Goal: Information Seeking & Learning: Learn about a topic

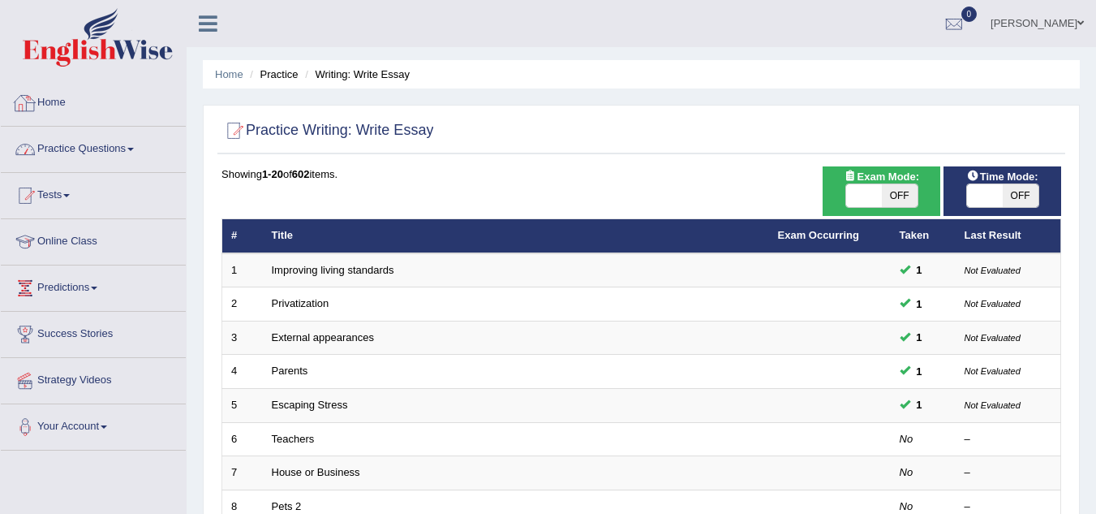
click at [115, 144] on link "Practice Questions" at bounding box center [93, 147] width 185 height 41
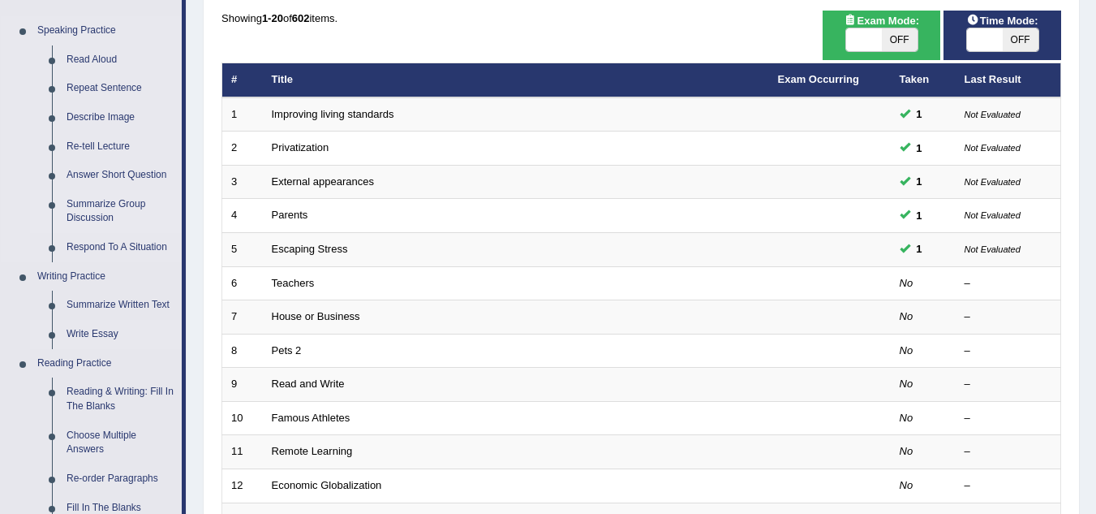
scroll to position [155, 0]
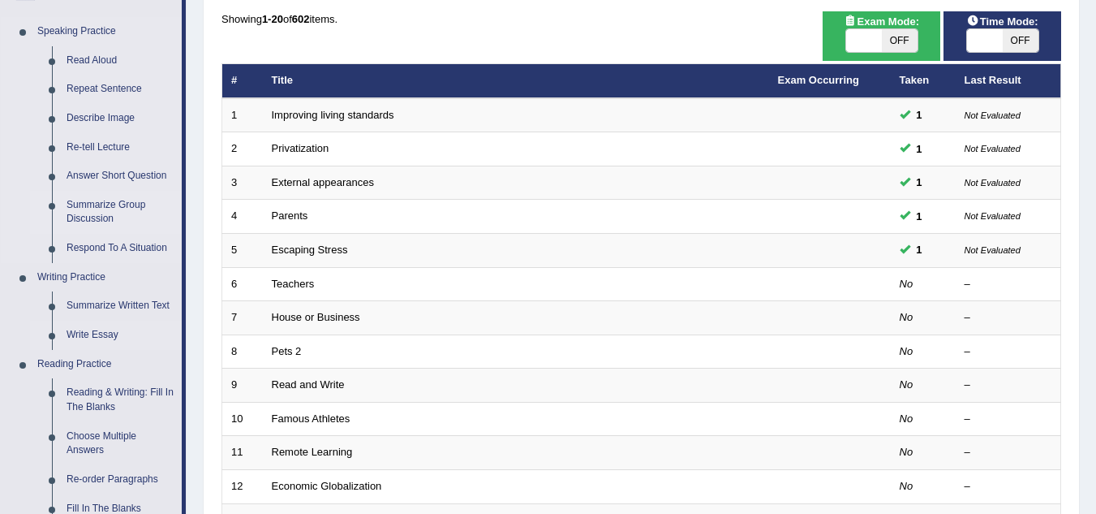
click at [71, 201] on link "Summarize Group Discussion" at bounding box center [120, 212] width 123 height 43
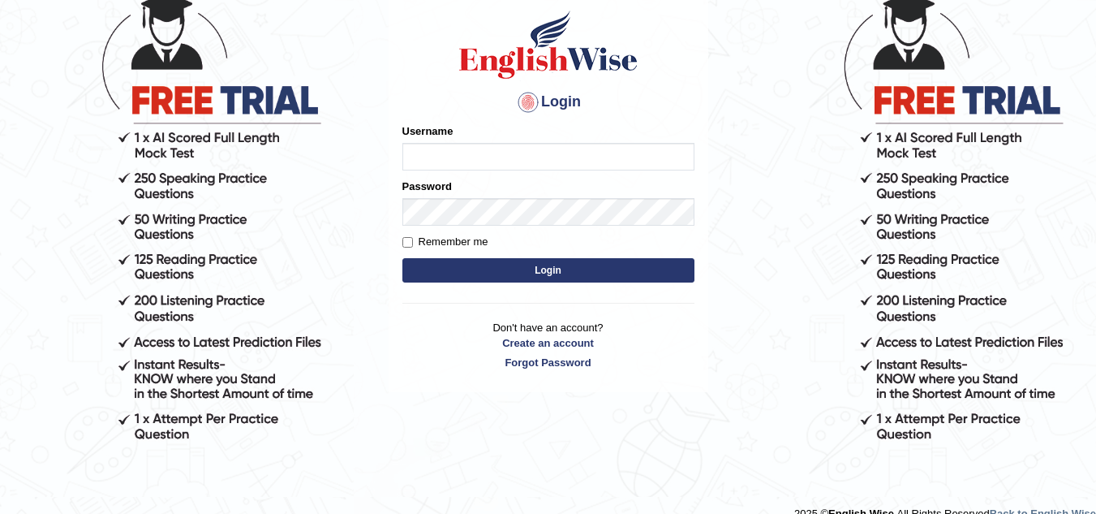
scroll to position [121, 0]
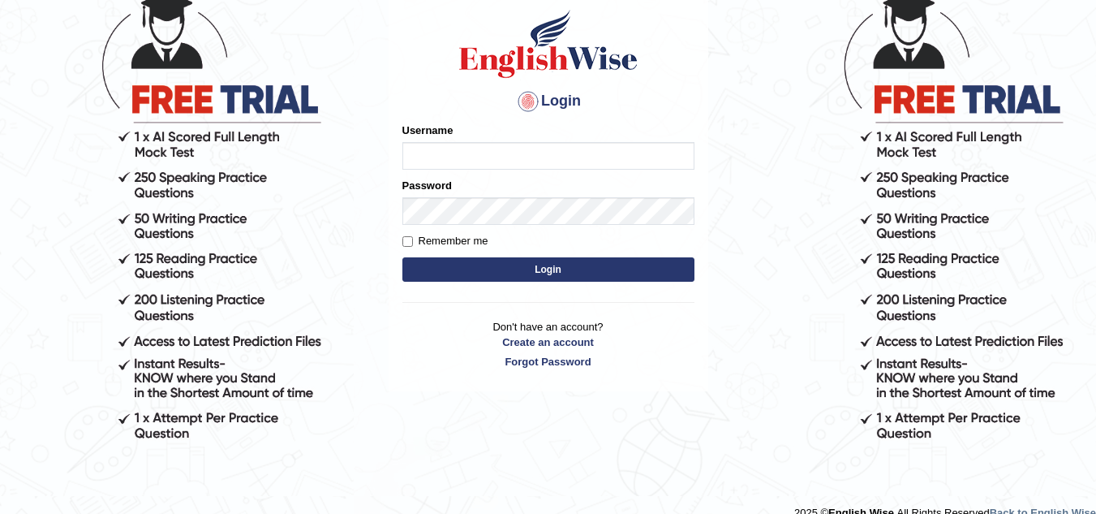
click at [460, 145] on input "Username" at bounding box center [548, 156] width 292 height 28
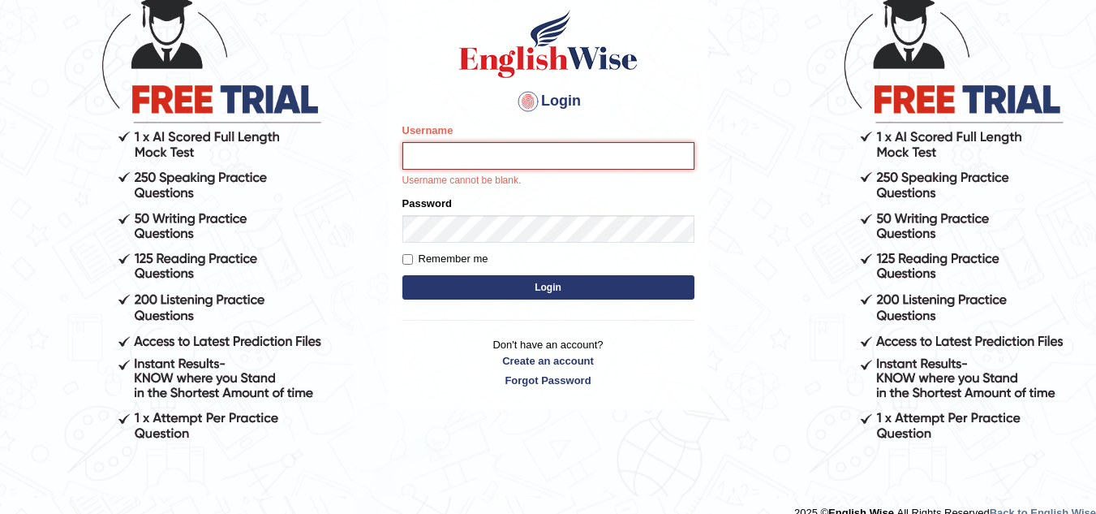
type input "sk247289"
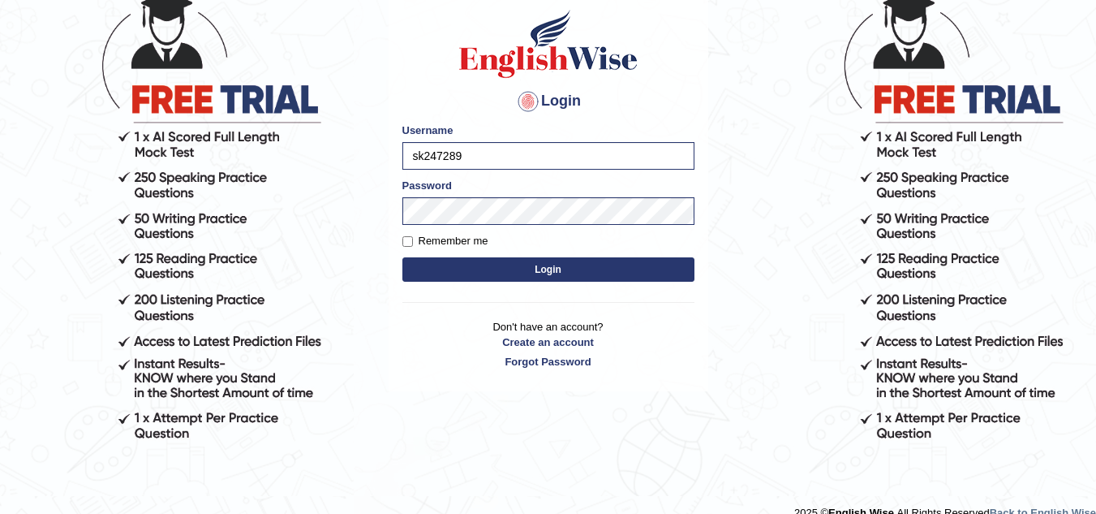
click at [544, 267] on button "Login" at bounding box center [548, 269] width 292 height 24
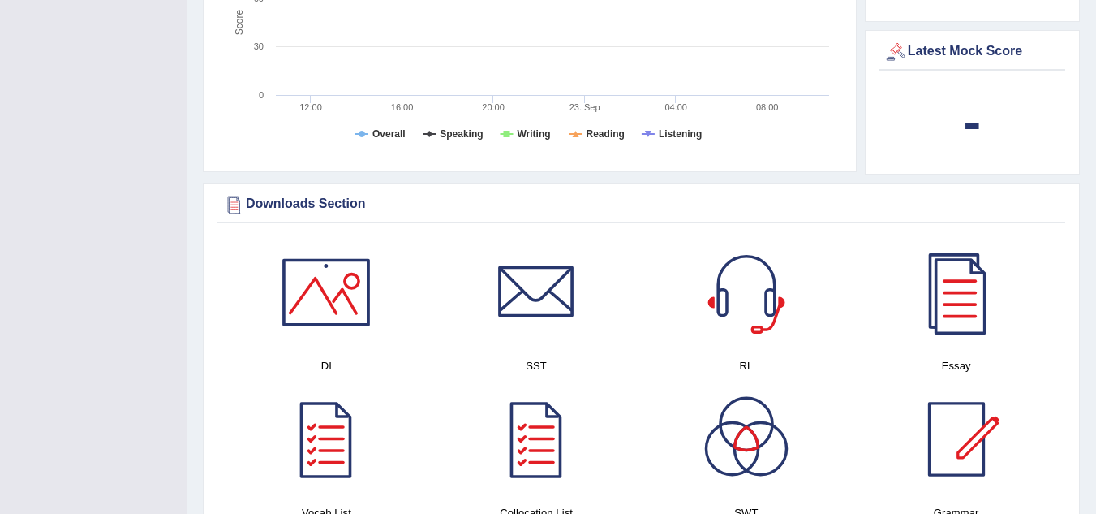
scroll to position [757, 0]
click at [522, 416] on div at bounding box center [536, 438] width 114 height 114
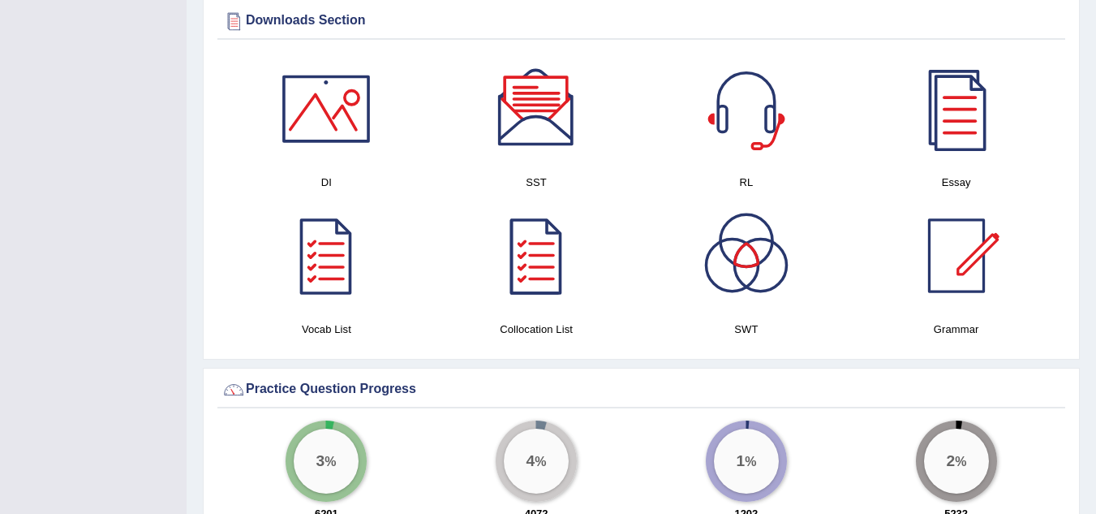
scroll to position [942, 0]
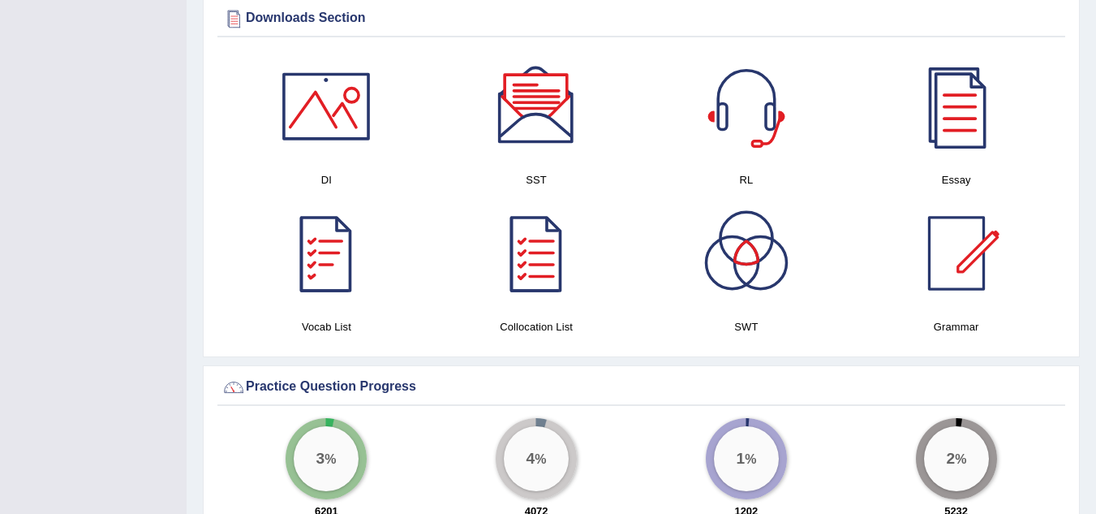
click at [332, 241] on div at bounding box center [326, 253] width 114 height 114
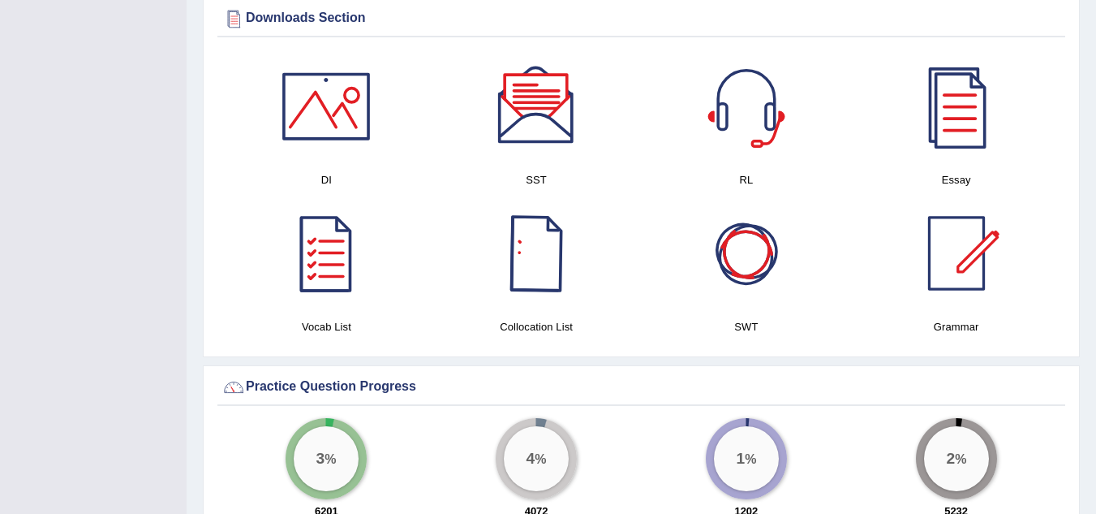
click at [745, 262] on div at bounding box center [747, 253] width 114 height 114
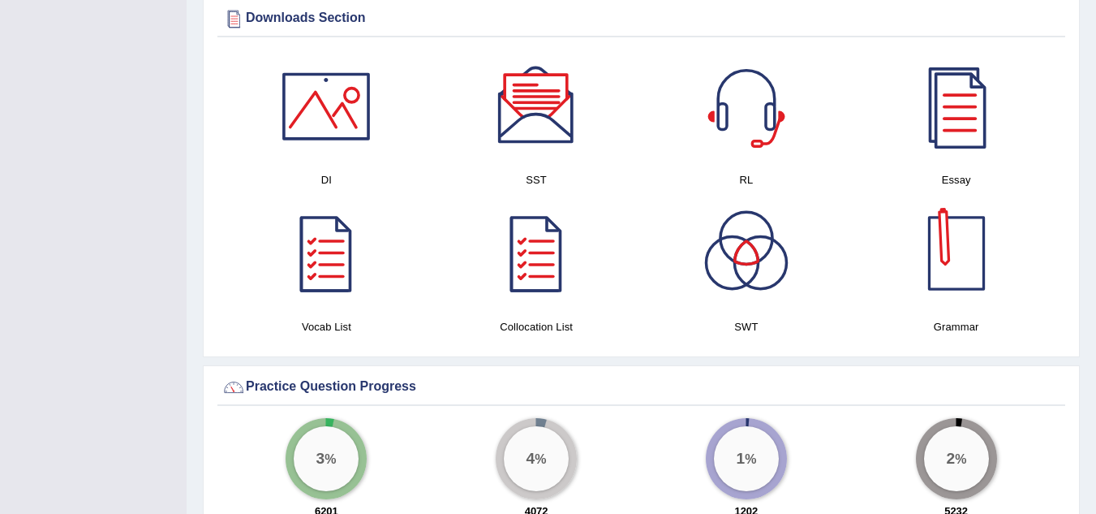
click at [965, 278] on div at bounding box center [957, 253] width 114 height 114
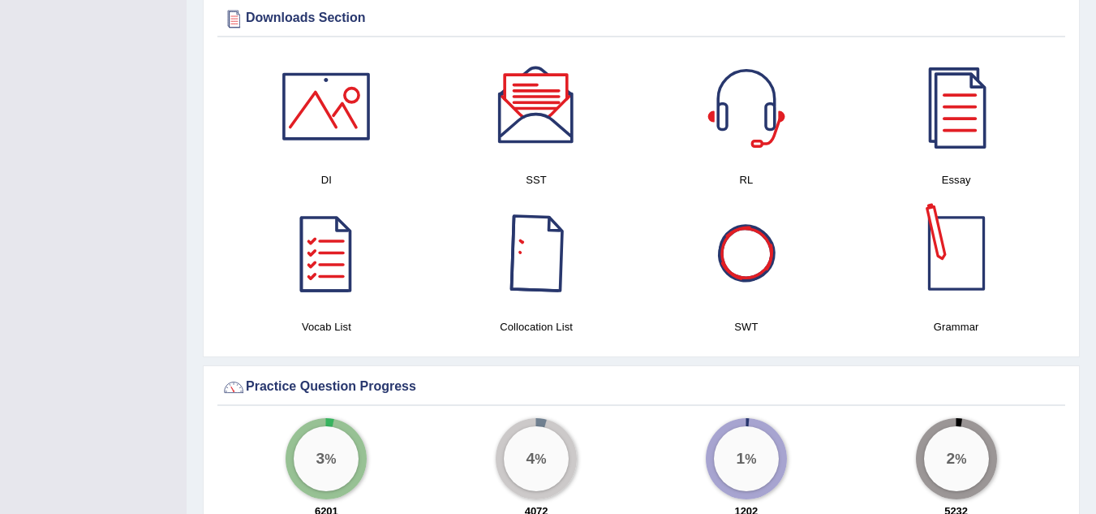
click at [957, 267] on div at bounding box center [957, 253] width 114 height 114
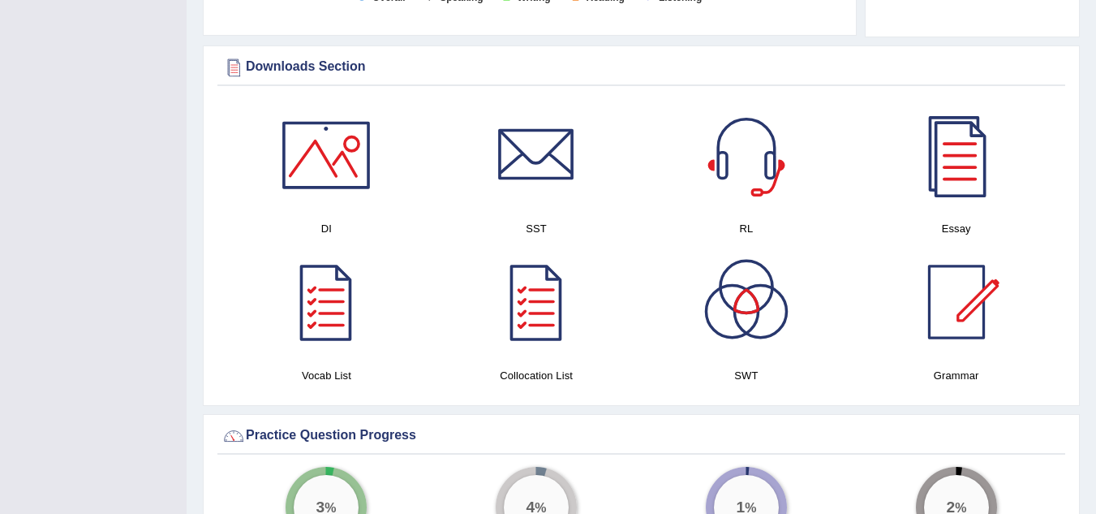
scroll to position [790, 0]
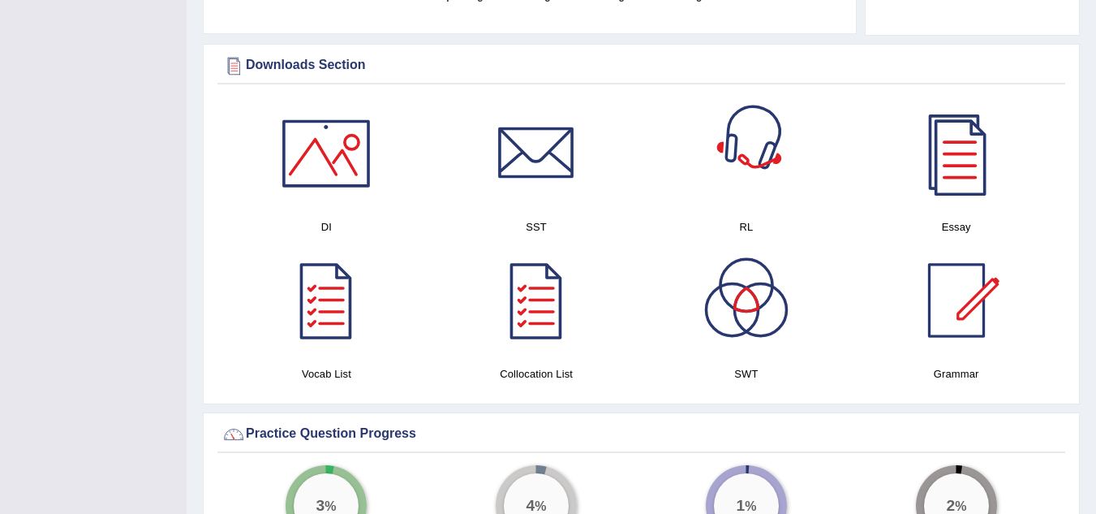
click at [754, 121] on div at bounding box center [747, 154] width 114 height 114
click at [320, 141] on div at bounding box center [326, 154] width 114 height 114
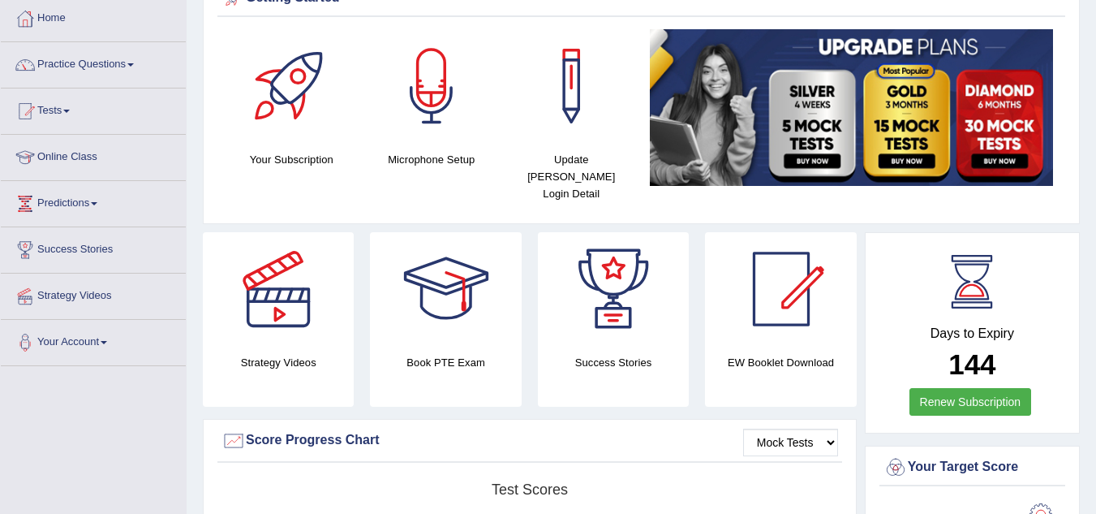
scroll to position [84, 0]
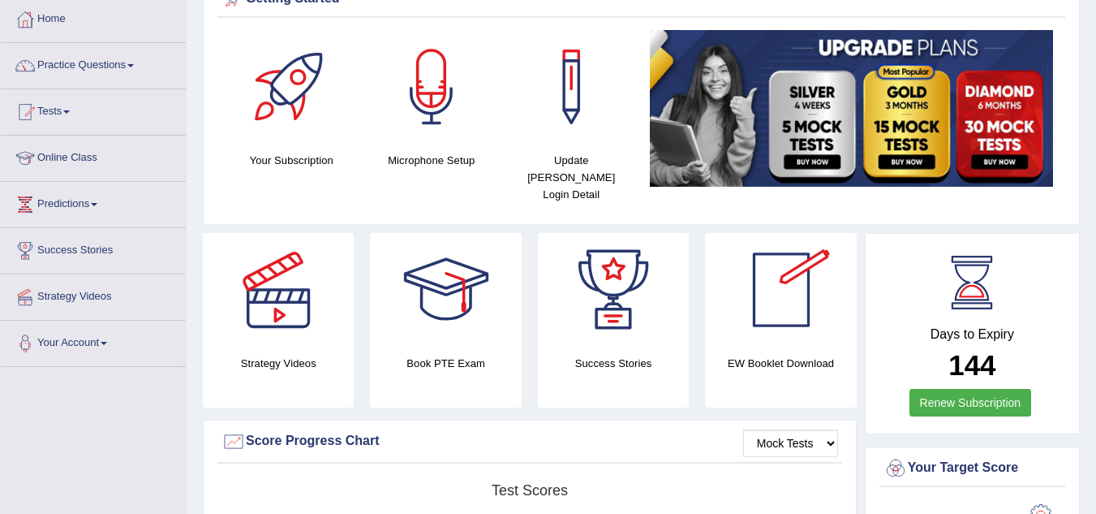
click at [784, 299] on div at bounding box center [782, 290] width 114 height 114
click at [779, 272] on div at bounding box center [782, 290] width 114 height 114
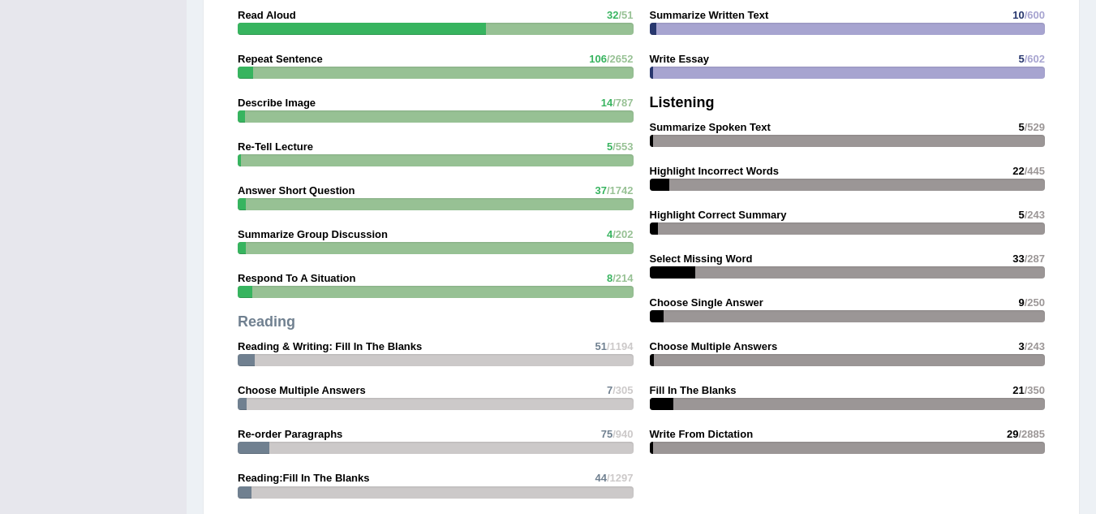
scroll to position [1407, 0]
click at [388, 294] on div "Speaking Read Aloud 32 /51 Repeat Sentence 106 /2652 Describe Image 14 /787 Re-…" at bounding box center [436, 265] width 412 height 583
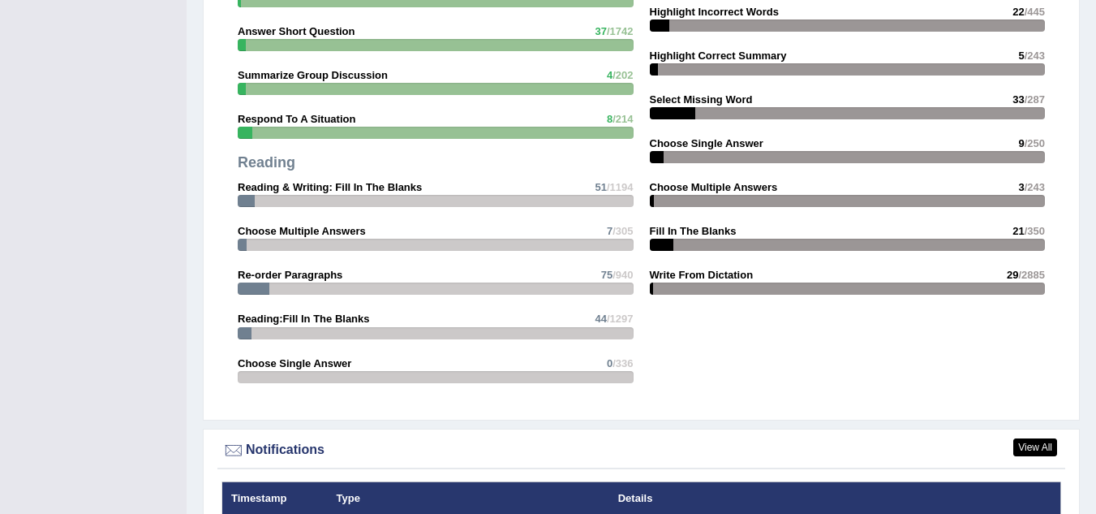
scroll to position [1567, 0]
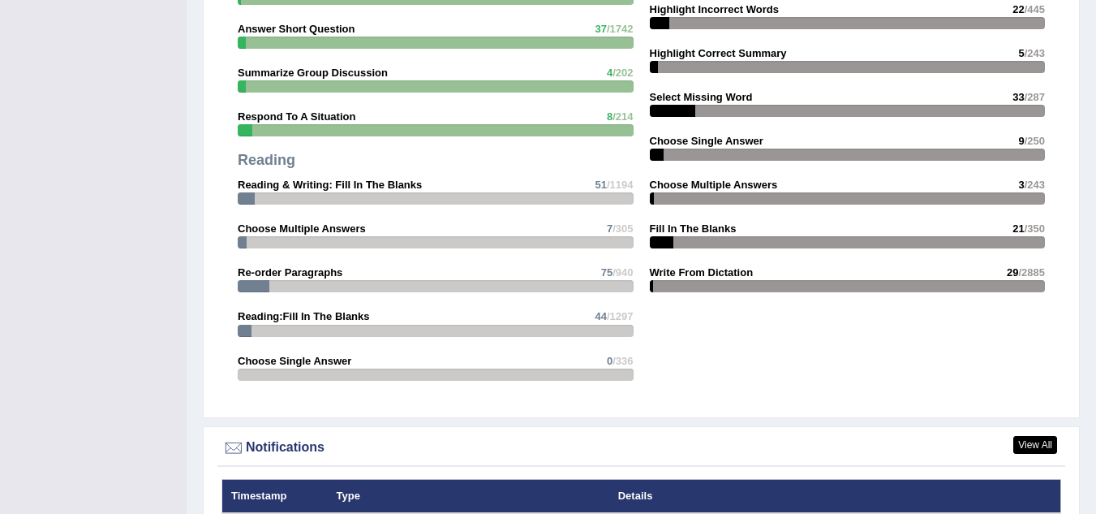
click at [471, 365] on div "Speaking Read Aloud 32 /51 Repeat Sentence 106 /2652 Describe Image 14 /787 Re-…" at bounding box center [436, 104] width 412 height 583
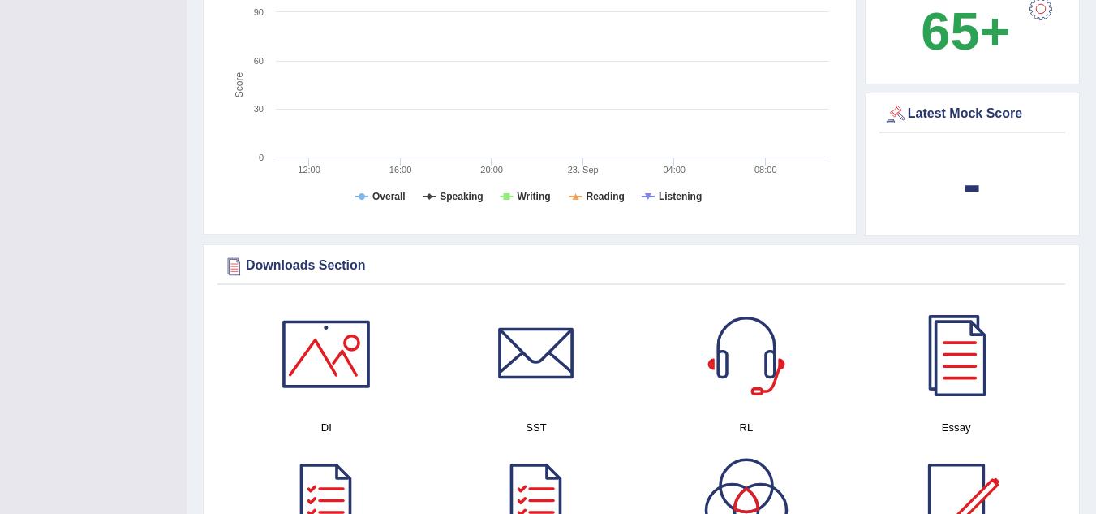
scroll to position [0, 0]
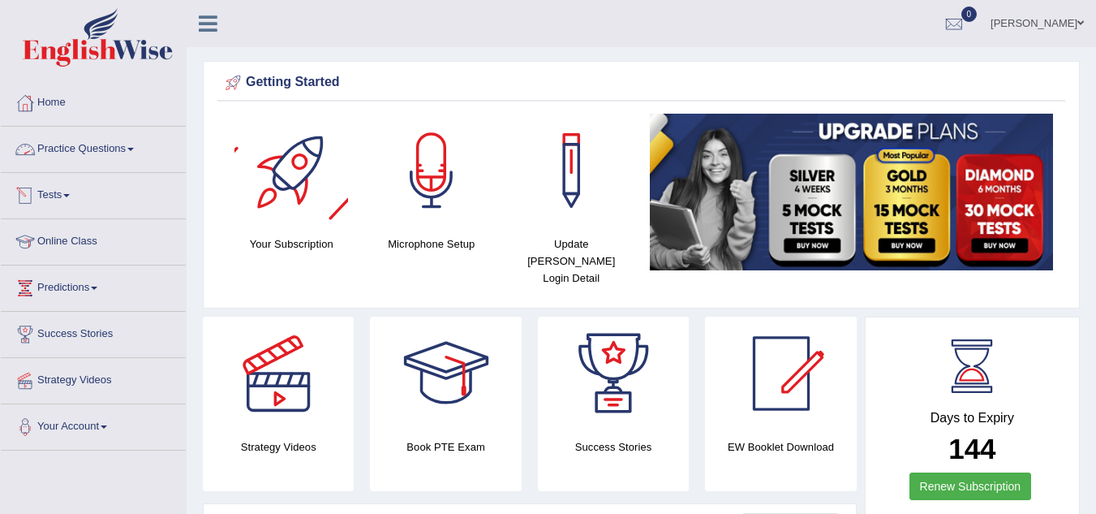
click at [78, 162] on link "Practice Questions" at bounding box center [93, 147] width 185 height 41
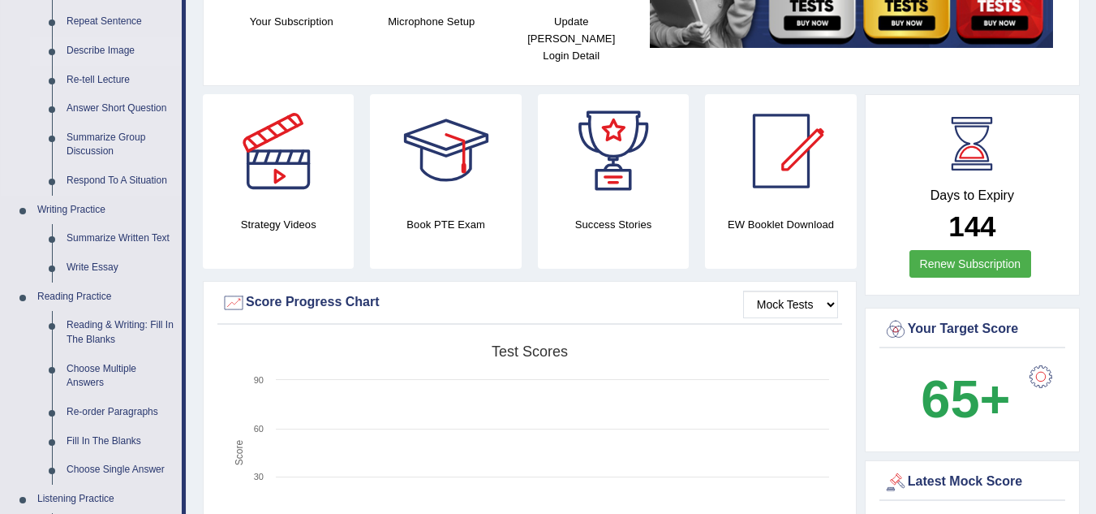
scroll to position [225, 0]
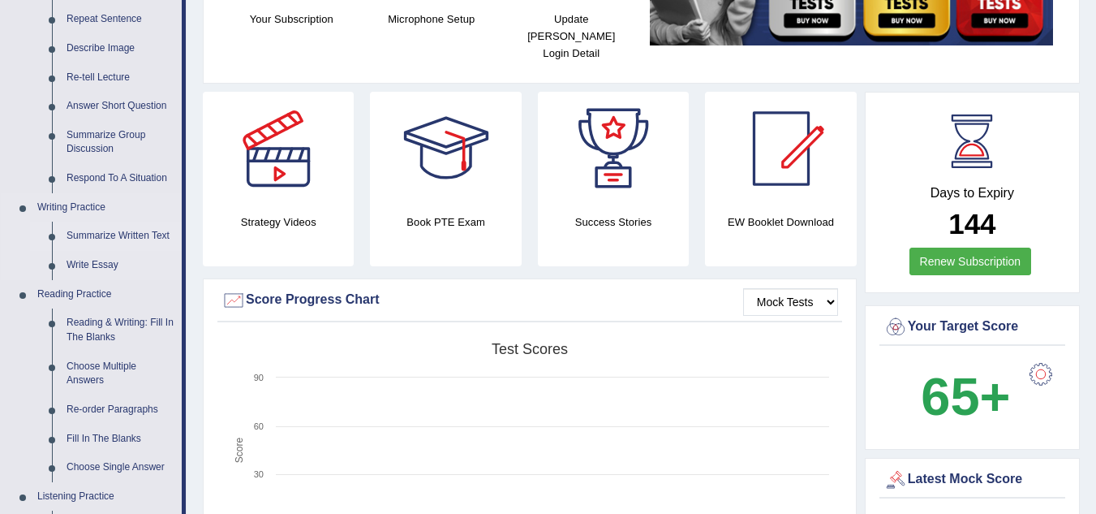
click at [110, 230] on link "Summarize Written Text" at bounding box center [120, 235] width 123 height 29
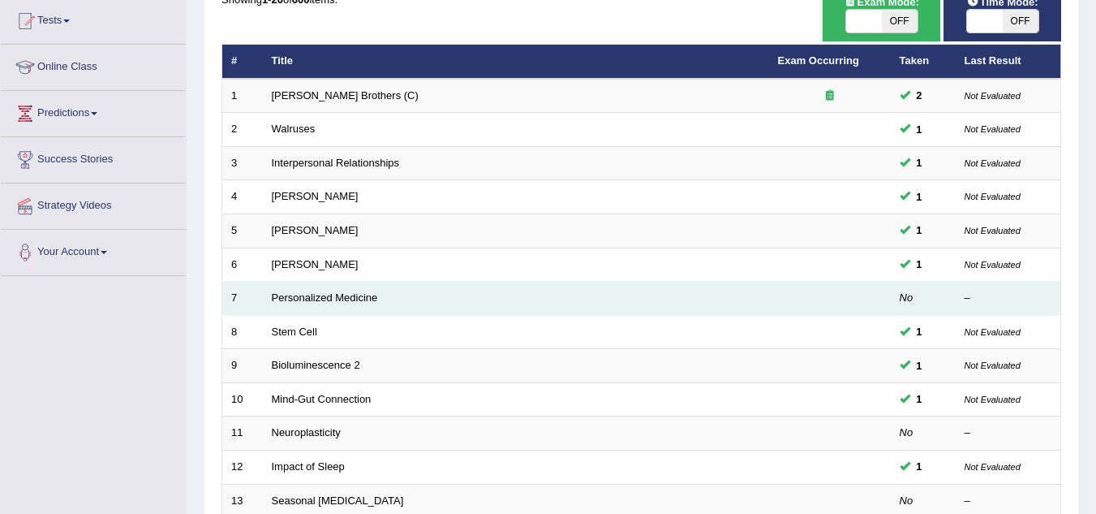
scroll to position [561, 0]
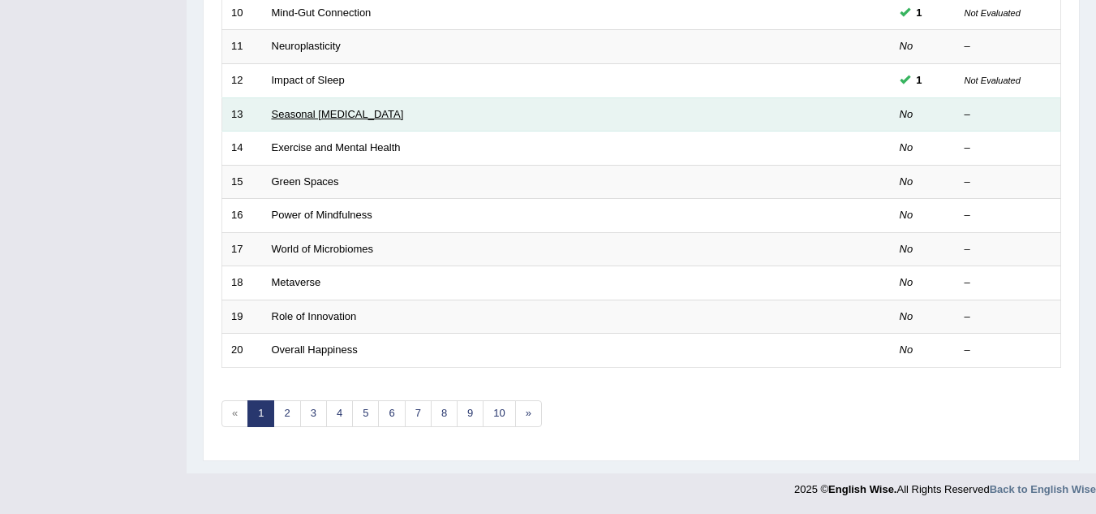
click at [353, 111] on link "Seasonal Affective Disorder" at bounding box center [338, 114] width 132 height 12
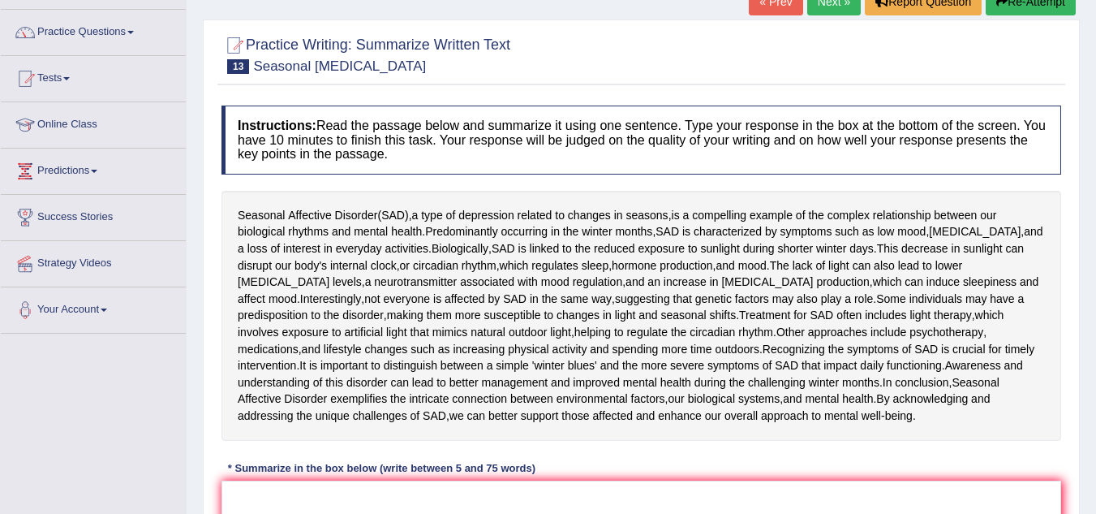
scroll to position [118, 0]
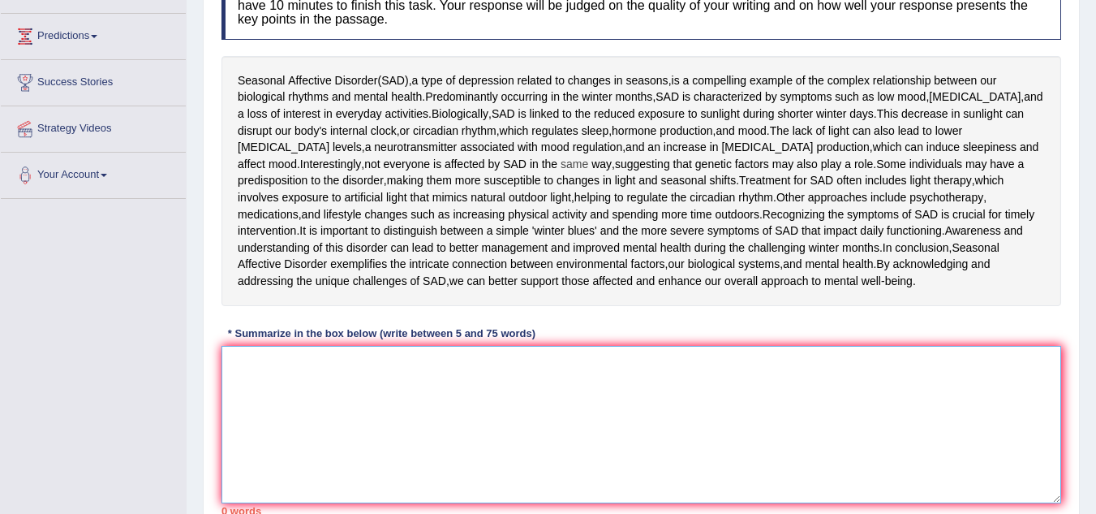
scroll to position [252, 0]
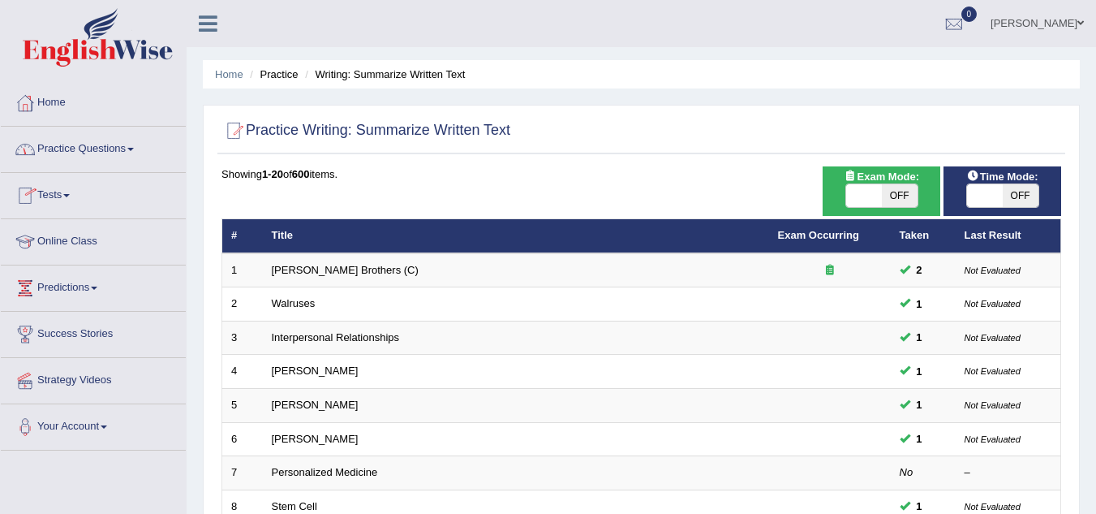
click at [113, 155] on link "Practice Questions" at bounding box center [93, 147] width 185 height 41
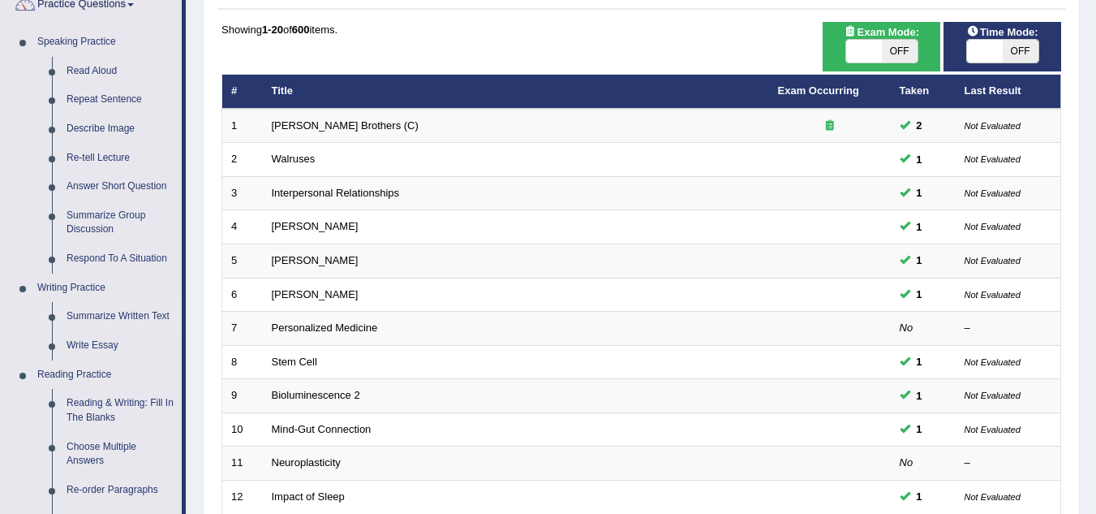
scroll to position [141, 0]
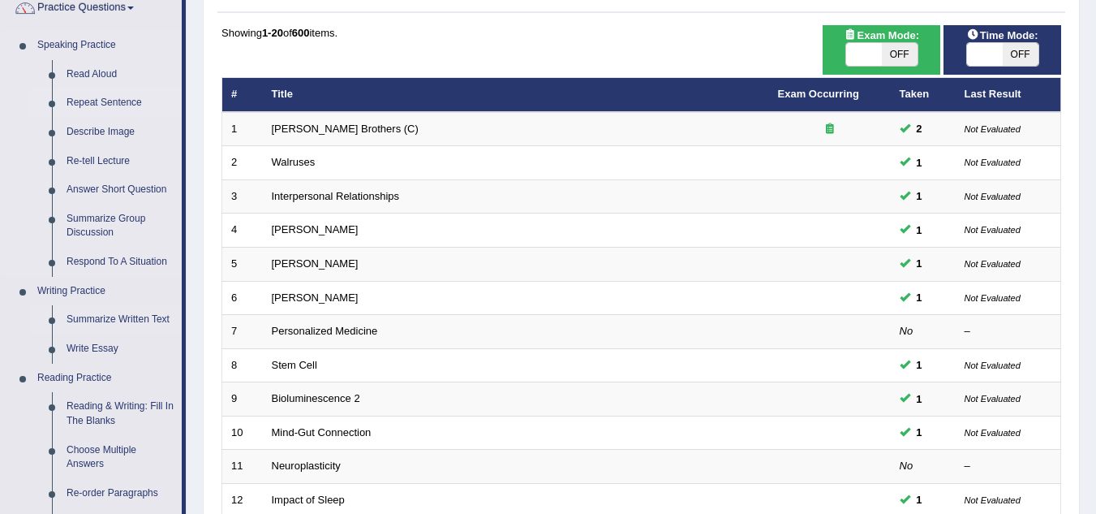
click at [116, 108] on link "Repeat Sentence" at bounding box center [120, 102] width 123 height 29
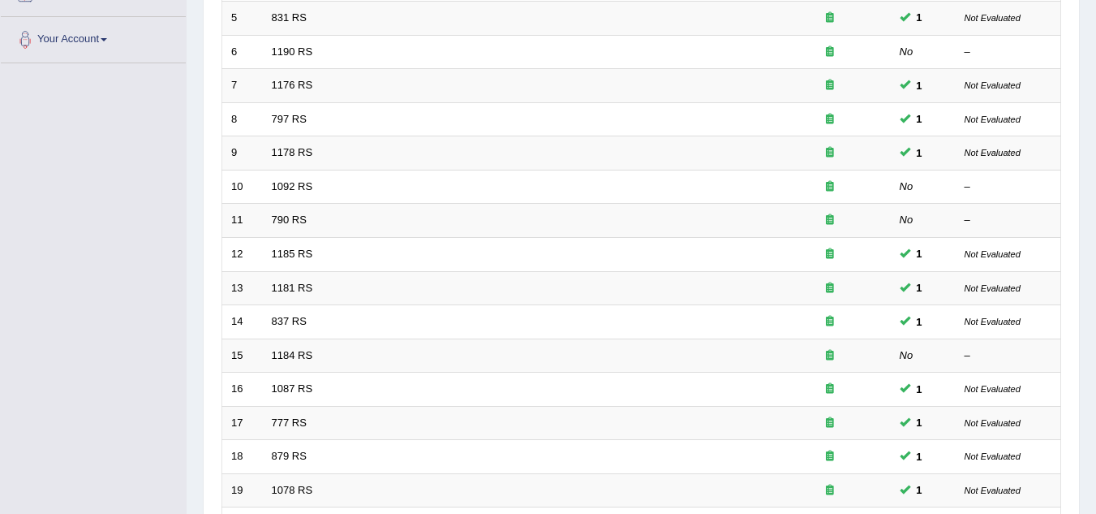
scroll to position [561, 0]
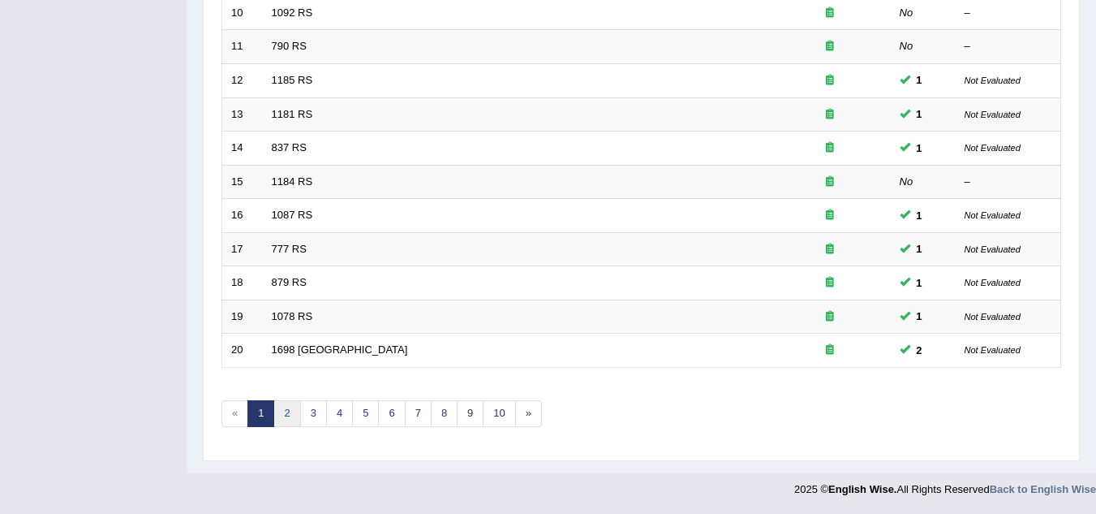
click at [286, 411] on link "2" at bounding box center [286, 413] width 27 height 27
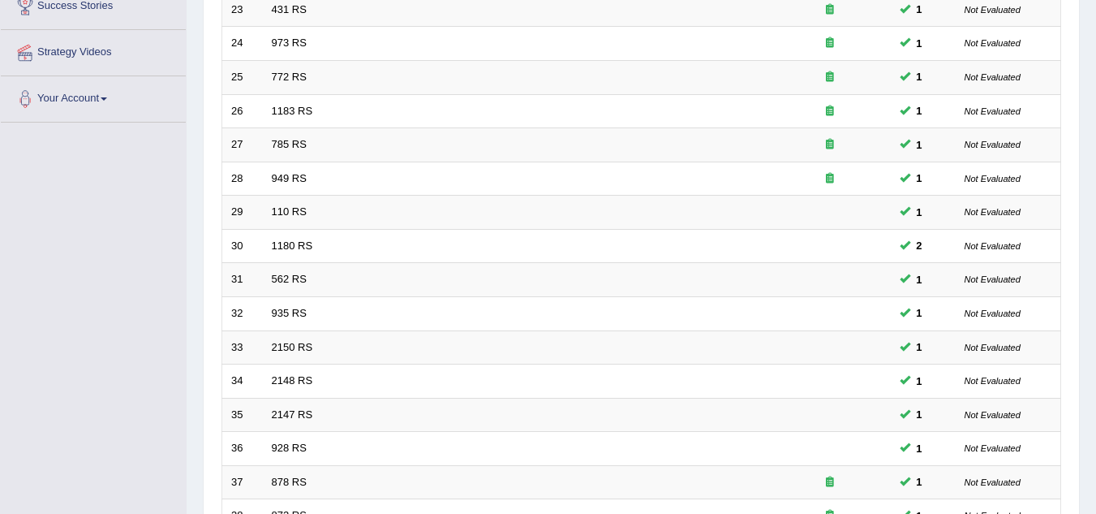
scroll to position [561, 0]
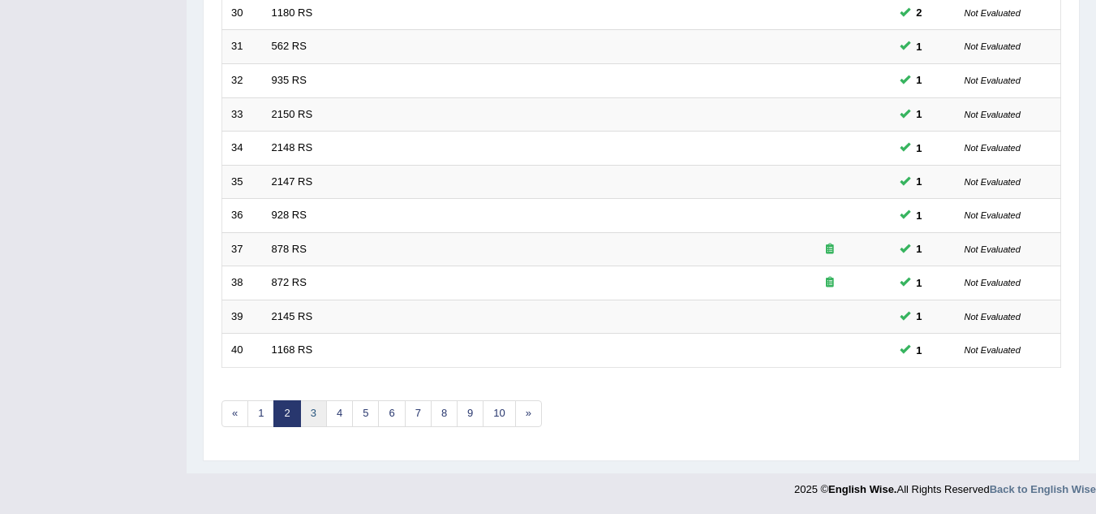
click at [313, 416] on link "3" at bounding box center [313, 413] width 27 height 27
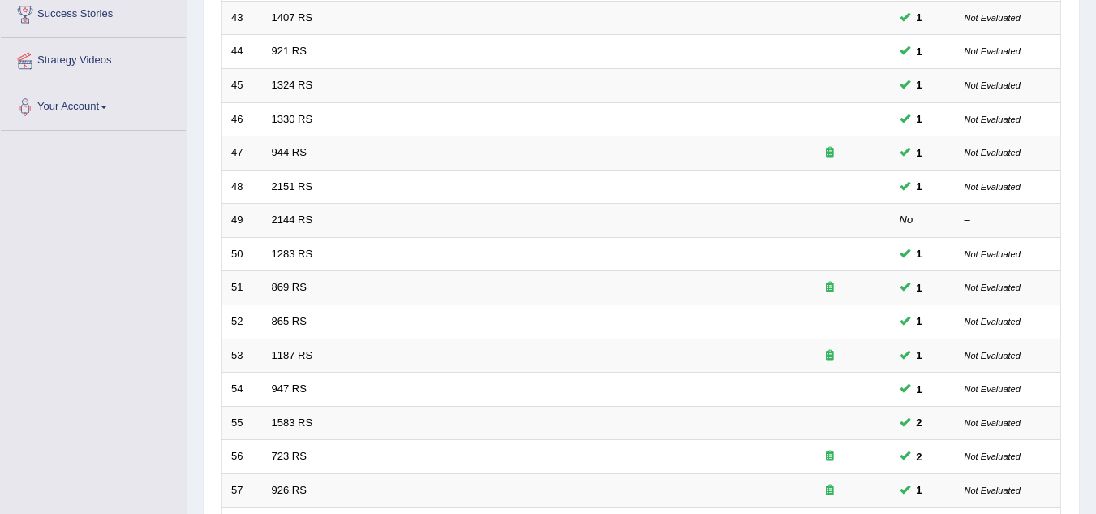
scroll to position [561, 0]
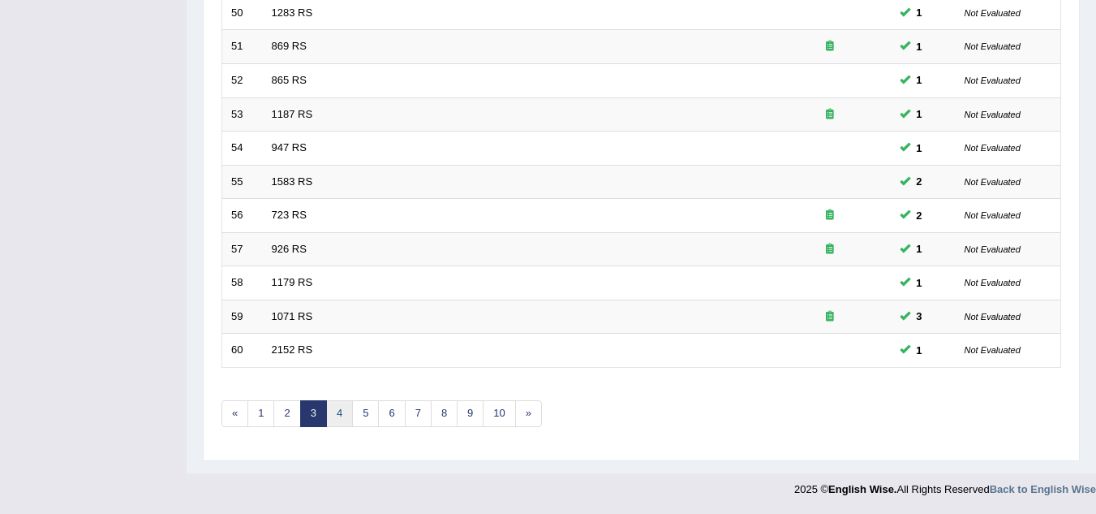
click at [348, 413] on link "4" at bounding box center [339, 413] width 27 height 27
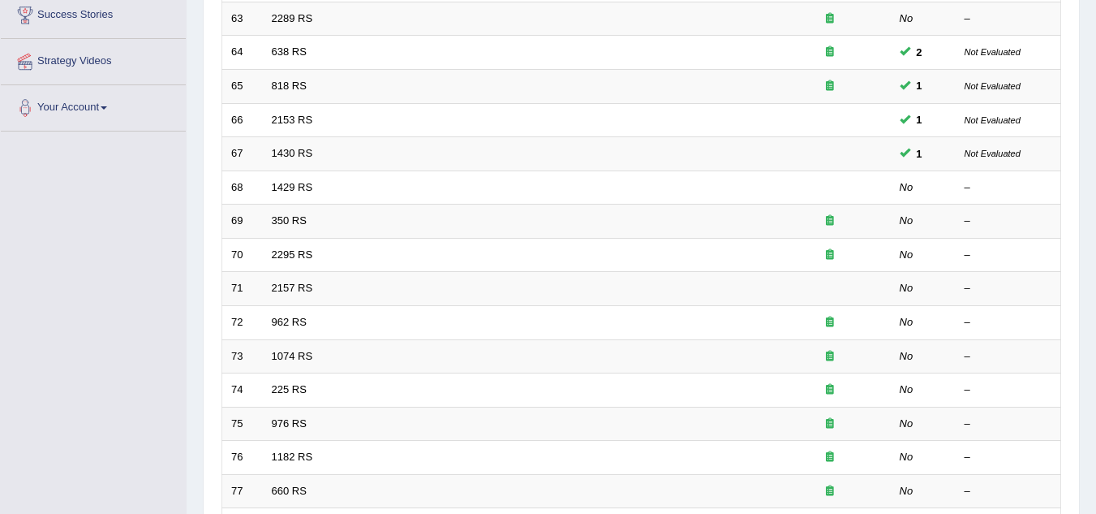
scroll to position [319, 0]
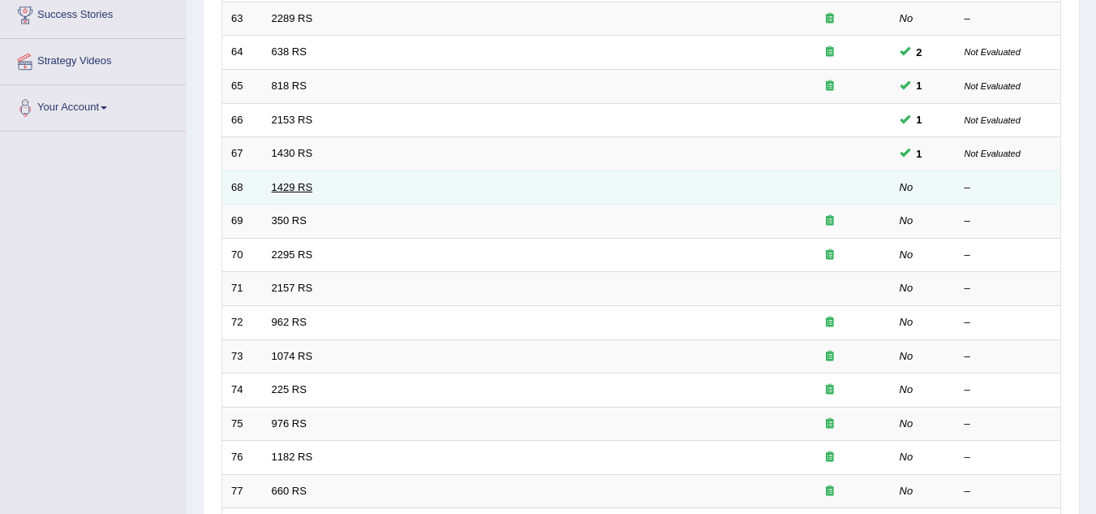
click at [289, 186] on link "1429 RS" at bounding box center [292, 187] width 41 height 12
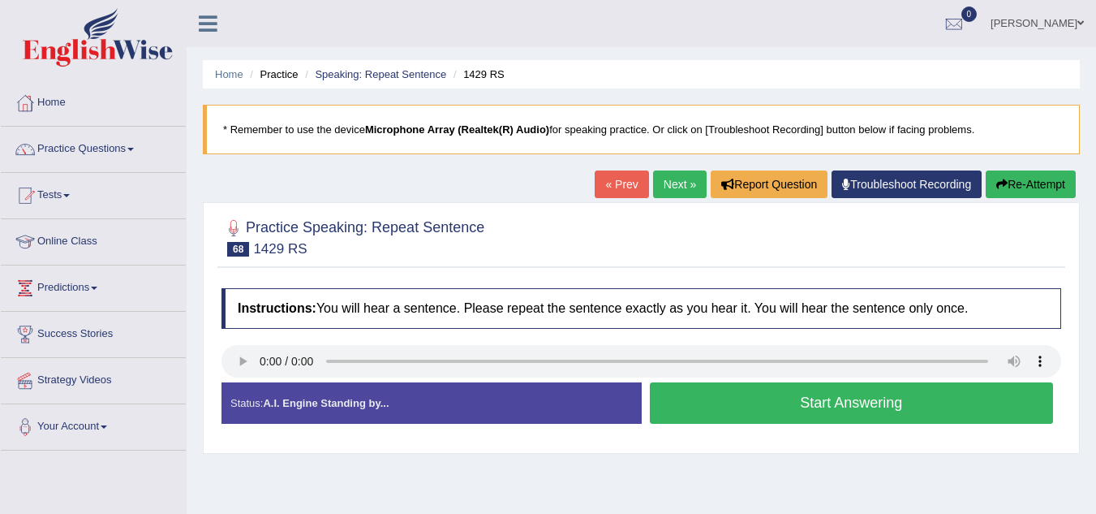
click at [662, 192] on link "Next »" at bounding box center [680, 184] width 54 height 28
click at [661, 187] on link "Next »" at bounding box center [680, 184] width 54 height 28
click at [824, 395] on button "Start Answering" at bounding box center [852, 402] width 404 height 41
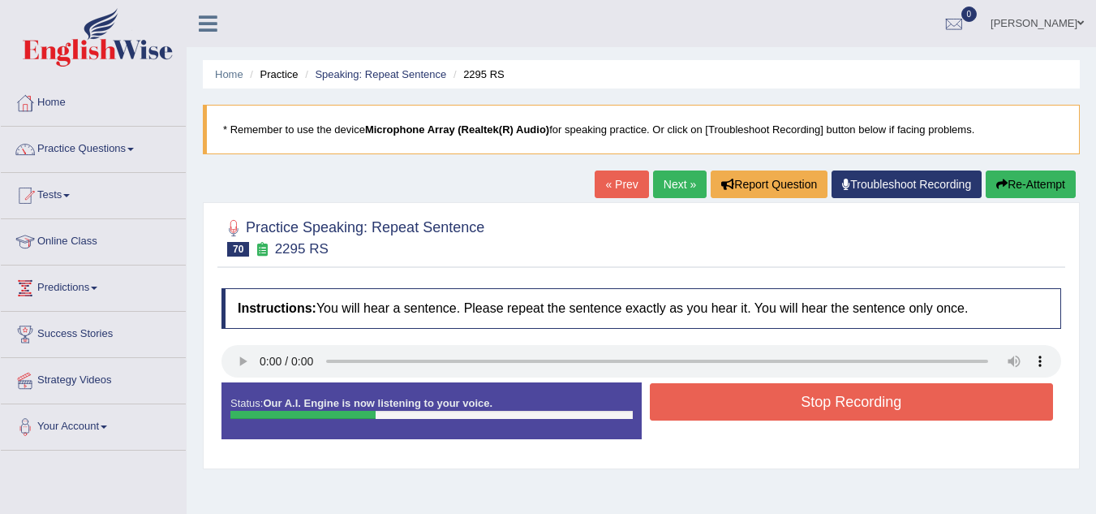
click at [824, 395] on button "Stop Recording" at bounding box center [852, 401] width 404 height 37
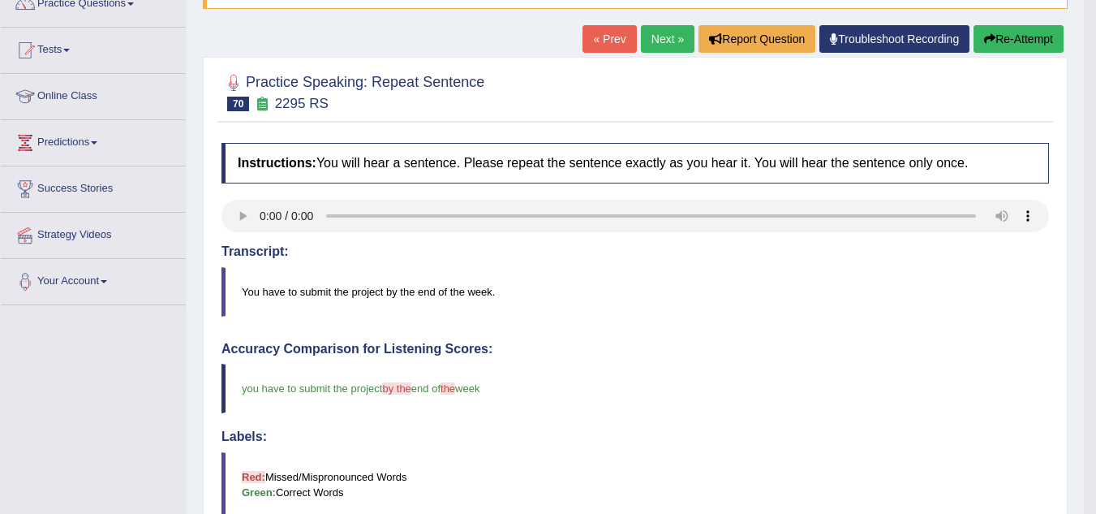
scroll to position [144, 0]
click at [666, 49] on link "Next »" at bounding box center [668, 40] width 54 height 28
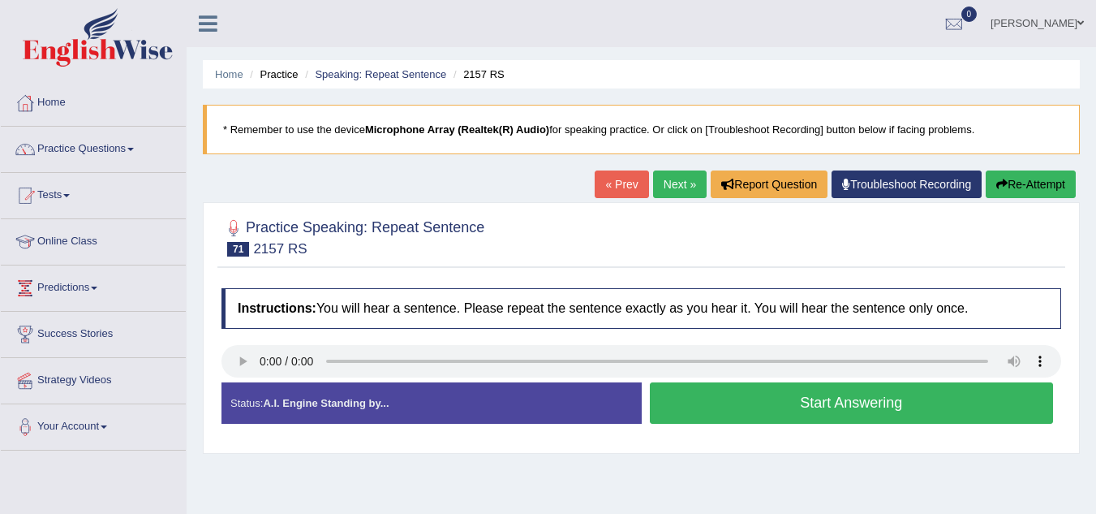
click at [810, 410] on button "Start Answering" at bounding box center [852, 402] width 404 height 41
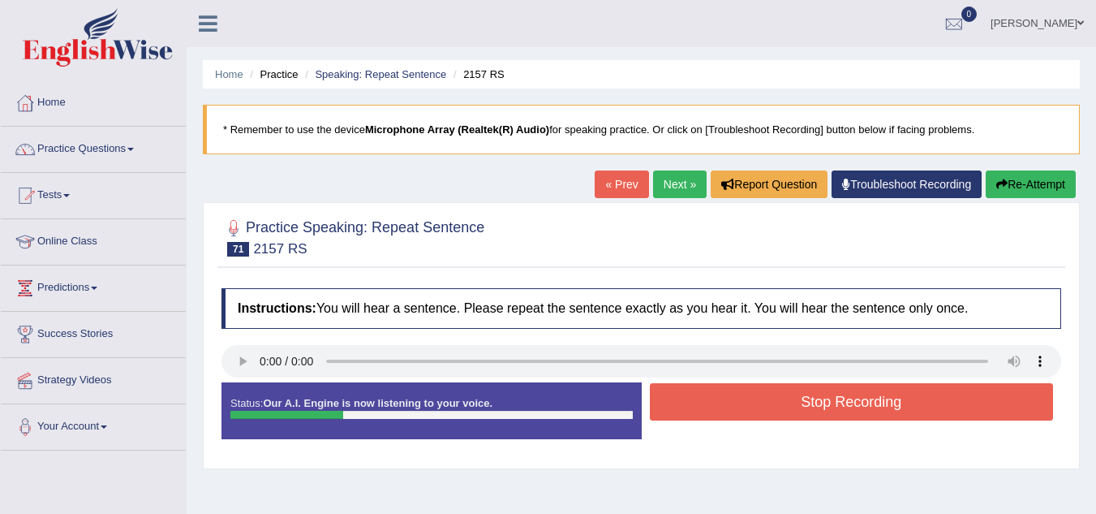
click at [810, 410] on button "Stop Recording" at bounding box center [852, 401] width 404 height 37
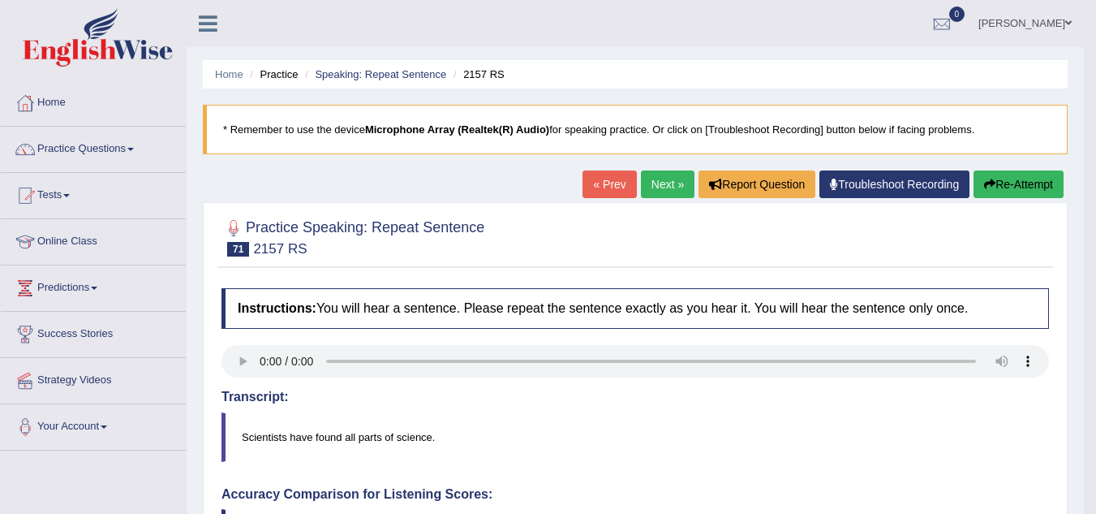
click at [651, 180] on link "Next »" at bounding box center [668, 184] width 54 height 28
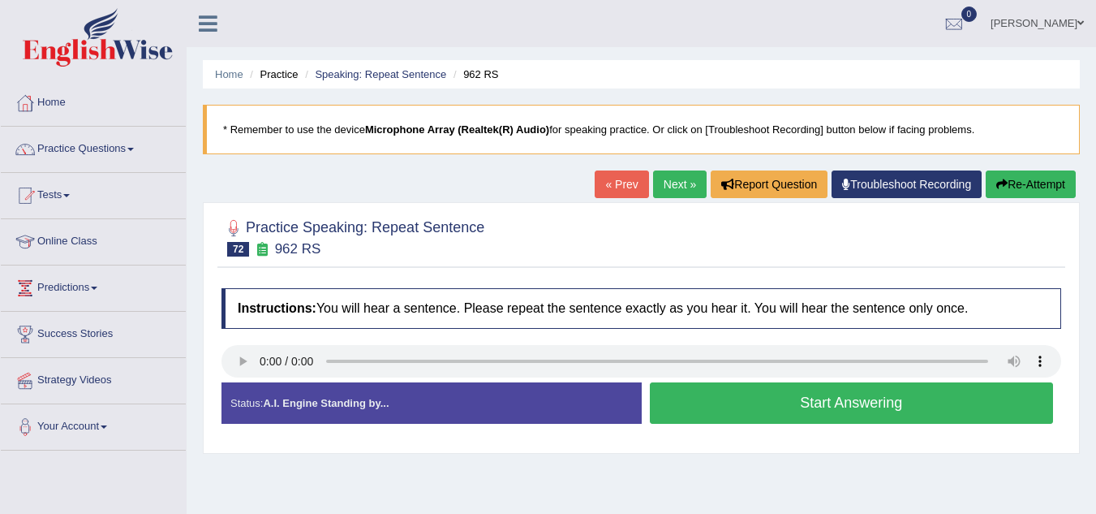
click at [703, 392] on button "Start Answering" at bounding box center [852, 402] width 404 height 41
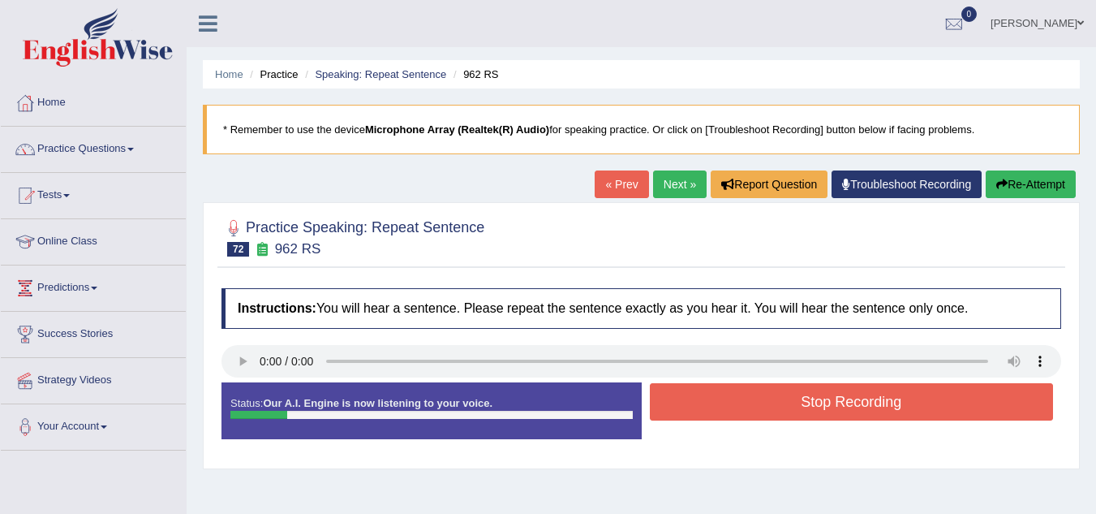
click at [791, 402] on button "Stop Recording" at bounding box center [852, 401] width 404 height 37
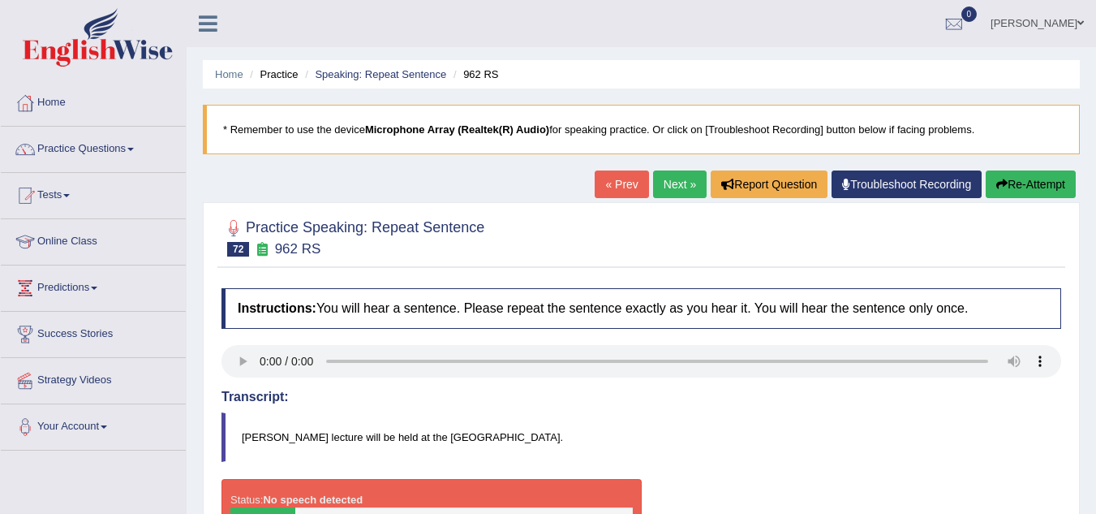
click at [677, 188] on link "Next »" at bounding box center [680, 184] width 54 height 28
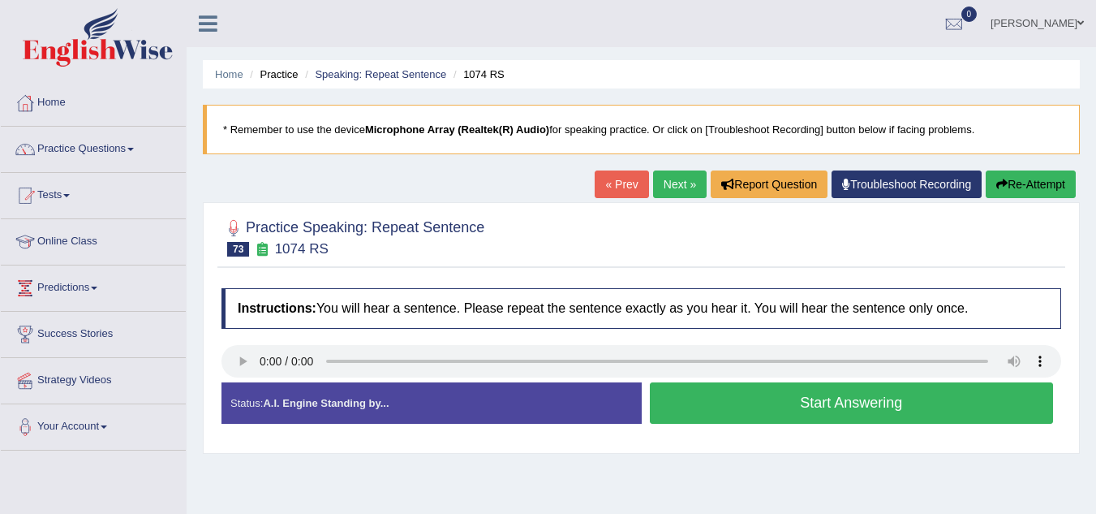
click at [745, 394] on button "Start Answering" at bounding box center [852, 402] width 404 height 41
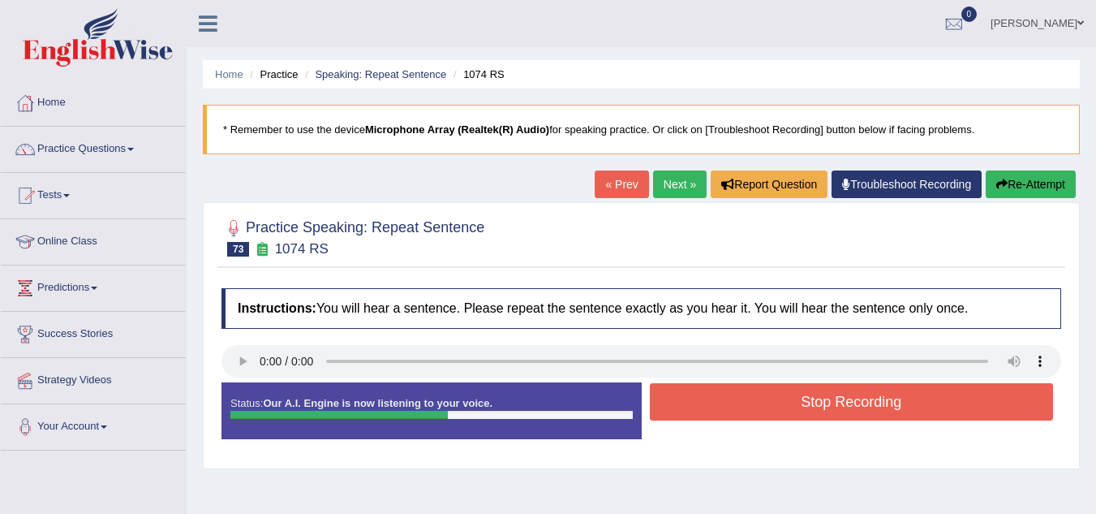
click at [745, 394] on button "Stop Recording" at bounding box center [852, 401] width 404 height 37
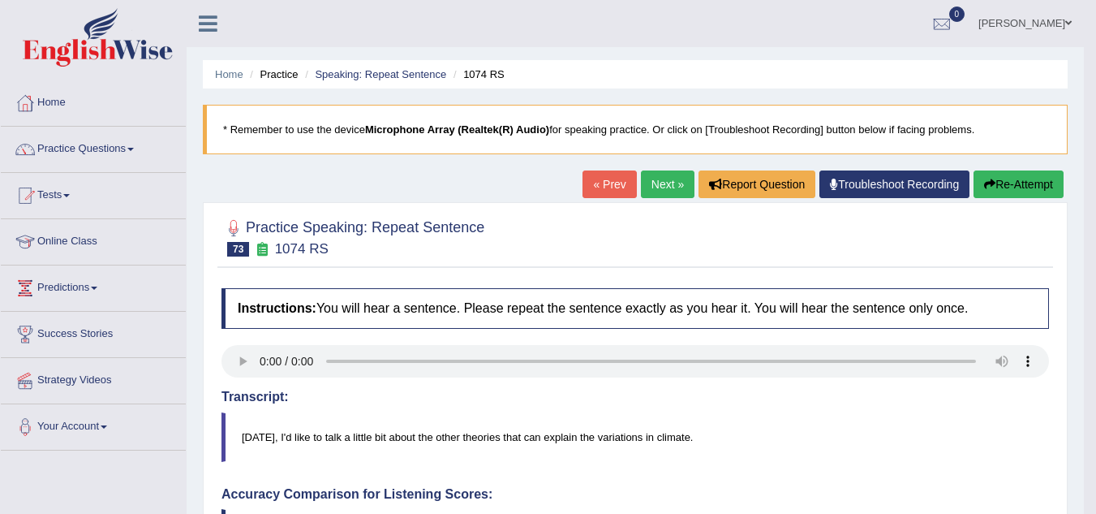
click at [645, 177] on link "Next »" at bounding box center [668, 184] width 54 height 28
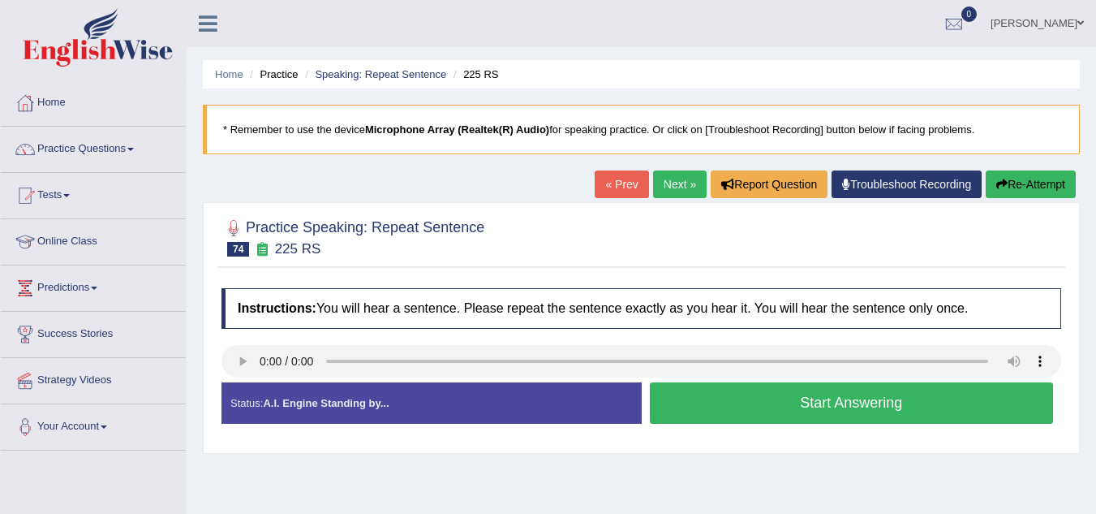
click at [678, 187] on link "Next »" at bounding box center [680, 184] width 54 height 28
click at [731, 407] on button "Start Answering" at bounding box center [852, 402] width 404 height 41
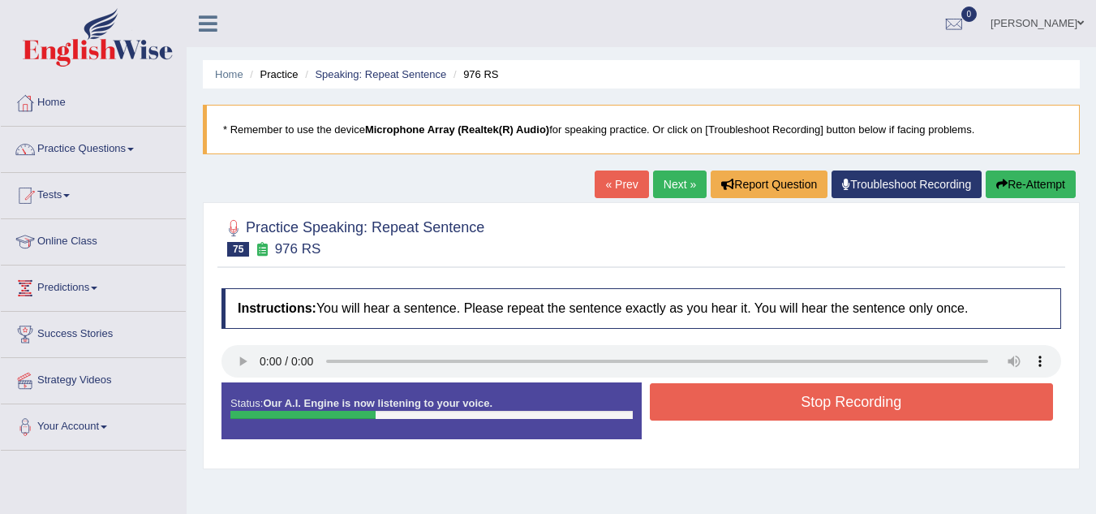
click at [731, 407] on button "Stop Recording" at bounding box center [852, 401] width 404 height 37
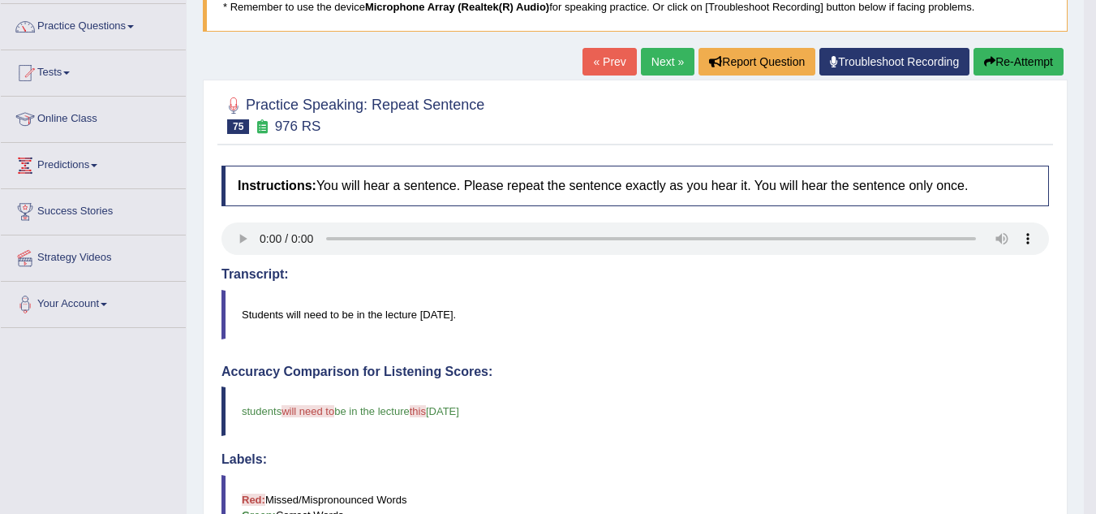
scroll to position [118, 0]
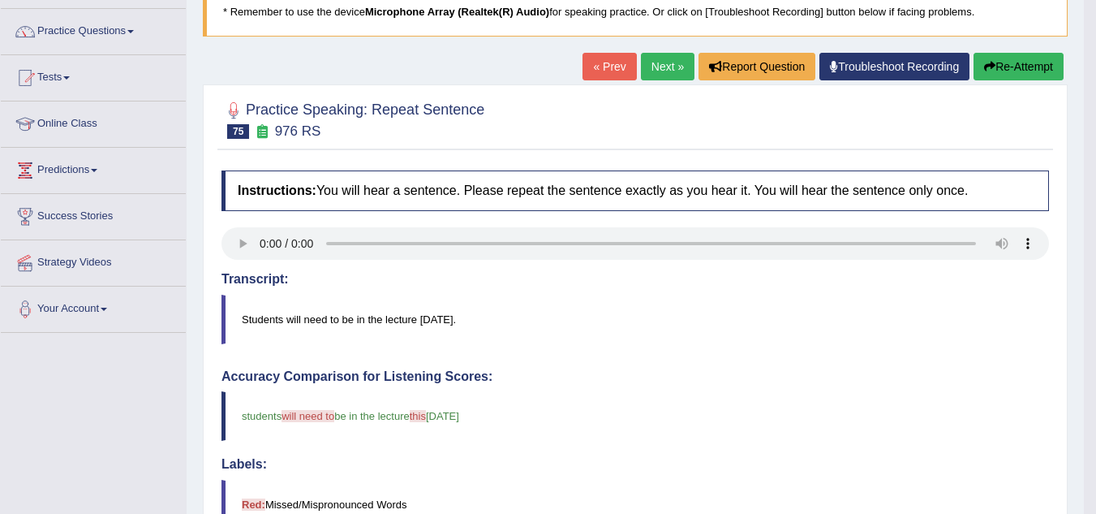
click at [650, 62] on link "Next »" at bounding box center [668, 67] width 54 height 28
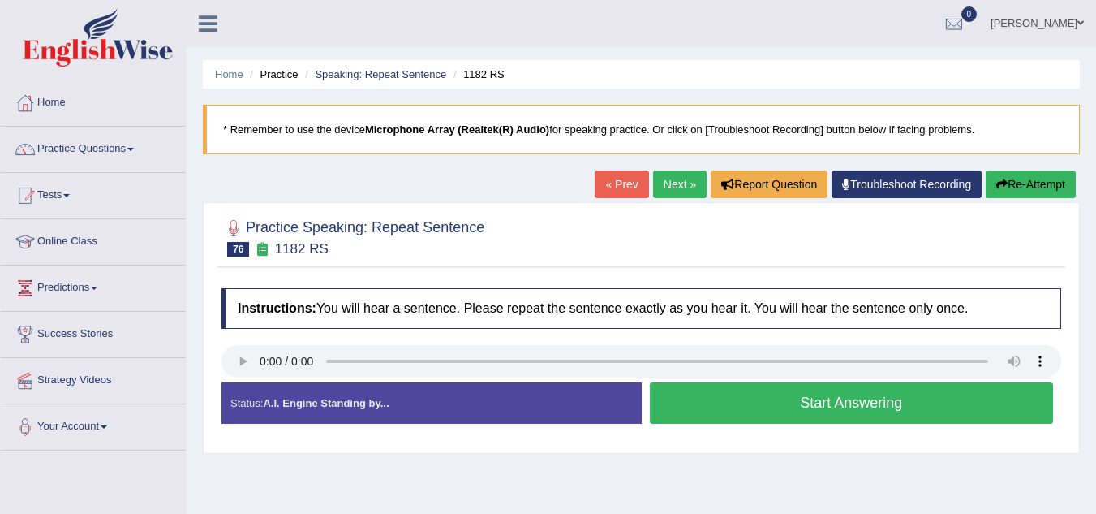
click at [768, 398] on button "Start Answering" at bounding box center [852, 402] width 404 height 41
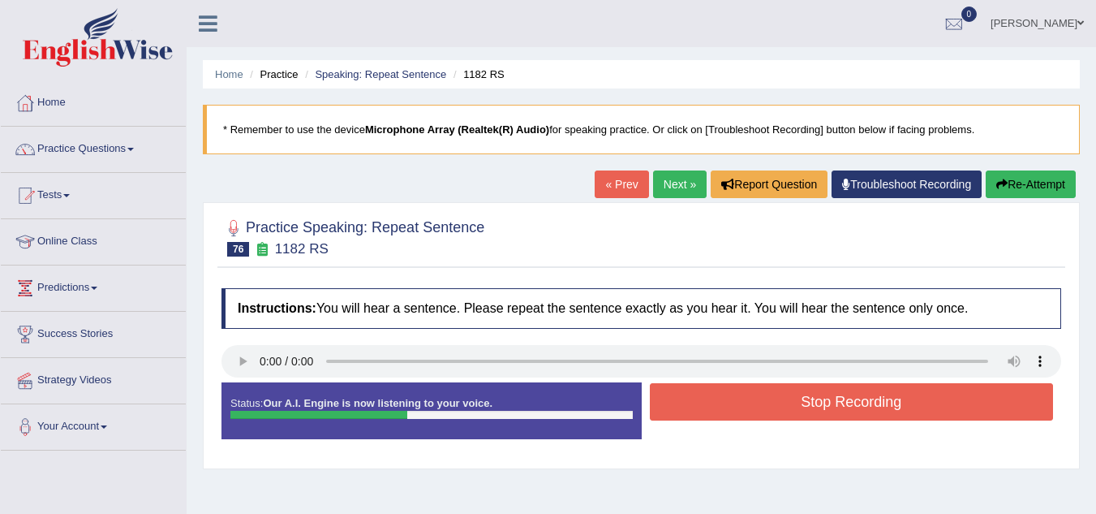
click at [768, 398] on button "Stop Recording" at bounding box center [852, 401] width 404 height 37
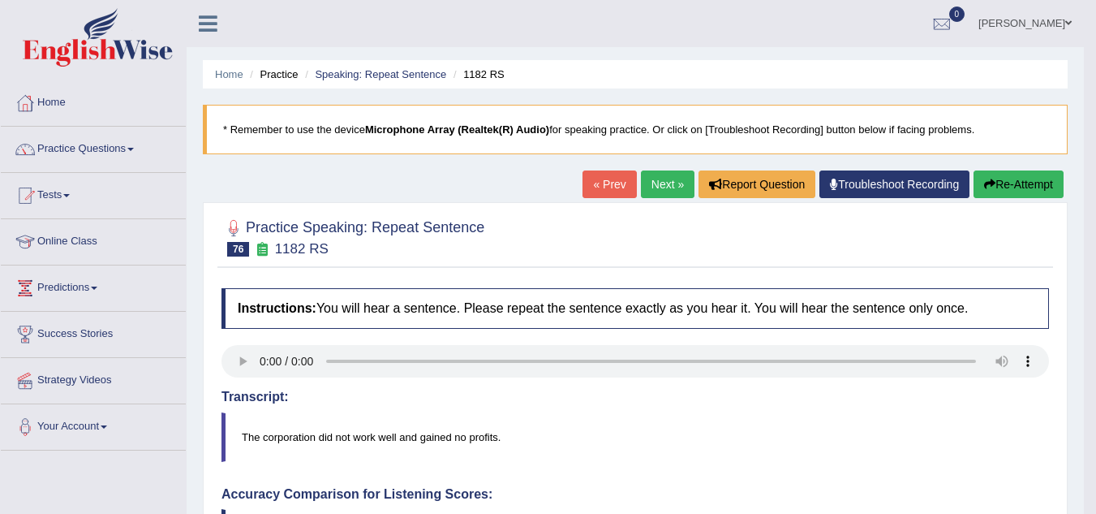
click at [676, 178] on link "Next »" at bounding box center [668, 184] width 54 height 28
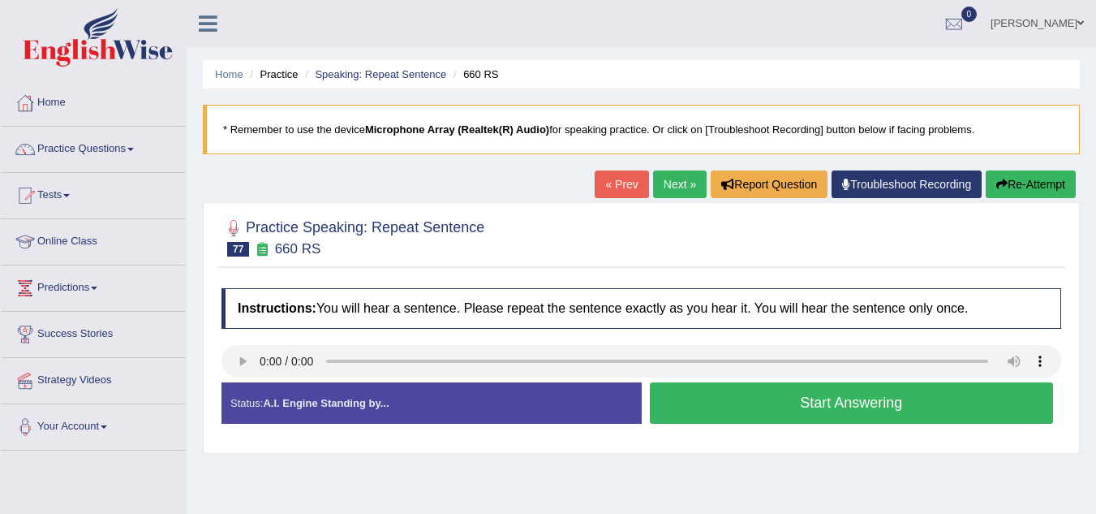
click at [771, 406] on button "Start Answering" at bounding box center [852, 402] width 404 height 41
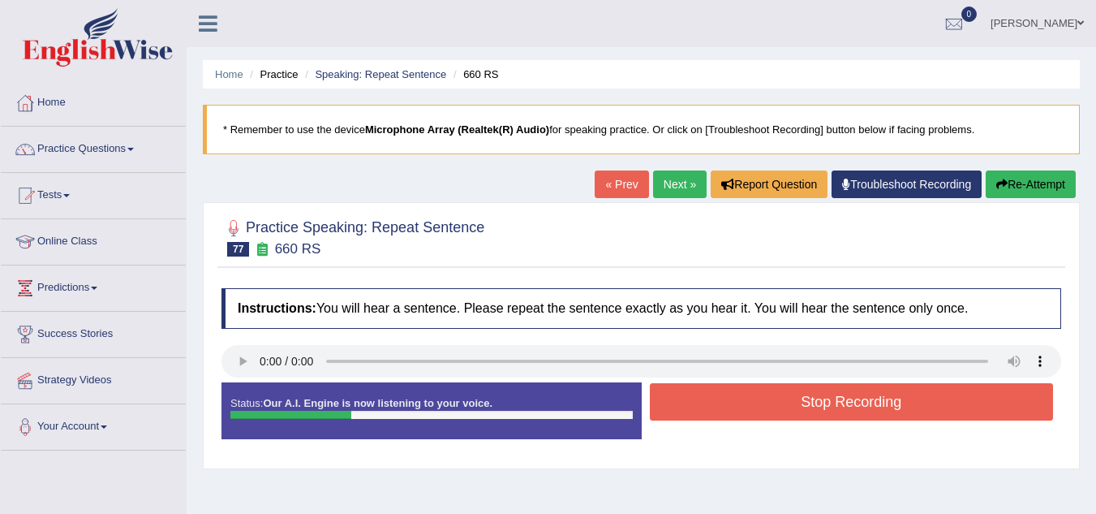
click at [771, 406] on button "Stop Recording" at bounding box center [852, 401] width 404 height 37
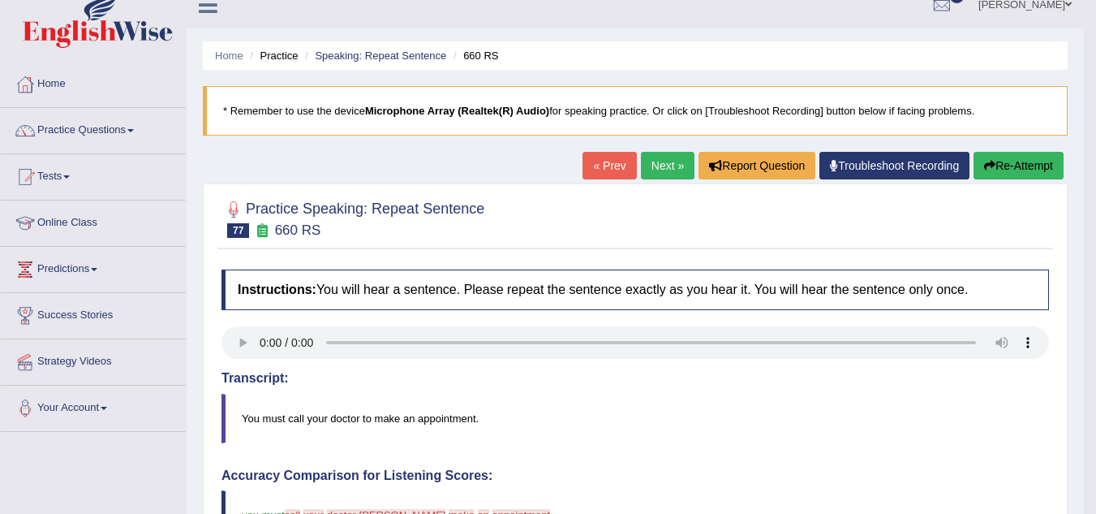
scroll to position [18, 0]
click at [1032, 181] on div "« Prev Next » Report Question Troubleshoot Recording Re-Attempt" at bounding box center [825, 169] width 485 height 32
click at [1003, 159] on button "Re-Attempt" at bounding box center [1019, 167] width 90 height 28
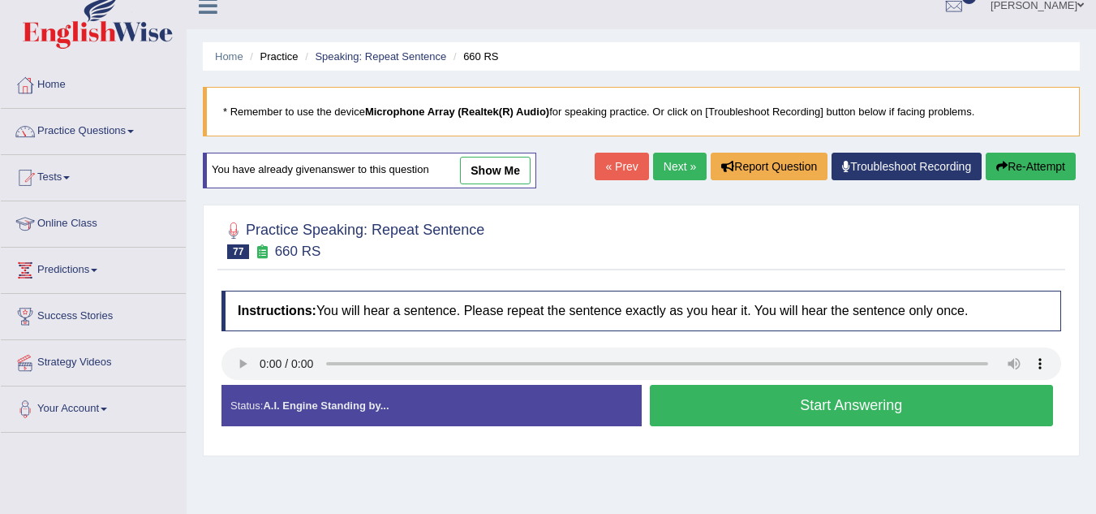
click at [769, 403] on button "Start Answering" at bounding box center [852, 405] width 404 height 41
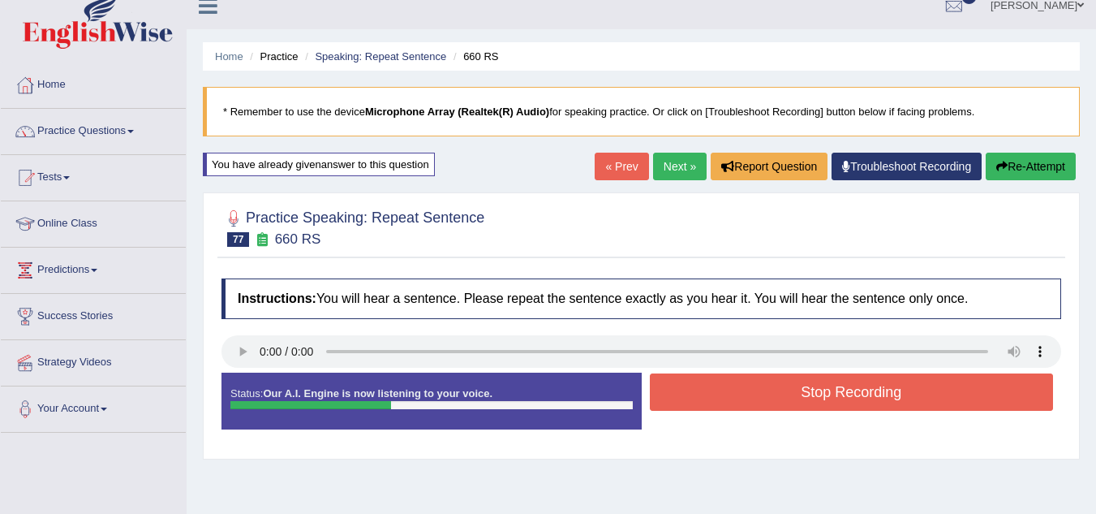
click at [769, 403] on button "Stop Recording" at bounding box center [852, 391] width 404 height 37
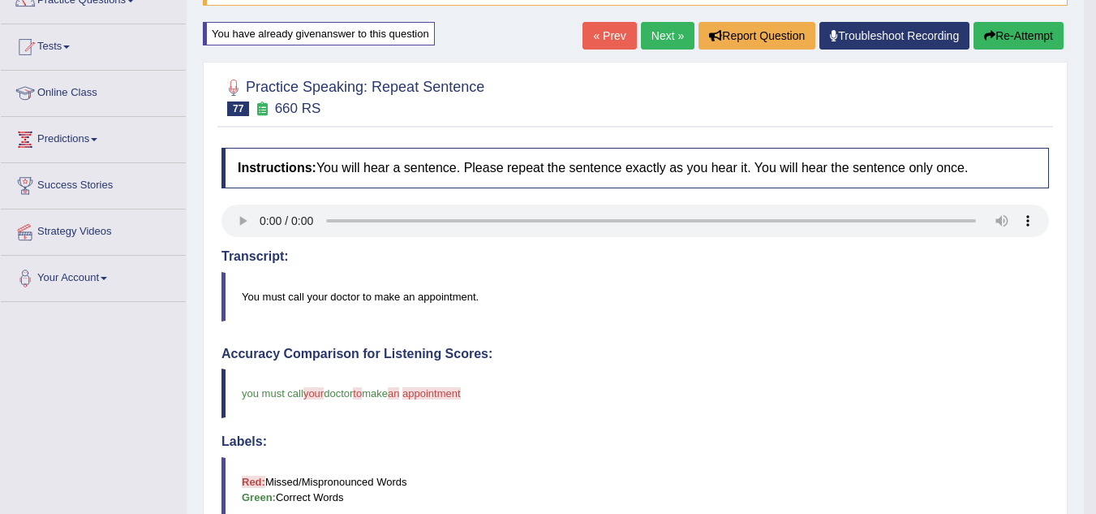
scroll to position [144, 0]
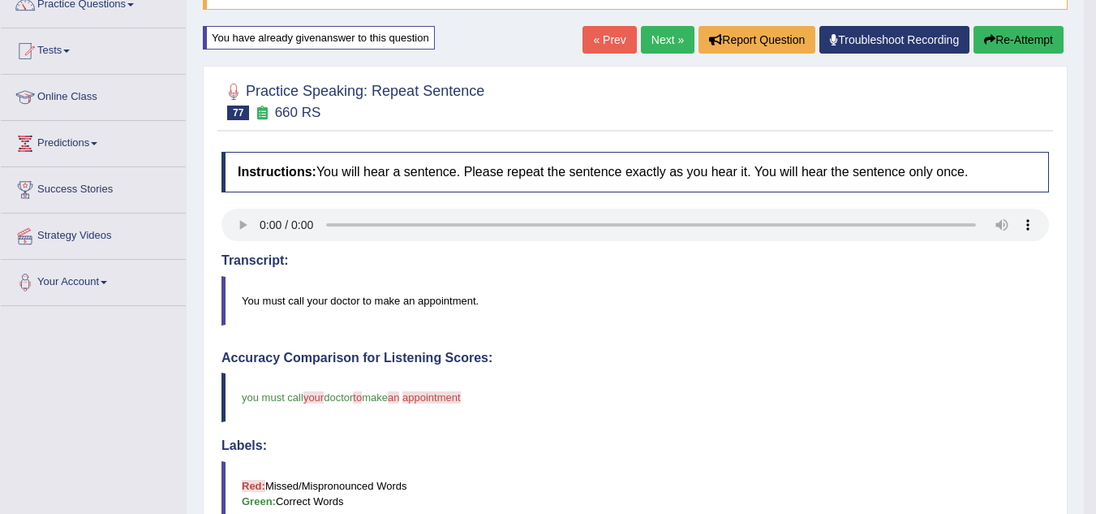
click at [660, 43] on link "Next »" at bounding box center [668, 40] width 54 height 28
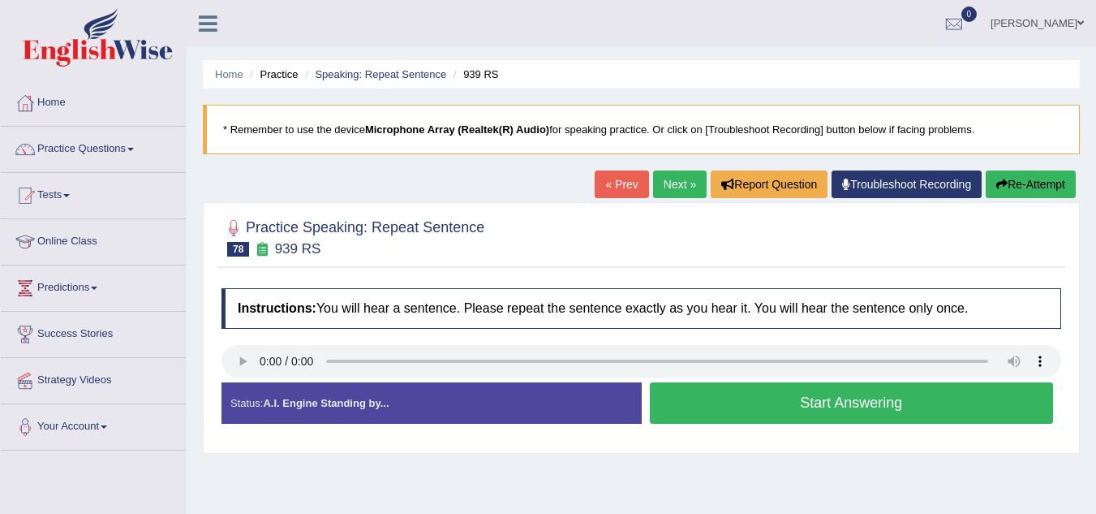
click at [779, 264] on div "Practice Speaking: Repeat Sentence 78 939 RS" at bounding box center [641, 239] width 848 height 57
click at [658, 183] on link "Next »" at bounding box center [680, 184] width 54 height 28
click at [815, 395] on button "Start Answering" at bounding box center [852, 402] width 404 height 41
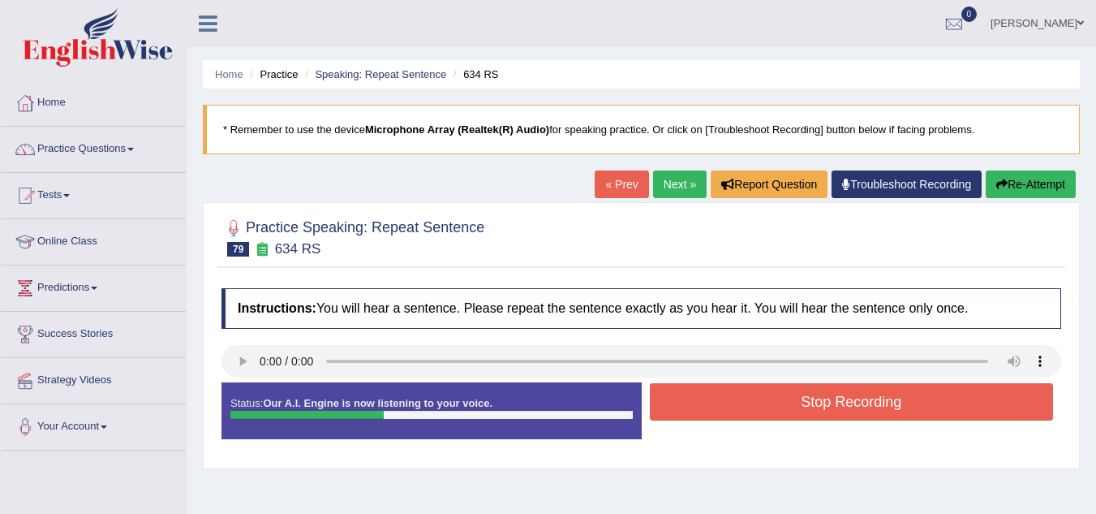
click at [815, 395] on button "Stop Recording" at bounding box center [852, 401] width 404 height 37
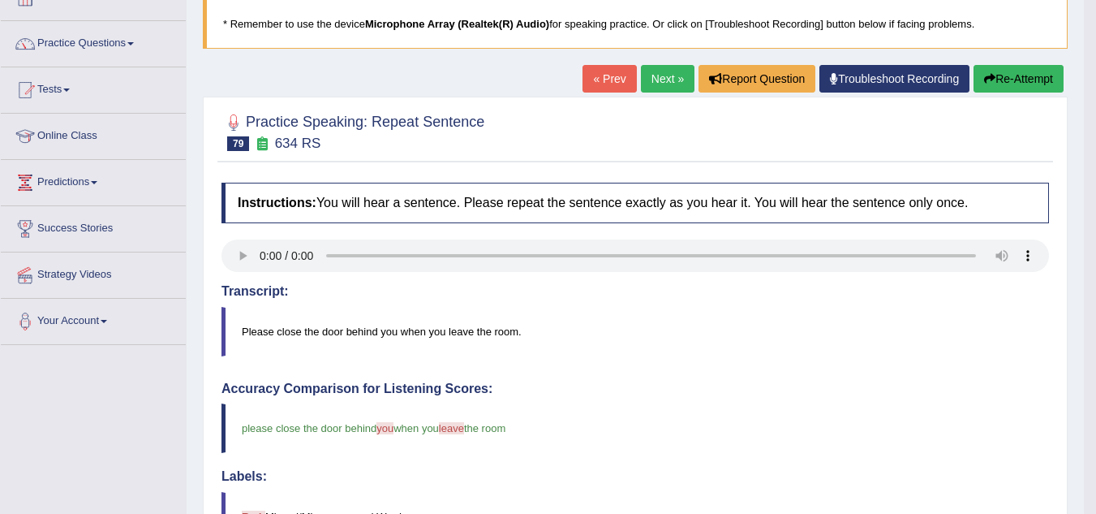
scroll to position [105, 0]
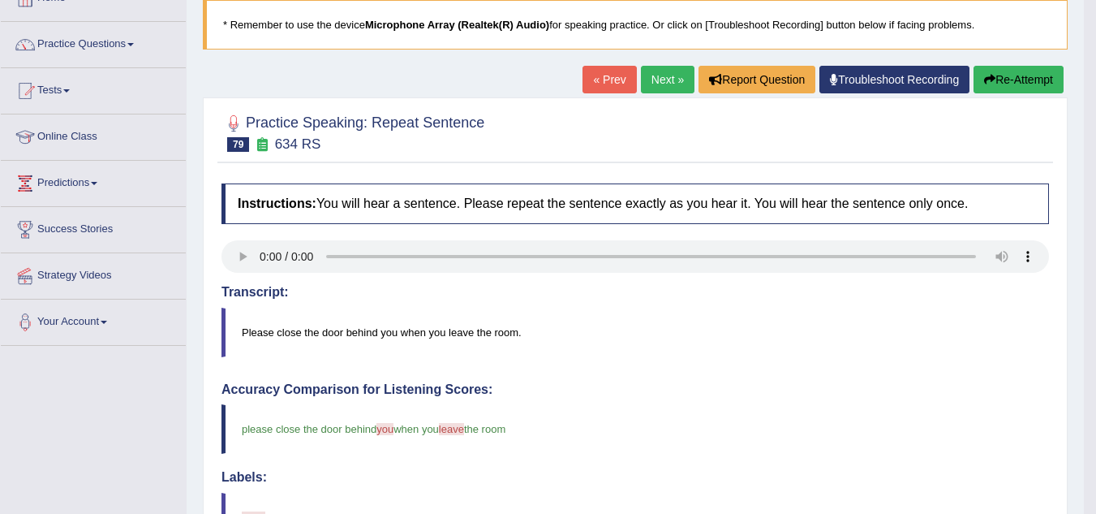
click at [642, 83] on link "Next »" at bounding box center [668, 80] width 54 height 28
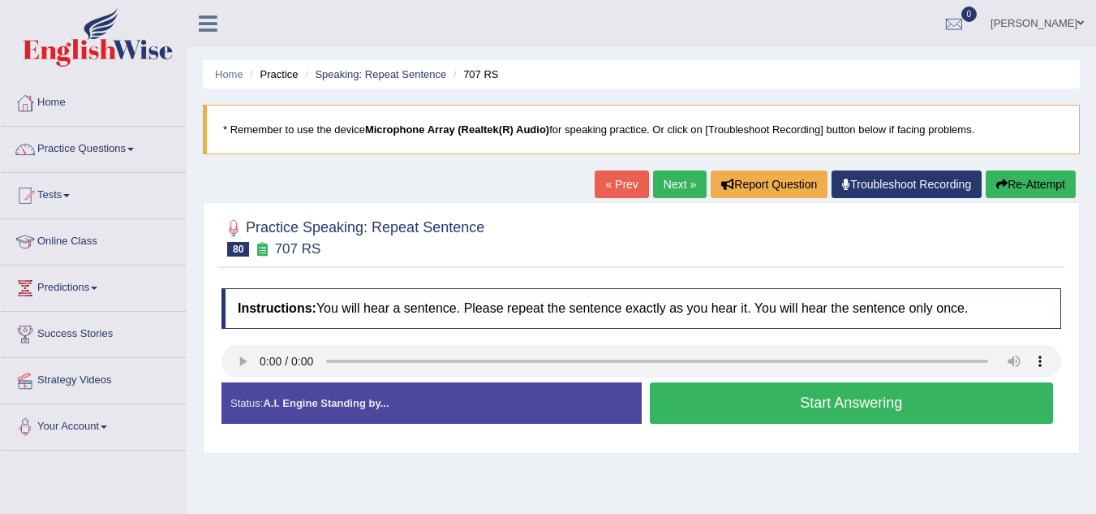
click at [724, 393] on button "Start Answering" at bounding box center [852, 402] width 404 height 41
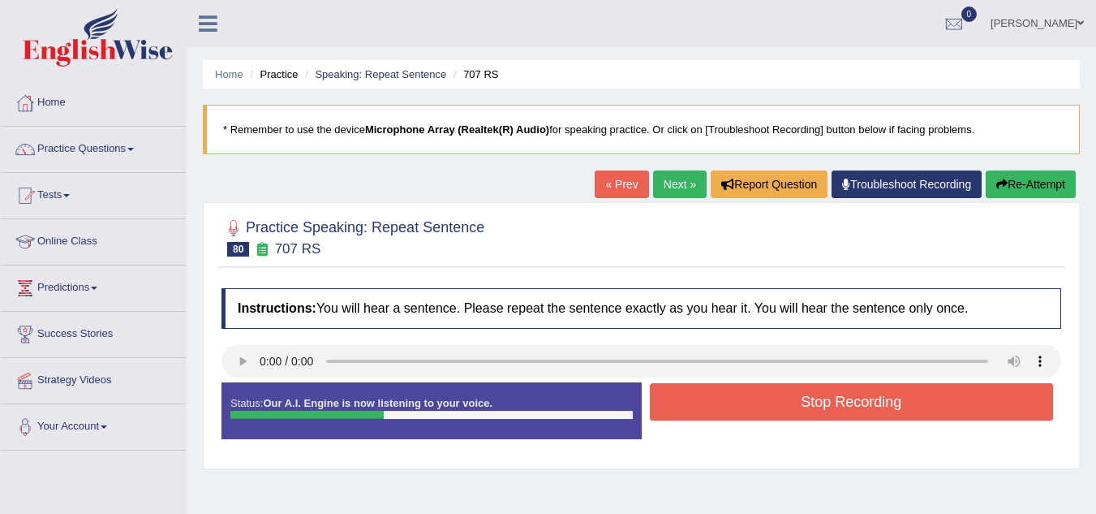
click at [724, 393] on button "Stop Recording" at bounding box center [852, 401] width 404 height 37
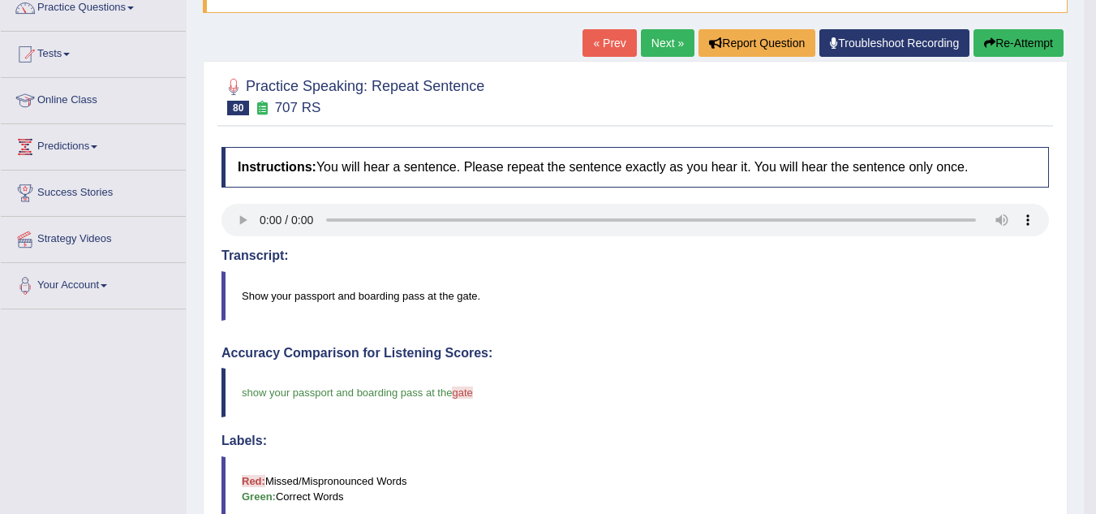
scroll to position [140, 0]
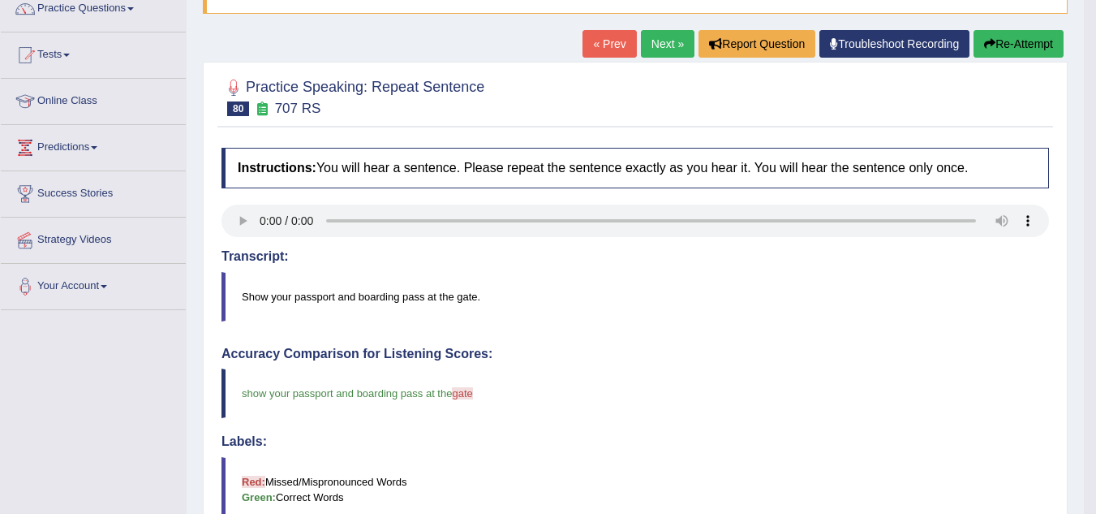
click at [645, 60] on div "« Prev Next » Report Question Troubleshoot Recording Re-Attempt" at bounding box center [825, 46] width 485 height 32
click at [645, 50] on link "Next »" at bounding box center [668, 44] width 54 height 28
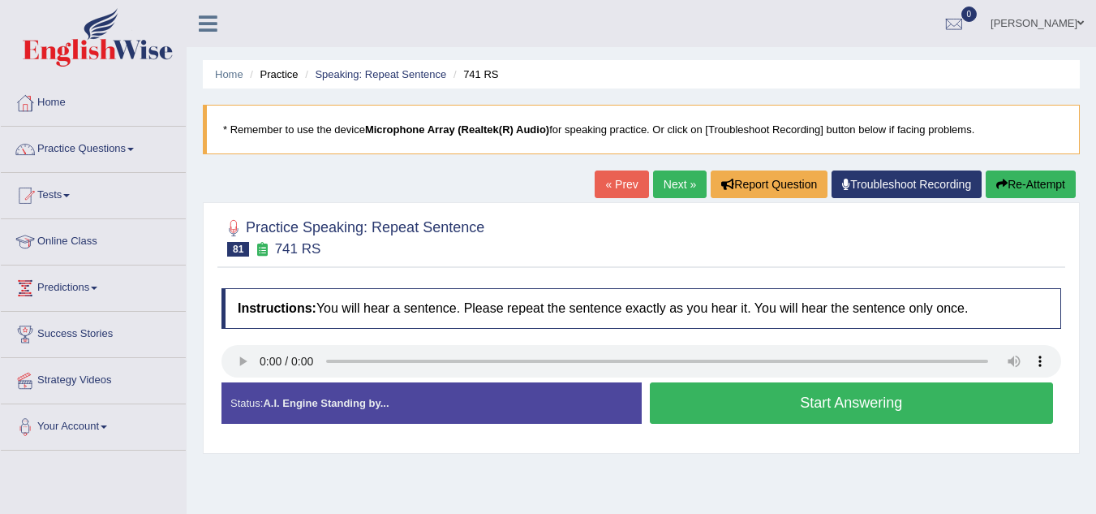
click at [746, 428] on div "Status: A.I. Engine Standing by... Start Answering Stop Recording" at bounding box center [641, 411] width 840 height 58
click at [737, 407] on button "Start Answering" at bounding box center [852, 402] width 404 height 41
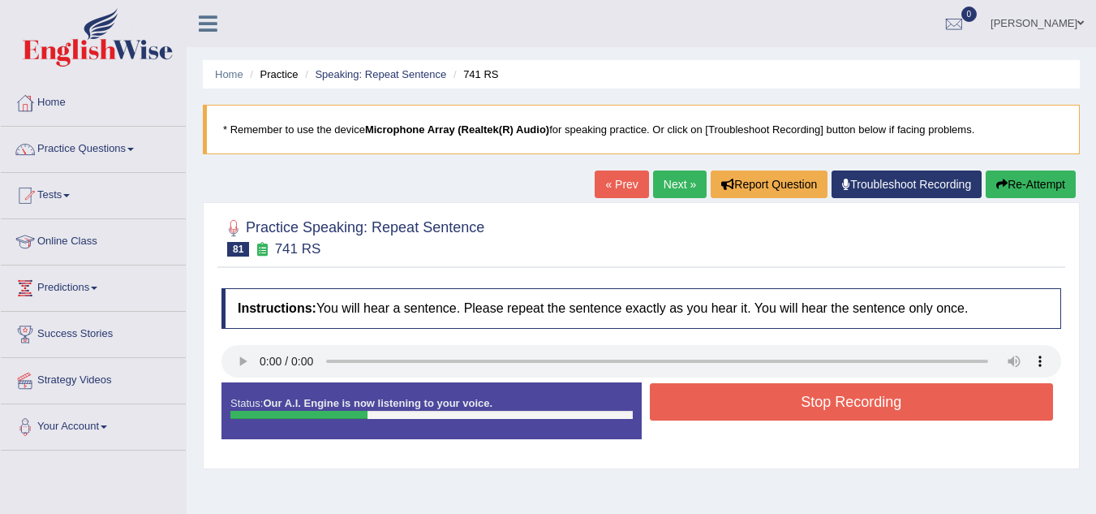
click at [737, 407] on button "Stop Recording" at bounding box center [852, 401] width 404 height 37
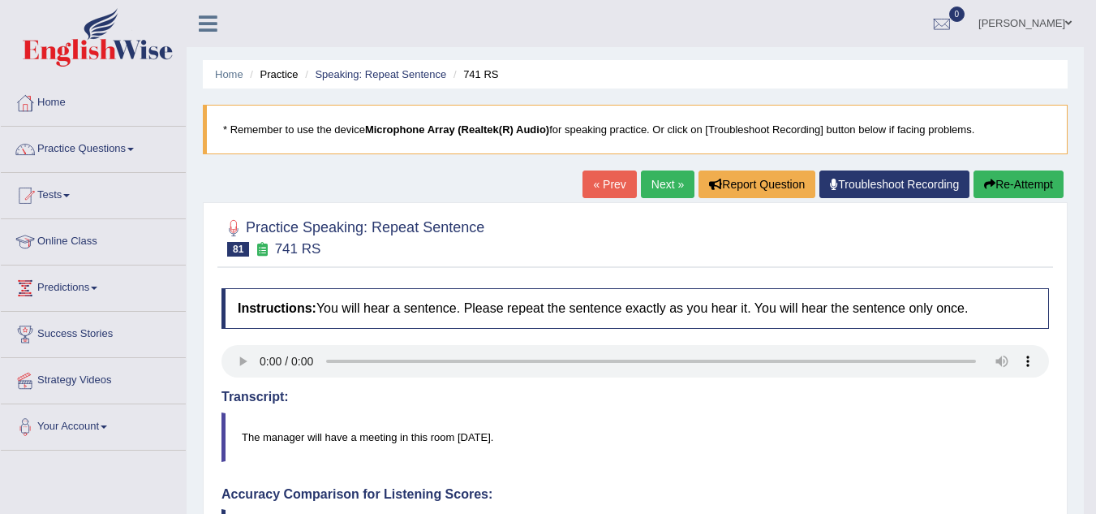
click at [657, 172] on link "Next »" at bounding box center [668, 184] width 54 height 28
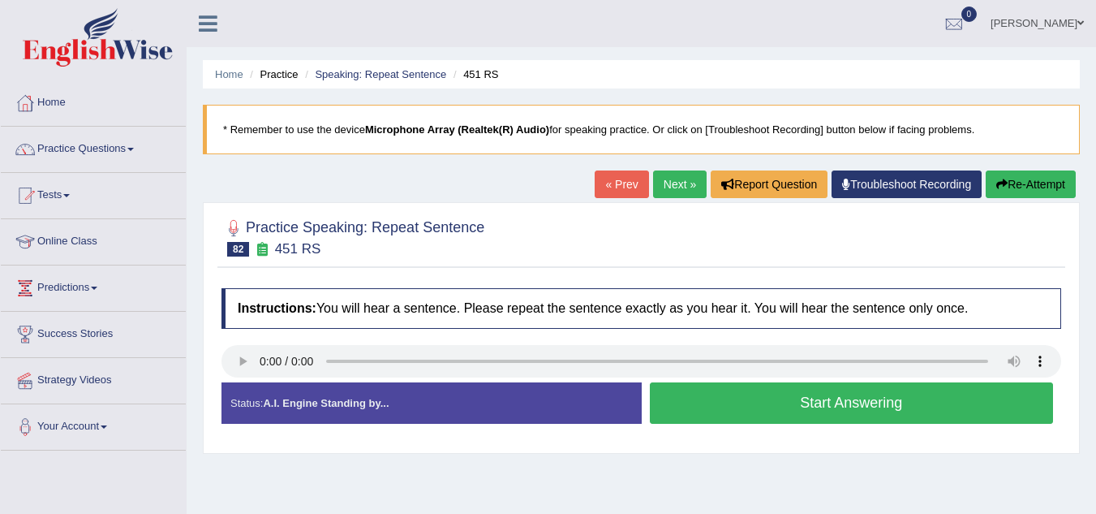
click at [777, 411] on button "Start Answering" at bounding box center [852, 402] width 404 height 41
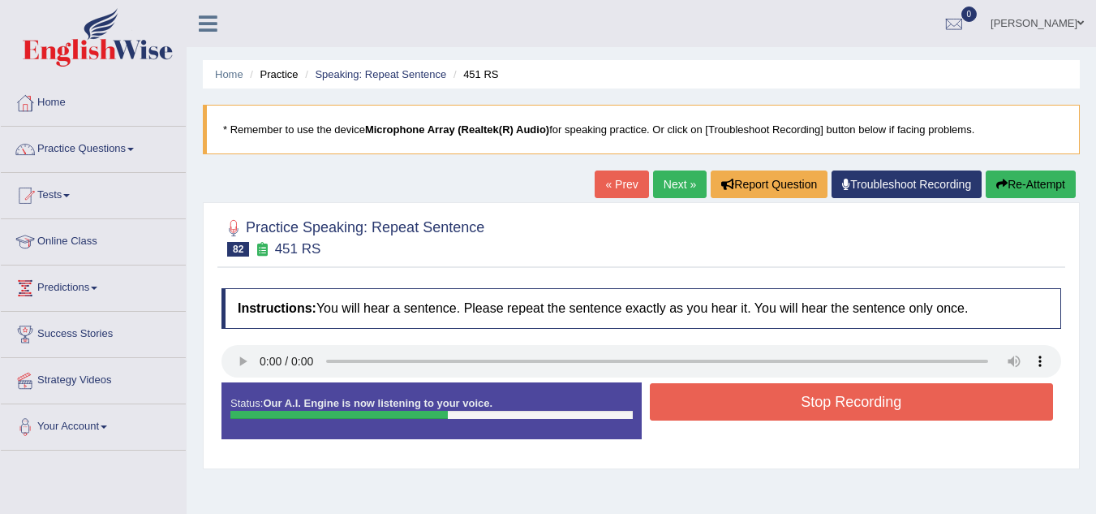
click at [753, 398] on button "Stop Recording" at bounding box center [852, 401] width 404 height 37
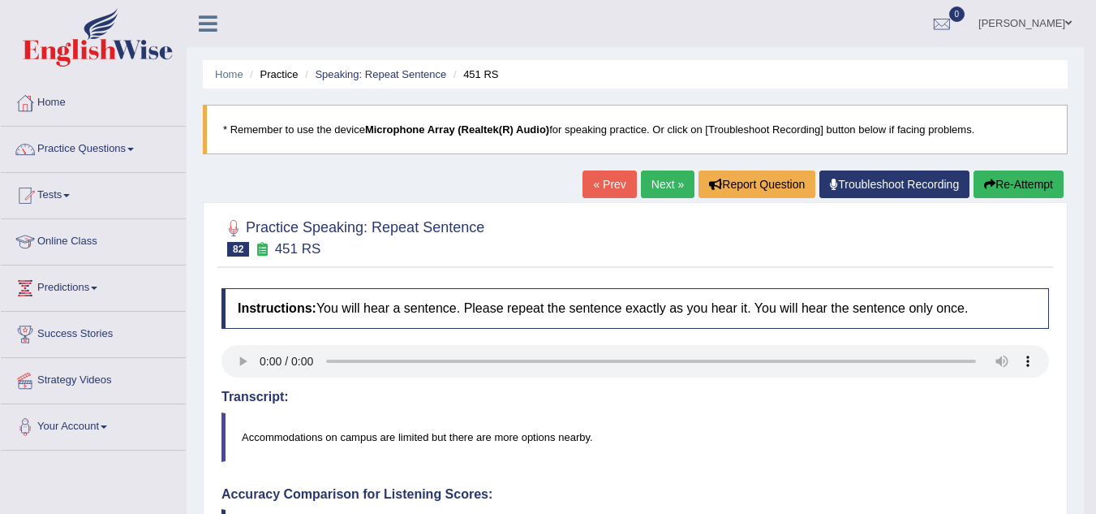
click at [667, 180] on link "Next »" at bounding box center [668, 184] width 54 height 28
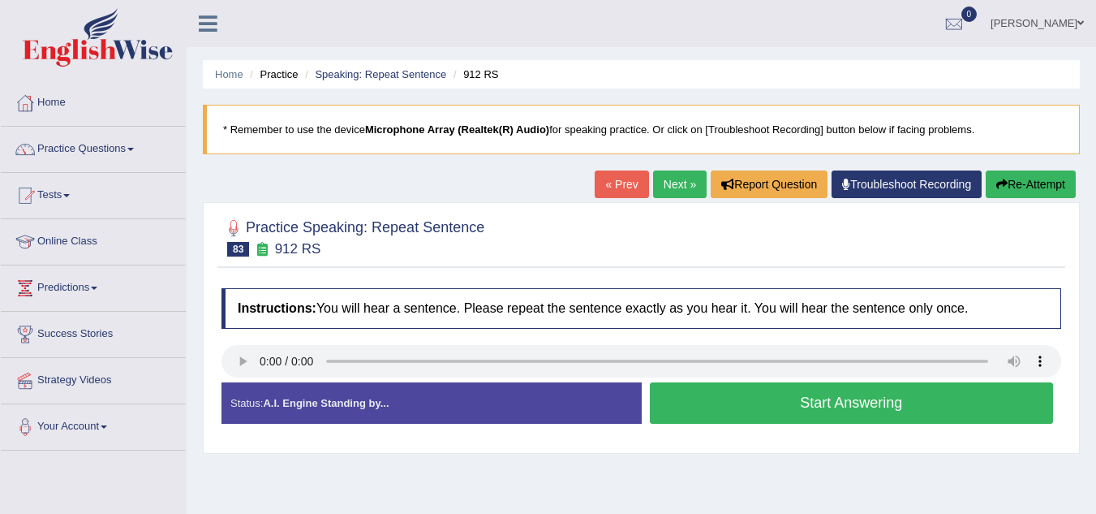
click at [736, 400] on button "Start Answering" at bounding box center [852, 402] width 404 height 41
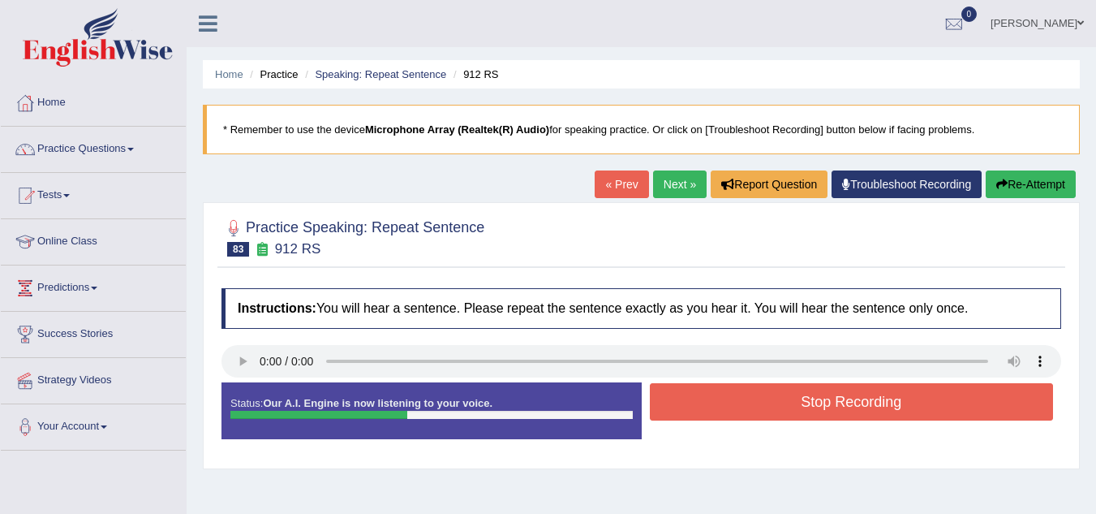
click at [736, 400] on button "Stop Recording" at bounding box center [852, 401] width 404 height 37
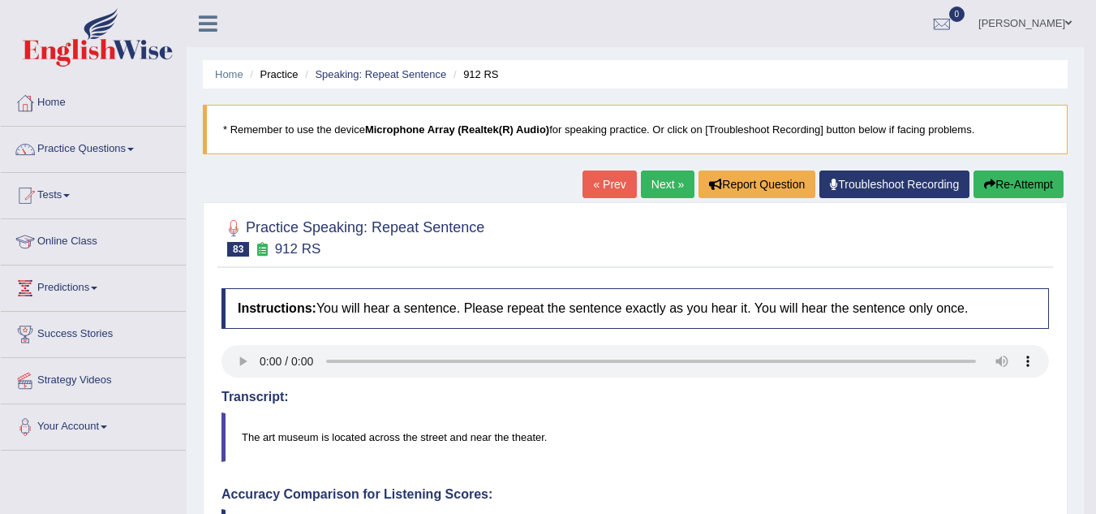
click at [650, 198] on link "Next »" at bounding box center [668, 184] width 54 height 28
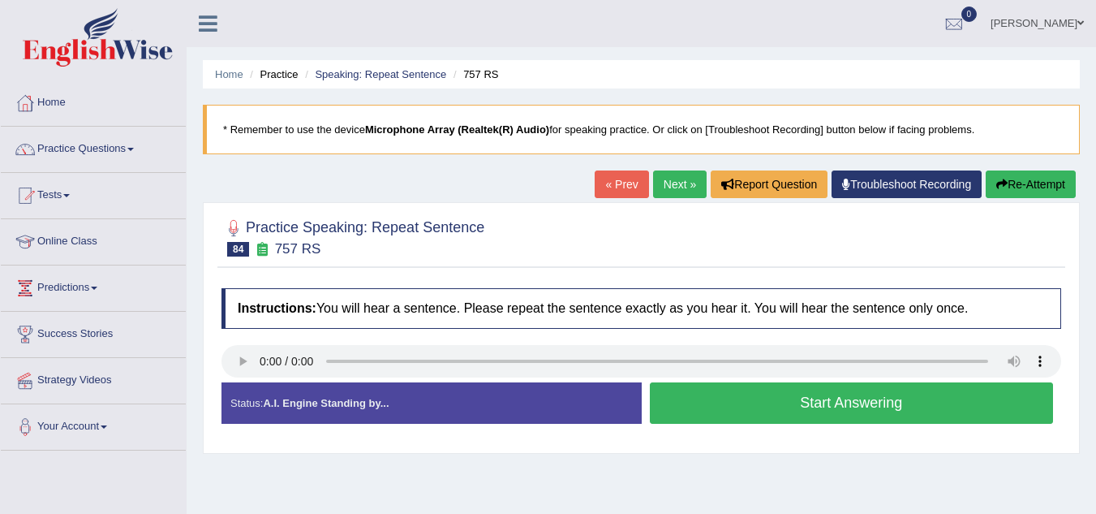
click at [729, 400] on button "Start Answering" at bounding box center [852, 402] width 404 height 41
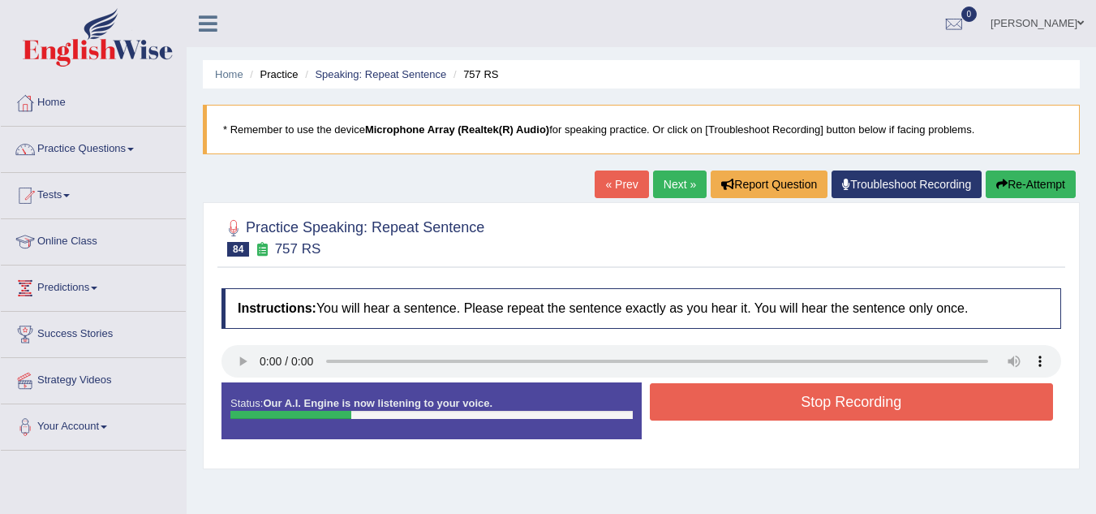
click at [729, 400] on button "Stop Recording" at bounding box center [852, 401] width 404 height 37
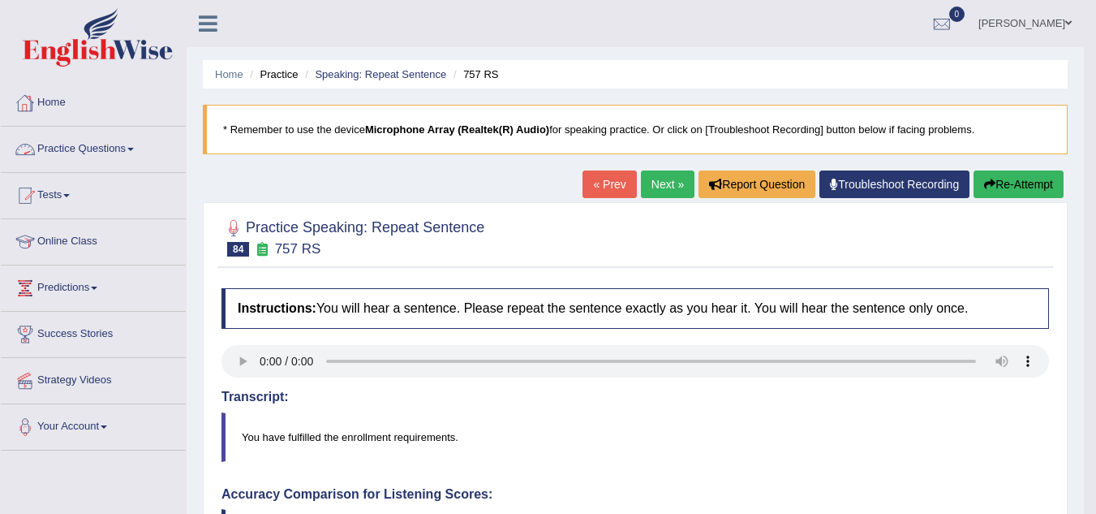
click at [105, 157] on link "Practice Questions" at bounding box center [93, 147] width 185 height 41
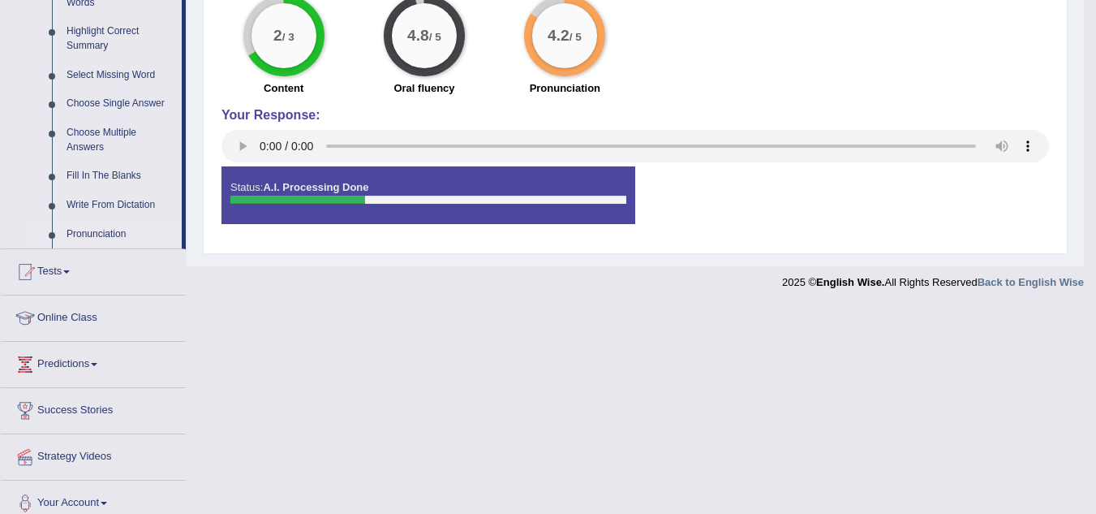
click at [101, 235] on link "Pronunciation" at bounding box center [120, 234] width 123 height 29
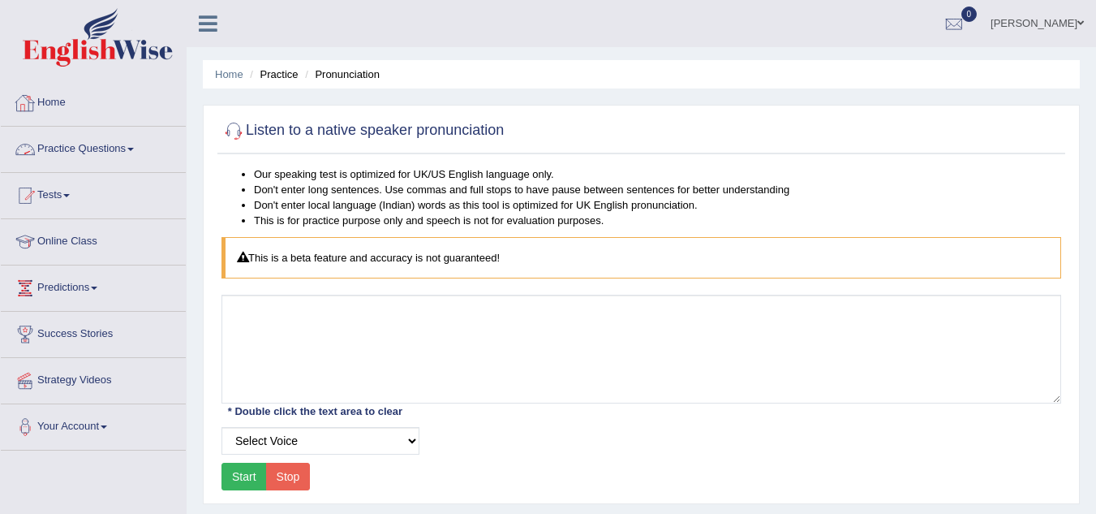
click at [110, 153] on link "Practice Questions" at bounding box center [93, 147] width 185 height 41
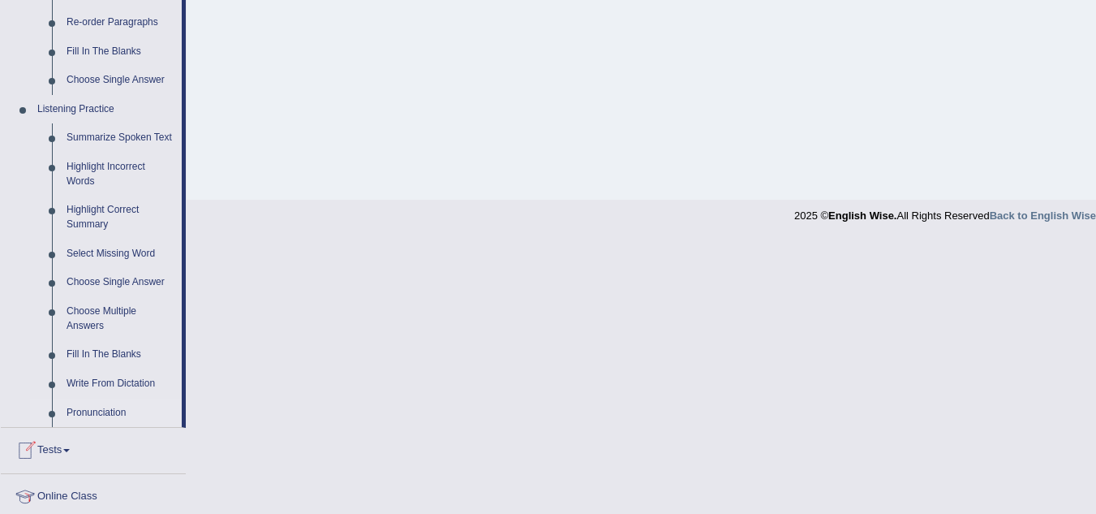
scroll to position [621, 0]
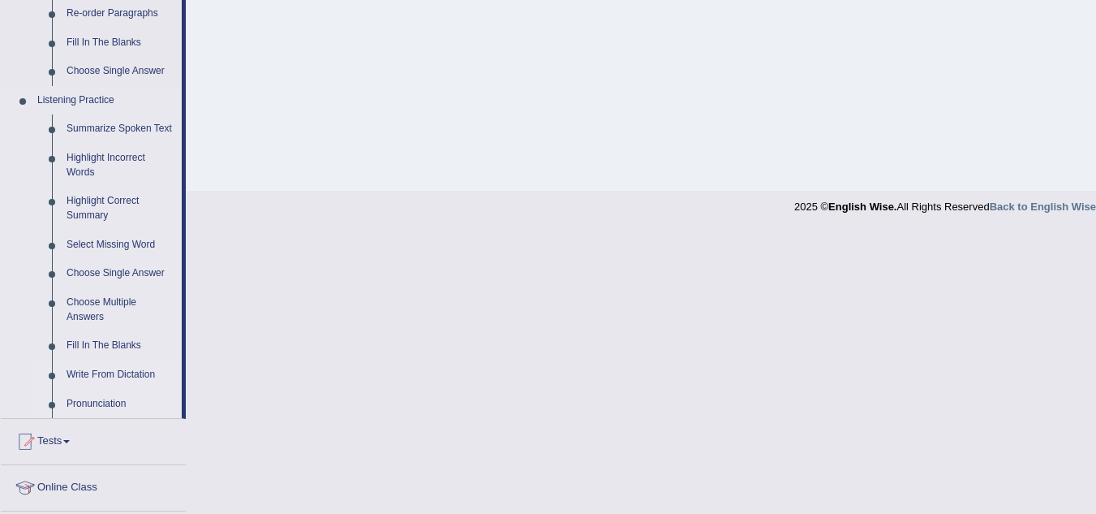
click at [90, 378] on link "Write From Dictation" at bounding box center [120, 374] width 123 height 29
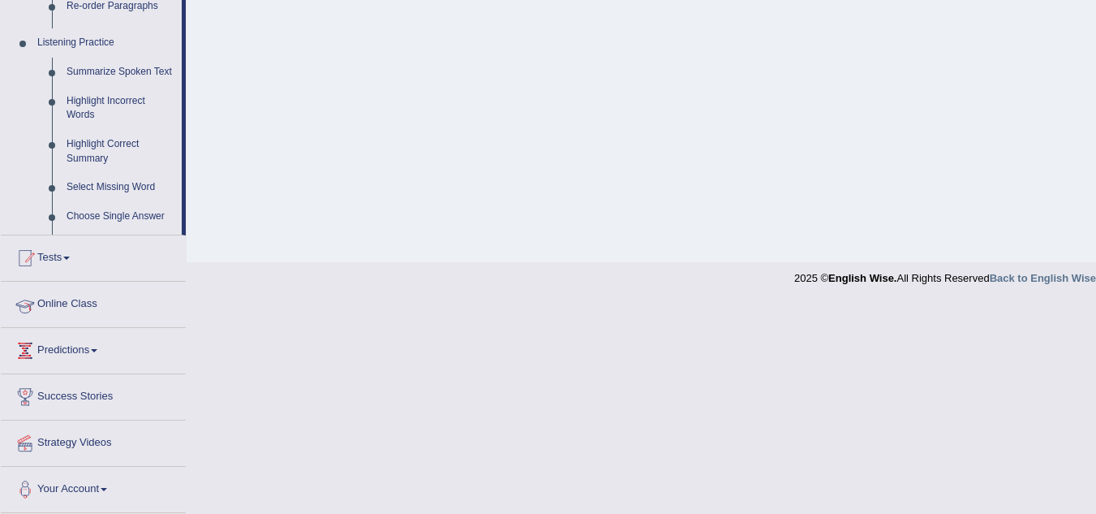
scroll to position [338, 0]
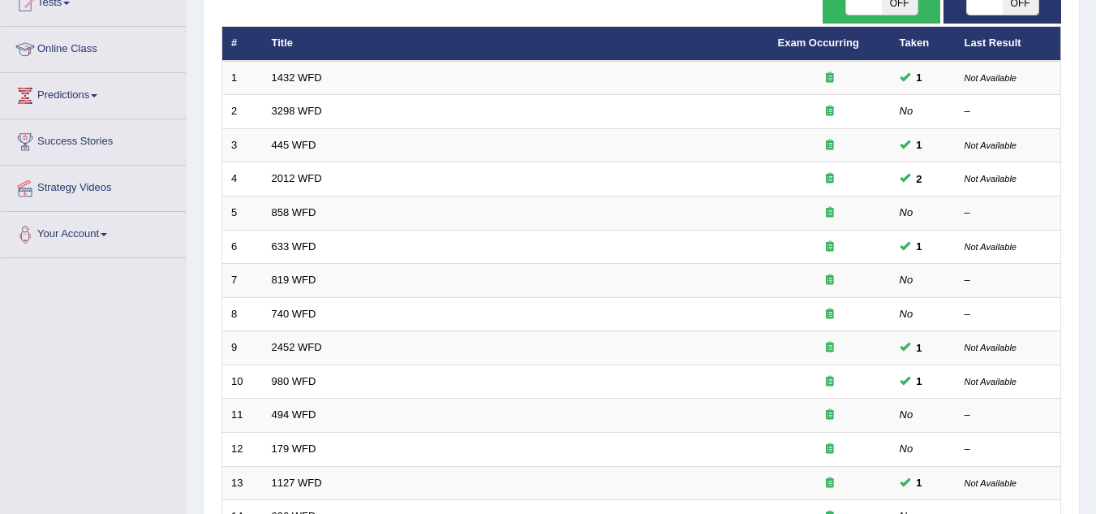
scroll to position [191, 0]
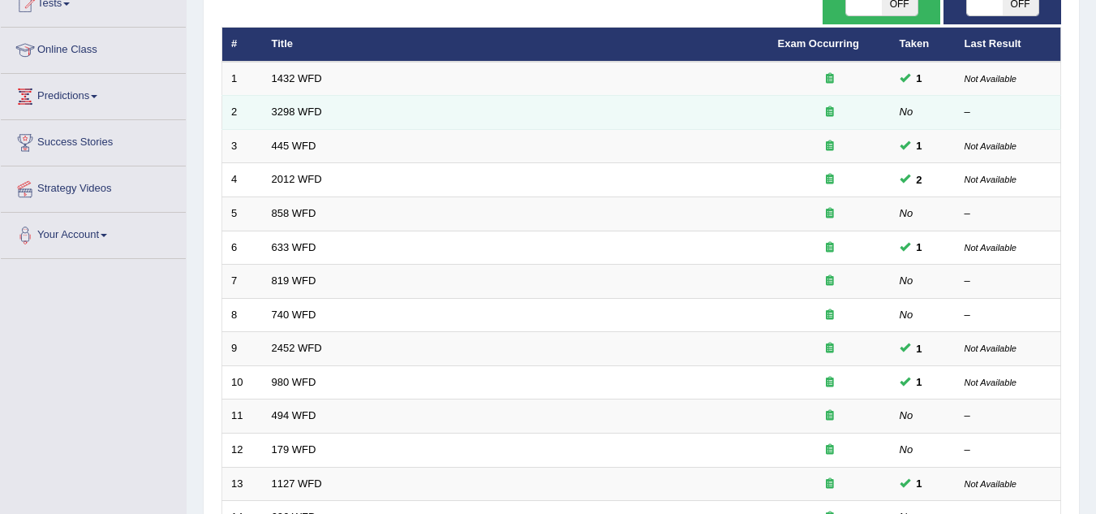
click at [303, 118] on td "3298 WFD" at bounding box center [516, 113] width 506 height 34
click at [302, 108] on link "3298 WFD" at bounding box center [297, 111] width 50 height 12
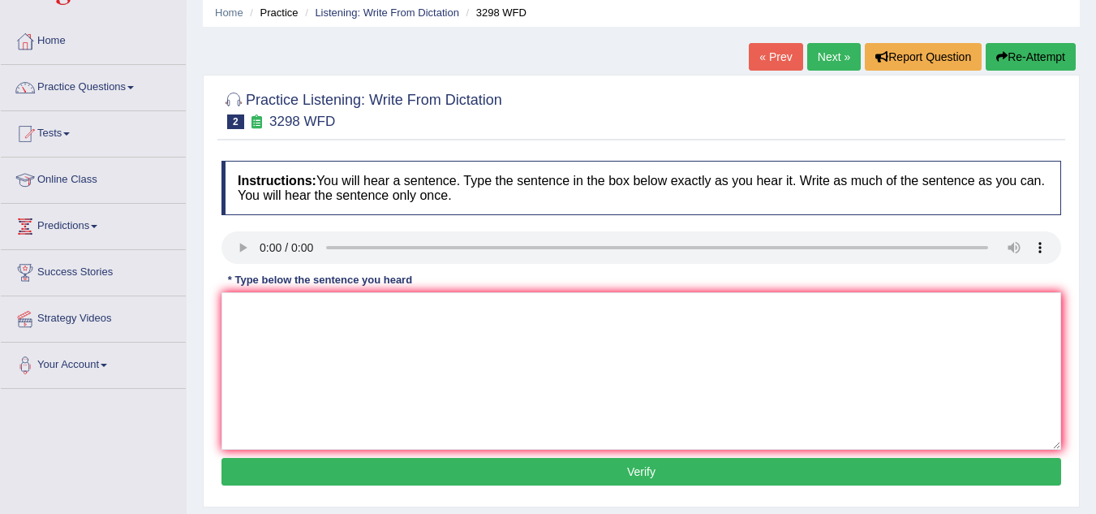
scroll to position [62, 0]
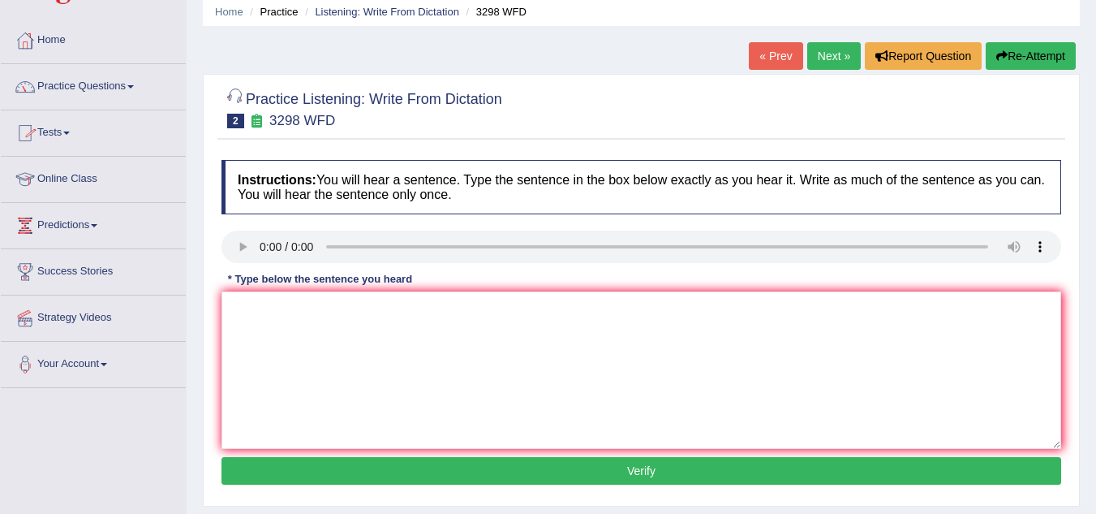
click at [102, 88] on link "Practice Questions" at bounding box center [93, 84] width 185 height 41
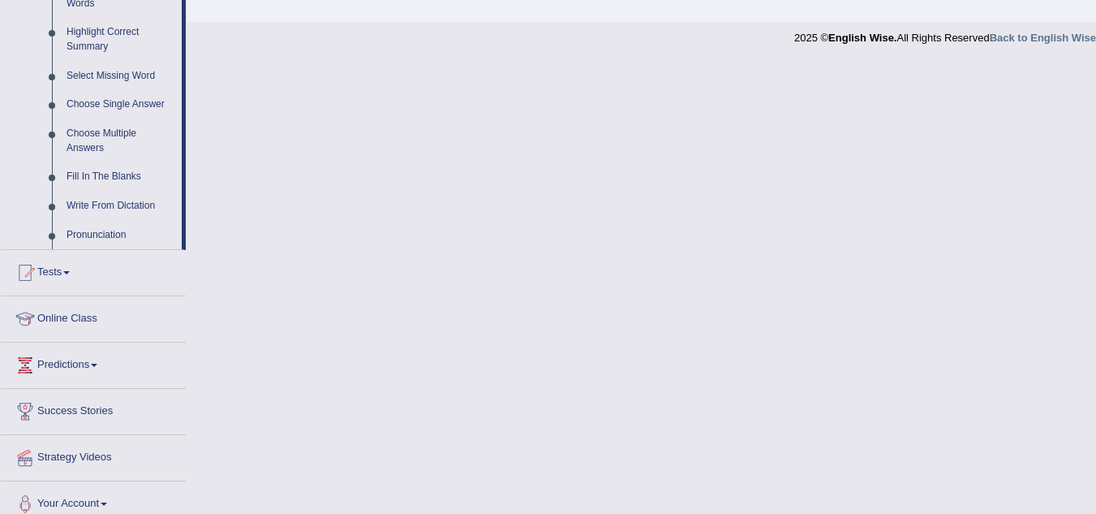
scroll to position [790, 0]
click at [117, 209] on link "Write From Dictation" at bounding box center [120, 205] width 123 height 29
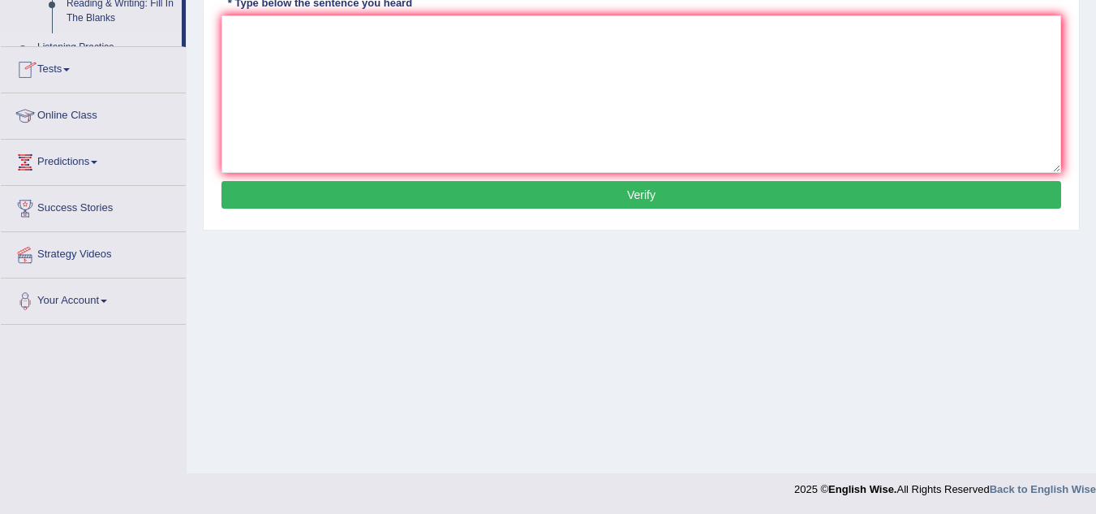
scroll to position [338, 0]
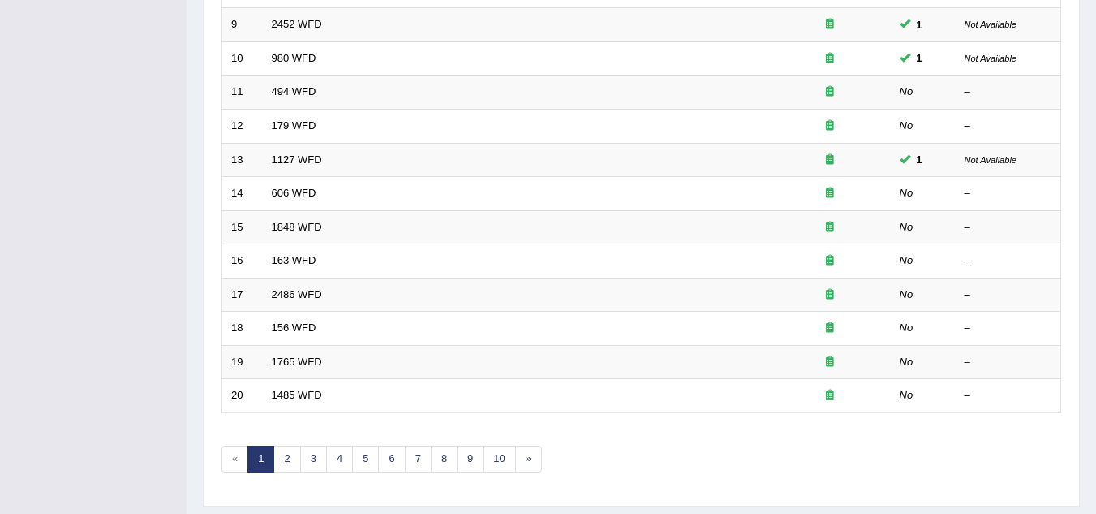
scroll to position [517, 0]
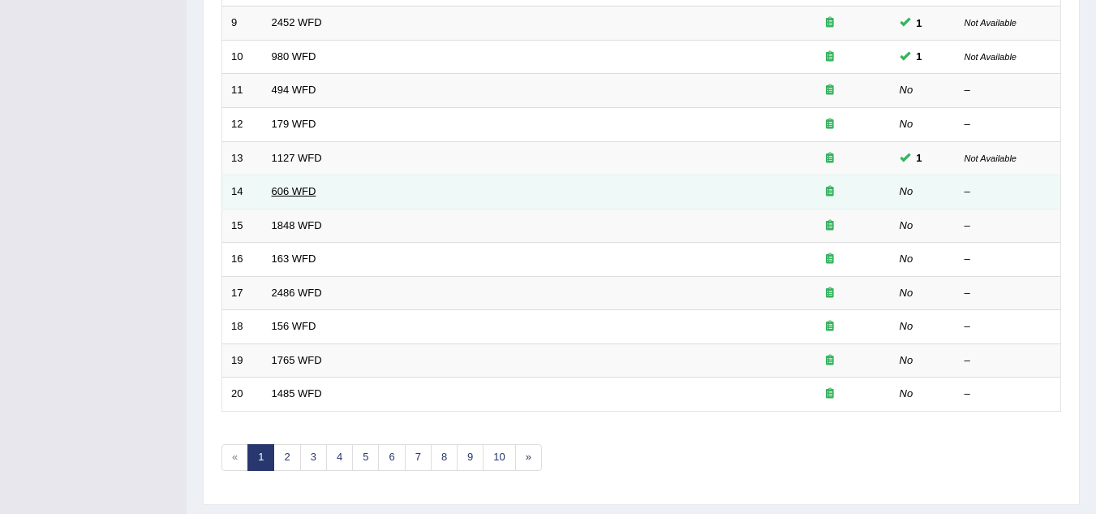
click at [294, 192] on link "606 WFD" at bounding box center [294, 191] width 45 height 12
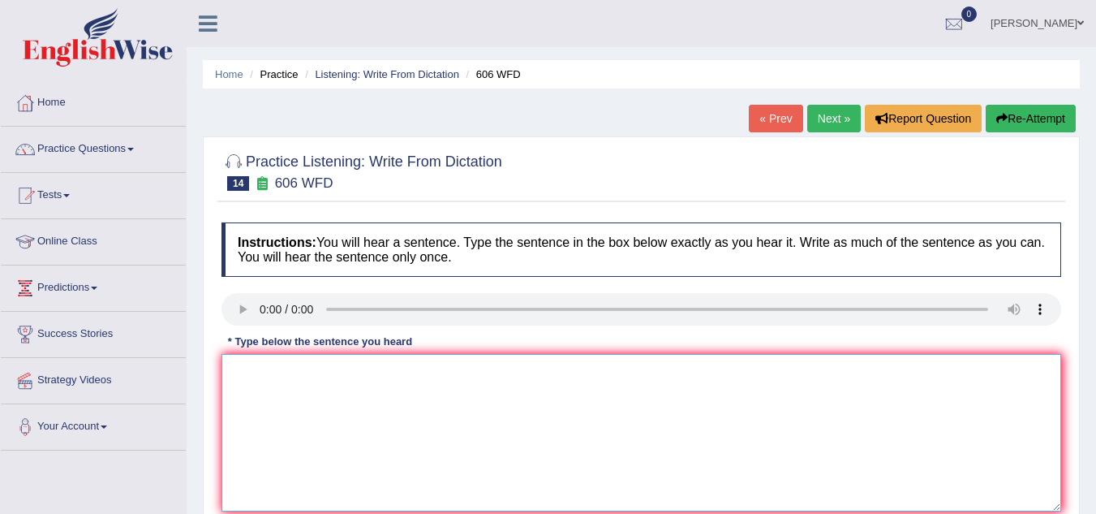
click at [291, 388] on textarea at bounding box center [641, 432] width 840 height 157
type textarea "s"
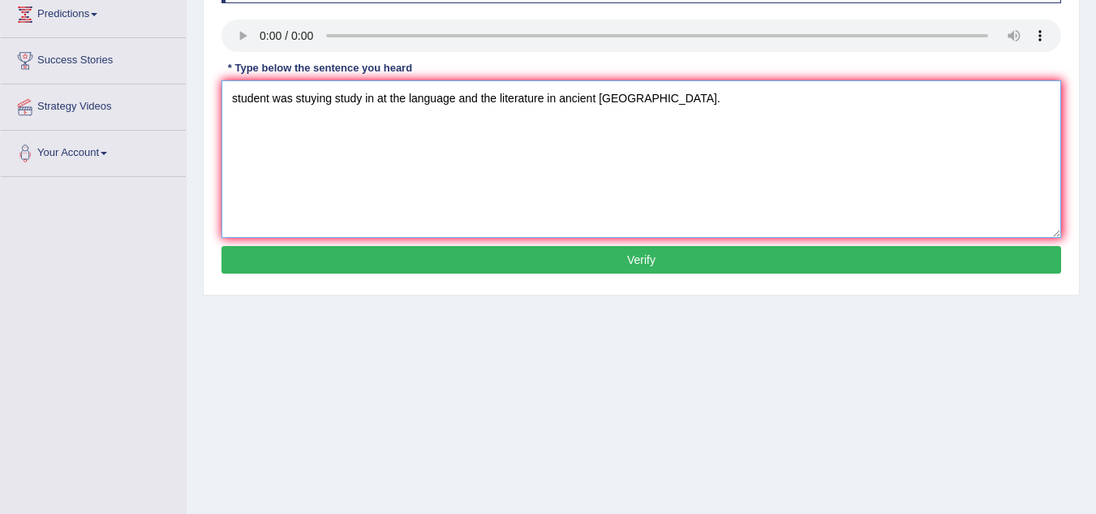
scroll to position [276, 0]
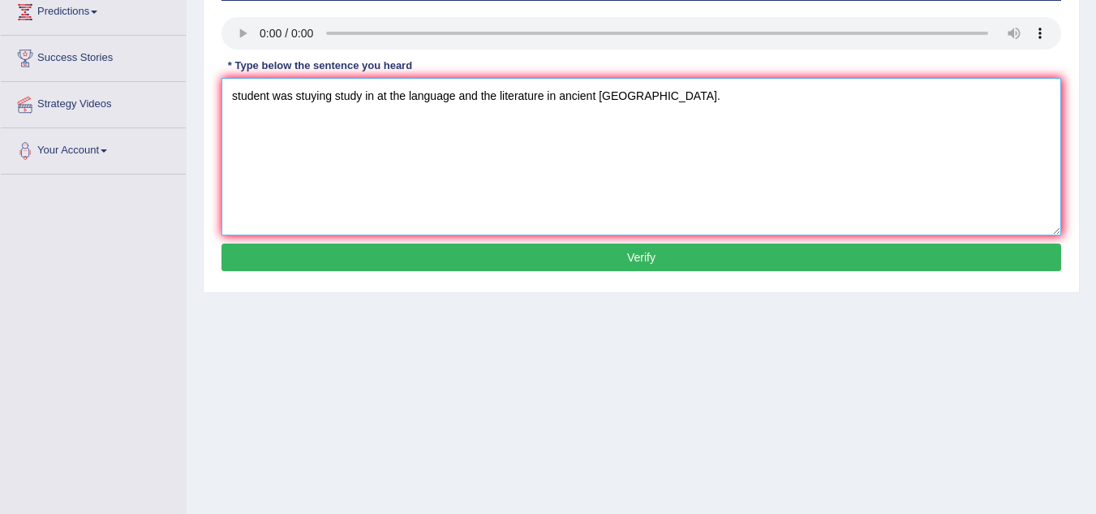
type textarea "student was stuying study in at the language and the literature in ancient gree…"
drag, startPoint x: 652, startPoint y: 280, endPoint x: 647, endPoint y: 264, distance: 16.2
click at [647, 264] on div "Instructions: You will hear a sentence. Type the sentence in the box below exac…" at bounding box center [641, 111] width 848 height 346
click at [647, 264] on button "Verify" at bounding box center [641, 257] width 840 height 28
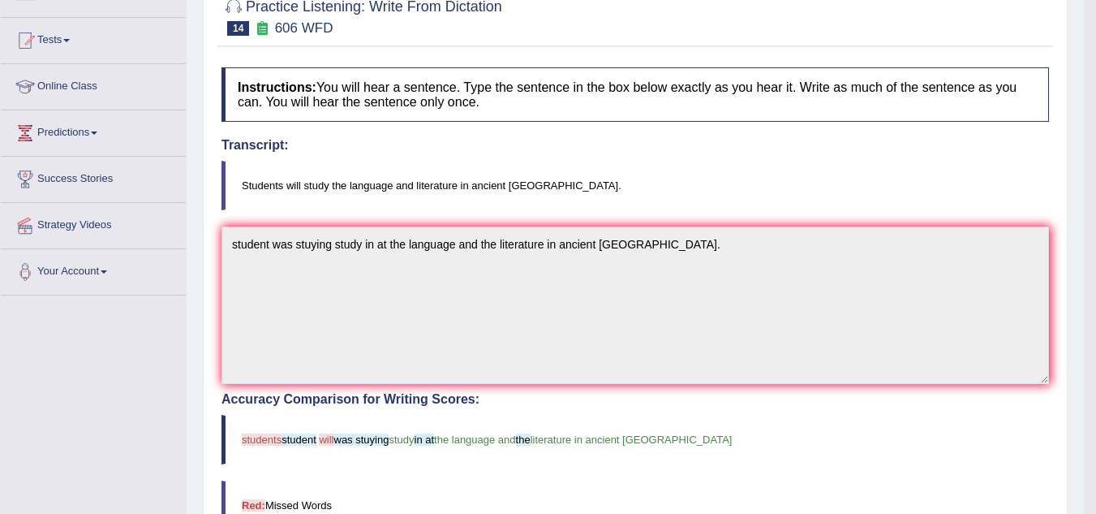
scroll to position [0, 0]
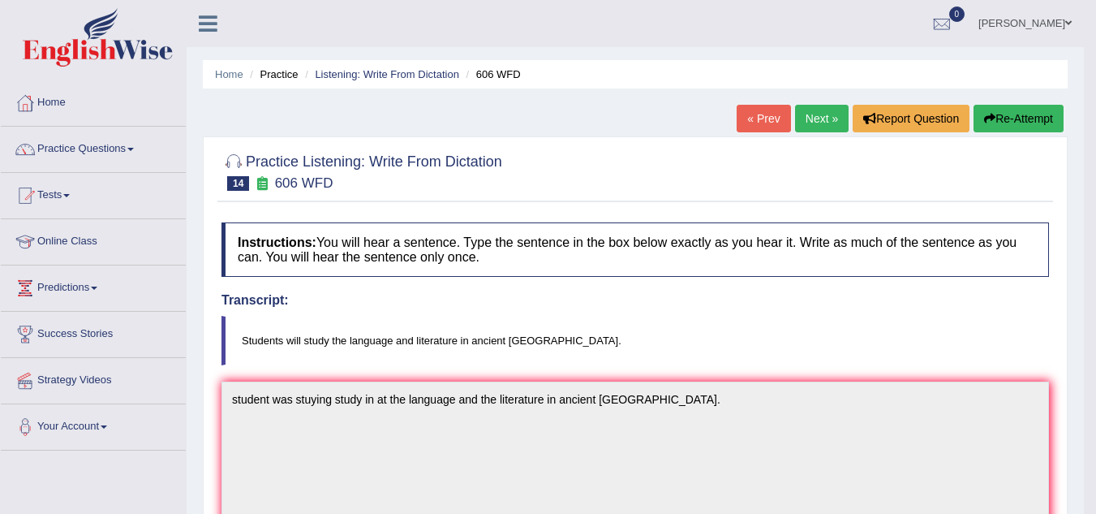
click at [811, 110] on link "Next »" at bounding box center [822, 119] width 54 height 28
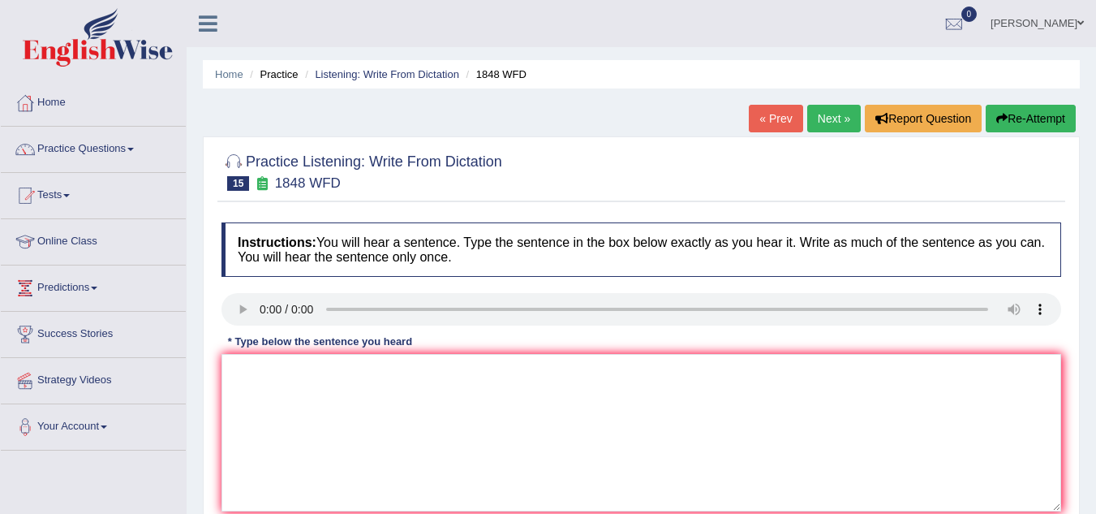
click at [824, 124] on link "Next »" at bounding box center [834, 119] width 54 height 28
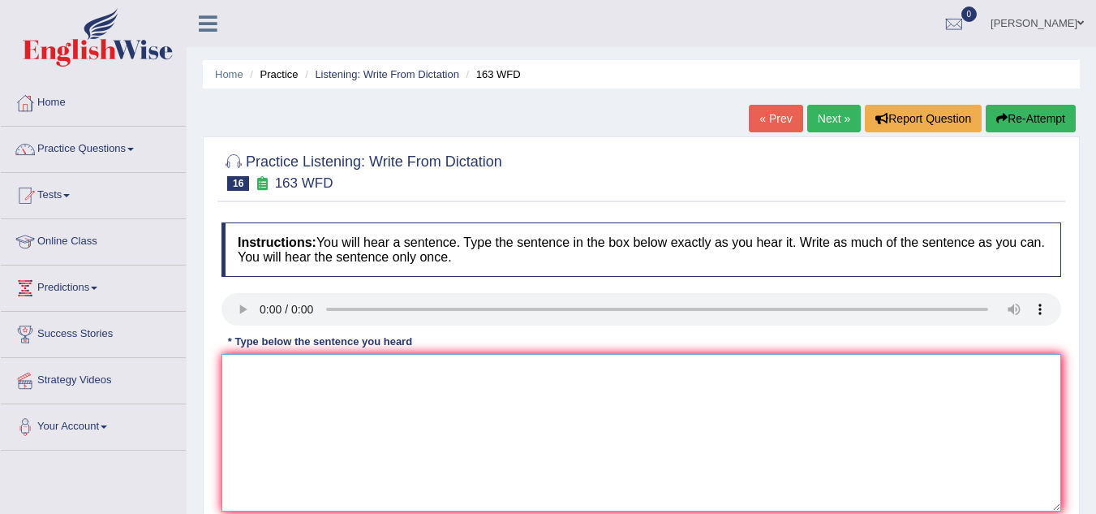
click at [271, 387] on textarea at bounding box center [641, 432] width 840 height 157
type textarea "a"
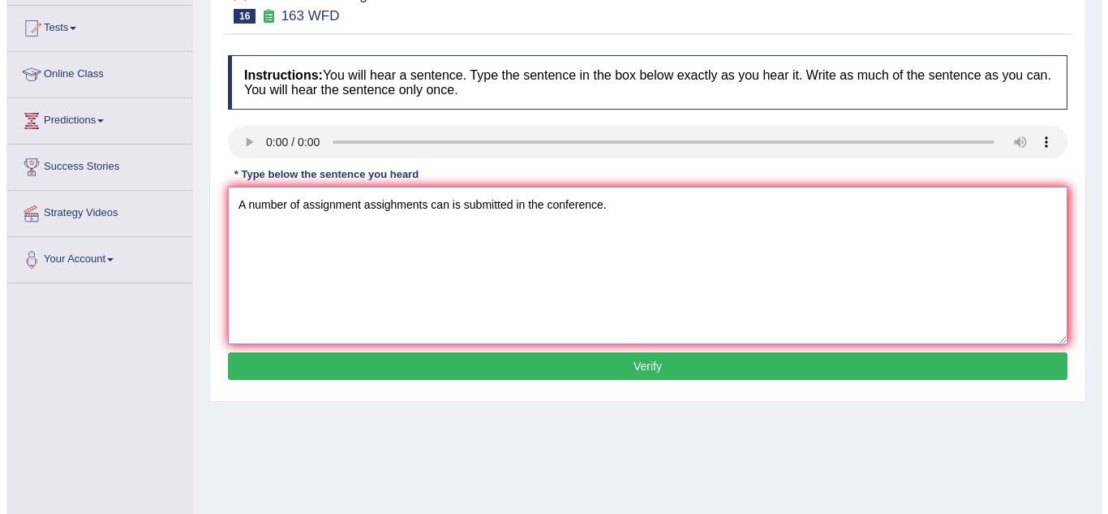
scroll to position [171, 0]
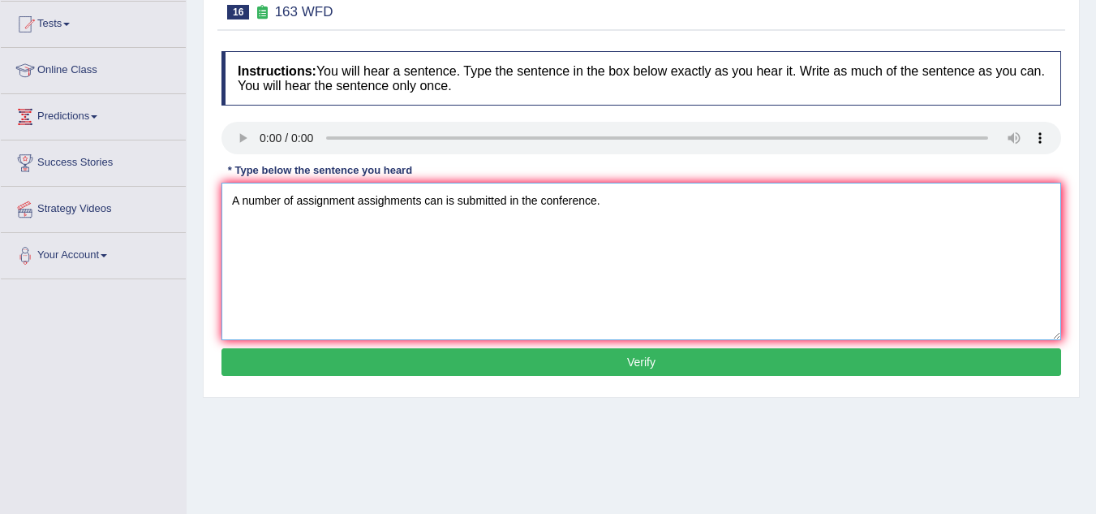
type textarea "A number of assignment assighments can is submitted in the conference."
click at [311, 364] on button "Verify" at bounding box center [641, 362] width 840 height 28
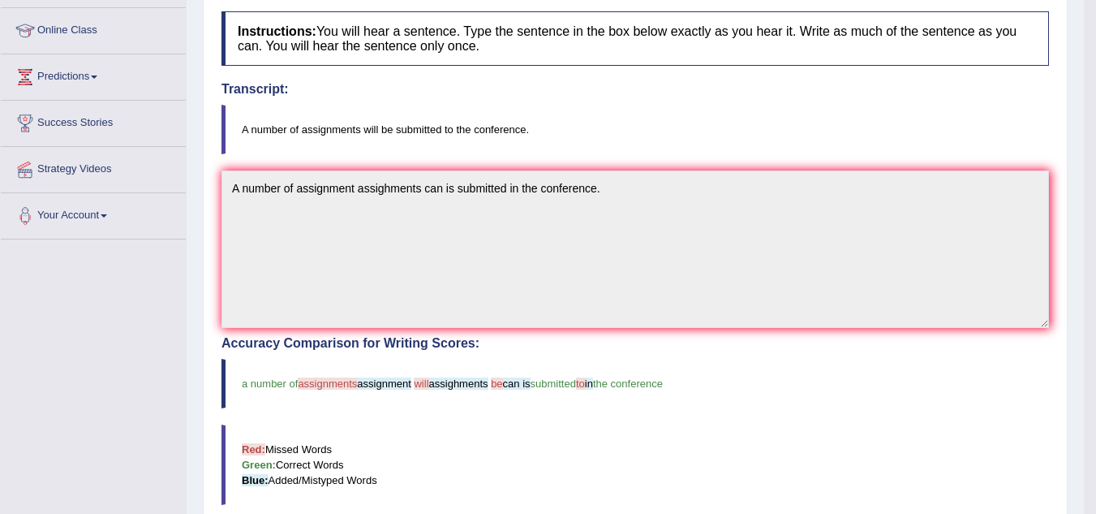
scroll to position [0, 0]
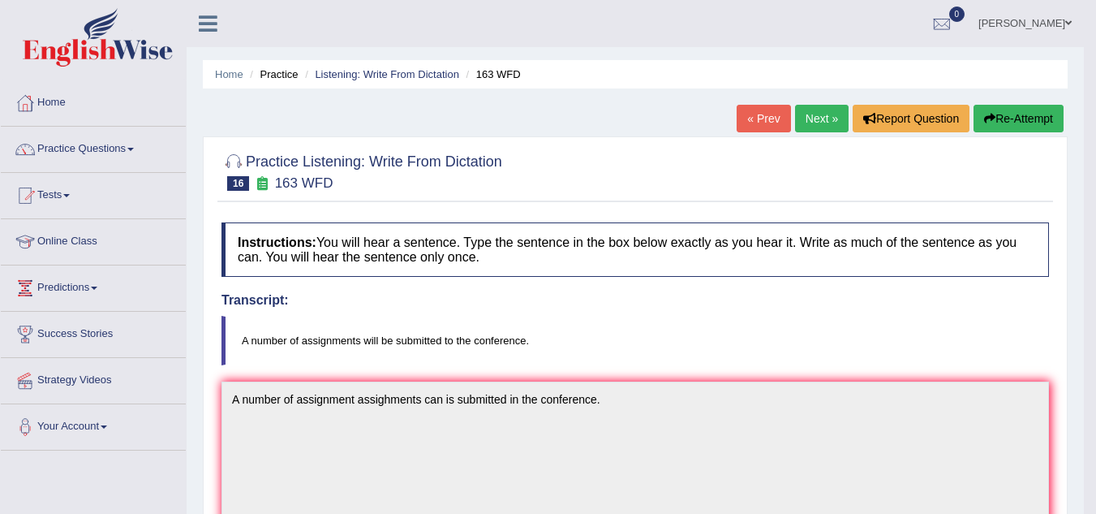
click at [821, 130] on link "Next »" at bounding box center [822, 119] width 54 height 28
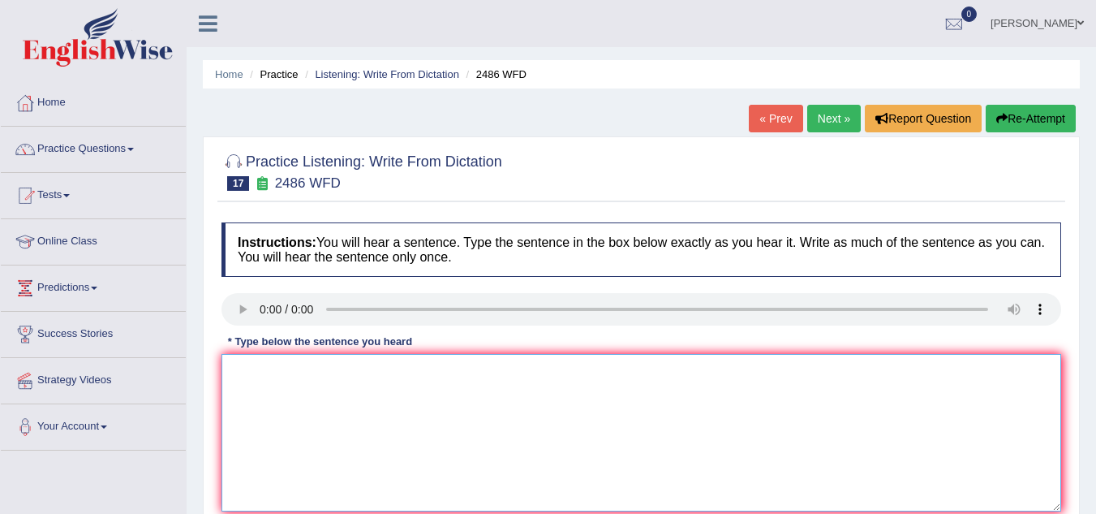
click at [253, 367] on textarea at bounding box center [641, 432] width 840 height 157
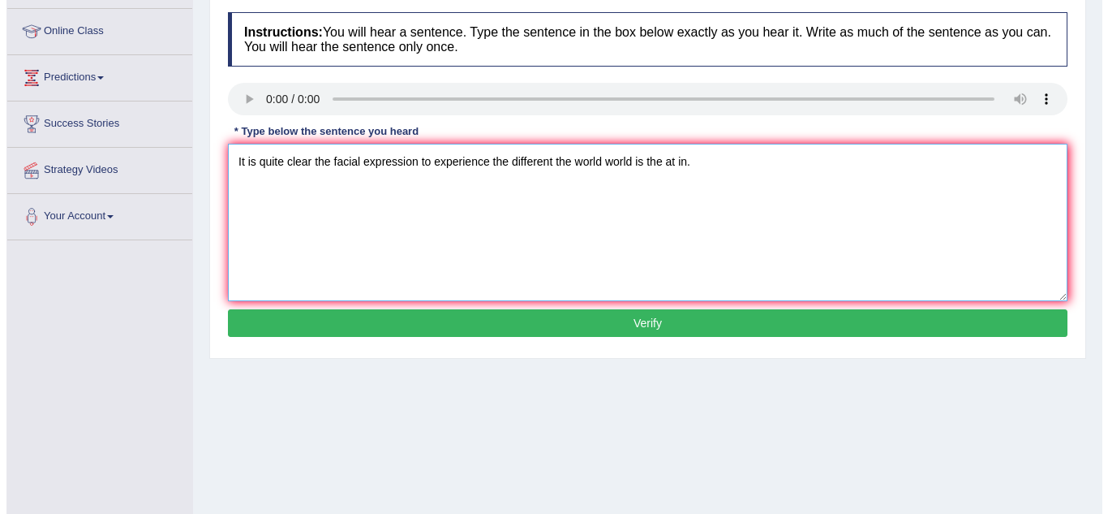
scroll to position [216, 0]
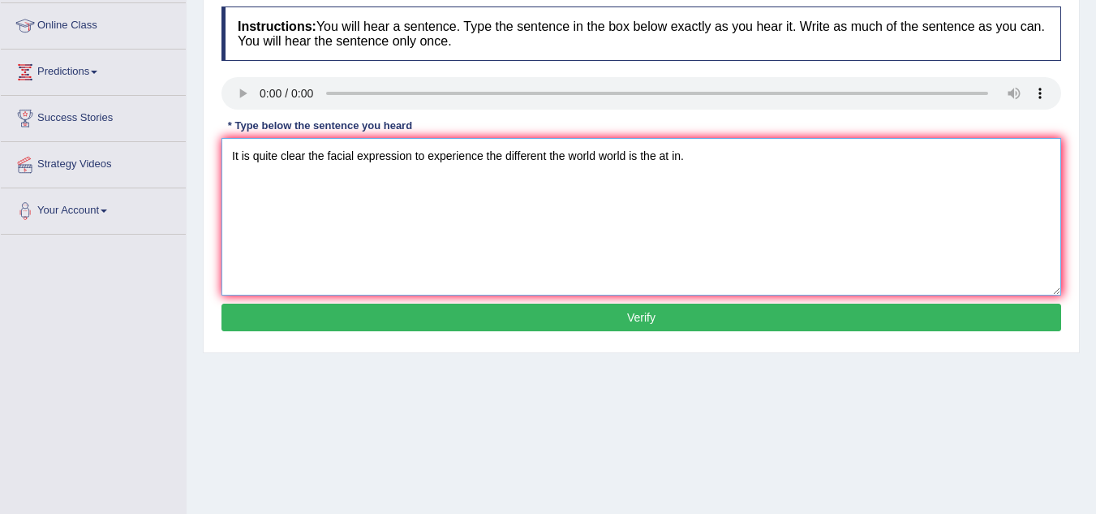
type textarea "It is quite clear the facial expression to experience the different the world w…"
click at [505, 313] on button "Verify" at bounding box center [641, 317] width 840 height 28
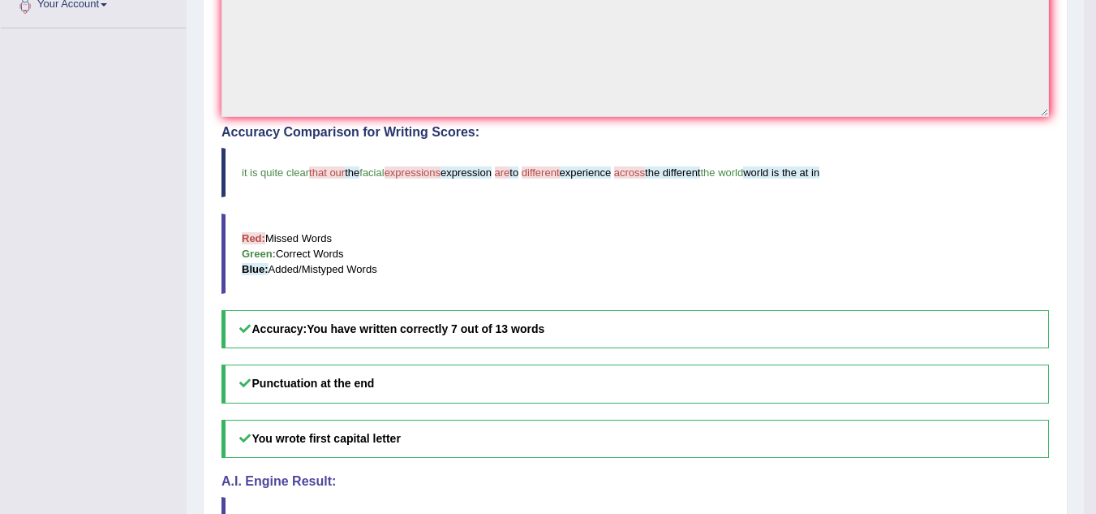
scroll to position [423, 0]
drag, startPoint x: 566, startPoint y: 325, endPoint x: 381, endPoint y: 355, distance: 187.5
click at [381, 355] on div "Instructions: You will hear a sentence. Type the sentence in the box below exac…" at bounding box center [635, 178] width 836 height 775
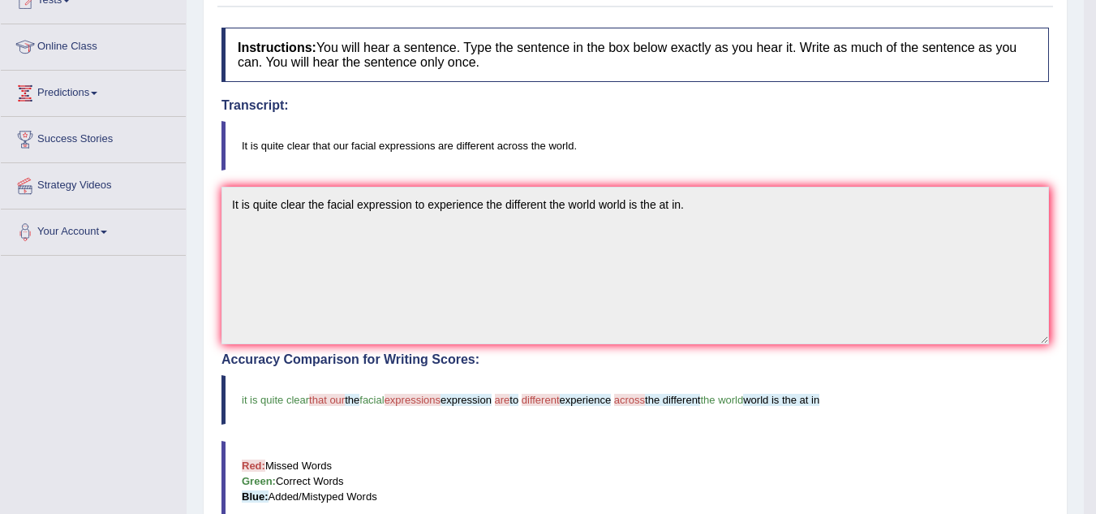
scroll to position [0, 0]
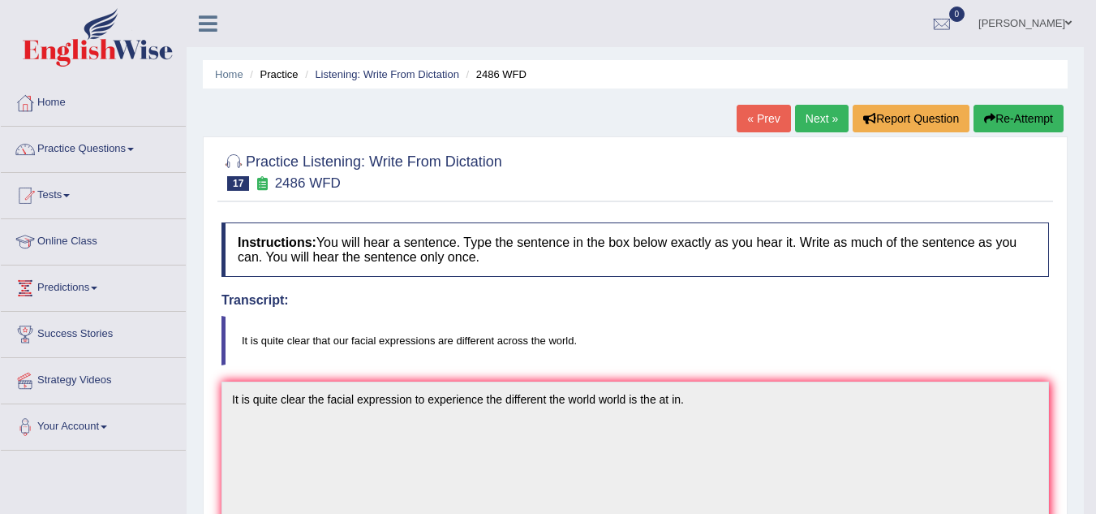
click at [804, 110] on link "Next »" at bounding box center [822, 119] width 54 height 28
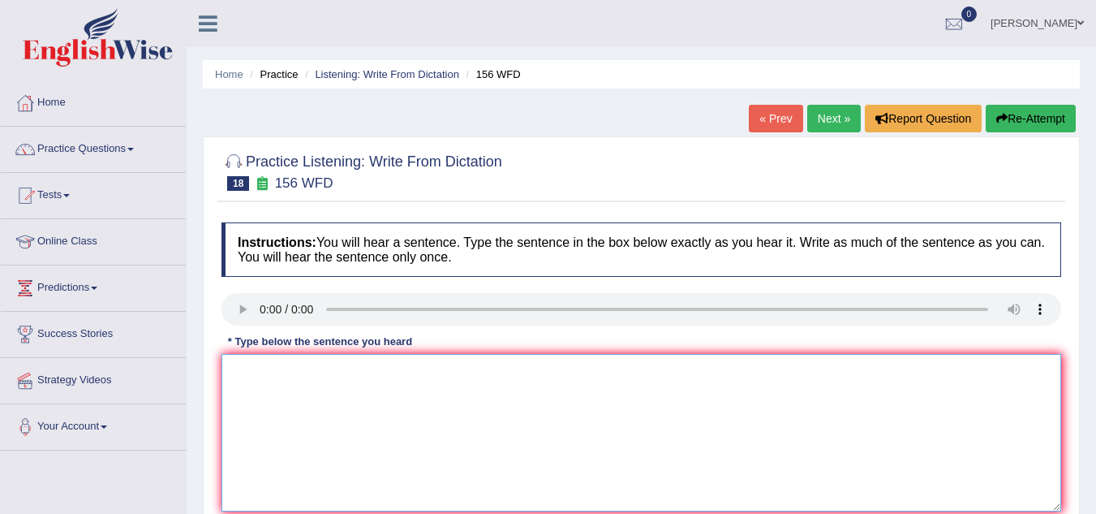
click at [243, 369] on textarea at bounding box center [641, 432] width 840 height 157
type textarea "a"
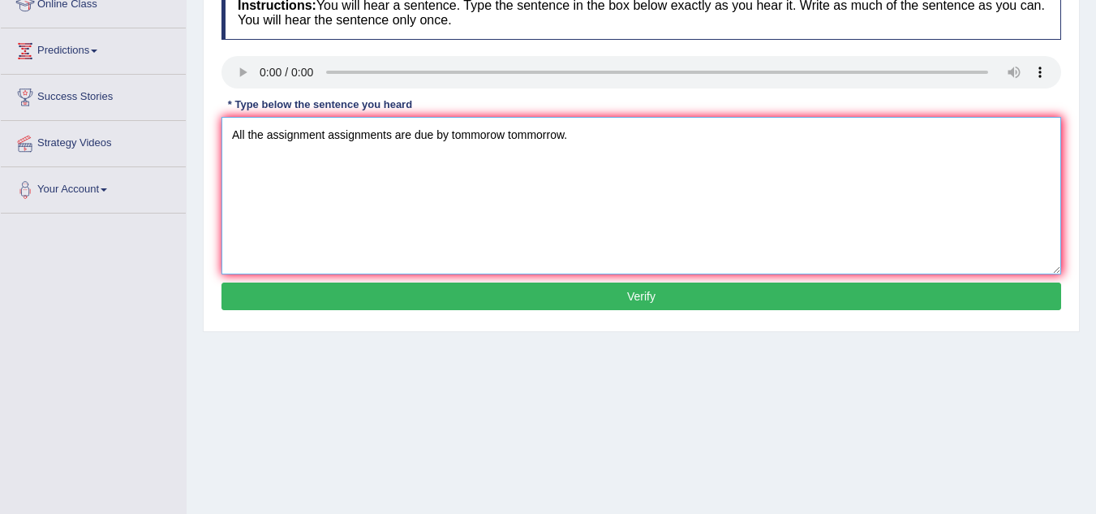
scroll to position [238, 0]
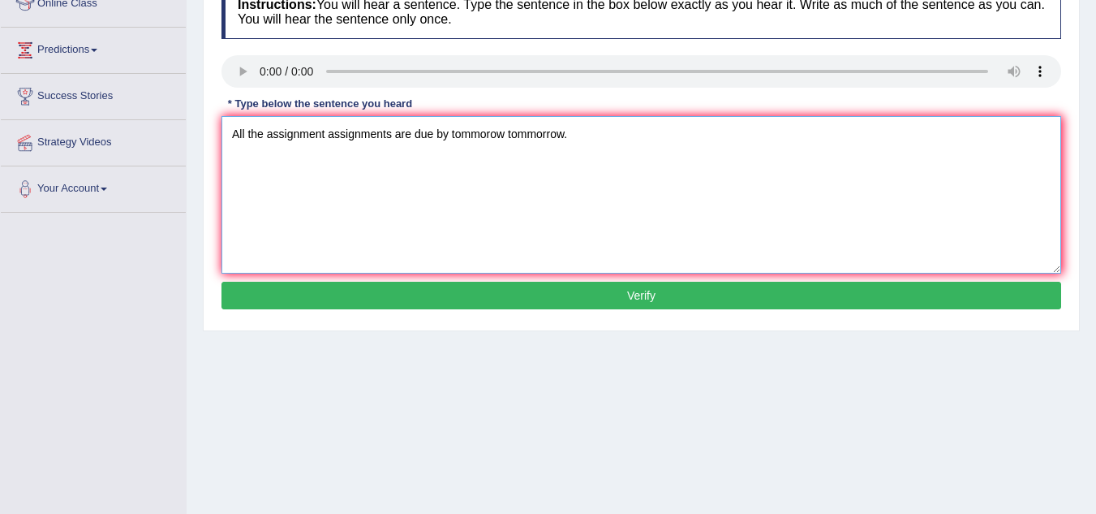
type textarea "All the assignment assignments are due by tommorow tommorrow."
click at [419, 293] on button "Verify" at bounding box center [641, 296] width 840 height 28
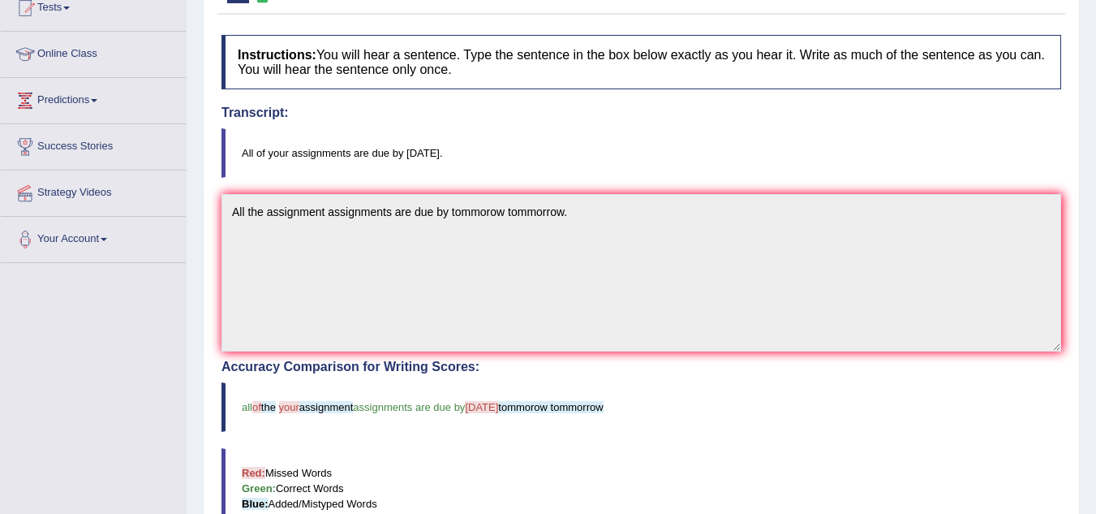
scroll to position [0, 0]
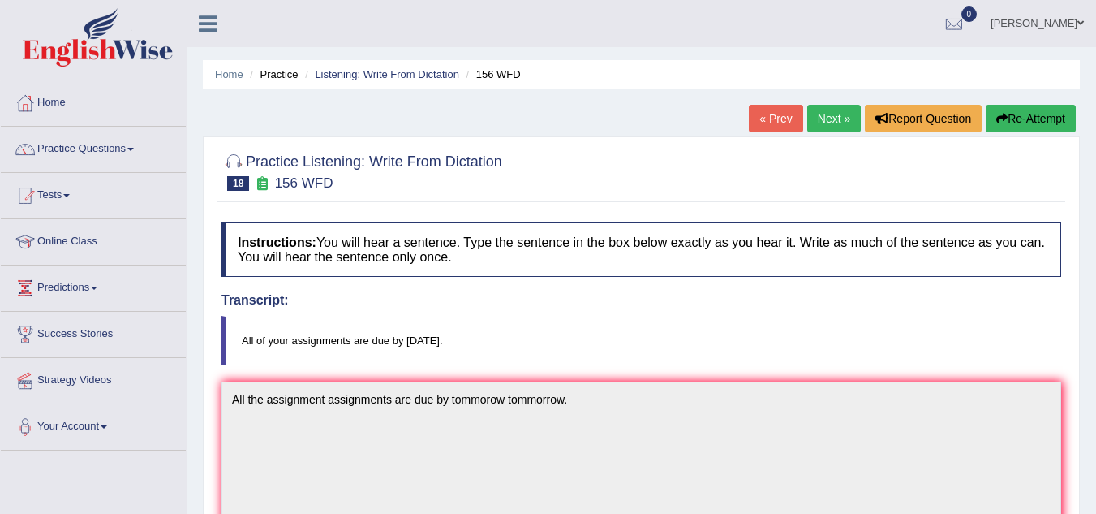
click at [832, 128] on link "Next »" at bounding box center [834, 119] width 54 height 28
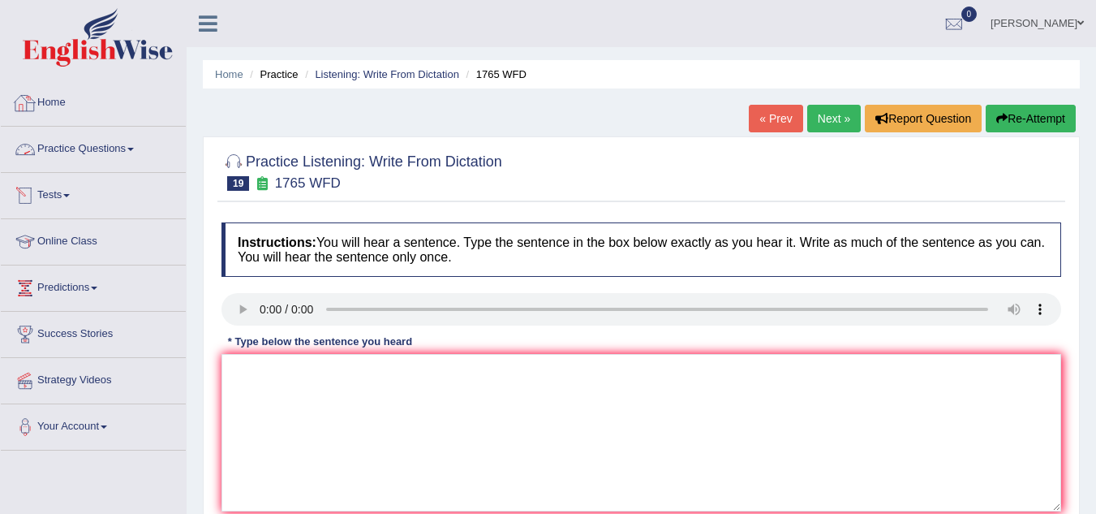
click at [112, 153] on link "Practice Questions" at bounding box center [93, 147] width 185 height 41
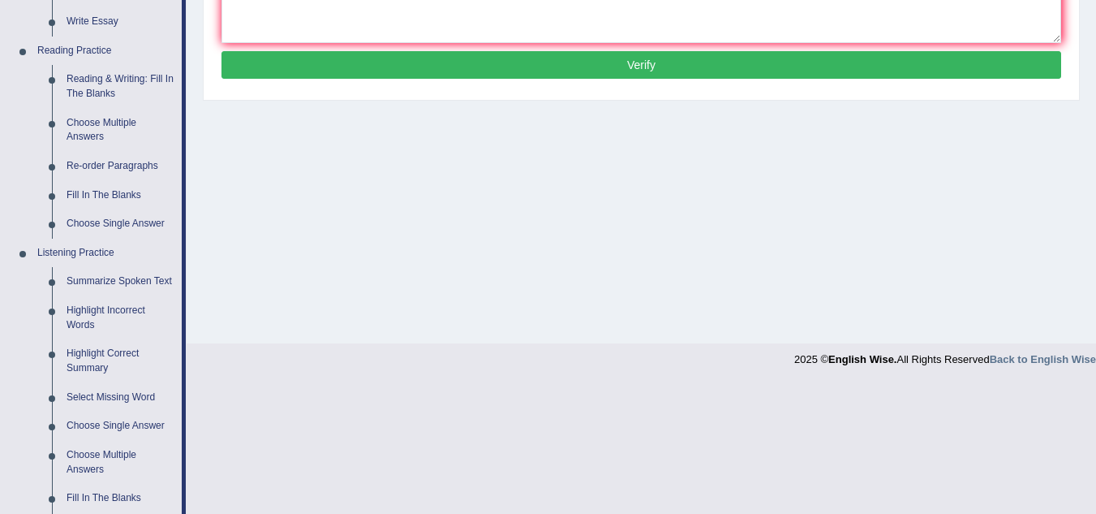
scroll to position [464, 0]
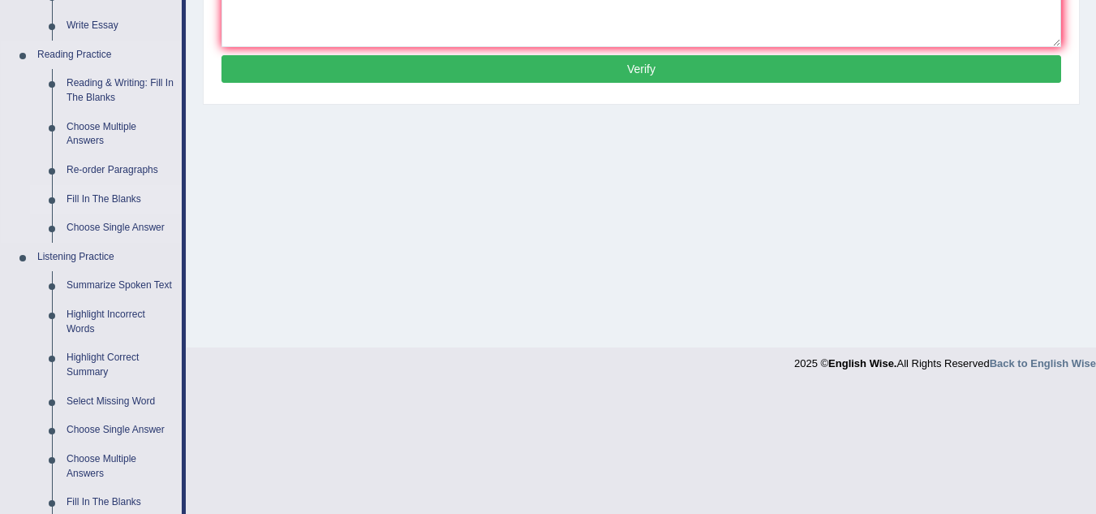
click at [110, 198] on link "Fill In The Blanks" at bounding box center [120, 199] width 123 height 29
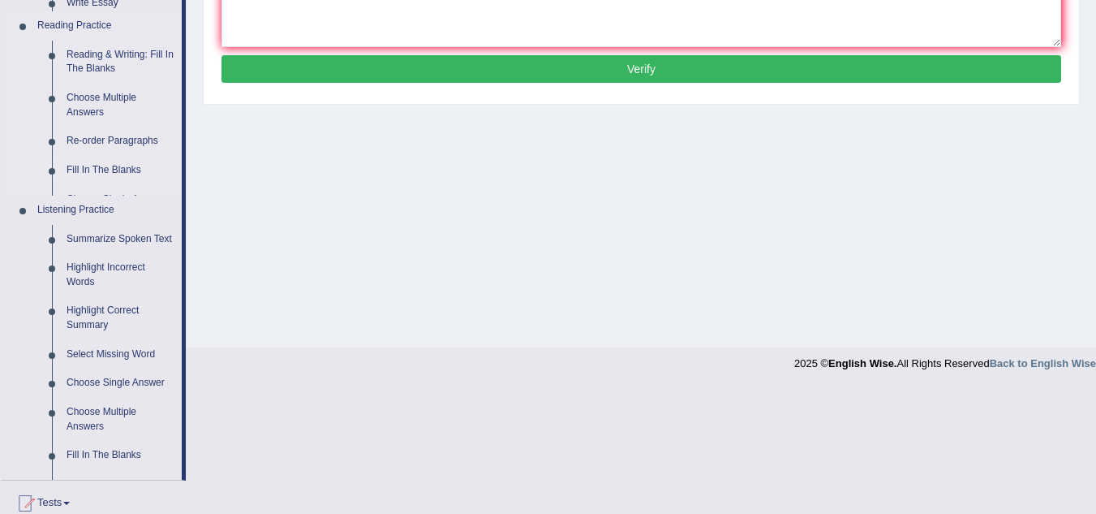
scroll to position [299, 0]
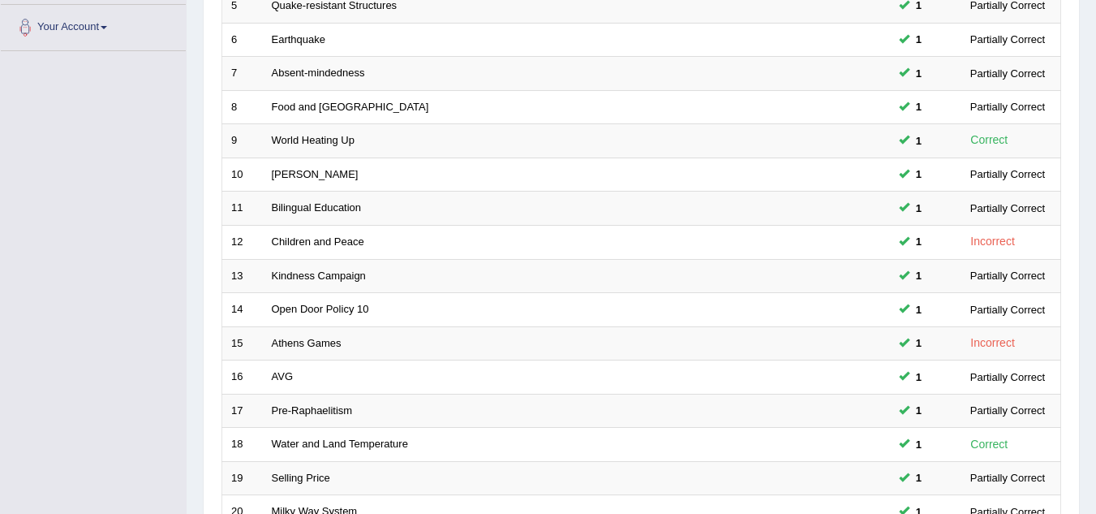
scroll to position [561, 0]
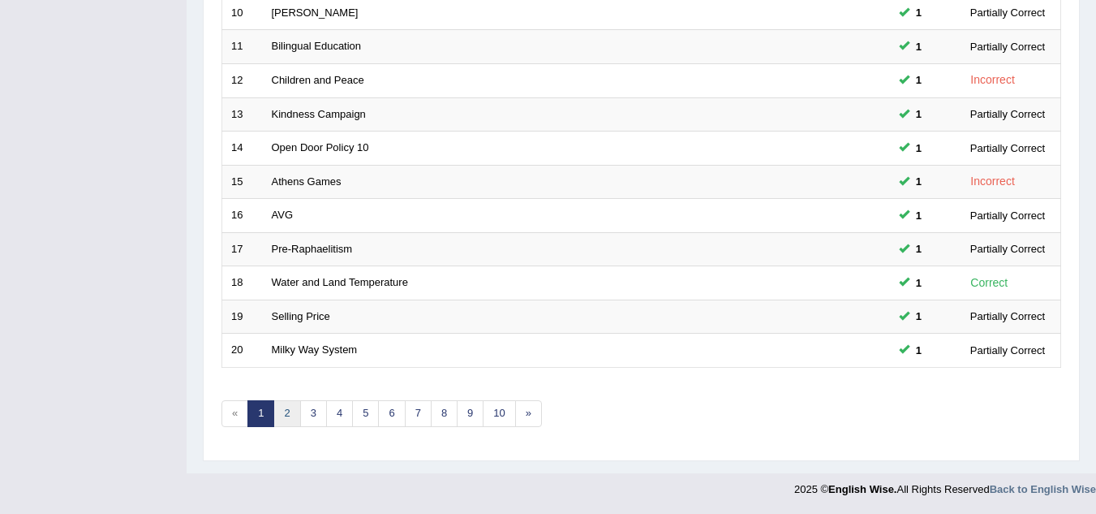
click at [289, 406] on link "2" at bounding box center [286, 413] width 27 height 27
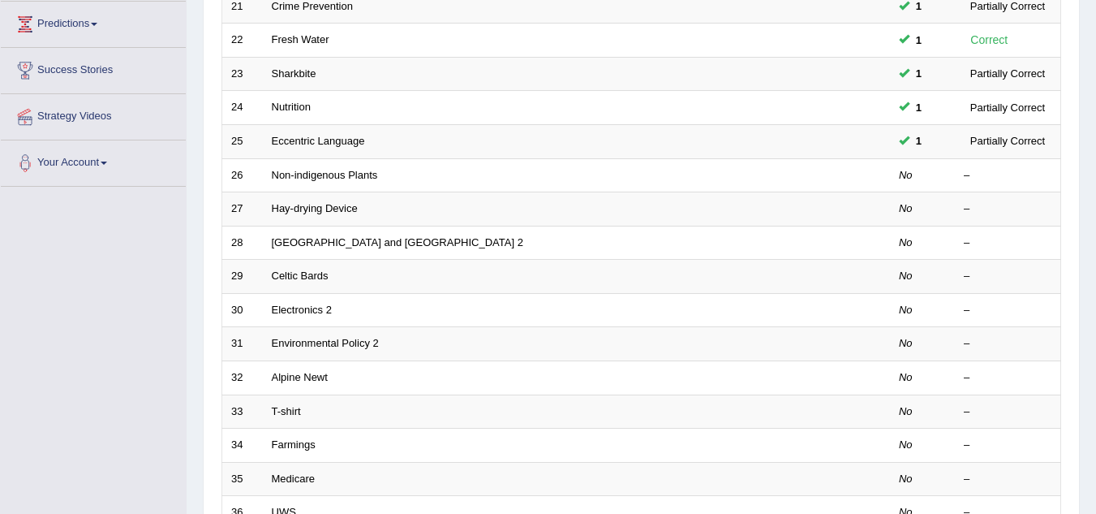
scroll to position [266, 0]
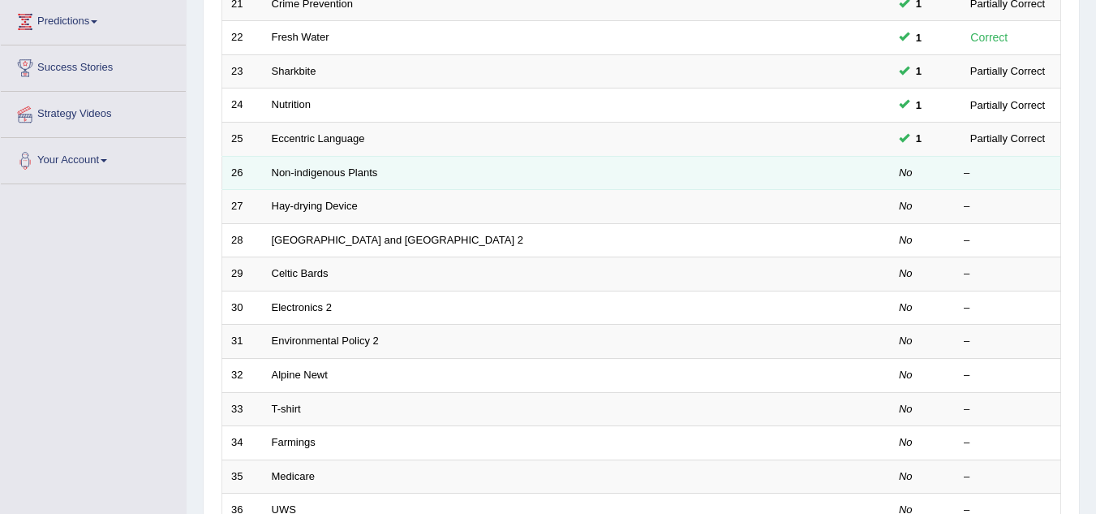
click at [284, 180] on td "Non-indigenous Plants" at bounding box center [515, 173] width 505 height 34
click at [312, 166] on link "Non-indigenous Plants" at bounding box center [325, 172] width 106 height 12
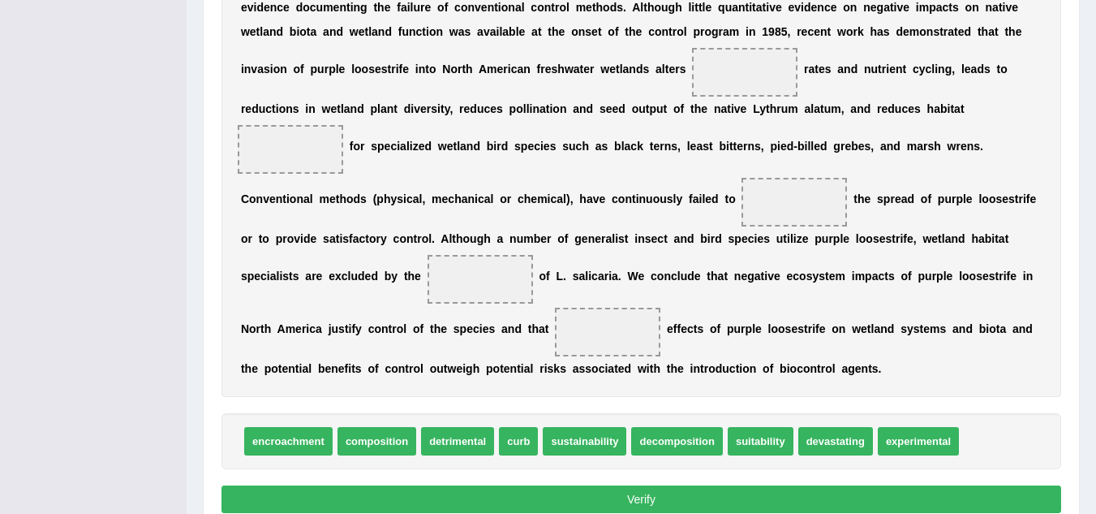
scroll to position [489, 0]
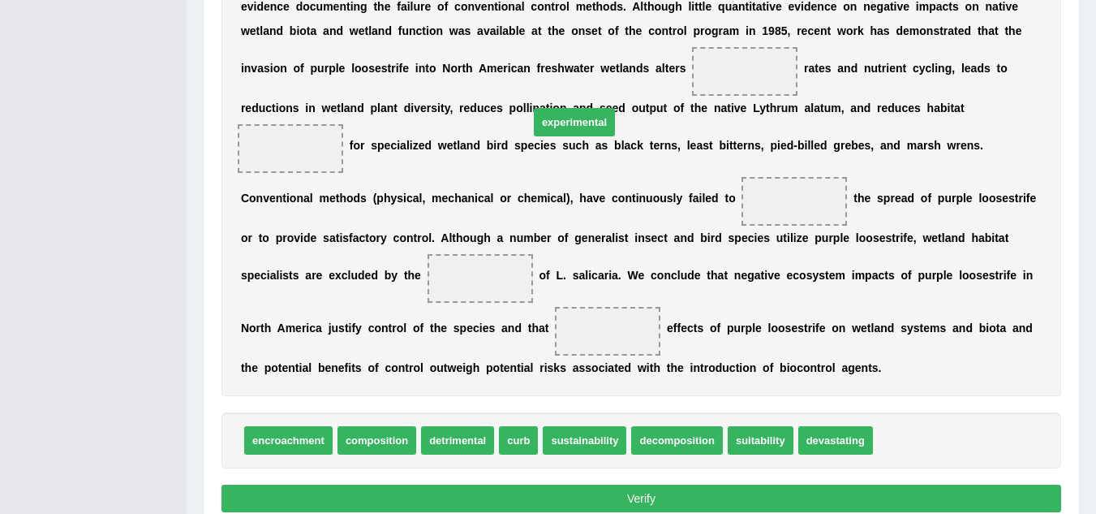
drag, startPoint x: 914, startPoint y: 441, endPoint x: 561, endPoint y: 101, distance: 489.4
click at [561, 108] on span "experimental" at bounding box center [574, 122] width 81 height 28
click at [892, 430] on span "experimental" at bounding box center [918, 440] width 81 height 28
drag, startPoint x: 903, startPoint y: 447, endPoint x: 559, endPoint y: 138, distance: 462.5
click at [559, 138] on span "experimental" at bounding box center [574, 131] width 81 height 28
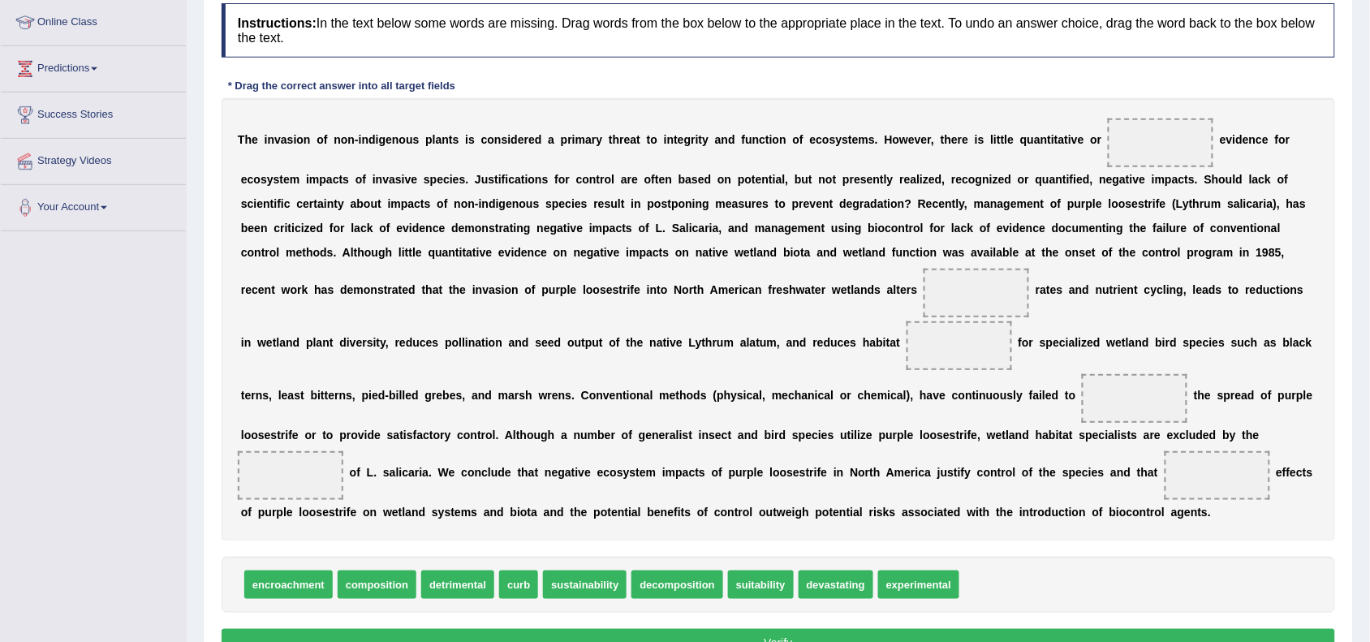
scroll to position [217, 0]
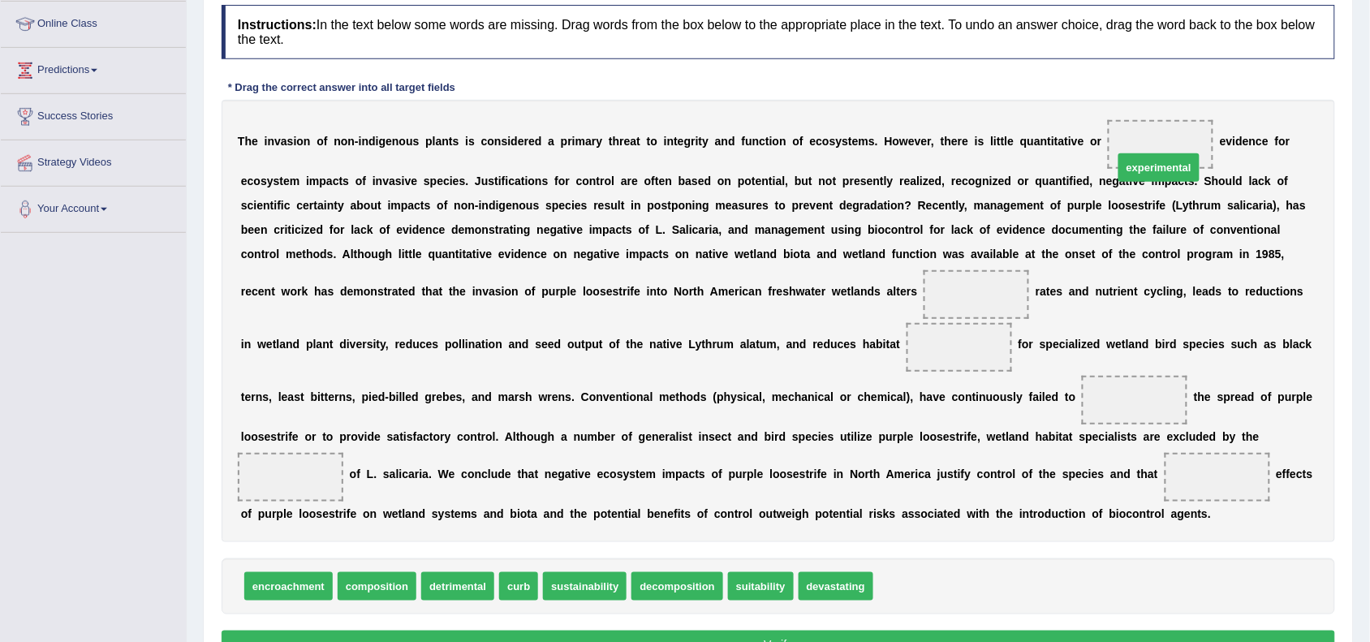
drag, startPoint x: 964, startPoint y: 2, endPoint x: 1174, endPoint y: 170, distance: 269.5
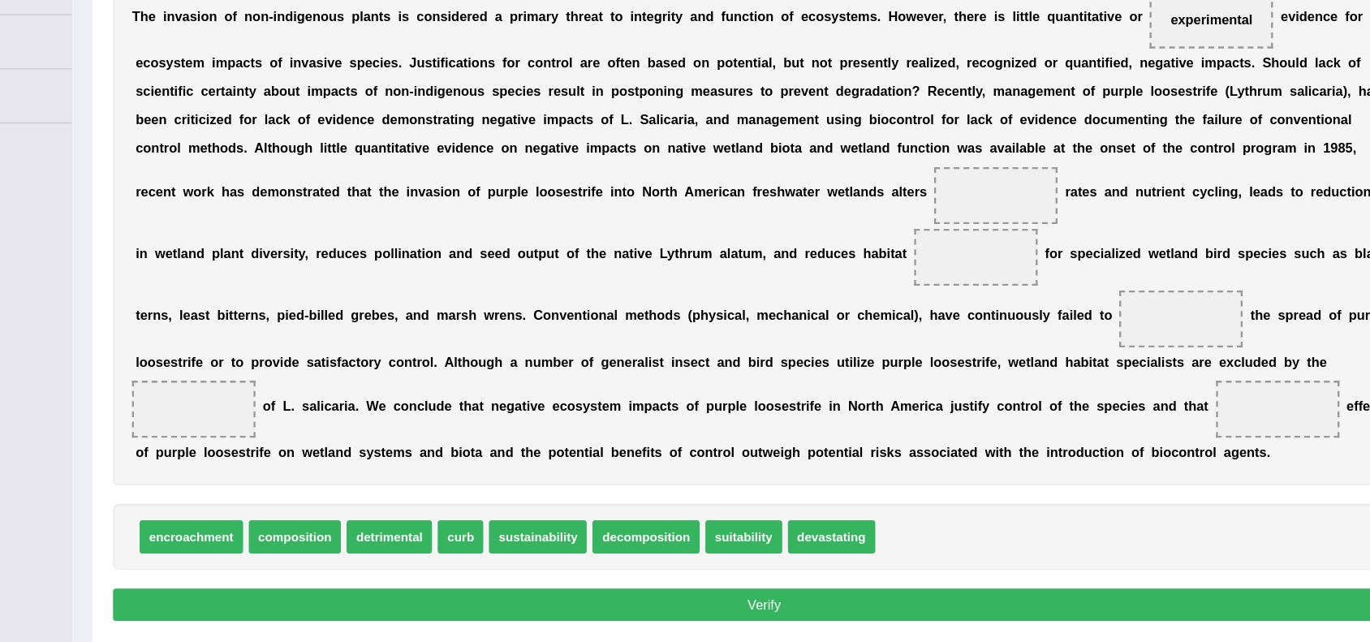
scroll to position [0, 0]
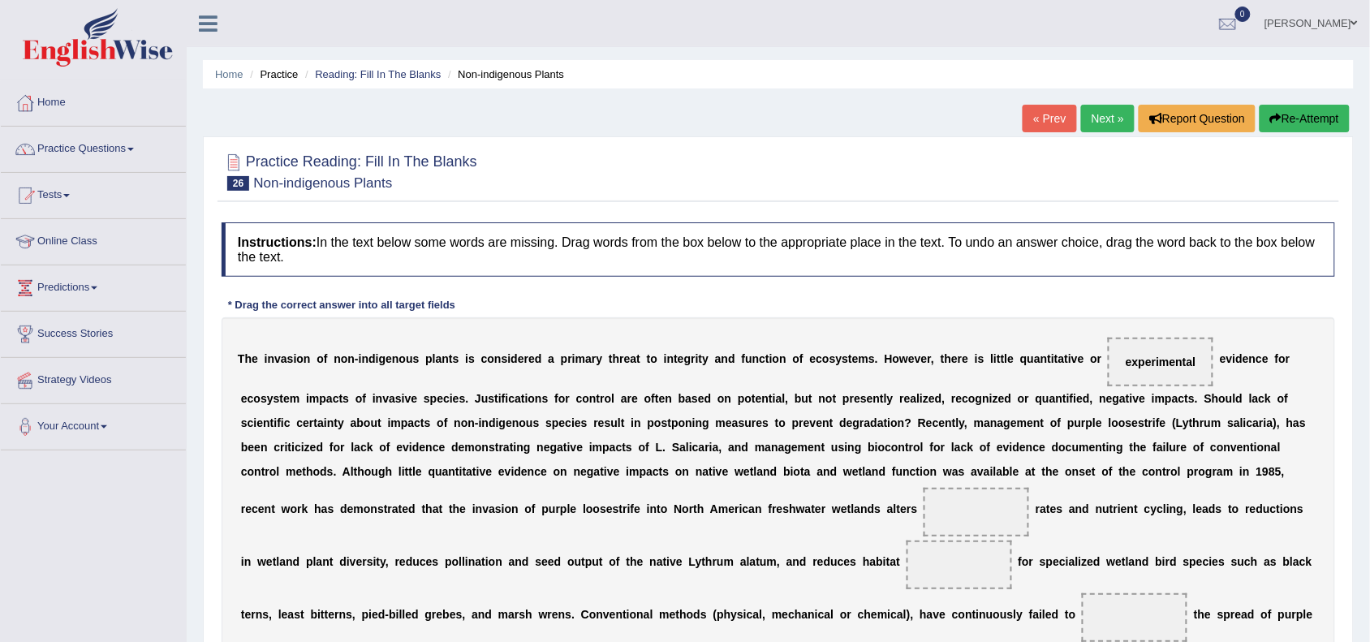
click at [1095, 127] on link "Next »" at bounding box center [1108, 119] width 54 height 28
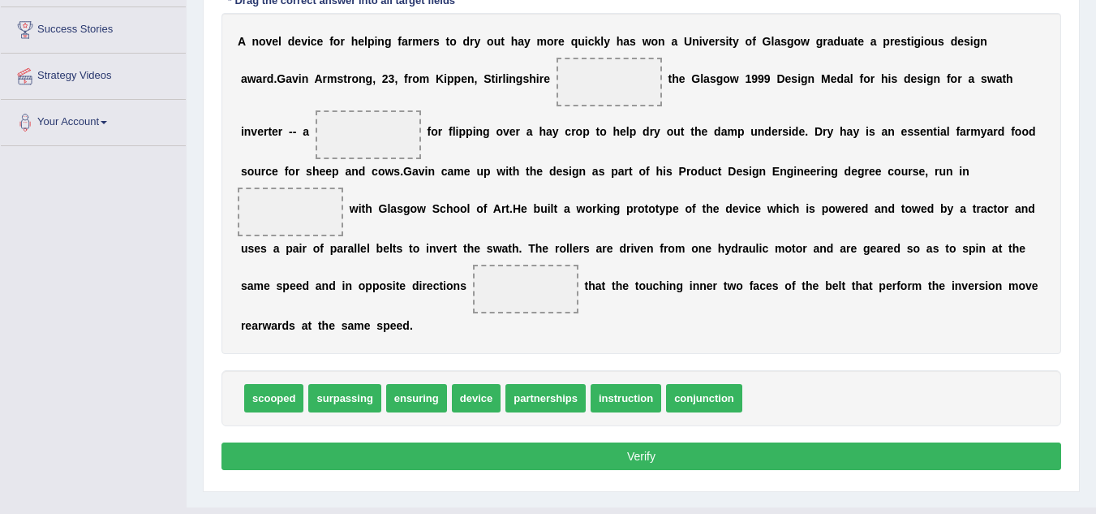
scroll to position [303, 0]
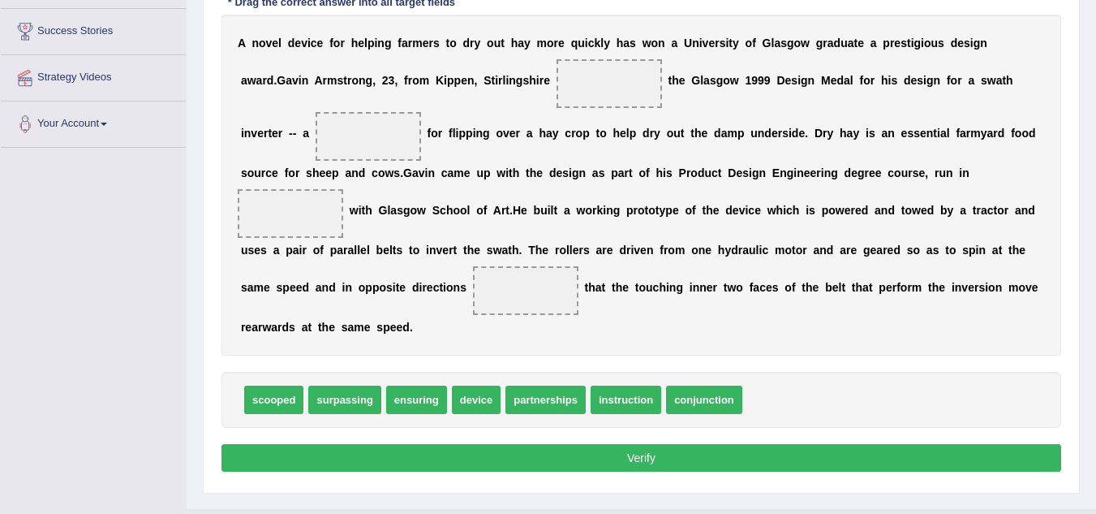
drag, startPoint x: 1235, startPoint y: 1, endPoint x: 157, endPoint y: 353, distance: 1134.3
click at [157, 353] on div "Toggle navigation Home Practice Questions Speaking Practice Read Aloud Repeat S…" at bounding box center [548, 119] width 1096 height 844
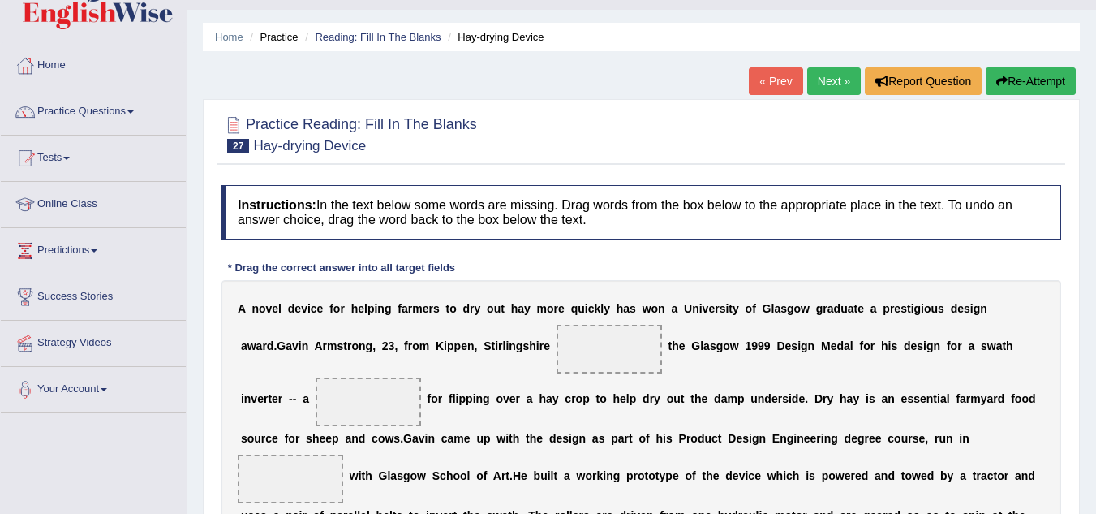
scroll to position [0, 0]
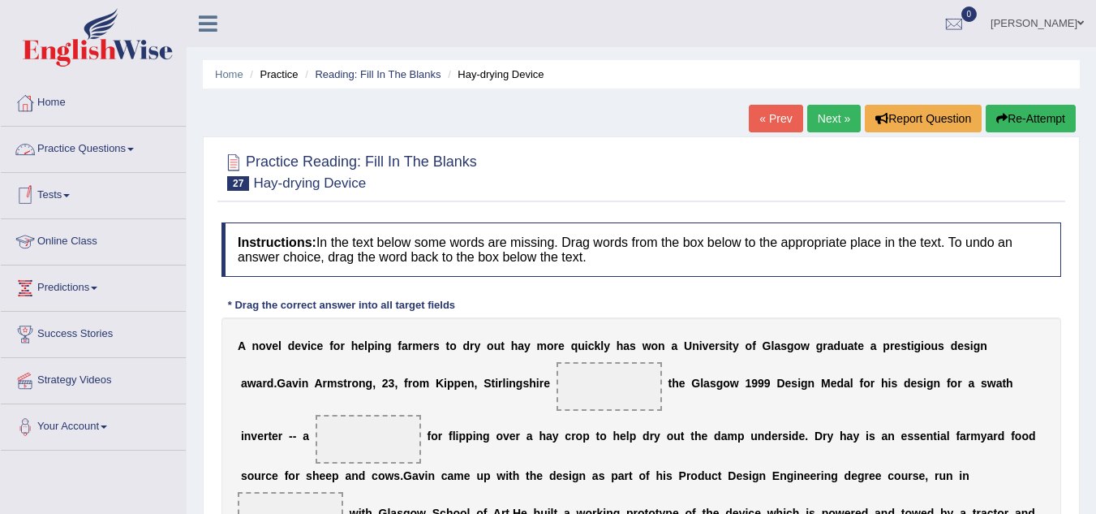
click at [125, 140] on link "Practice Questions" at bounding box center [93, 147] width 185 height 41
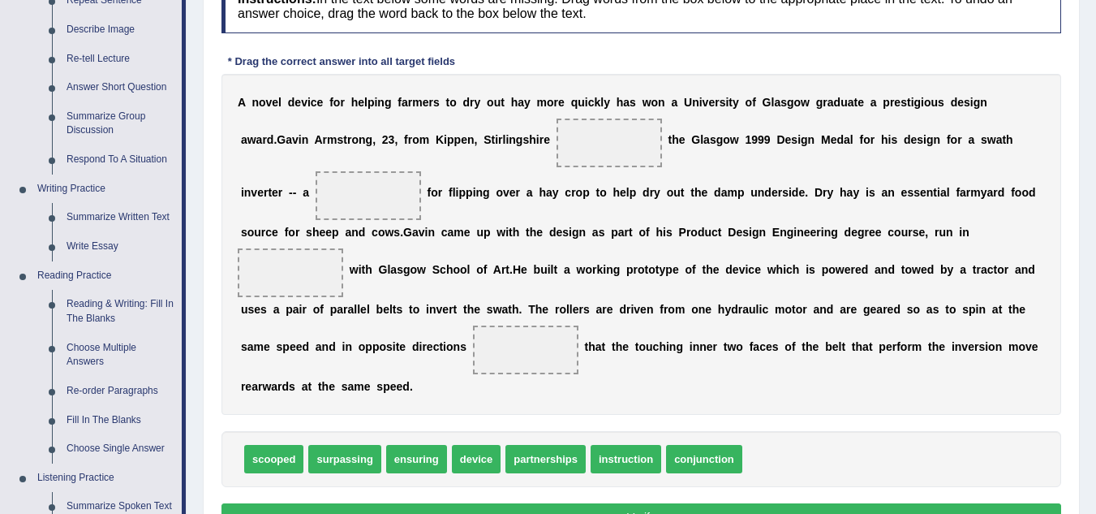
scroll to position [282, 0]
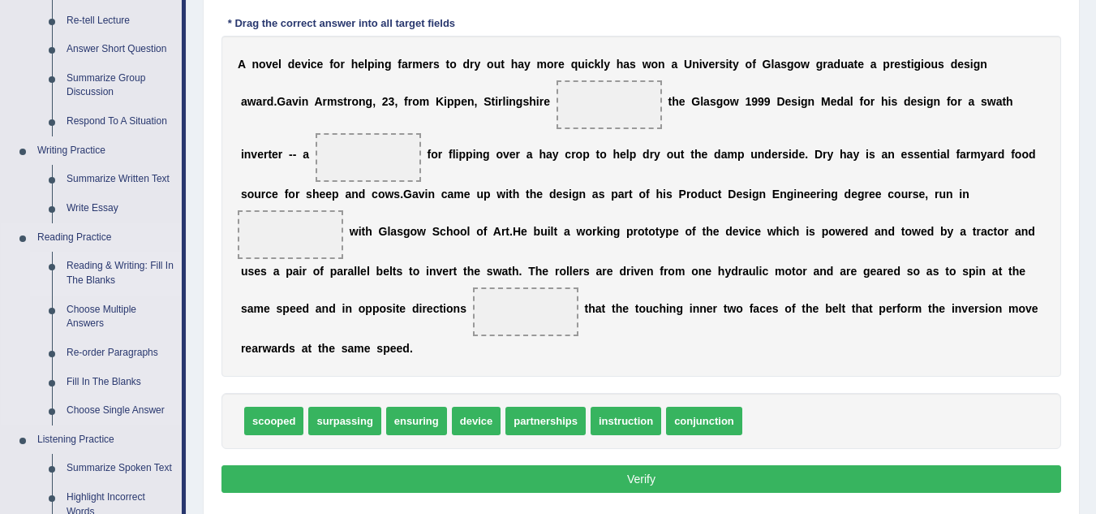
click at [87, 271] on link "Reading & Writing: Fill In The Blanks" at bounding box center [120, 273] width 123 height 43
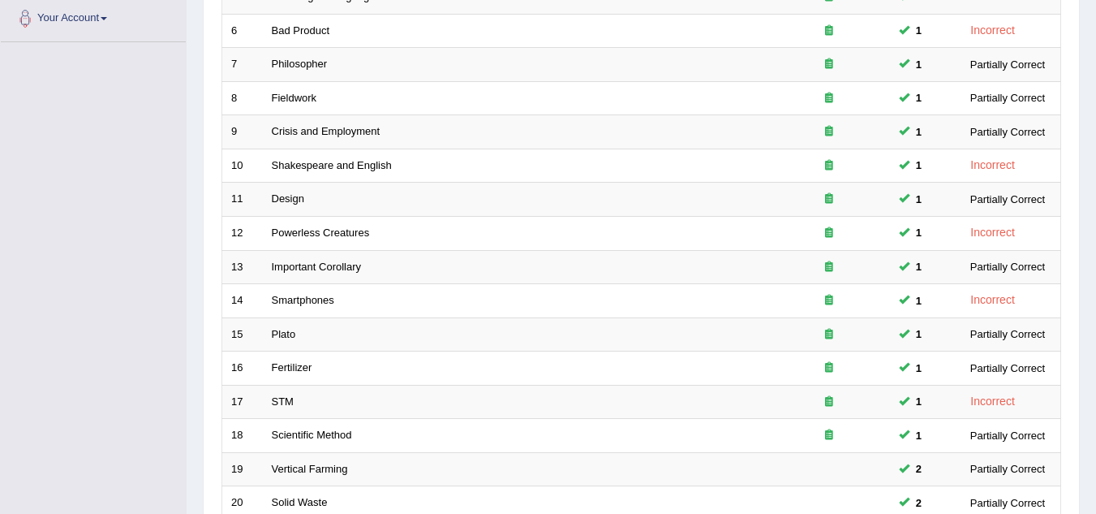
scroll to position [561, 0]
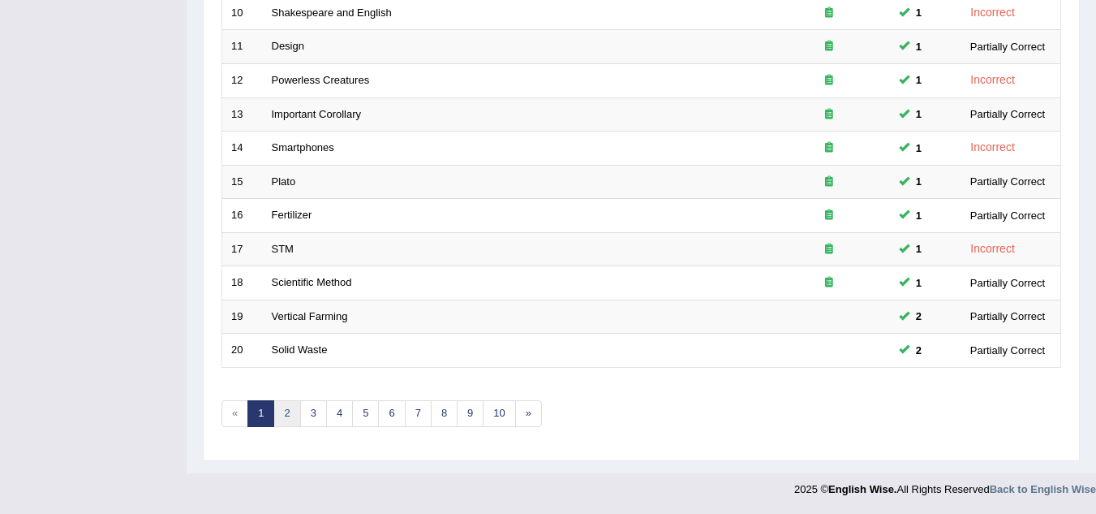
click at [288, 412] on link "2" at bounding box center [286, 413] width 27 height 27
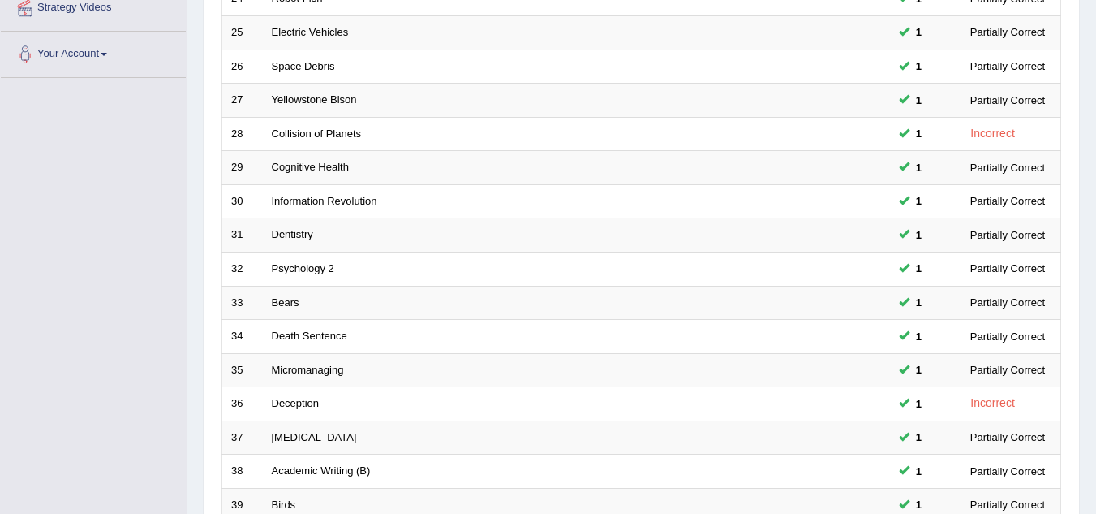
scroll to position [561, 0]
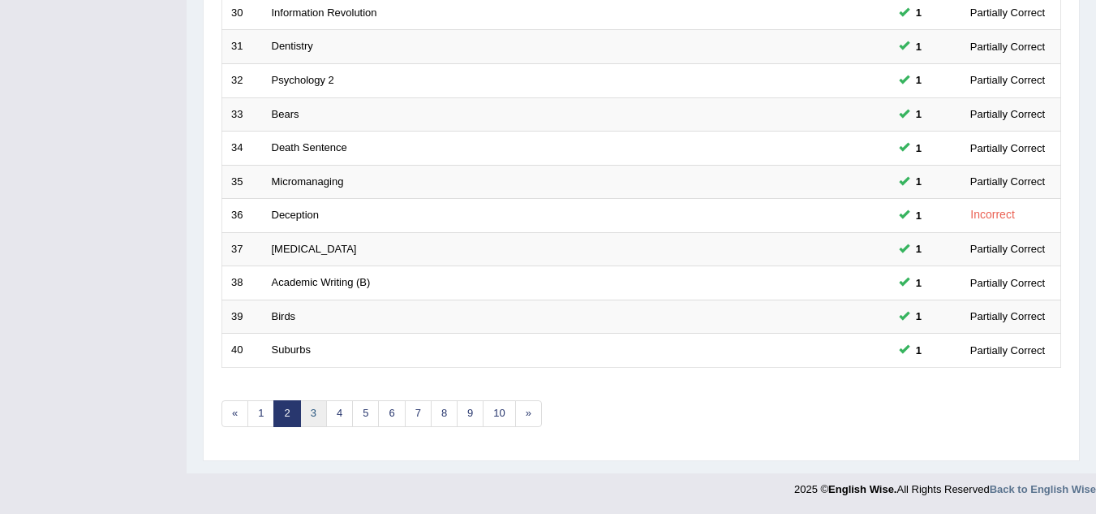
click at [322, 405] on link "3" at bounding box center [313, 413] width 27 height 27
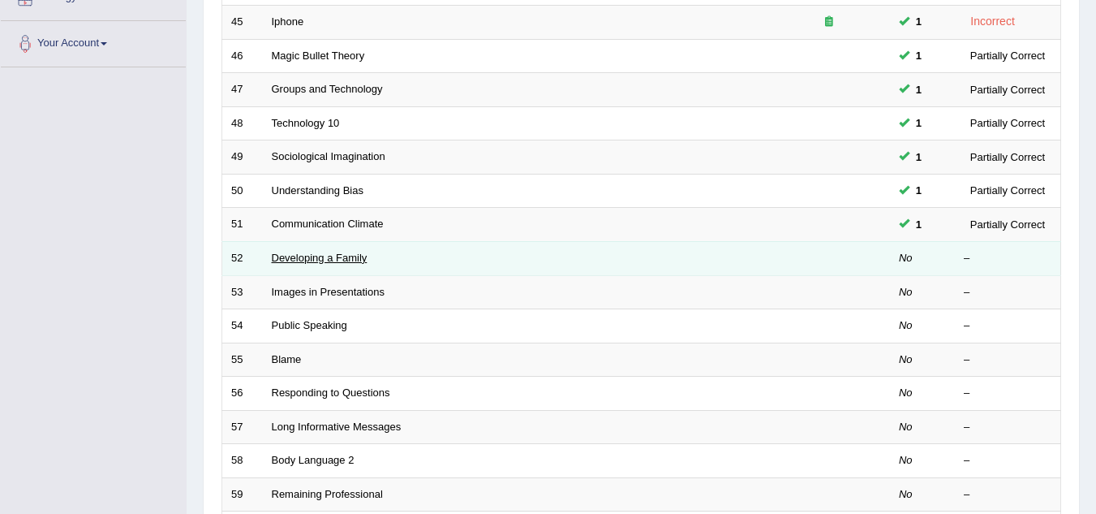
click at [302, 257] on link "Developing a Family" at bounding box center [320, 258] width 96 height 12
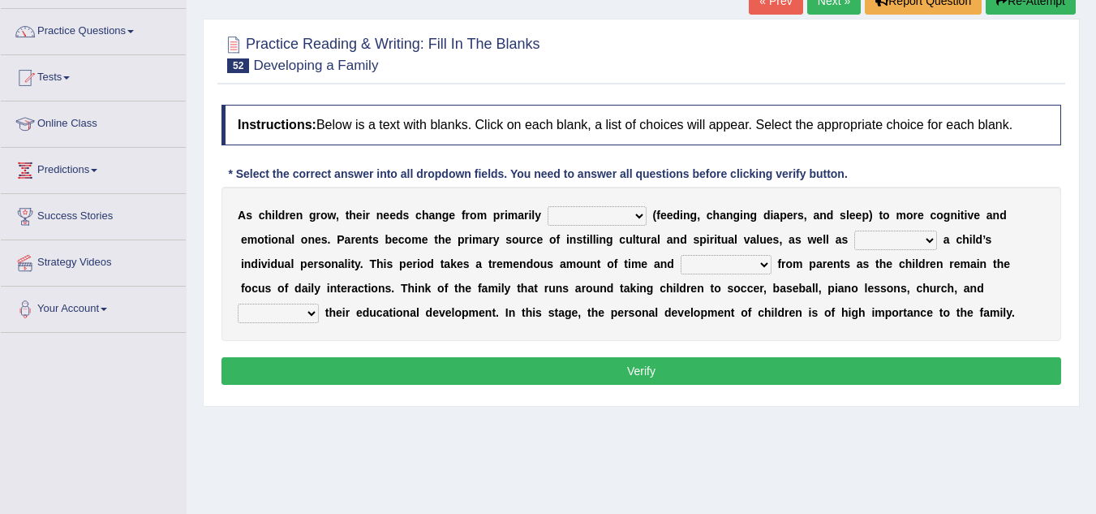
scroll to position [118, 0]
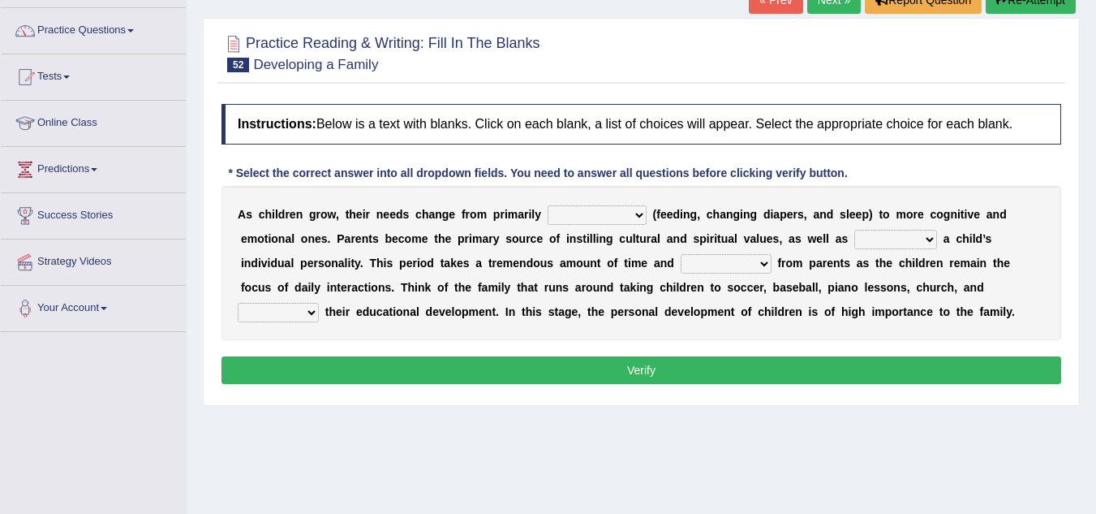
click at [565, 215] on select "psychological educational physical social" at bounding box center [597, 214] width 99 height 19
click at [548, 205] on select "psychological educational physical social" at bounding box center [597, 214] width 99 height 19
click at [591, 213] on select "psychological educational physical social" at bounding box center [597, 214] width 99 height 19
select select "social"
click at [548, 205] on select "psychological educational physical social" at bounding box center [597, 214] width 99 height 19
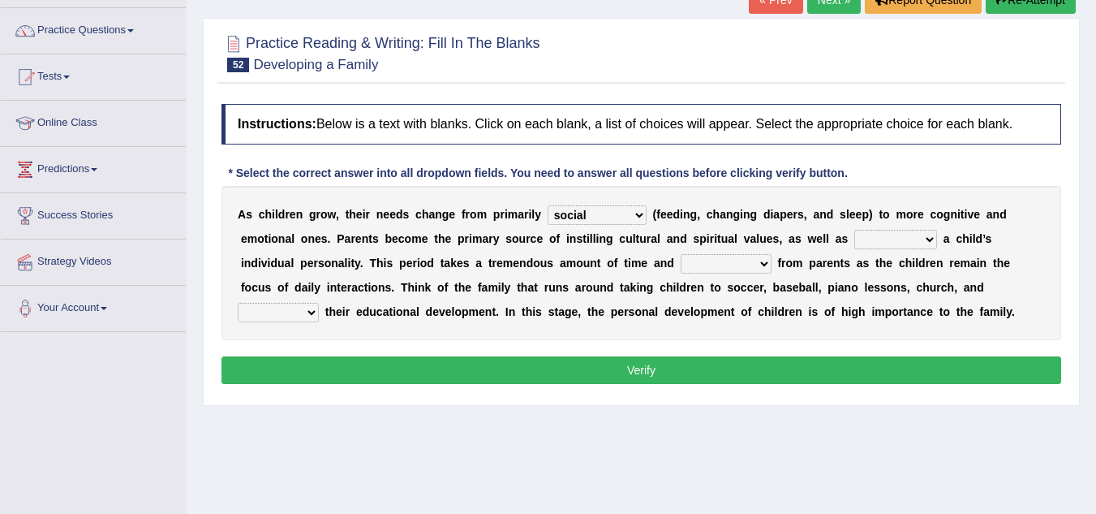
click at [601, 217] on select "psychological educational physical social" at bounding box center [597, 214] width 99 height 19
click at [548, 205] on select "psychological educational physical social" at bounding box center [597, 214] width 99 height 19
click at [886, 241] on select "caring calculating feeding fostering" at bounding box center [895, 239] width 83 height 19
select select "fostering"
click at [854, 230] on select "caring calculating feeding fostering" at bounding box center [895, 239] width 83 height 19
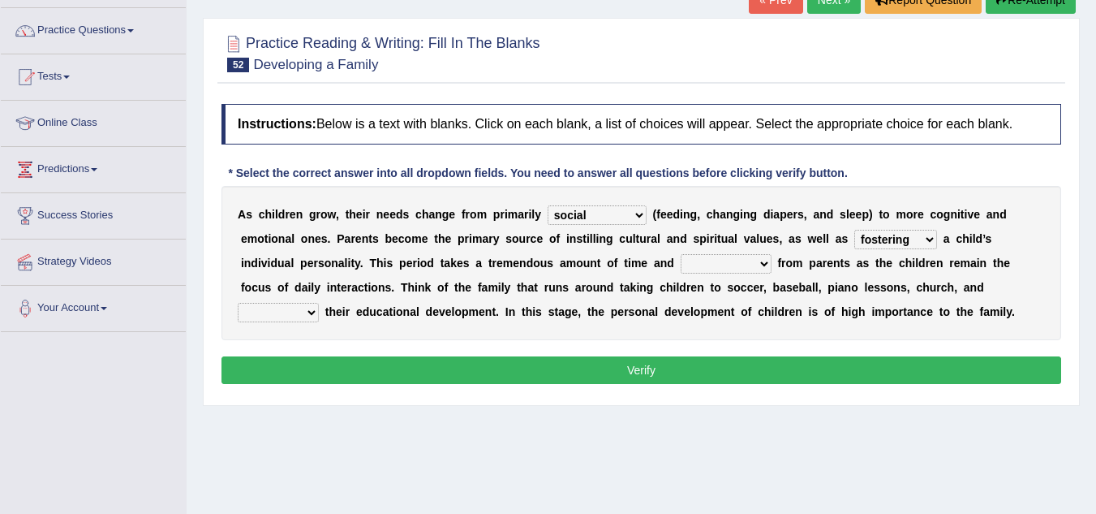
click at [696, 266] on select "commitment components compliance comments" at bounding box center [726, 263] width 91 height 19
select select "commitment"
click at [681, 254] on select "commitment components compliance comments" at bounding box center [726, 263] width 91 height 19
click at [755, 269] on select "commitment components compliance comments" at bounding box center [726, 263] width 91 height 19
click at [681, 254] on select "commitment components compliance comments" at bounding box center [726, 263] width 91 height 19
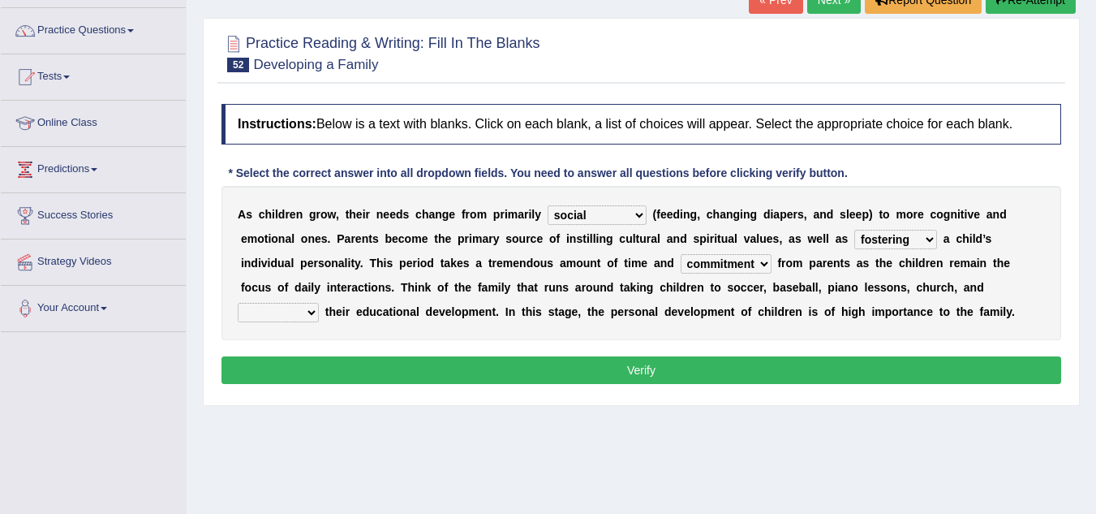
click at [278, 309] on select "granting guiding generating gaining" at bounding box center [278, 312] width 81 height 19
select select "gaining"
click at [238, 303] on select "granting guiding generating gaining" at bounding box center [278, 312] width 81 height 19
drag, startPoint x: 275, startPoint y: 320, endPoint x: 266, endPoint y: 408, distance: 88.1
click at [266, 408] on div "Home Practice Reading & Writing: Fill In The Blanks Developing a Family « Prev …" at bounding box center [641, 287] width 909 height 811
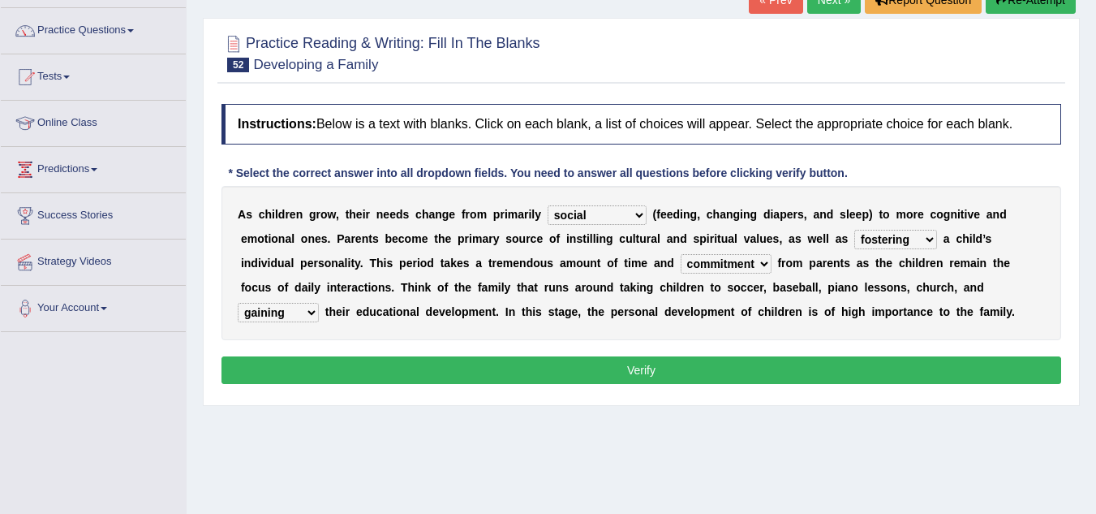
click at [238, 303] on select "granting guiding generating gaining" at bounding box center [278, 312] width 81 height 19
click at [419, 367] on button "Verify" at bounding box center [641, 370] width 840 height 28
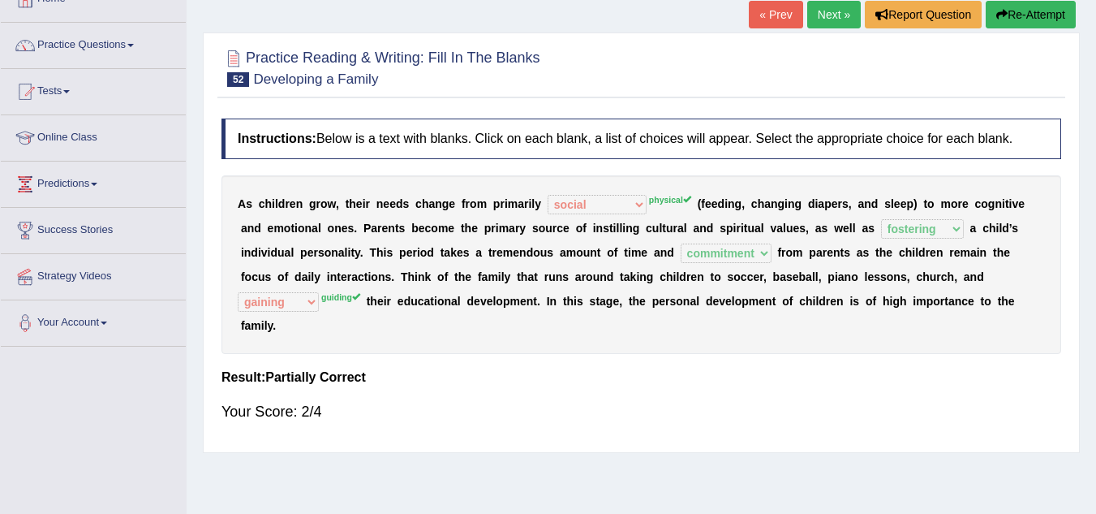
scroll to position [32, 0]
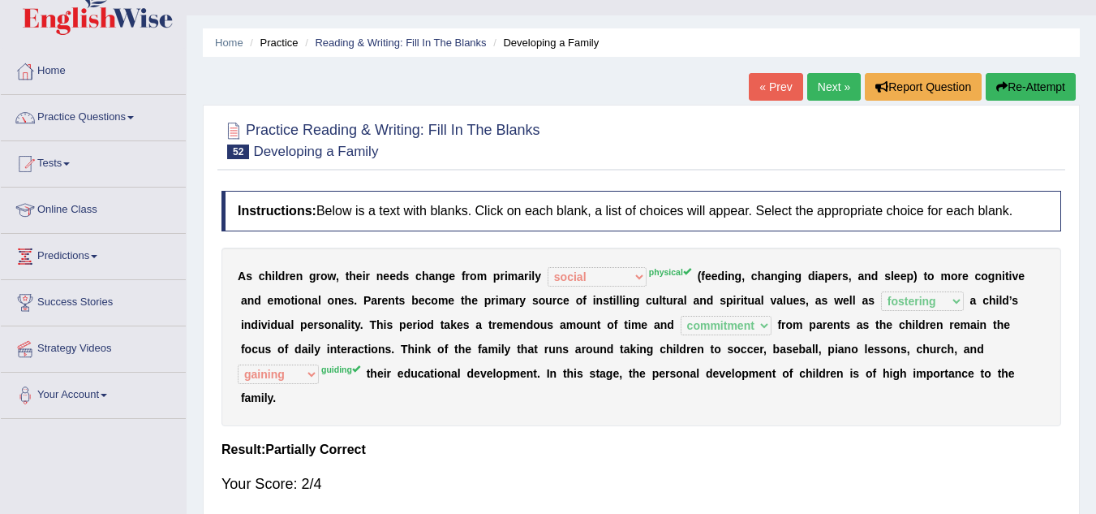
click at [815, 96] on link "Next »" at bounding box center [834, 87] width 54 height 28
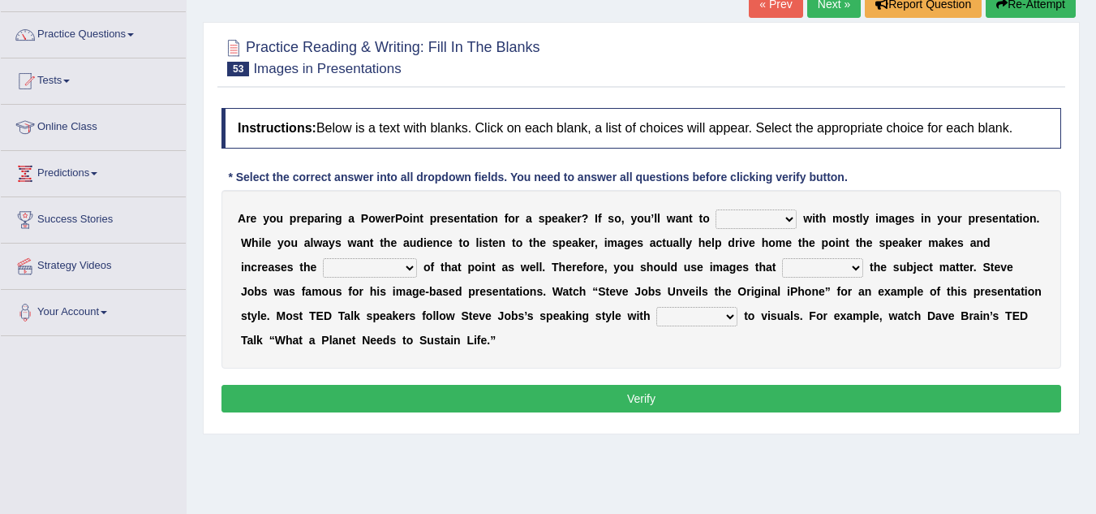
scroll to position [115, 0]
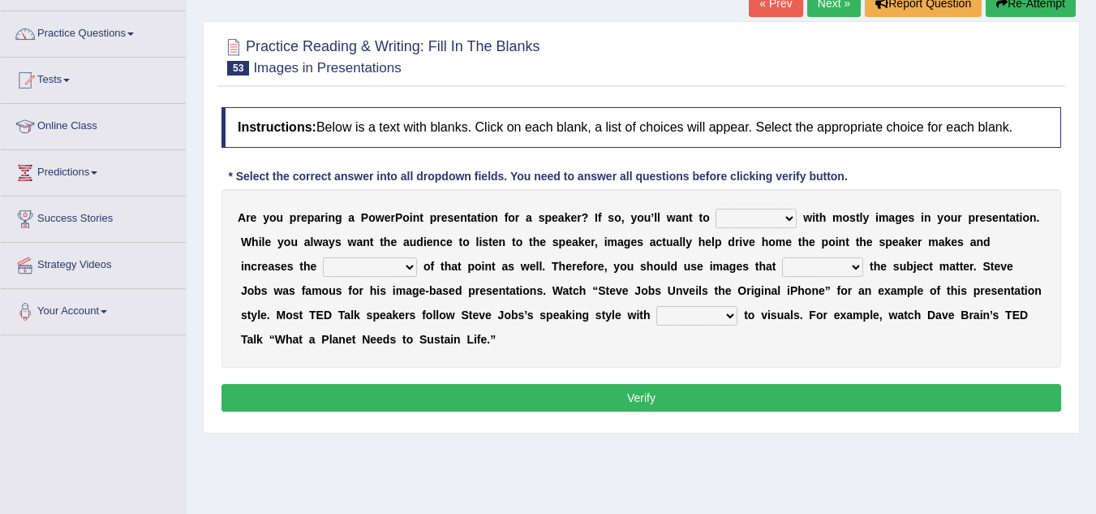
click at [742, 222] on select "stand stay stick stock" at bounding box center [756, 218] width 81 height 19
select select "stick"
click at [716, 209] on select "stand stay stick stock" at bounding box center [756, 218] width 81 height 19
click at [398, 262] on select "memorability morality mobilization mobility" at bounding box center [370, 266] width 94 height 19
select select "morality"
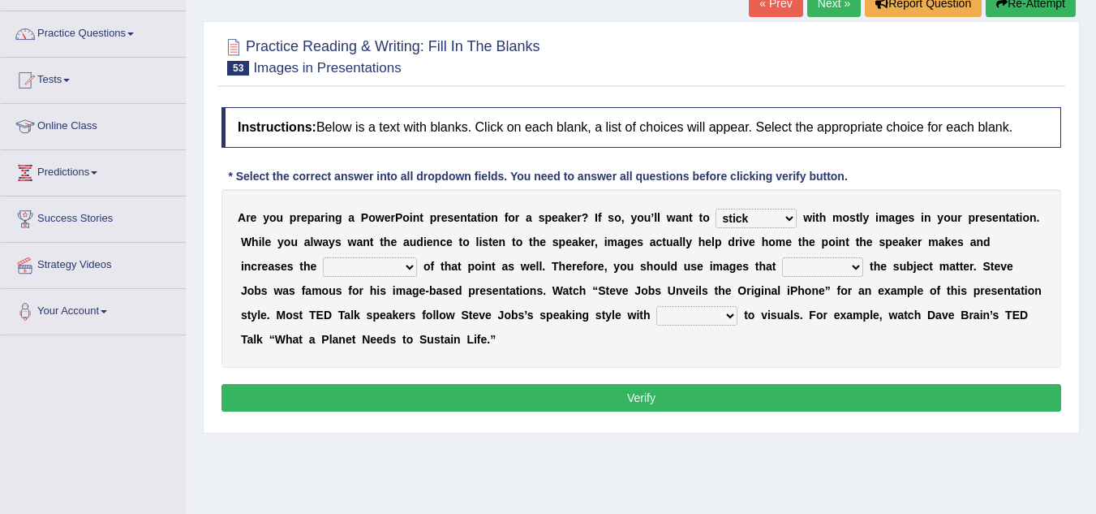
click at [323, 257] on select "memorability morality mobilization mobility" at bounding box center [370, 266] width 94 height 19
click at [389, 277] on select "memorability morality mobilization mobility" at bounding box center [370, 266] width 94 height 19
click at [323, 257] on select "memorability morality mobilization mobility" at bounding box center [370, 266] width 94 height 19
click at [828, 266] on select "suggest supply submit support" at bounding box center [822, 266] width 81 height 19
select select "support"
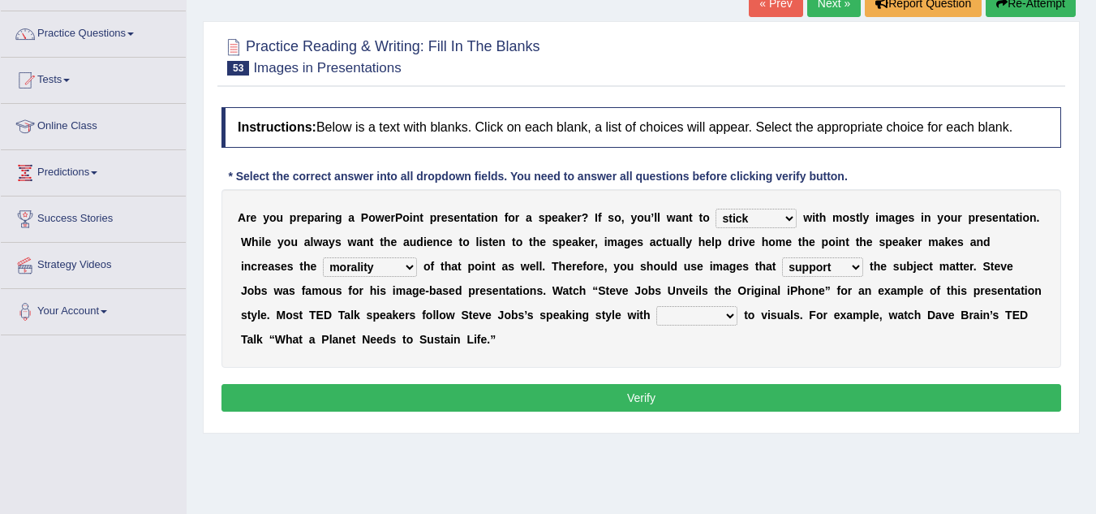
click at [782, 257] on select "suggest supply submit support" at bounding box center [822, 266] width 81 height 19
click at [837, 274] on select "suggest supply submit support" at bounding box center [822, 266] width 81 height 19
click at [782, 257] on select "suggest supply submit support" at bounding box center [822, 266] width 81 height 19
click at [714, 323] on select "regard result retrospect request" at bounding box center [696, 315] width 81 height 19
select select "result"
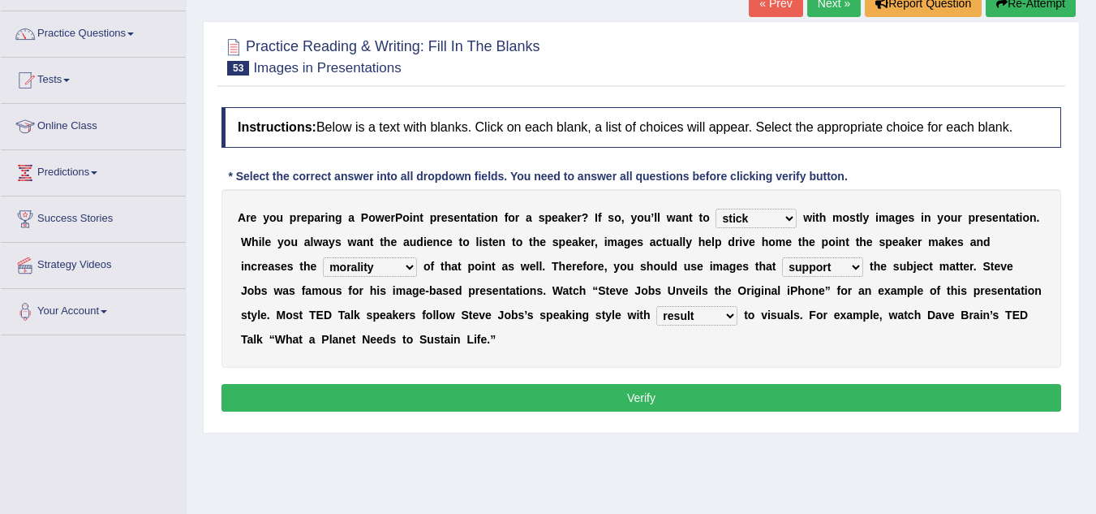
click at [656, 306] on select "regard result retrospect request" at bounding box center [696, 315] width 81 height 19
click at [686, 393] on button "Verify" at bounding box center [641, 398] width 840 height 28
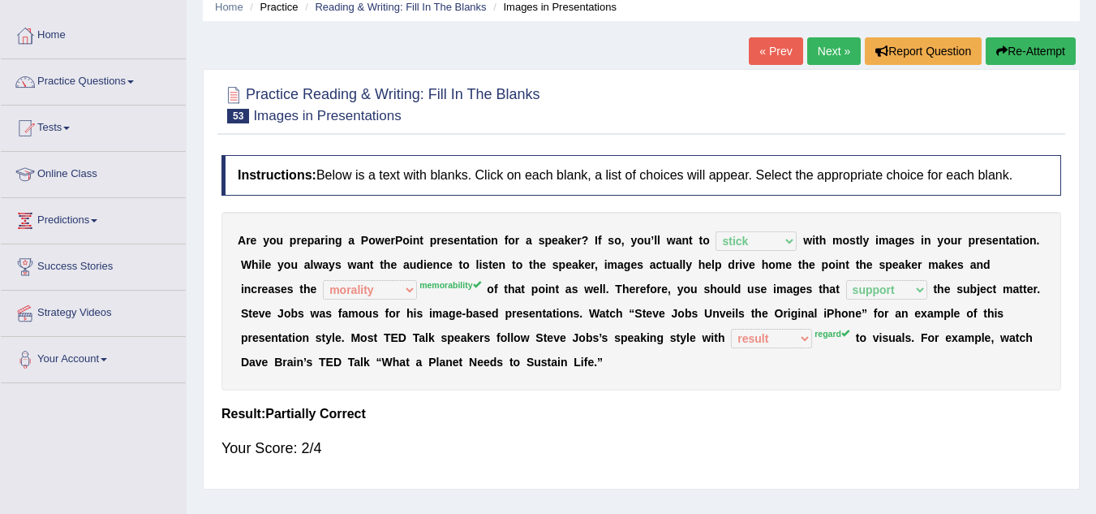
scroll to position [67, 0]
click at [832, 62] on link "Next »" at bounding box center [834, 52] width 54 height 28
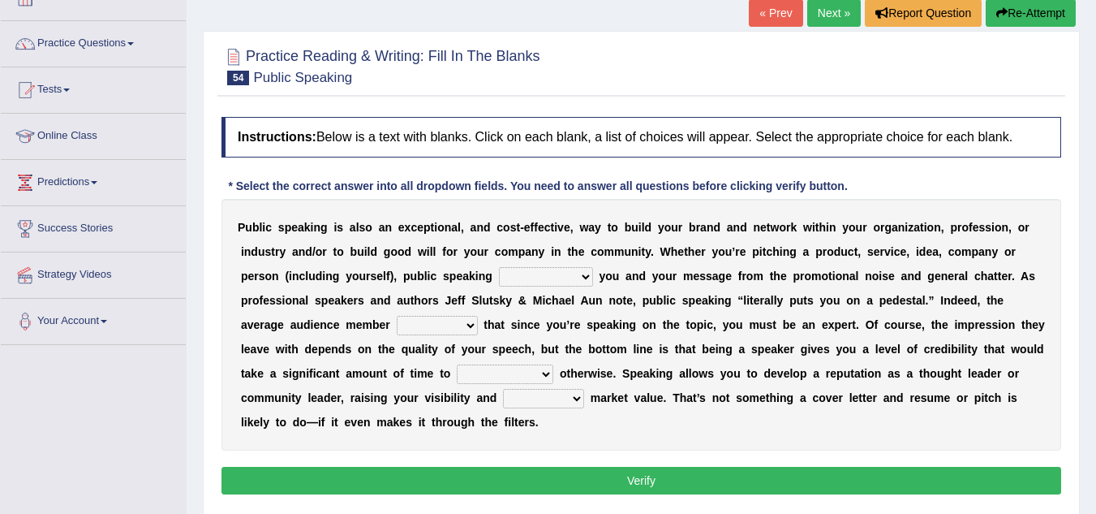
click at [535, 274] on select "differentiates disguises distributes dispute" at bounding box center [546, 276] width 94 height 19
select select "differentiates"
click at [499, 267] on select "differentiates disguises distributes dispute" at bounding box center [546, 276] width 94 height 19
click at [583, 268] on select "differentiates disguises distributes dispute" at bounding box center [546, 276] width 94 height 19
click at [544, 284] on select "differentiates disguises distributes dispute" at bounding box center [546, 276] width 94 height 19
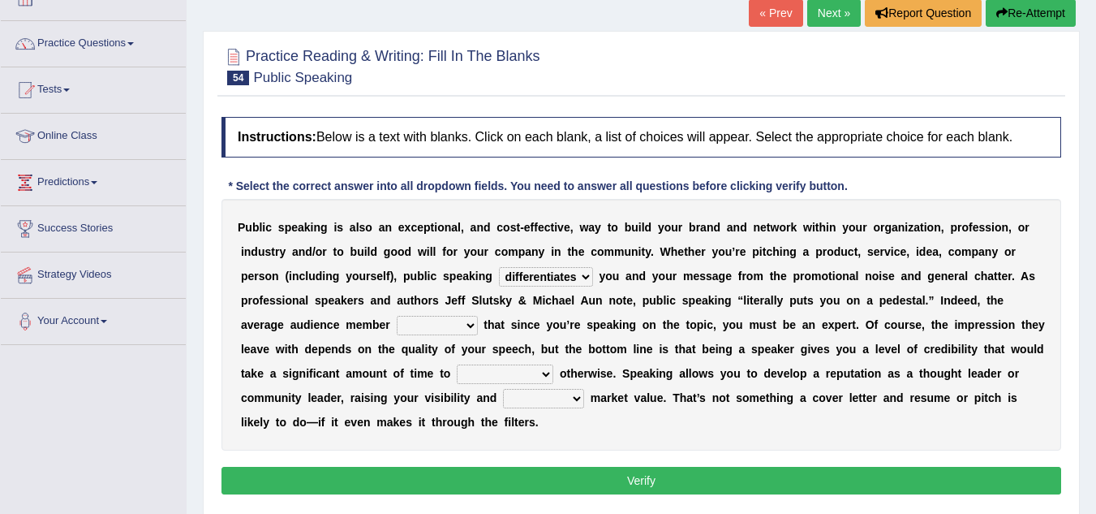
click at [499, 267] on select "differentiates disguises distributes dispute" at bounding box center [546, 276] width 94 height 19
click at [428, 328] on select "assists assumes accesses assesses" at bounding box center [437, 325] width 81 height 19
click at [604, 346] on b "t" at bounding box center [604, 348] width 4 height 13
click at [457, 321] on select "assists assumes accesses assesses" at bounding box center [437, 325] width 81 height 19
select select "assumes"
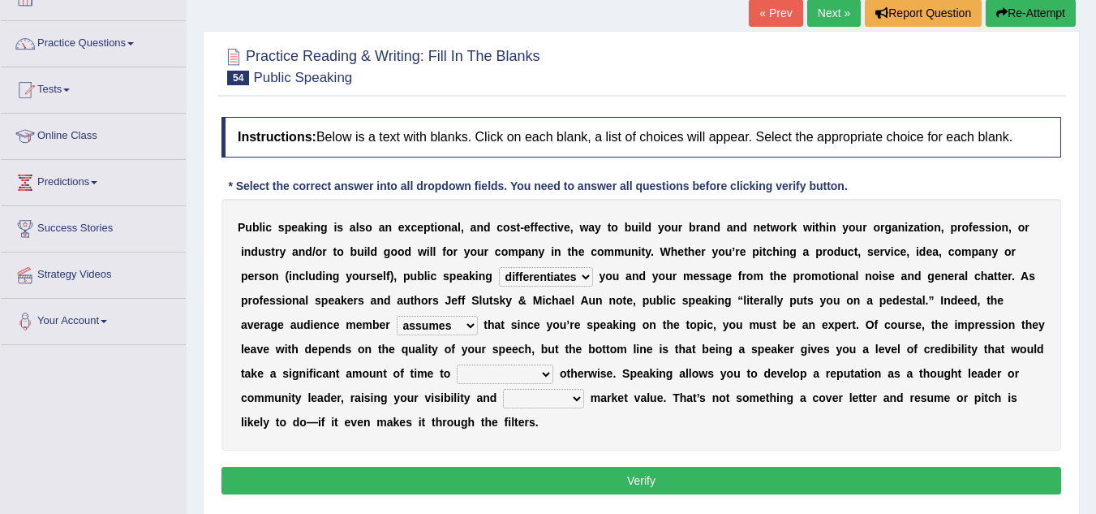
click at [397, 316] on select "assists assumes accesses assesses" at bounding box center [437, 325] width 81 height 19
click at [495, 373] on select "cultivate procrastinate communicate culminate" at bounding box center [505, 373] width 97 height 19
select select "procrastinate"
click at [457, 364] on select "cultivate procrastinate communicate culminate" at bounding box center [505, 373] width 97 height 19
click at [538, 373] on select "cultivate procrastinate communicate culminate" at bounding box center [505, 373] width 97 height 19
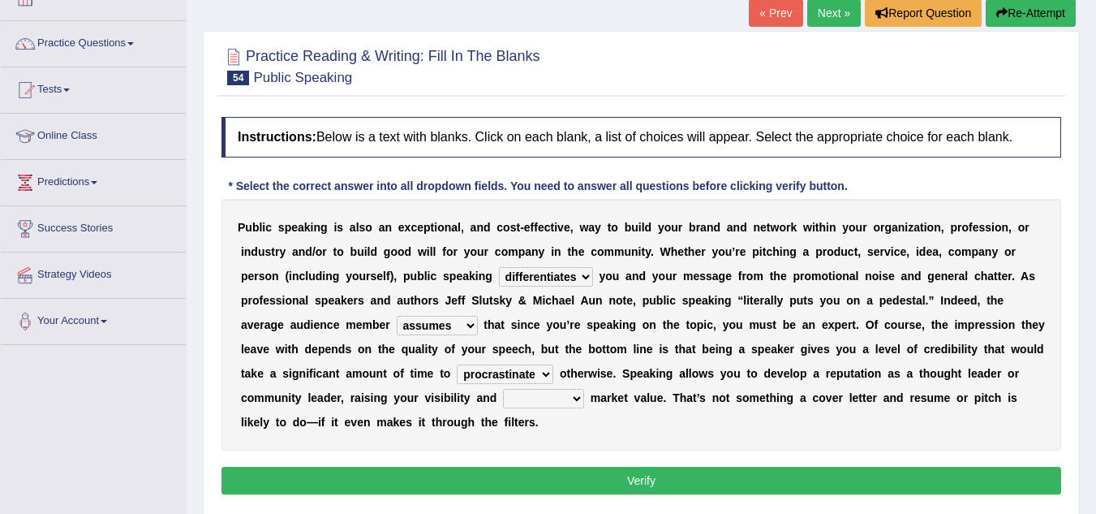
click at [457, 364] on select "cultivate procrastinate communicate culminate" at bounding box center [505, 373] width 97 height 19
click at [544, 398] on select "perceived diagnosed recessed divided" at bounding box center [543, 398] width 81 height 19
select select "perceived"
click at [503, 389] on select "perceived diagnosed recessed divided" at bounding box center [543, 398] width 81 height 19
click at [603, 479] on button "Verify" at bounding box center [641, 481] width 840 height 28
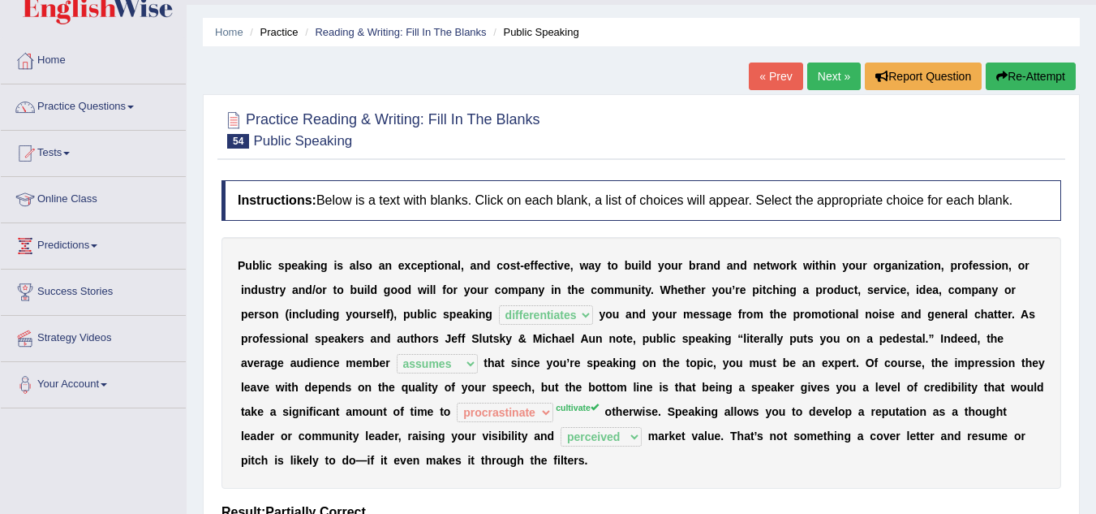
scroll to position [41, 0]
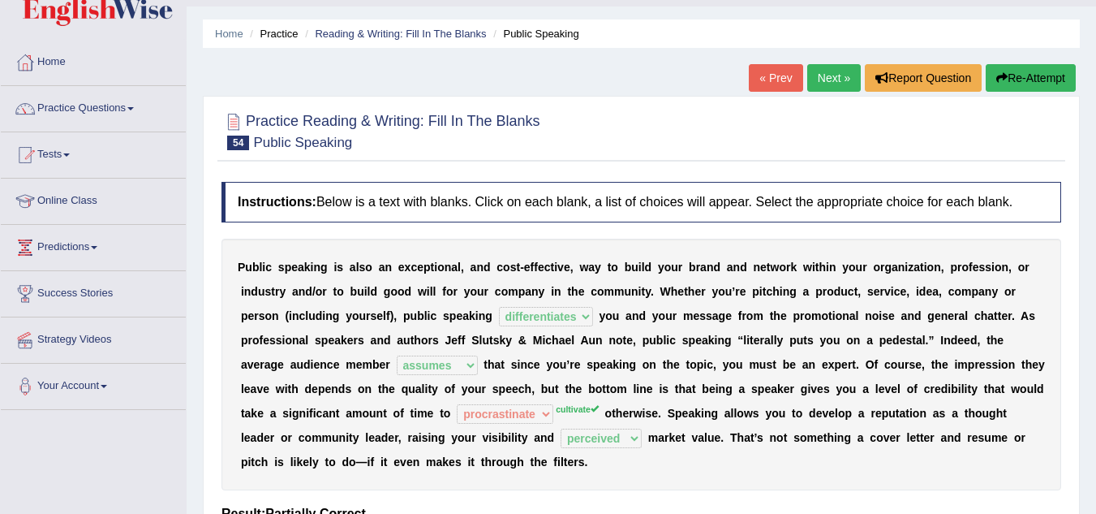
click at [845, 62] on div "Home Practice Reading & Writing: Fill In The Blanks Public Speaking « Prev Next…" at bounding box center [641, 364] width 909 height 811
click at [837, 74] on link "Next »" at bounding box center [834, 78] width 54 height 28
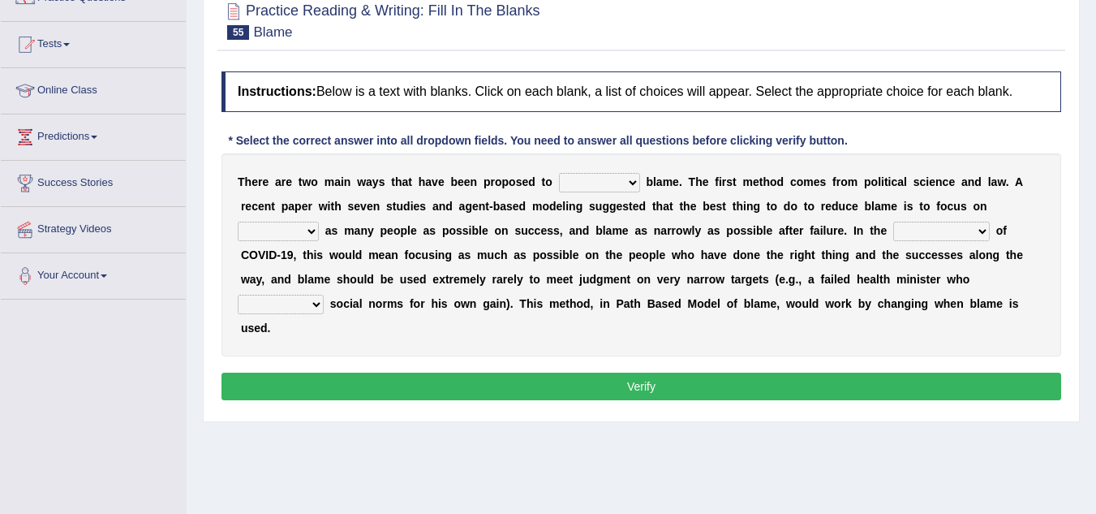
click at [576, 180] on select "abuse release reduce redress" at bounding box center [599, 182] width 81 height 19
select select "release"
click at [559, 173] on select "abuse release reduce redress" at bounding box center [599, 182] width 81 height 19
click at [617, 189] on select "abuse release reduce redress" at bounding box center [599, 182] width 81 height 19
click at [559, 173] on select "abuse release reduce redress" at bounding box center [599, 182] width 81 height 19
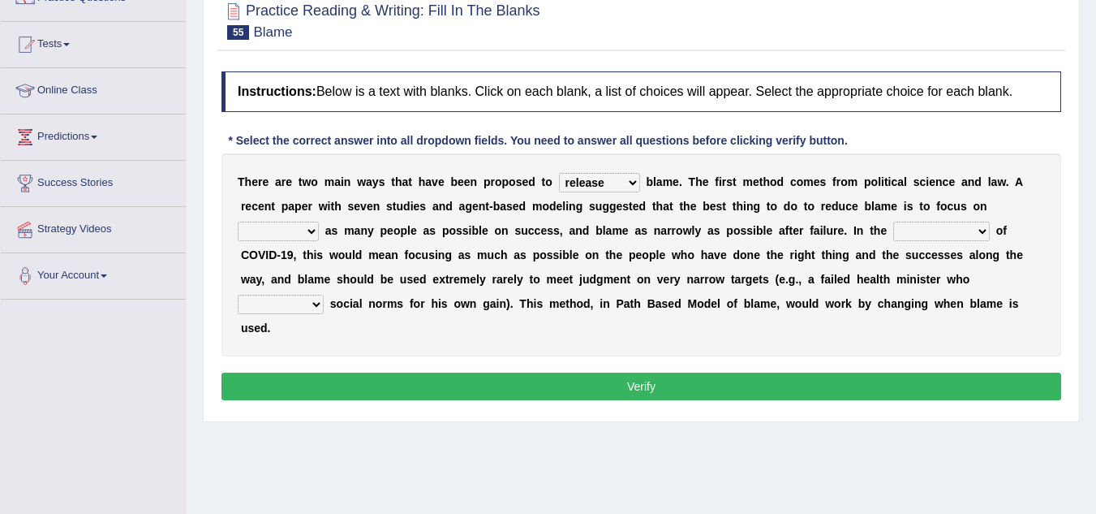
click at [277, 230] on select "praising promising preserving praying" at bounding box center [278, 230] width 81 height 19
select select "praising"
click at [238, 221] on select "praising promising preserving praying" at bounding box center [278, 230] width 81 height 19
click at [951, 232] on select "context confrontation text construction" at bounding box center [941, 230] width 97 height 19
click at [755, 329] on div "T h e r e a r e t w o m a i n w a y s t h a t h a v e b e e n p r o p o s e d t…" at bounding box center [641, 254] width 840 height 203
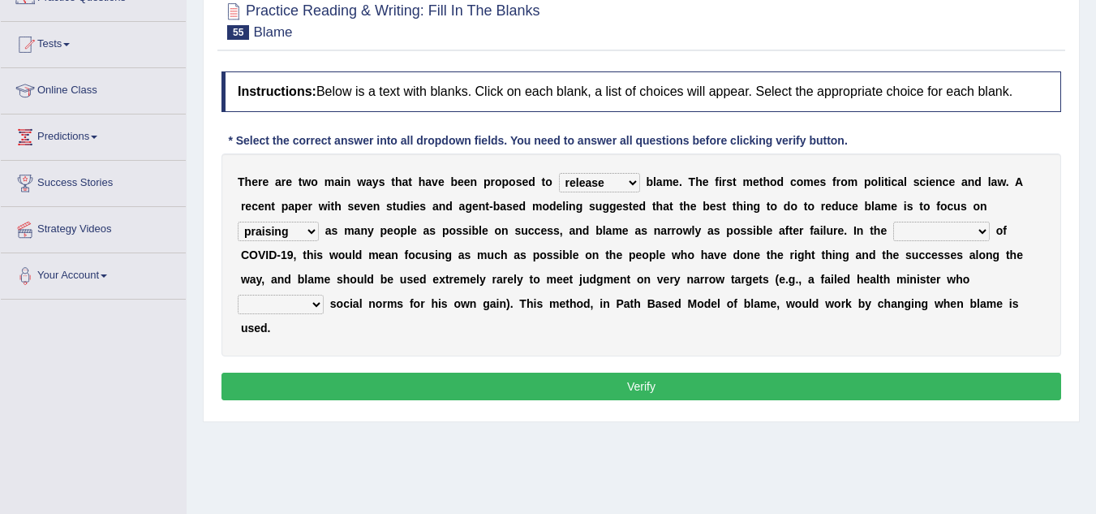
click at [902, 234] on select "context confrontation text construction" at bounding box center [941, 230] width 97 height 19
click at [824, 304] on b at bounding box center [822, 303] width 6 height 13
click at [942, 228] on select "context confrontation text construction" at bounding box center [941, 230] width 97 height 19
select select "confrontation"
click at [893, 221] on select "context confrontation text construction" at bounding box center [941, 230] width 97 height 19
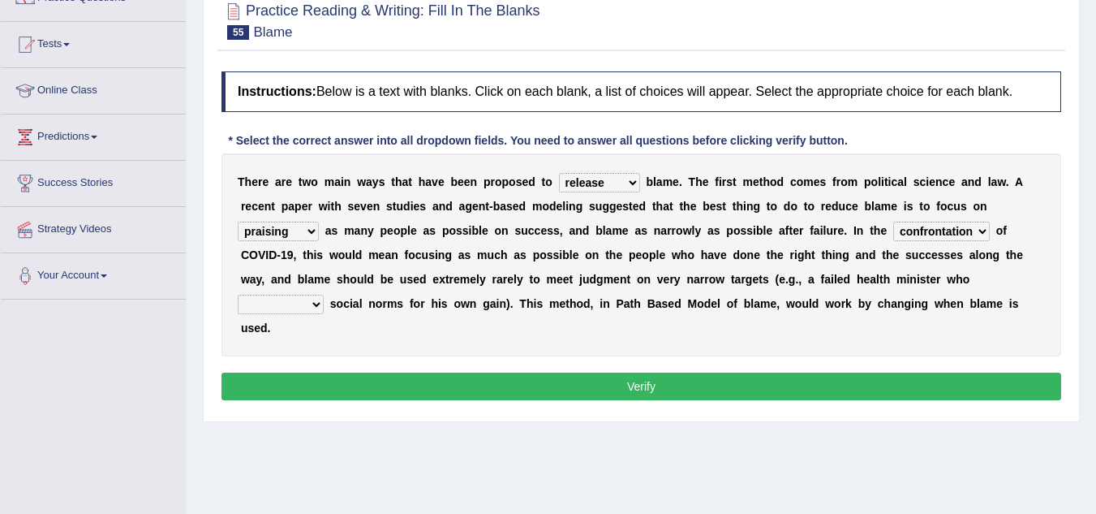
click at [273, 305] on select "departed established violated met" at bounding box center [281, 304] width 86 height 19
select select "departed"
click at [238, 295] on select "departed established violated met" at bounding box center [281, 304] width 86 height 19
click at [286, 348] on div "T h e r e a r e t w o m a i n w a y s t h a t h a v e b e e n p r o p o s e d t…" at bounding box center [641, 254] width 840 height 203
click at [393, 375] on button "Verify" at bounding box center [641, 386] width 840 height 28
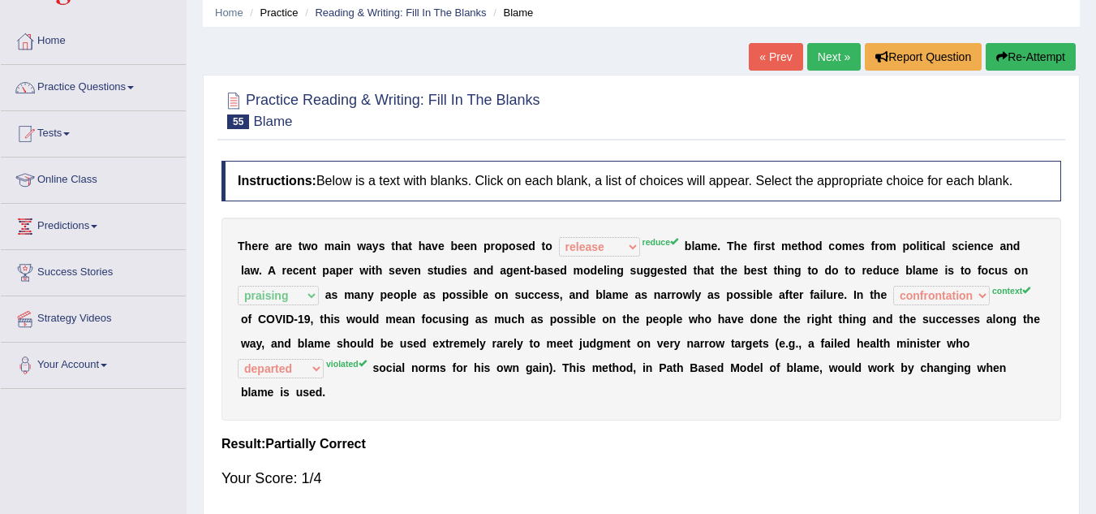
scroll to position [61, 0]
click at [841, 61] on link "Next »" at bounding box center [834, 58] width 54 height 28
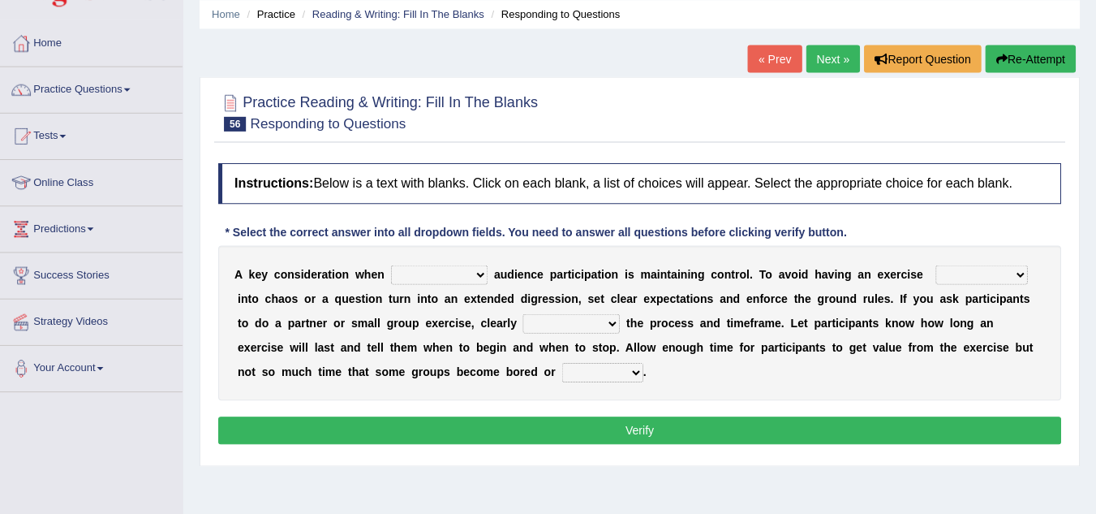
scroll to position [60, 0]
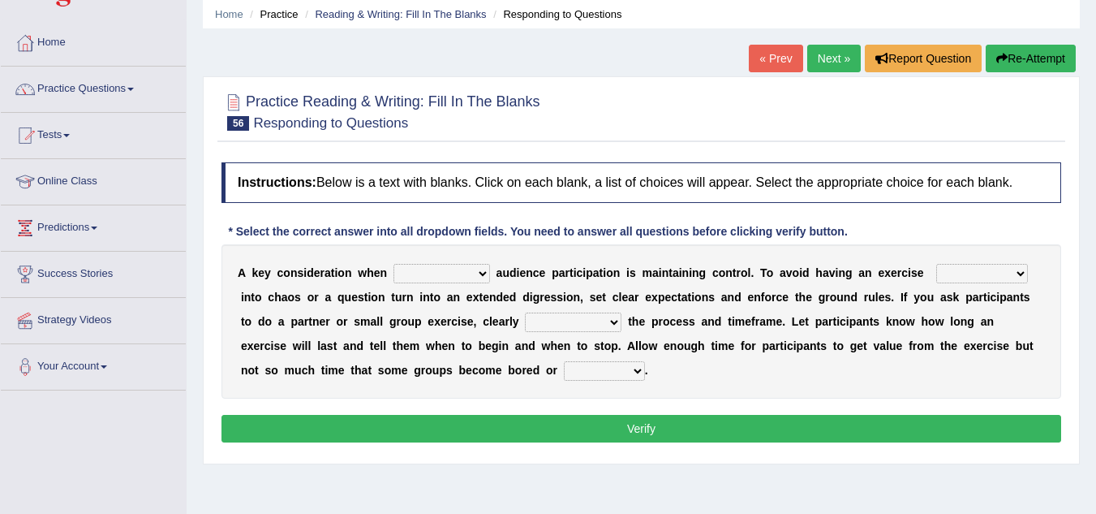
click at [445, 277] on select "incorporating increasing incurring indicating" at bounding box center [441, 273] width 97 height 19
click at [393, 264] on select "incorporating increasing incurring indicating" at bounding box center [441, 273] width 97 height 19
click at [465, 277] on select "incorporating increasing incurring indicating" at bounding box center [441, 273] width 97 height 19
select select "indicating"
click at [393, 264] on select "incorporating increasing incurring indicating" at bounding box center [441, 273] width 97 height 19
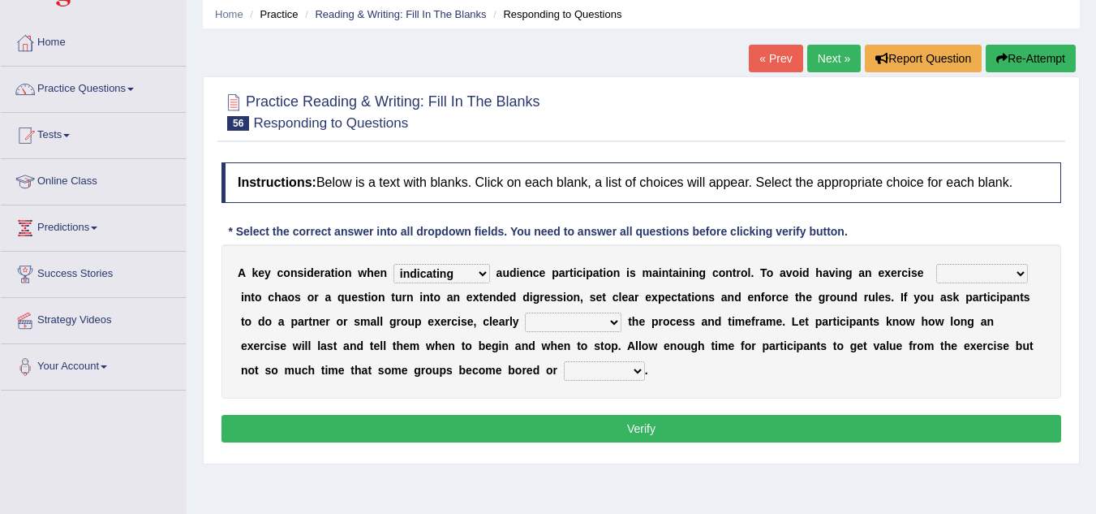
click at [940, 272] on select "deteriorate determine deliver demonstrate" at bounding box center [982, 273] width 92 height 19
click at [936, 264] on select "deteriorate determine deliver demonstrate" at bounding box center [982, 273] width 92 height 19
click at [986, 274] on select "deteriorate determine deliver demonstrate" at bounding box center [982, 273] width 92 height 19
select select "determine"
click at [936, 264] on select "deteriorate determine deliver demonstrate" at bounding box center [982, 273] width 92 height 19
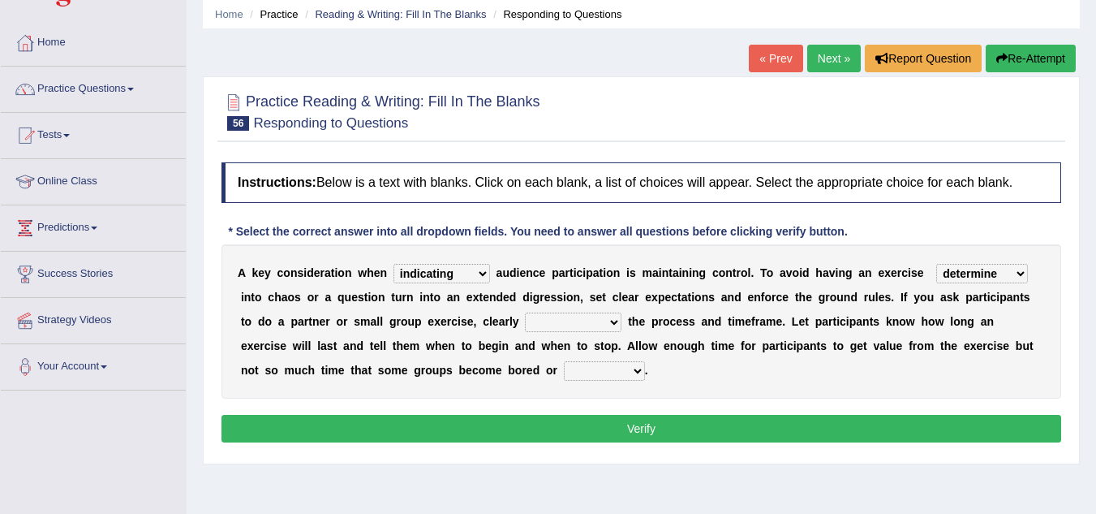
click at [561, 322] on select "communicate confirm accumulate commit" at bounding box center [573, 321] width 97 height 19
select select "accumulate"
click at [525, 312] on select "communicate confirm accumulate commit" at bounding box center [573, 321] width 97 height 19
click at [571, 325] on select "communicate confirm accumulate commit" at bounding box center [573, 321] width 97 height 19
click at [525, 312] on select "communicate confirm accumulate commit" at bounding box center [573, 321] width 97 height 19
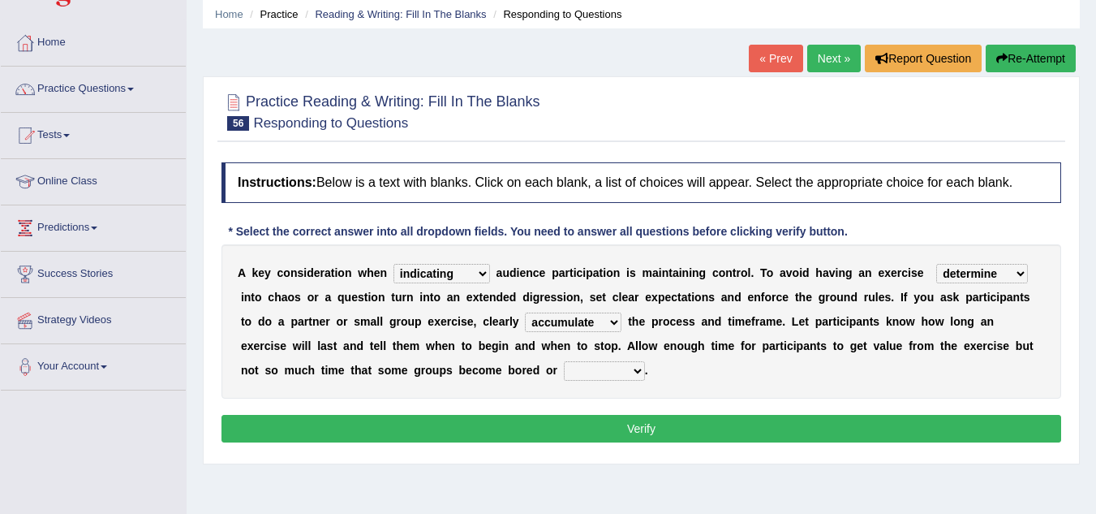
click at [591, 371] on select "destroyed distracted disobeyed divided" at bounding box center [604, 370] width 81 height 19
select select "divided"
click at [564, 361] on select "destroyed distracted disobeyed divided" at bounding box center [604, 370] width 81 height 19
click at [615, 426] on button "Verify" at bounding box center [641, 429] width 840 height 28
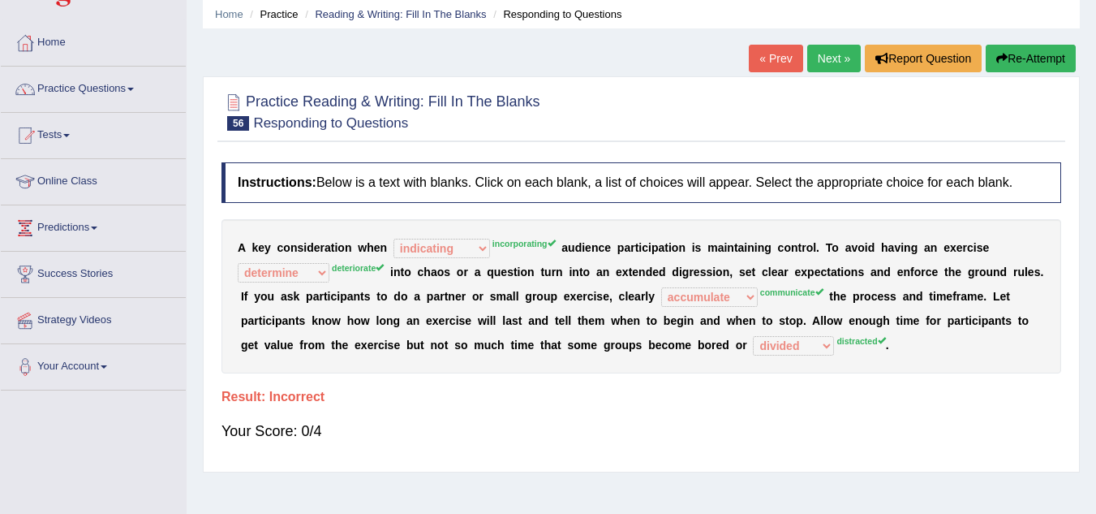
scroll to position [66, 0]
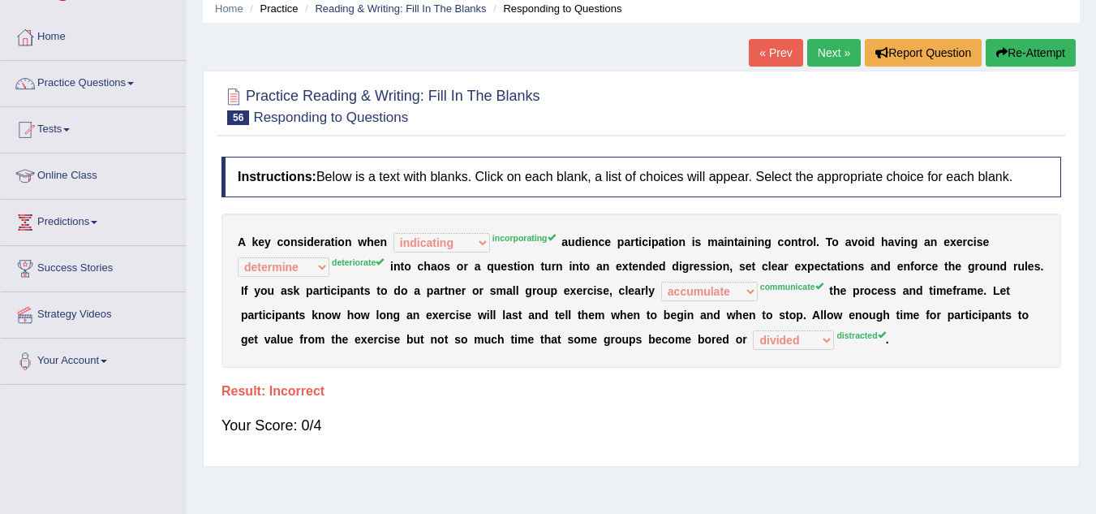
click at [822, 45] on link "Next »" at bounding box center [834, 53] width 54 height 28
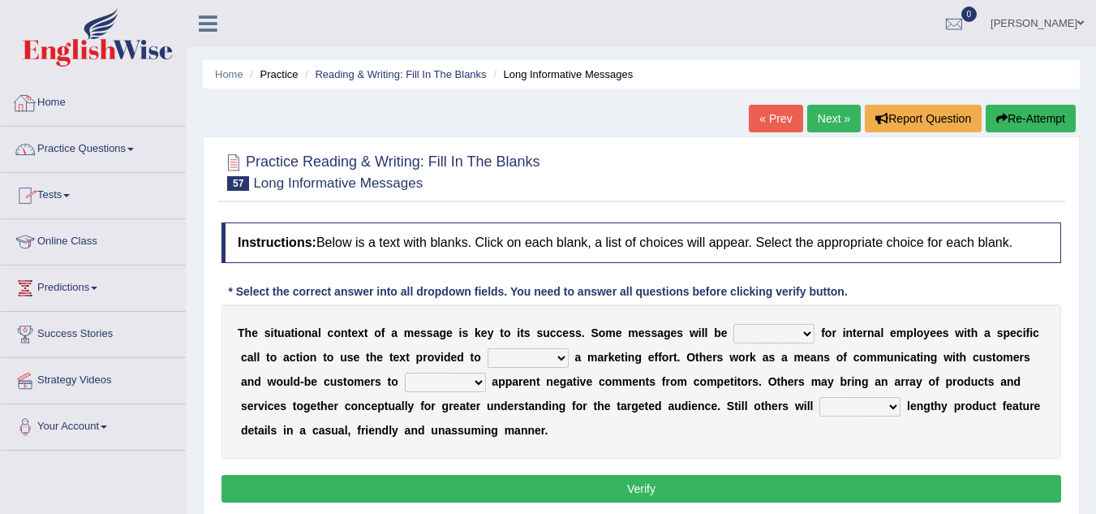
click at [128, 144] on link "Practice Questions" at bounding box center [93, 147] width 185 height 41
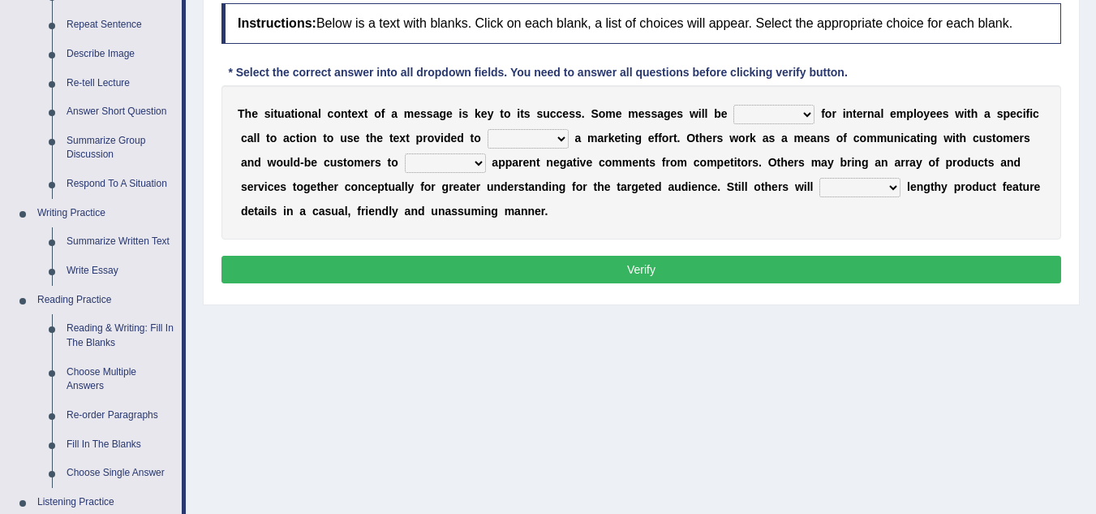
scroll to position [218, 0]
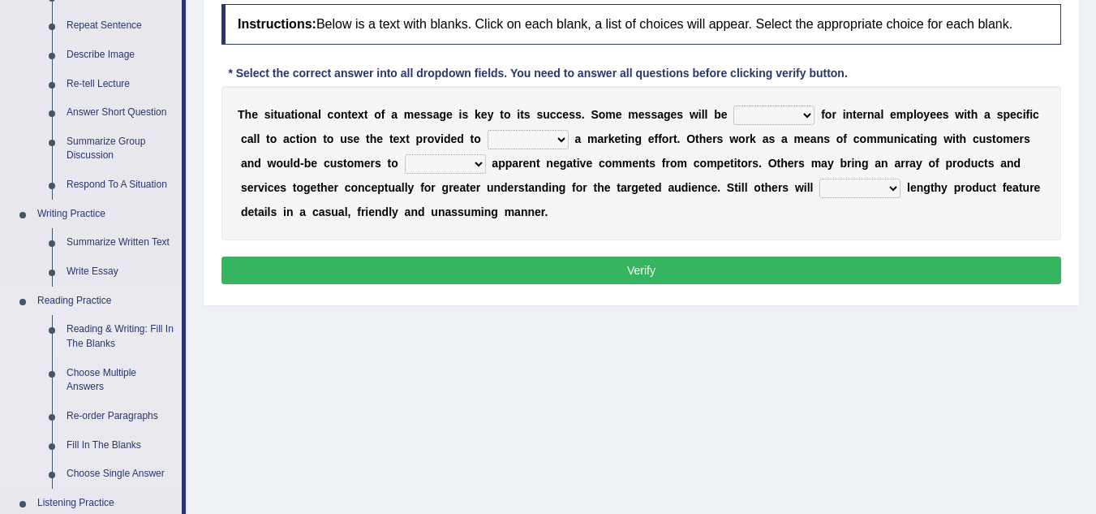
click at [89, 325] on link "Reading & Writing: Fill In The Blanks" at bounding box center [120, 336] width 123 height 43
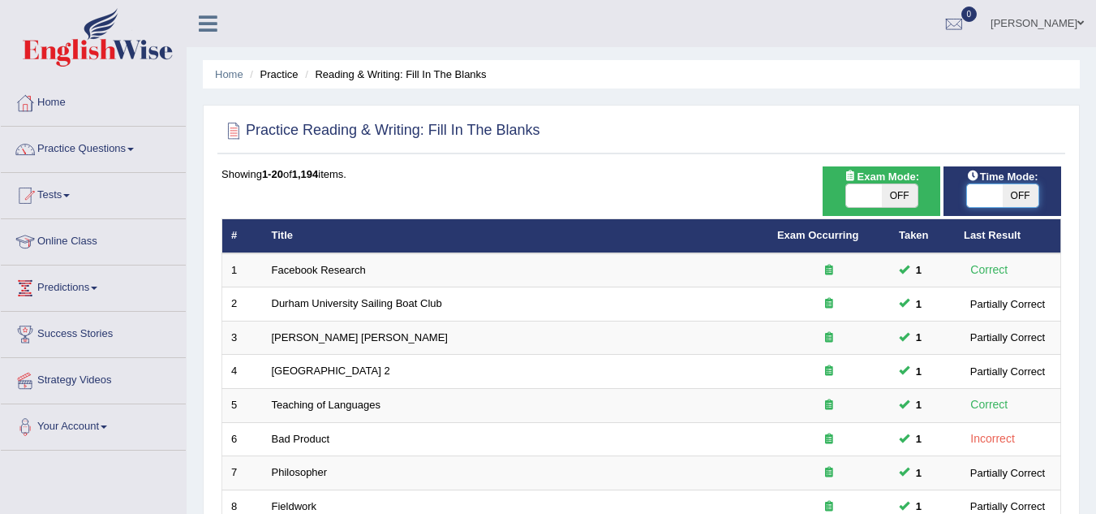
click at [987, 185] on span at bounding box center [985, 195] width 36 height 23
checkbox input "true"
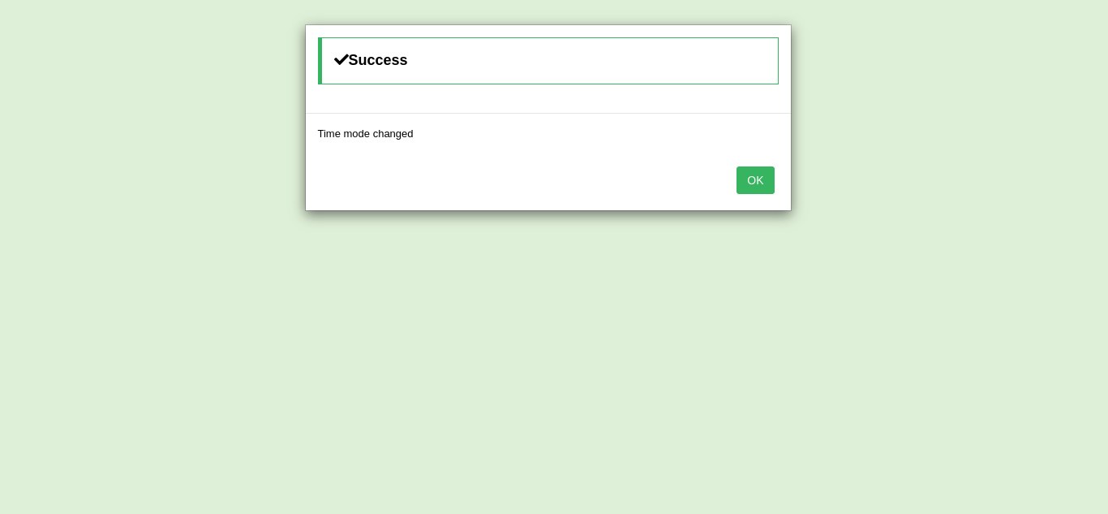
click at [742, 181] on button "OK" at bounding box center [755, 180] width 37 height 28
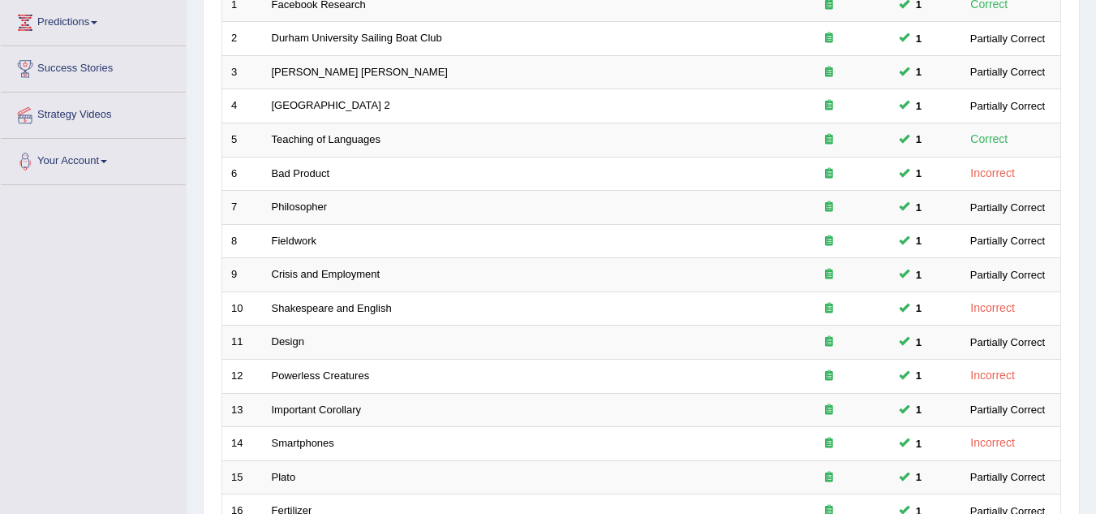
scroll to position [561, 0]
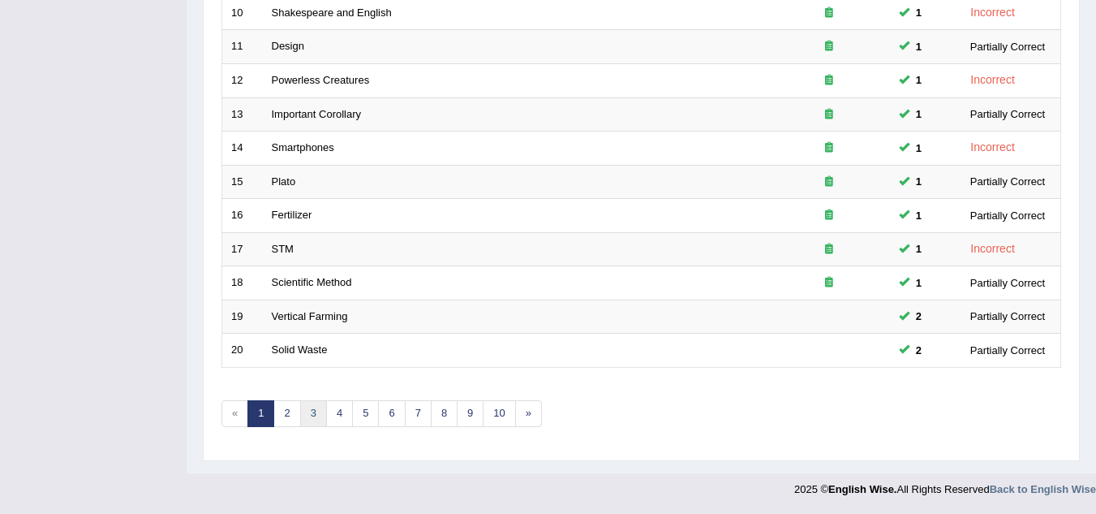
click at [315, 416] on link "3" at bounding box center [313, 413] width 27 height 27
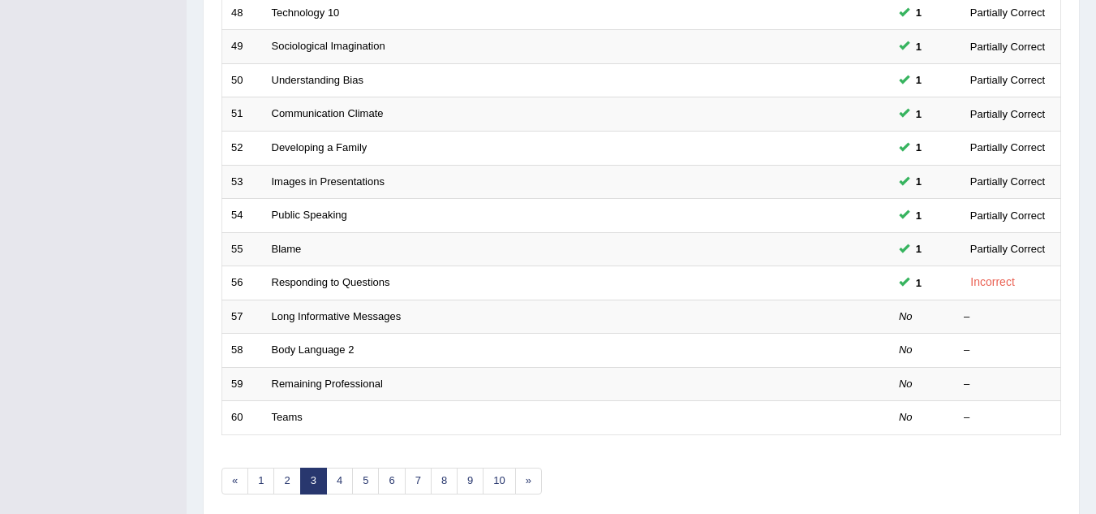
scroll to position [501, 0]
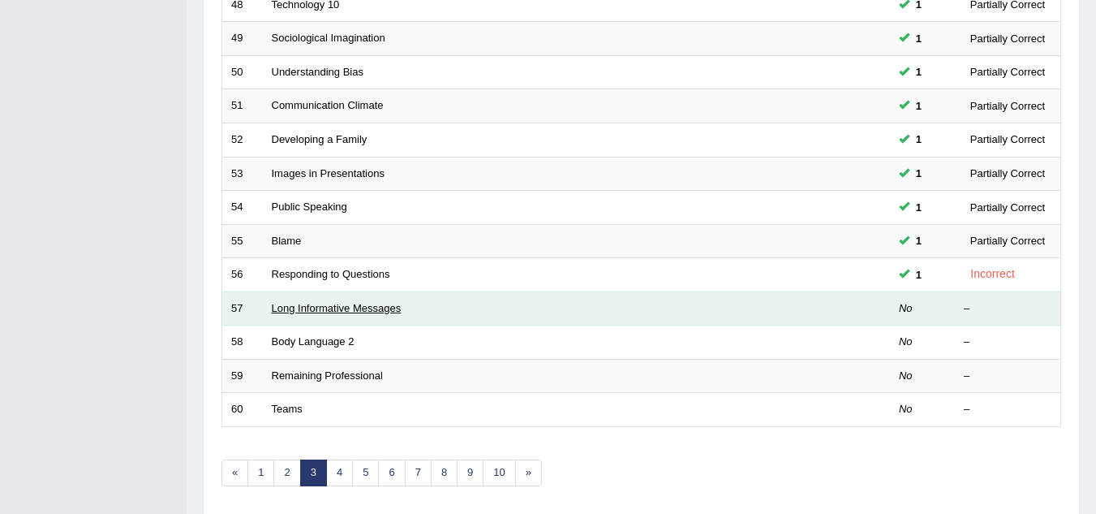
click at [327, 311] on link "Long Informative Messages" at bounding box center [337, 308] width 130 height 12
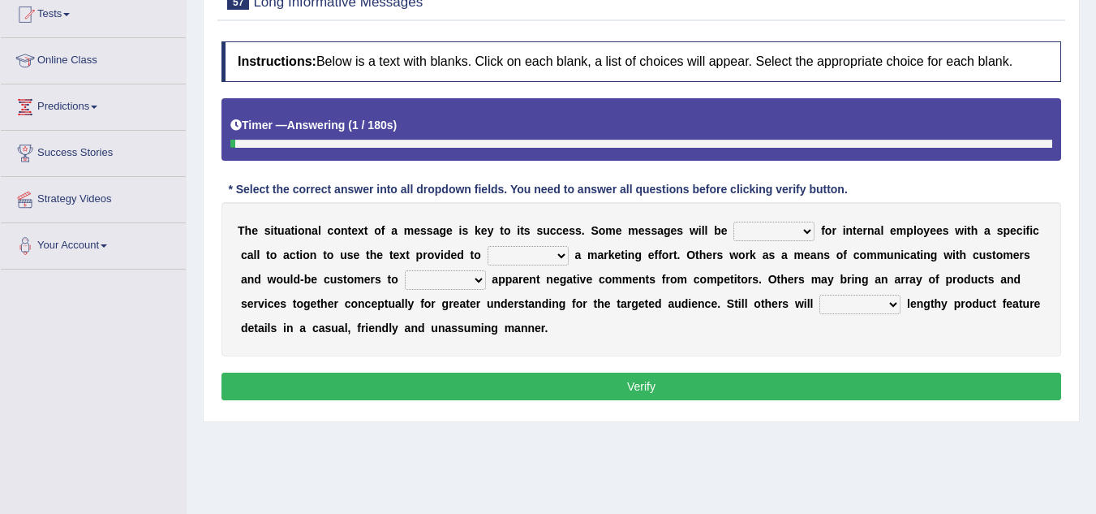
scroll to position [183, 0]
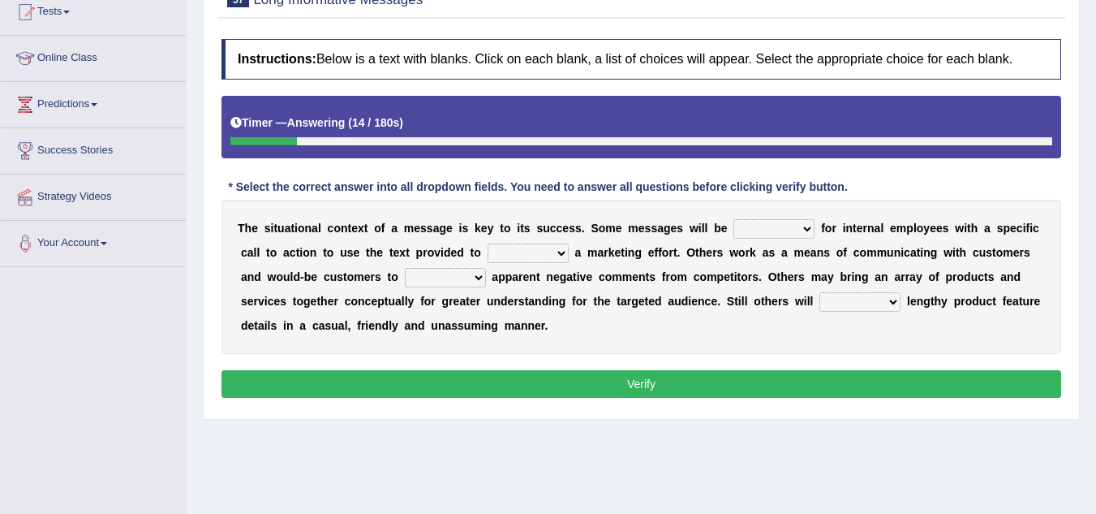
click at [782, 230] on select "targeted varied marketed parted" at bounding box center [773, 228] width 81 height 19
select select "targeted"
click at [733, 219] on select "targeted varied marketed parted" at bounding box center [773, 228] width 81 height 19
click at [522, 255] on select "extract exceed expand export" at bounding box center [528, 252] width 81 height 19
click at [676, 299] on b "u" at bounding box center [677, 301] width 7 height 13
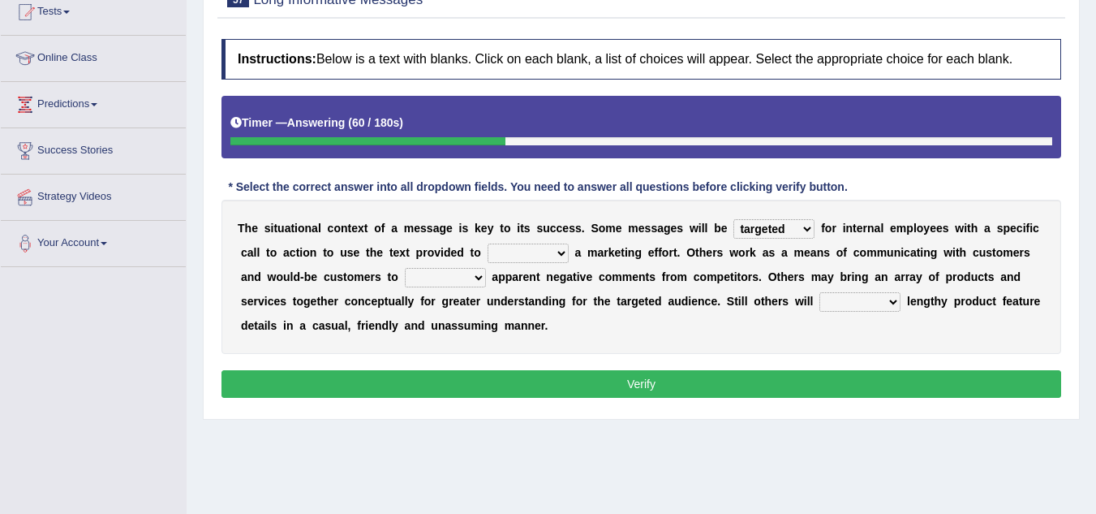
click at [527, 247] on select "extract exceed expand export" at bounding box center [528, 252] width 81 height 19
click at [488, 243] on select "extract exceed expand export" at bounding box center [528, 252] width 81 height 19
click at [549, 250] on select "extract exceed expand export" at bounding box center [528, 252] width 81 height 19
click at [488, 243] on select "extract exceed expand export" at bounding box center [528, 252] width 81 height 19
click at [544, 253] on select "extract exceed expand export" at bounding box center [528, 252] width 81 height 19
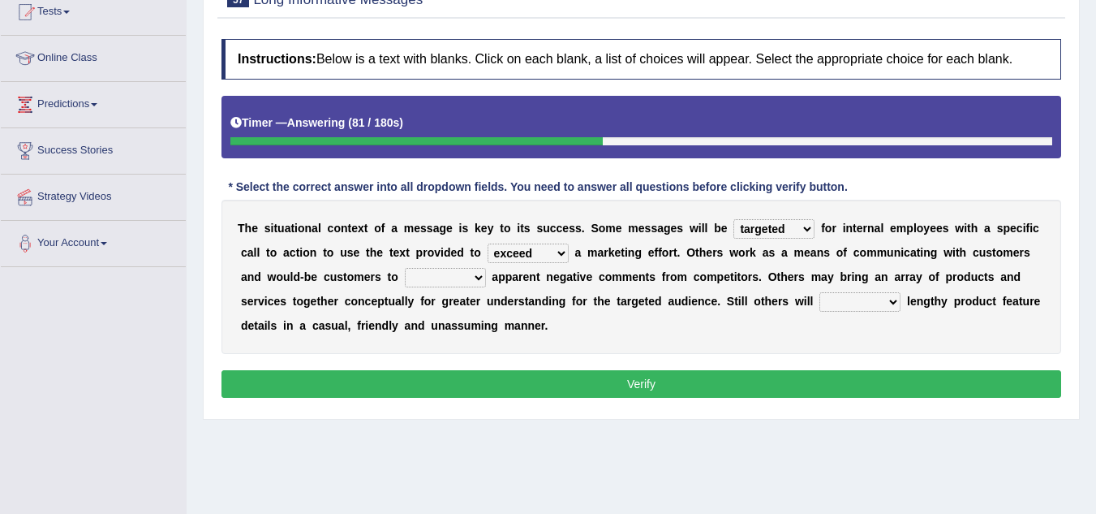
select select "extract"
click at [488, 243] on select "extract exceed expand export" at bounding box center [528, 252] width 81 height 19
click at [431, 279] on select "rebut rebel review reboot" at bounding box center [445, 277] width 81 height 19
select select "review"
click at [405, 268] on select "rebut rebel review reboot" at bounding box center [445, 277] width 81 height 19
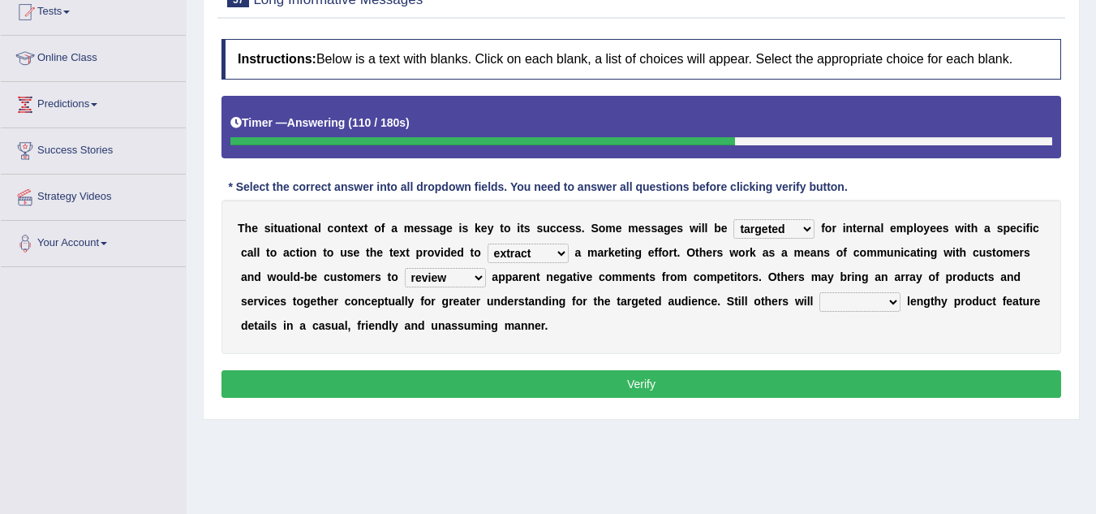
click at [844, 302] on select "deliver delay delight delegate" at bounding box center [859, 301] width 81 height 19
select select "deliver"
click at [819, 292] on select "deliver delay delight delegate" at bounding box center [859, 301] width 81 height 19
click at [504, 257] on select "extract exceed expand export" at bounding box center [528, 252] width 81 height 19
click at [488, 243] on select "extract exceed expand export" at bounding box center [528, 252] width 81 height 19
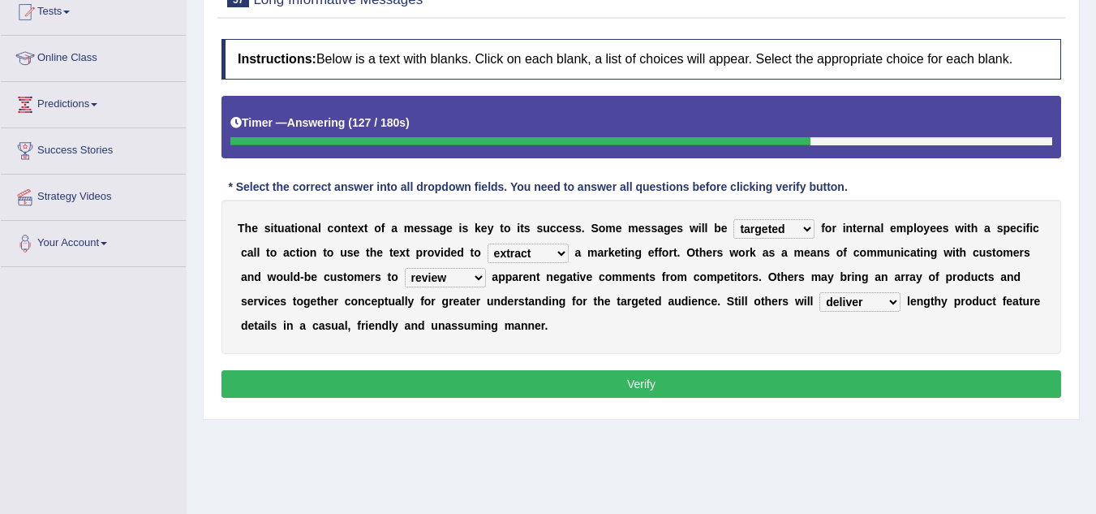
click at [587, 381] on button "Verify" at bounding box center [641, 384] width 840 height 28
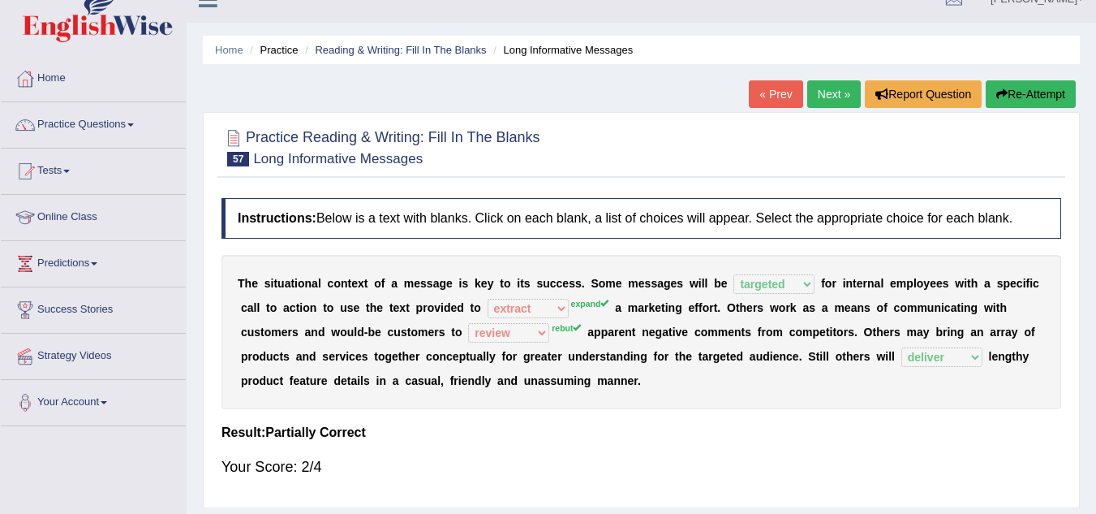
scroll to position [0, 0]
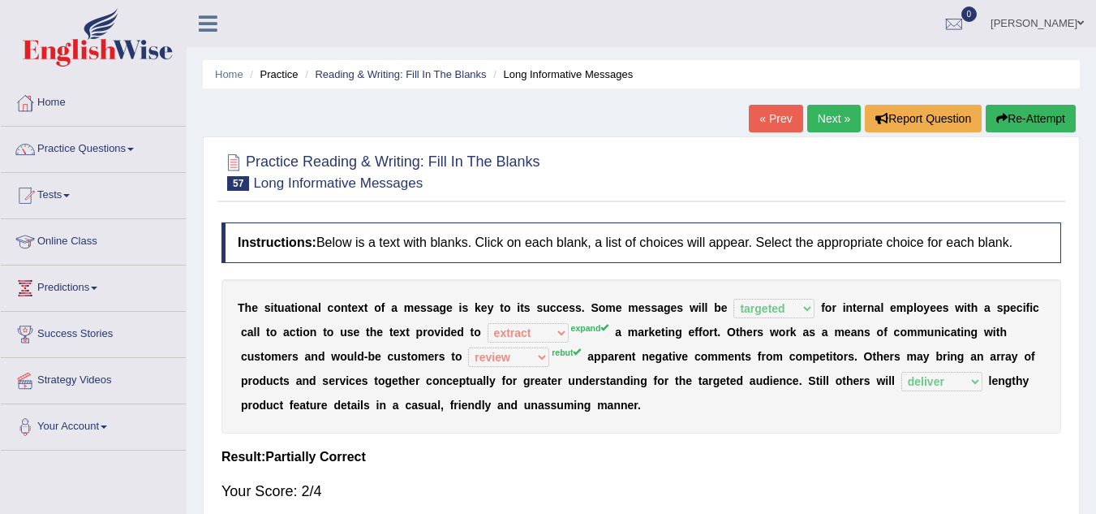
click at [825, 126] on link "Next »" at bounding box center [834, 119] width 54 height 28
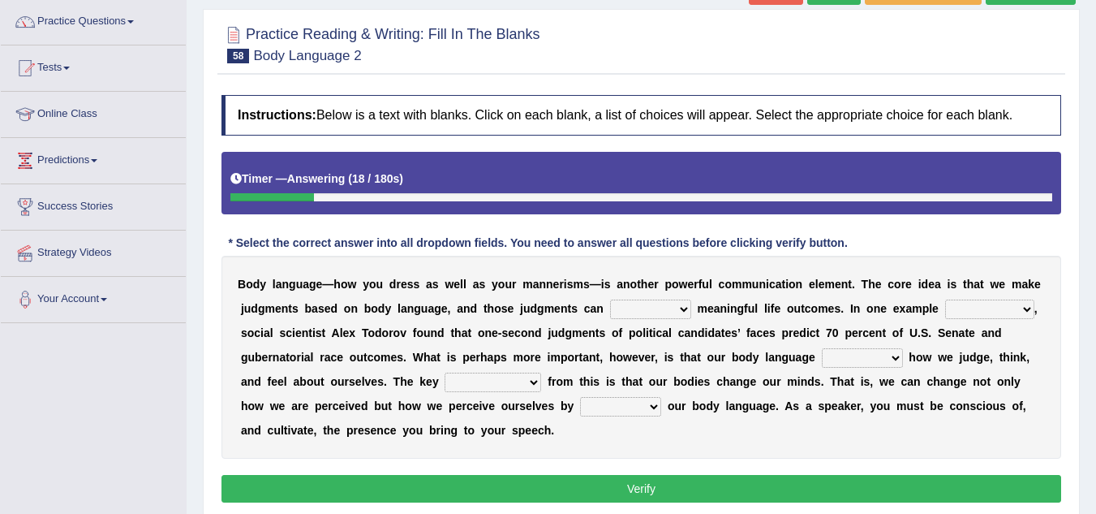
click at [614, 314] on select "predict preserve prevent prepare" at bounding box center [650, 308] width 81 height 19
select select "predict"
click at [610, 299] on select "predict preserve prevent prepare" at bounding box center [650, 308] width 81 height 19
click at [651, 306] on select "predict preserve prevent prepare" at bounding box center [650, 308] width 81 height 19
click at [610, 299] on select "predict preserve prevent prepare" at bounding box center [650, 308] width 81 height 19
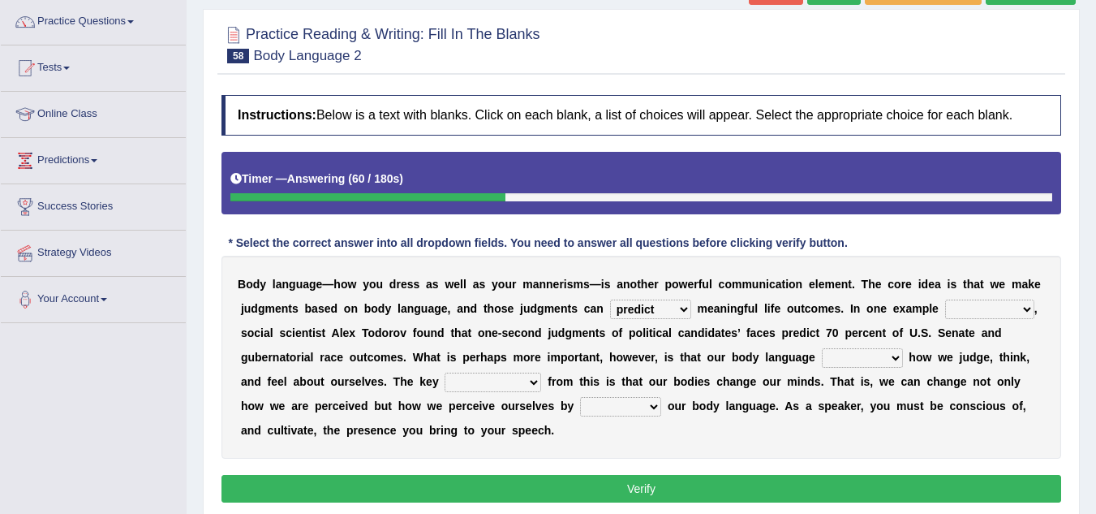
click at [975, 307] on select "citing having cited to be cited cited" at bounding box center [989, 308] width 89 height 19
click at [945, 299] on select "citing having cited to be cited cited" at bounding box center [989, 308] width 89 height 19
click at [967, 315] on select "citing having cited to be cited cited" at bounding box center [989, 308] width 89 height 19
click at [945, 299] on select "citing having cited to be cited cited" at bounding box center [989, 308] width 89 height 19
click at [975, 313] on select "citing having cited to be cited cited" at bounding box center [989, 308] width 89 height 19
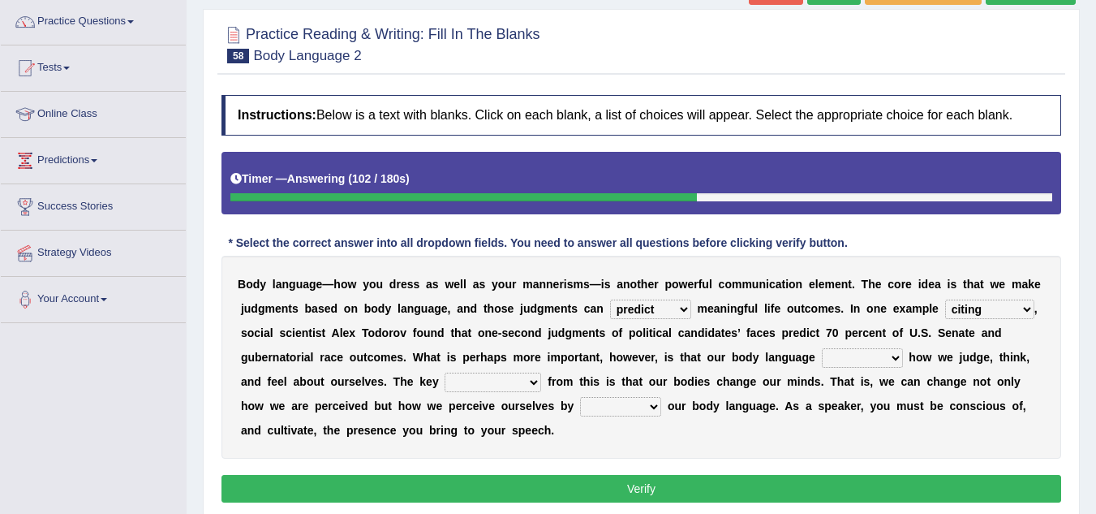
select select "cited"
click at [945, 299] on select "citing having cited to be cited cited" at bounding box center [989, 308] width 89 height 19
click at [841, 351] on select "refrains reflects refers refreshes" at bounding box center [862, 357] width 81 height 19
select select "reflects"
click at [822, 348] on select "refrains reflects refers refreshes" at bounding box center [862, 357] width 81 height 19
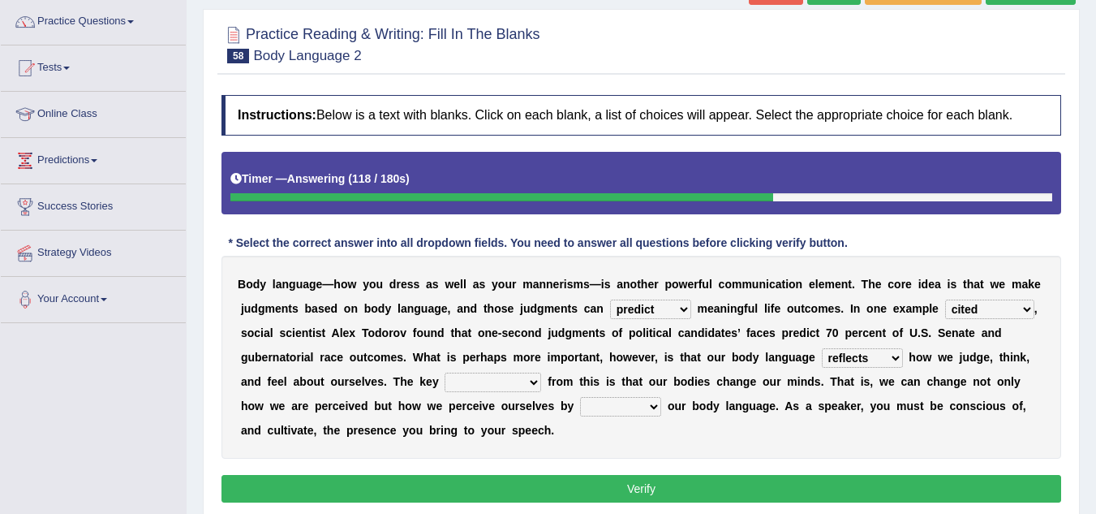
click at [455, 385] on select "drawback breakthrough takeaway takeoff" at bounding box center [493, 381] width 97 height 19
select select "drawback"
click at [445, 372] on select "drawback breakthrough takeaway takeoff" at bounding box center [493, 381] width 97 height 19
click at [605, 405] on select "enacting enabling making managing" at bounding box center [620, 406] width 81 height 19
click at [666, 436] on div "B o d y l a n g u a g e — h o w y o u d r e s s a s w e l l a s y o u r m a n n…" at bounding box center [641, 357] width 840 height 203
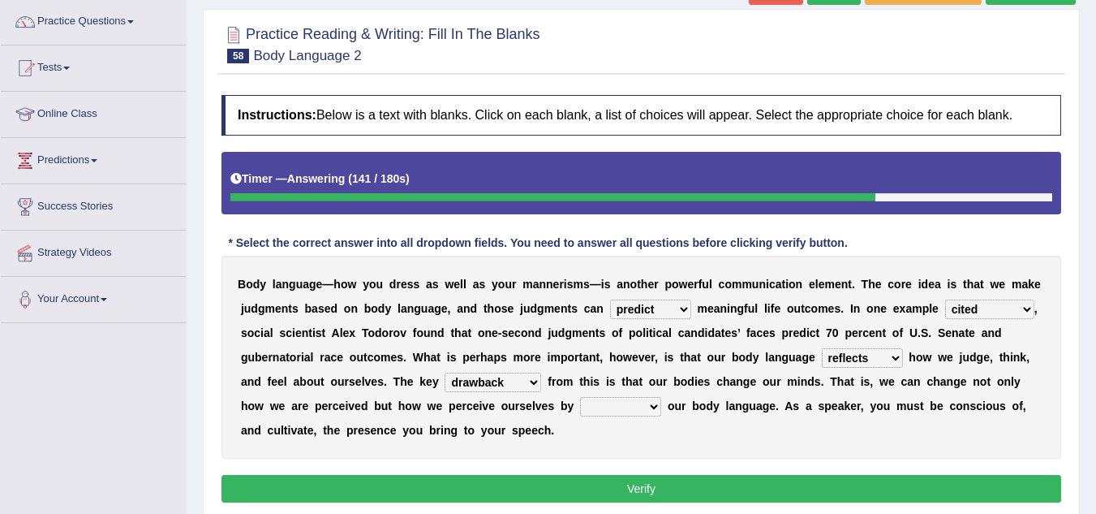
click at [599, 404] on select "enacting enabling making managing" at bounding box center [620, 406] width 81 height 19
select select "making"
click at [580, 397] on select "enacting enabling making managing" at bounding box center [620, 406] width 81 height 19
click at [636, 480] on button "Verify" at bounding box center [641, 489] width 840 height 28
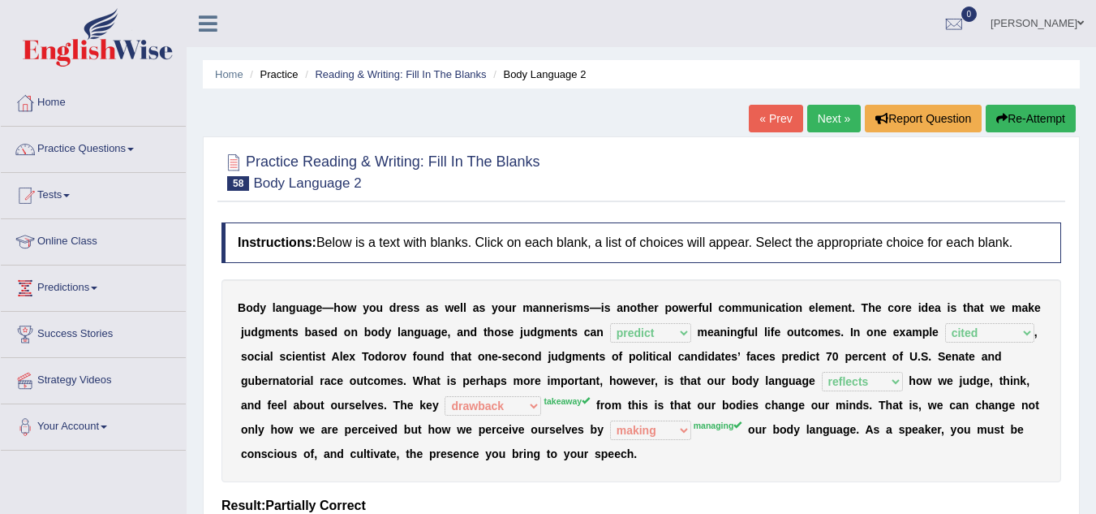
click at [832, 103] on div "Home Practice Reading & Writing: Fill In The Blanks Body Language 2 « Prev Next…" at bounding box center [641, 405] width 909 height 811
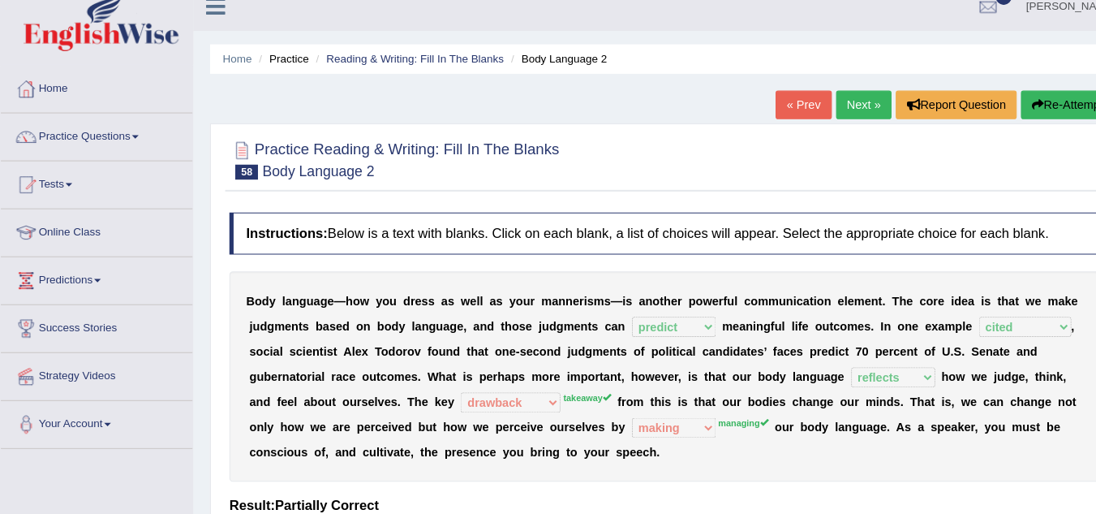
scroll to position [4, 0]
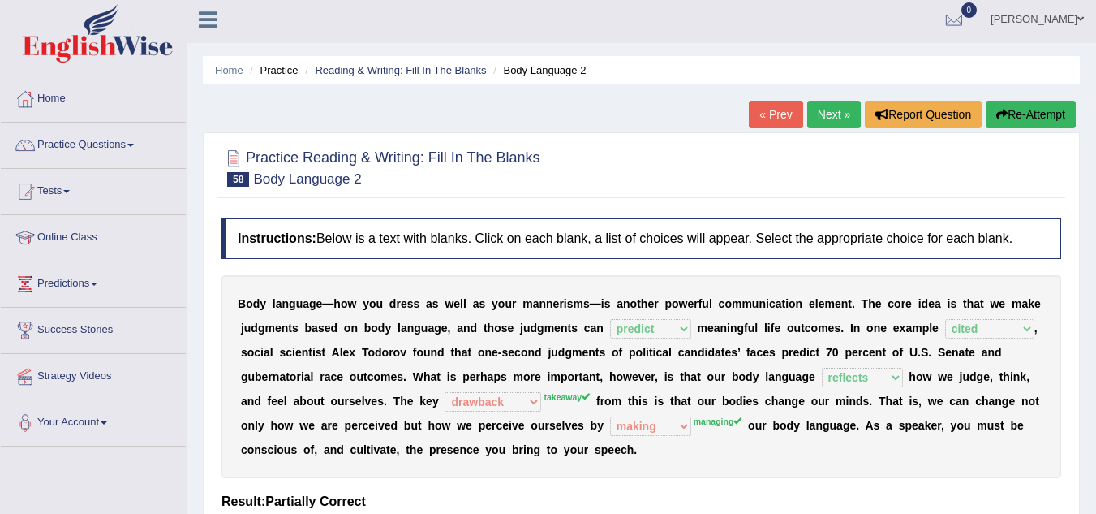
click at [832, 120] on link "Next »" at bounding box center [834, 115] width 54 height 28
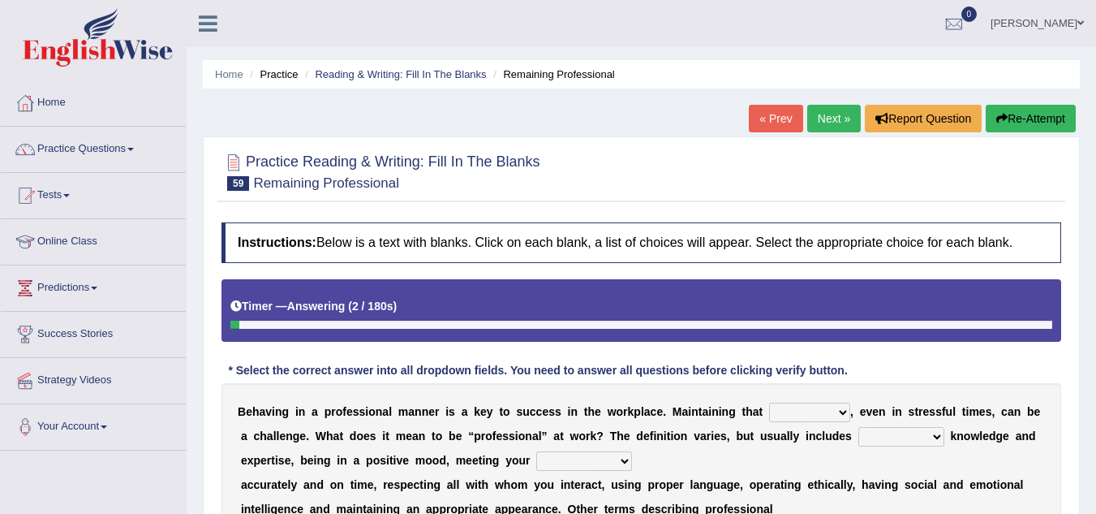
click at [832, 120] on link "Next »" at bounding box center [834, 119] width 54 height 28
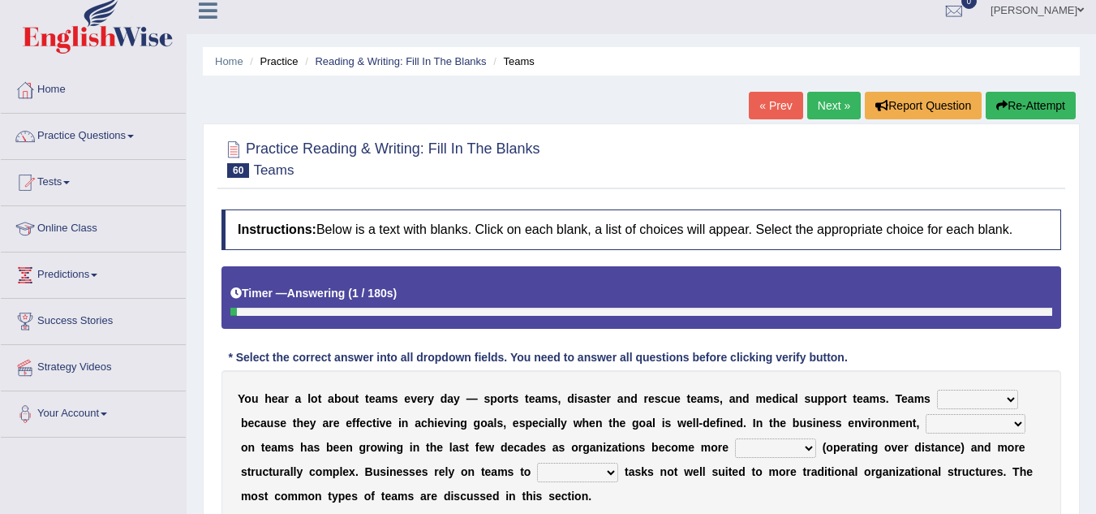
click at [775, 97] on link "« Prev" at bounding box center [776, 106] width 54 height 28
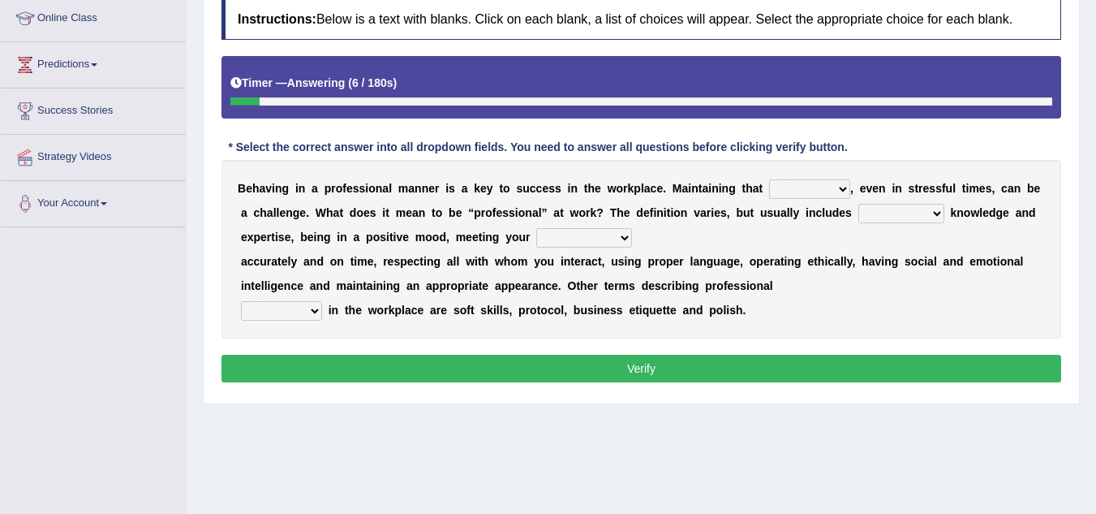
scroll to position [213, 0]
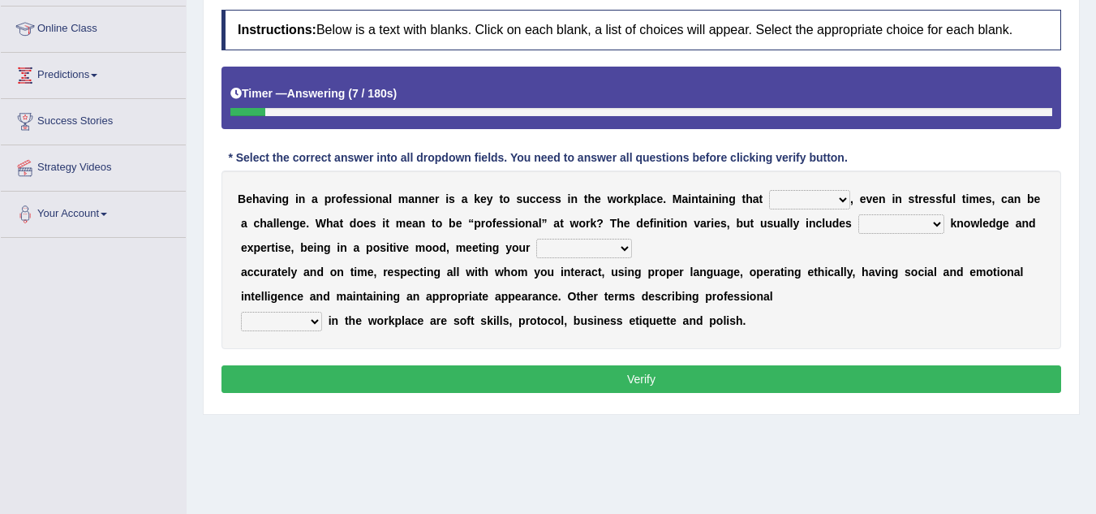
click at [817, 209] on select "demand domain direction demeanor" at bounding box center [809, 199] width 81 height 19
select select "domain"
click at [769, 190] on select "demand domain direction demeanor" at bounding box center [809, 199] width 81 height 19
click at [905, 222] on select "possessing appraising processing assessing" at bounding box center [901, 223] width 86 height 19
select select "assessing"
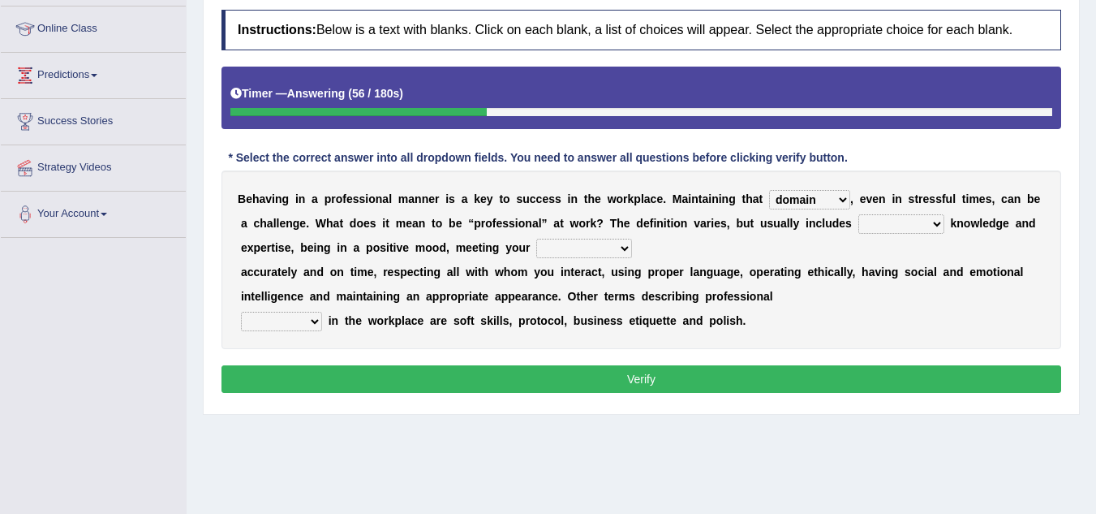
click at [858, 214] on select "possessing appraising processing assessing" at bounding box center [901, 223] width 86 height 19
click at [565, 246] on select "opportunities occupations observations obligations" at bounding box center [584, 248] width 96 height 19
select select "opportunities"
click at [536, 239] on select "opportunities occupations observations obligations" at bounding box center [584, 248] width 96 height 19
click at [287, 330] on select "conduct contact condition contract" at bounding box center [281, 321] width 81 height 19
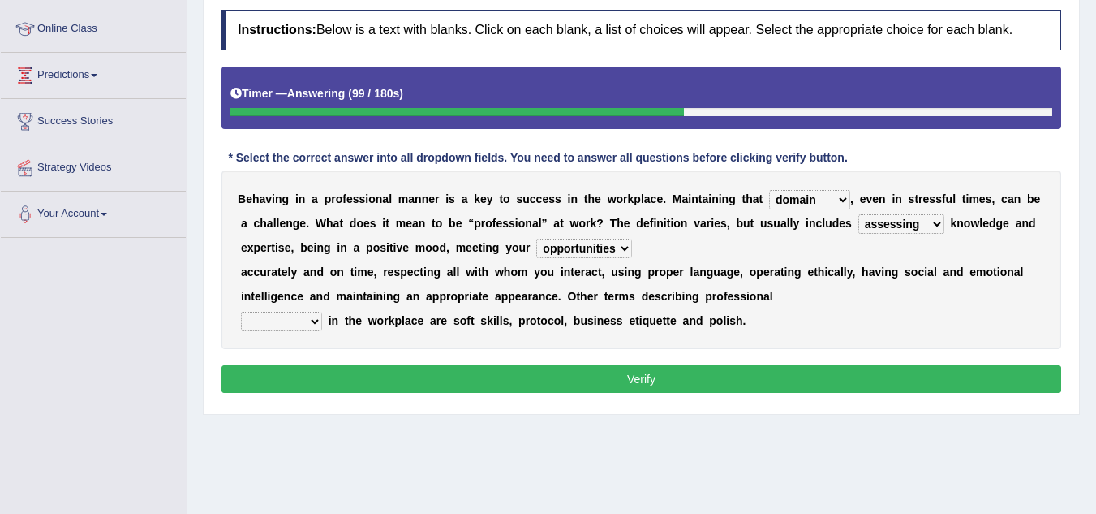
select select "conduct"
click at [241, 312] on select "conduct contact condition contract" at bounding box center [281, 321] width 81 height 19
click at [521, 374] on button "Verify" at bounding box center [641, 379] width 840 height 28
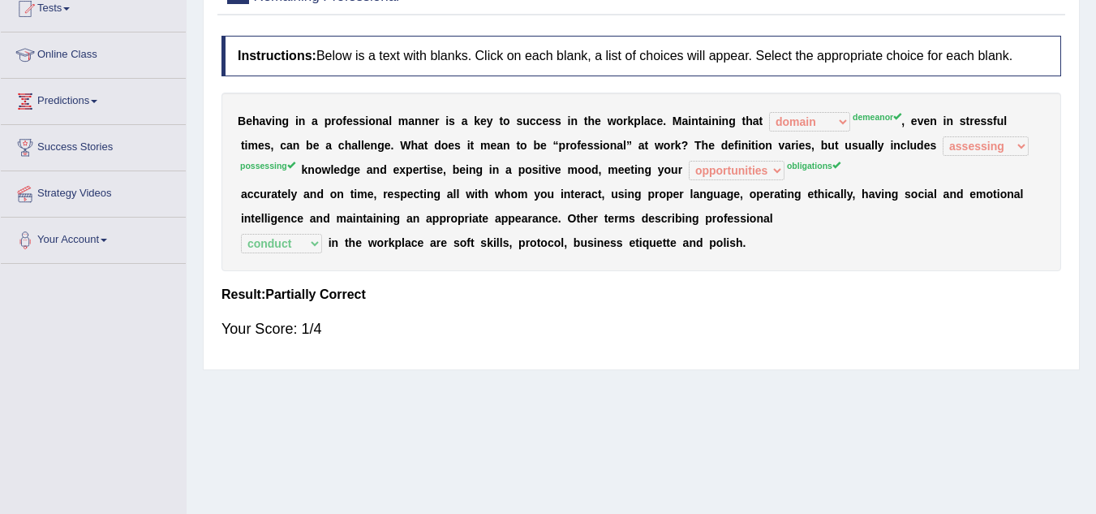
scroll to position [186, 0]
drag, startPoint x: 289, startPoint y: 163, endPoint x: 492, endPoint y: 303, distance: 246.9
click at [492, 303] on div "Instructions: Below is a text with blanks. Click on each blank, a list of choic…" at bounding box center [641, 194] width 848 height 333
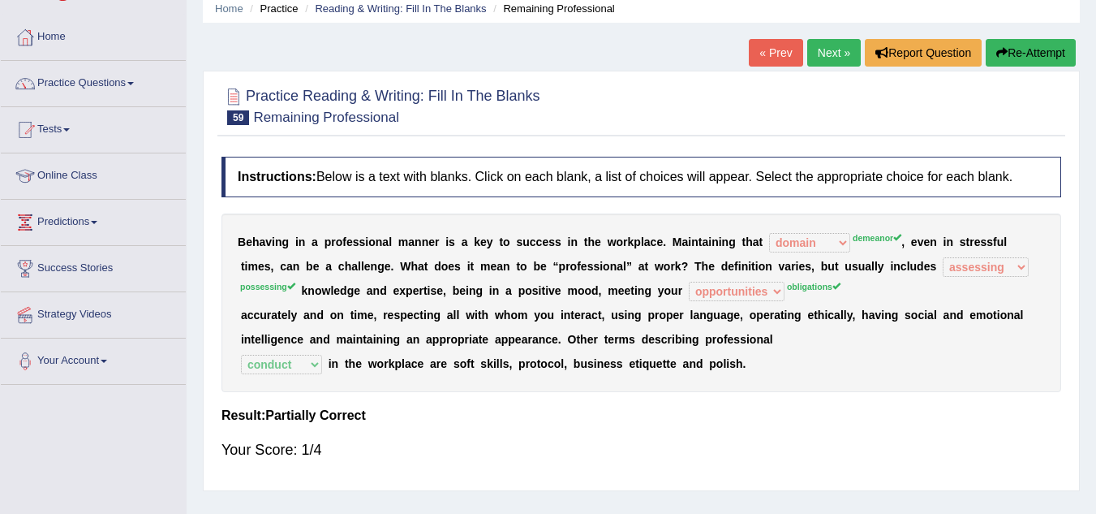
scroll to position [60, 0]
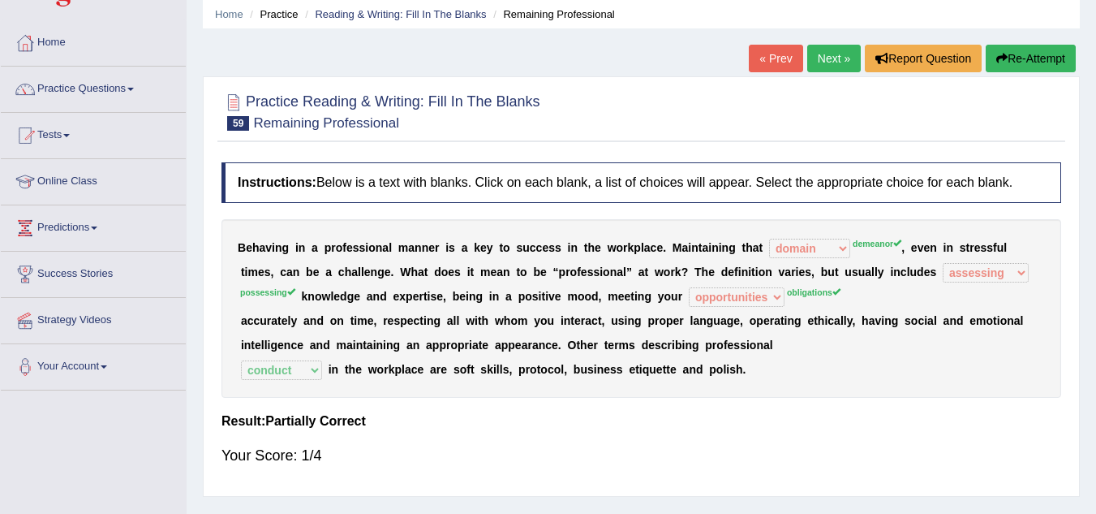
click at [813, 69] on link "Next »" at bounding box center [834, 59] width 54 height 28
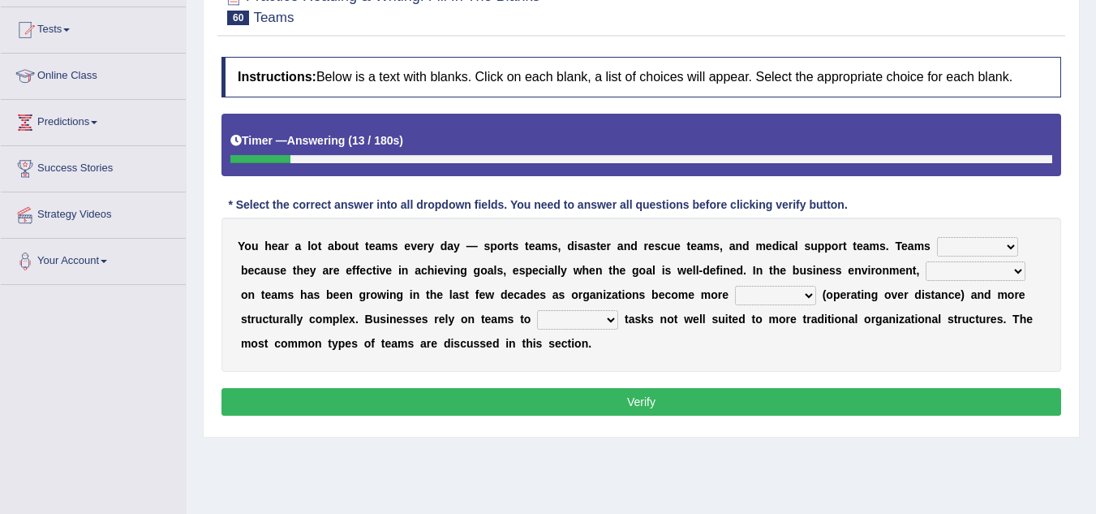
click at [978, 243] on select "exert extend express exist" at bounding box center [977, 246] width 81 height 19
select select "extend"
click at [937, 237] on select "exert extend express exist" at bounding box center [977, 246] width 81 height 19
click at [768, 304] on select "authentic virtual simplified veritable" at bounding box center [775, 295] width 81 height 19
select select "veritable"
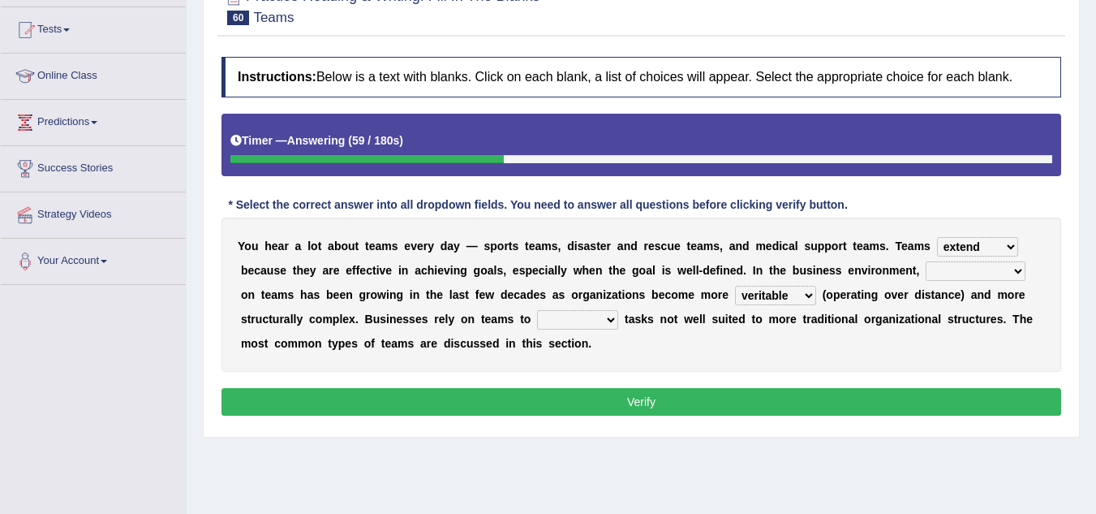
click at [735, 286] on select "authentic virtual simplified veritable" at bounding box center [775, 295] width 81 height 19
click at [984, 267] on select "reliability reliance realization independence" at bounding box center [976, 270] width 100 height 19
select select "reliability"
click at [926, 261] on select "reliability reliance realization independence" at bounding box center [976, 270] width 100 height 19
drag, startPoint x: 576, startPoint y: 306, endPoint x: 585, endPoint y: 337, distance: 32.1
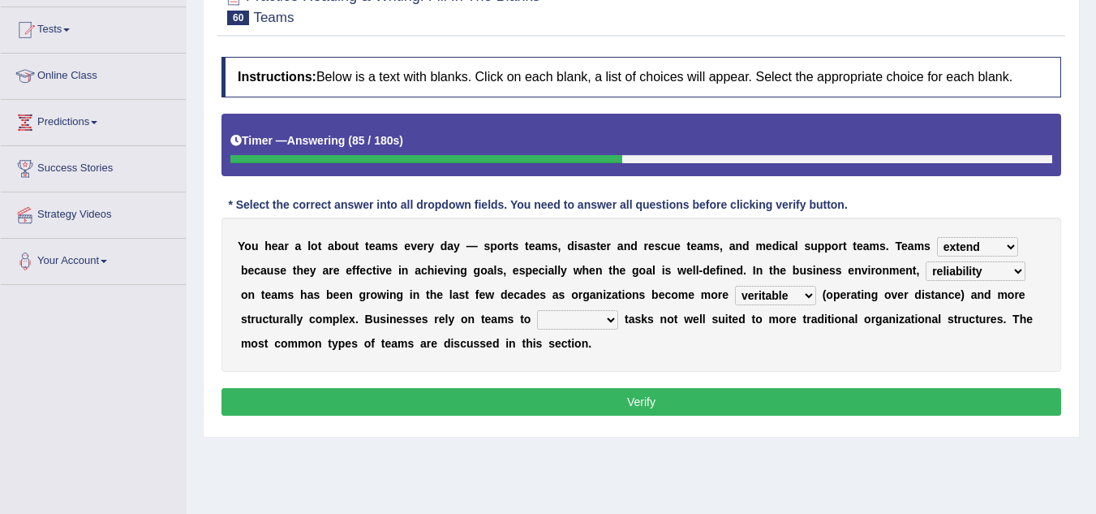
click at [585, 337] on div "Y o u h e a r a l o t a b o u t t e a m s e v e r y d a y — s p o r t s t e a m…" at bounding box center [641, 294] width 840 height 154
drag, startPoint x: 585, startPoint y: 337, endPoint x: 582, endPoint y: 316, distance: 20.5
click at [582, 316] on div "Y o u h e a r a l o t a b o u t t e a m s e v e r y d a y — s p o r t s t e a m…" at bounding box center [641, 294] width 840 height 154
click at [582, 316] on select "perform possess compare conform" at bounding box center [577, 319] width 81 height 19
click at [662, 363] on div "Y o u h e a r a l o t a b o u t t e a m s e v e r y d a y — s p o r t s t e a m…" at bounding box center [641, 294] width 840 height 154
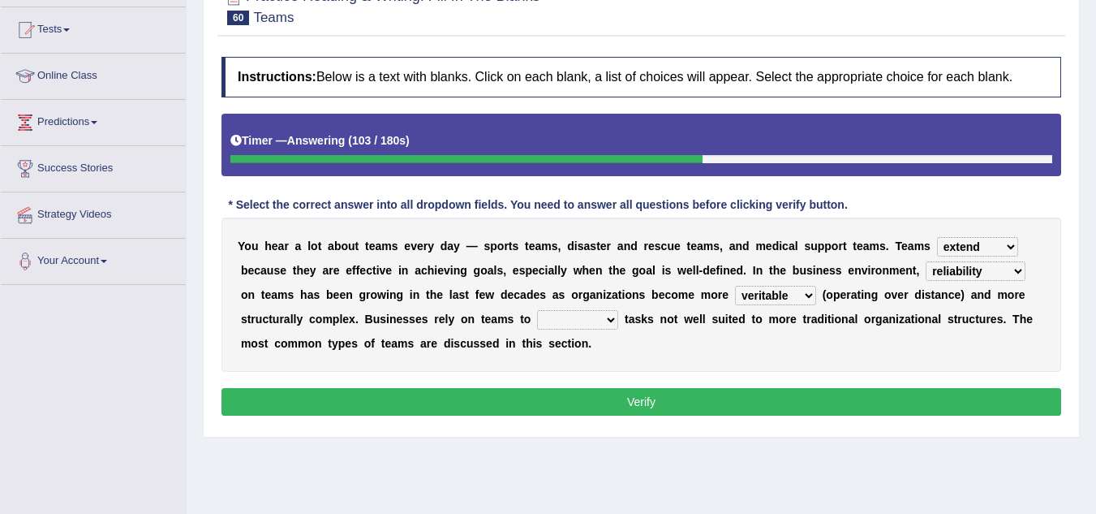
click at [592, 325] on select "perform possess compare conform" at bounding box center [577, 319] width 81 height 19
select select "compare"
click at [537, 310] on select "perform possess compare conform" at bounding box center [577, 319] width 81 height 19
click at [658, 398] on button "Verify" at bounding box center [641, 402] width 840 height 28
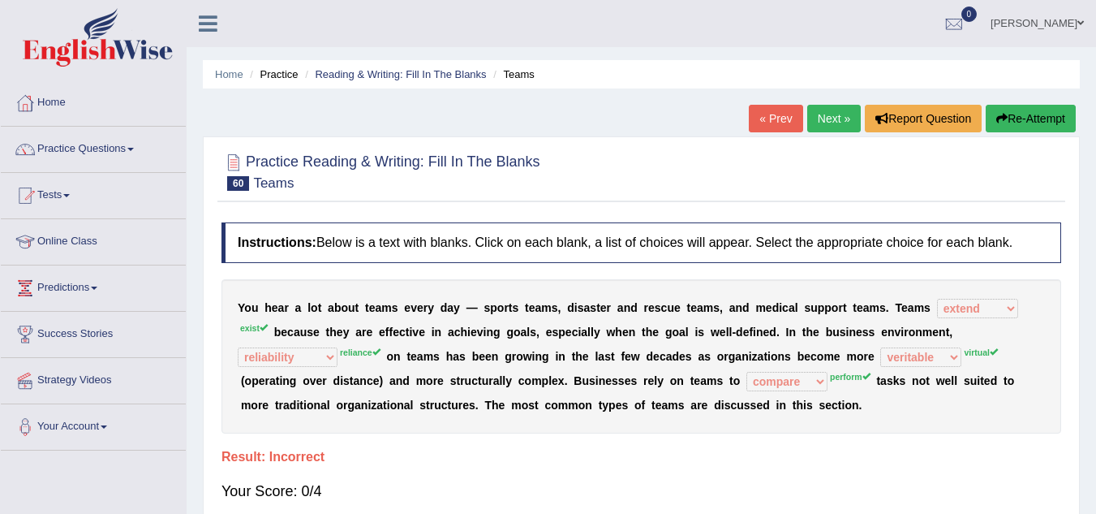
click at [811, 125] on link "Next »" at bounding box center [834, 119] width 54 height 28
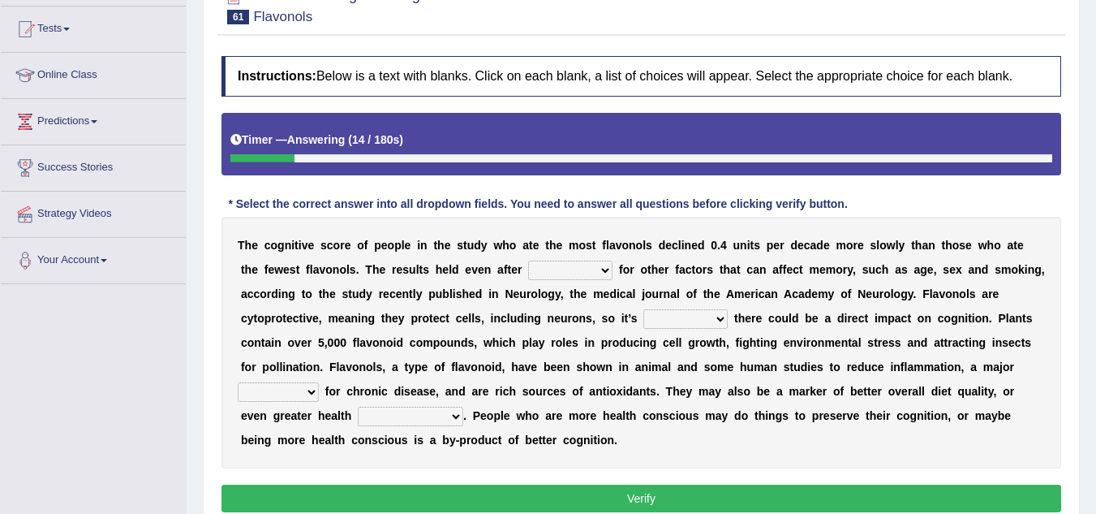
click at [553, 271] on select "consulting adjusting automating advertising" at bounding box center [570, 269] width 84 height 19
select select "consulting"
click at [528, 260] on select "consulting adjusting automating advertising" at bounding box center [570, 269] width 84 height 19
click at [669, 322] on select "irresistible purposeful plausible detrimental" at bounding box center [685, 318] width 84 height 19
select select "detrimental"
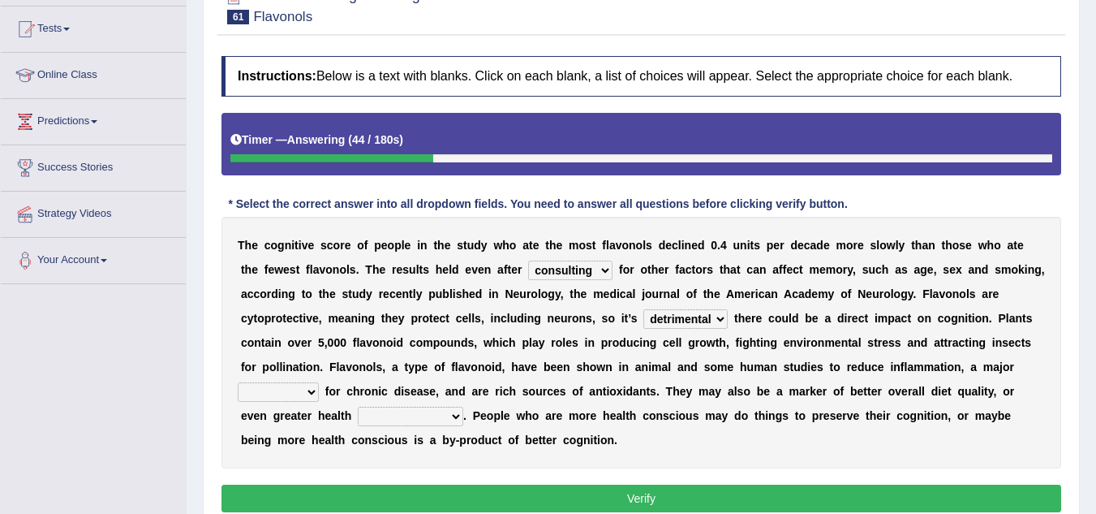
click at [643, 309] on select "irresistible purposeful plausible detrimental" at bounding box center [685, 318] width 84 height 19
click at [294, 392] on select "nuance module fact trigger" at bounding box center [278, 391] width 81 height 19
select select "trigger"
click at [238, 382] on select "nuance module fact trigger" at bounding box center [278, 391] width 81 height 19
click at [281, 398] on select "nuance module fact trigger" at bounding box center [278, 391] width 81 height 19
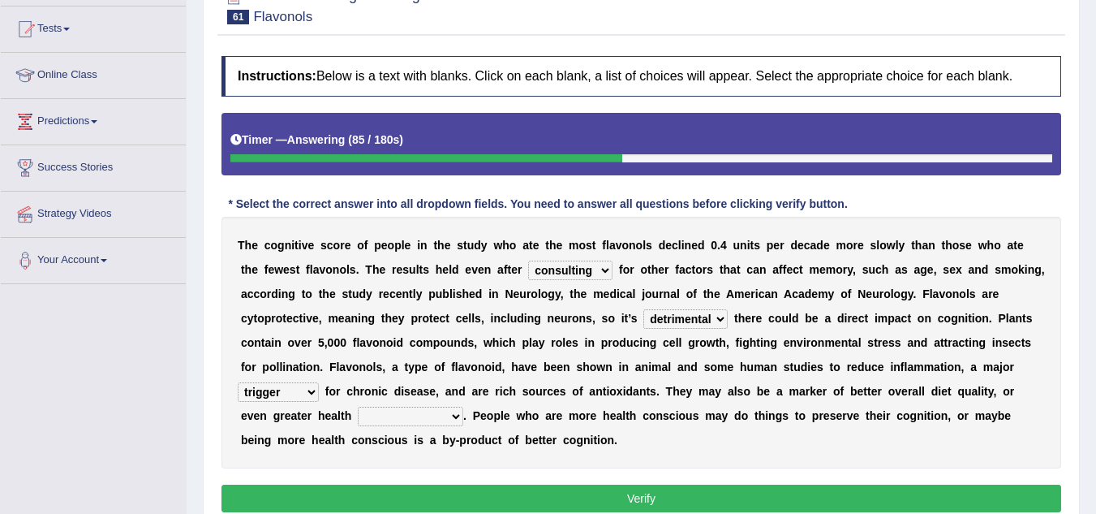
click at [238, 382] on select "nuance module fact trigger" at bounding box center [278, 391] width 81 height 19
click at [398, 414] on select "intervention cognition protection consciousness" at bounding box center [410, 415] width 105 height 19
select select "protection"
click at [358, 406] on select "intervention cognition protection consciousness" at bounding box center [410, 415] width 105 height 19
click at [527, 489] on button "Verify" at bounding box center [641, 498] width 840 height 28
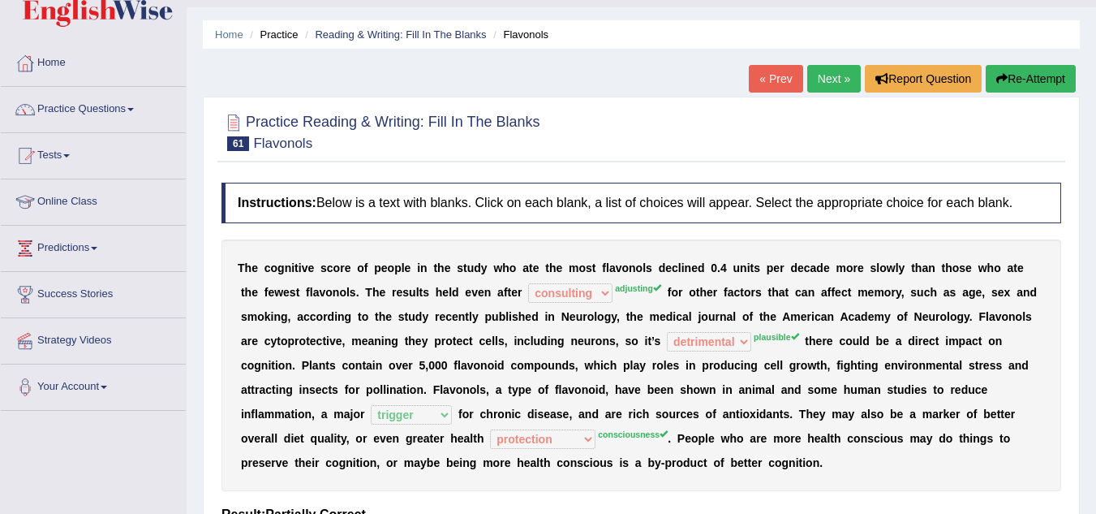
scroll to position [41, 0]
click at [819, 85] on link "Next »" at bounding box center [834, 78] width 54 height 28
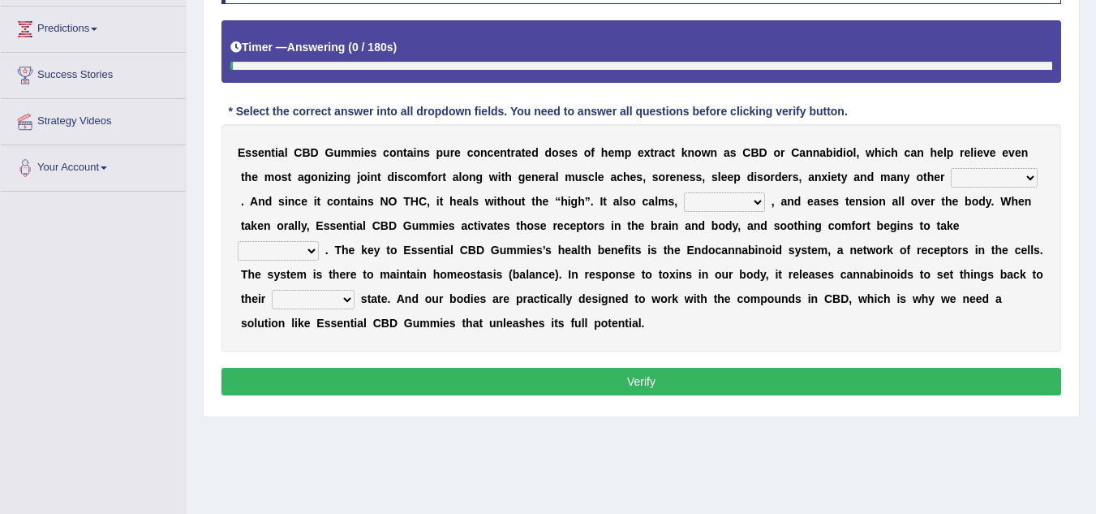
scroll to position [281, 0]
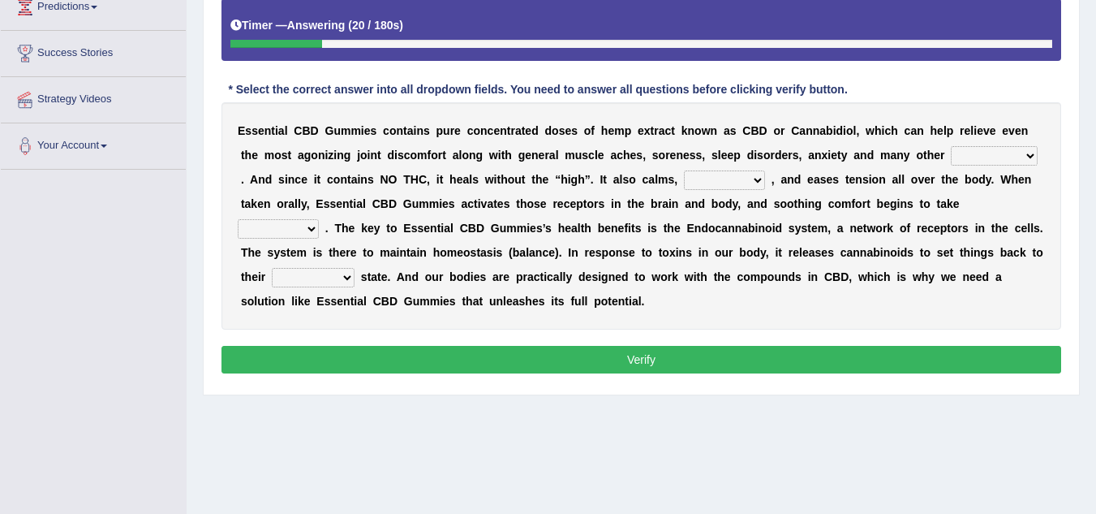
click at [986, 157] on select "pains phenomena poisons ailments" at bounding box center [994, 155] width 87 height 19
select select "phenomena"
click at [951, 146] on select "pains phenomena poisons ailments" at bounding box center [994, 155] width 87 height 19
click at [726, 183] on select "excites relaxes cures digests" at bounding box center [724, 179] width 81 height 19
select select "relaxes"
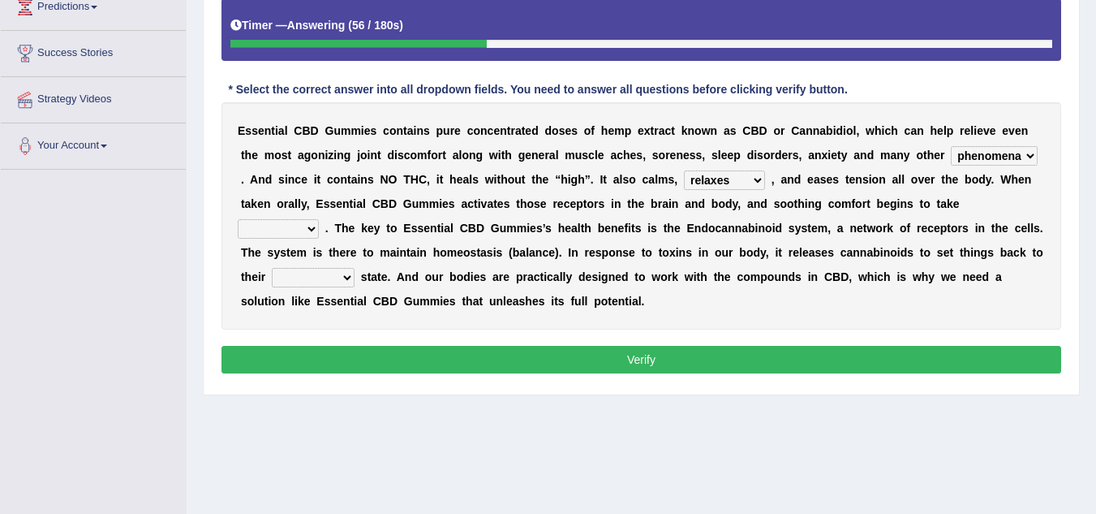
click at [684, 170] on select "excites relaxes cures digests" at bounding box center [724, 179] width 81 height 19
click at [308, 235] on select "it formation in form" at bounding box center [278, 228] width 81 height 19
click at [238, 219] on select "it formation in form" at bounding box center [278, 228] width 81 height 19
click at [319, 233] on b at bounding box center [322, 227] width 6 height 13
click at [288, 238] on select "it formation in form" at bounding box center [278, 228] width 81 height 19
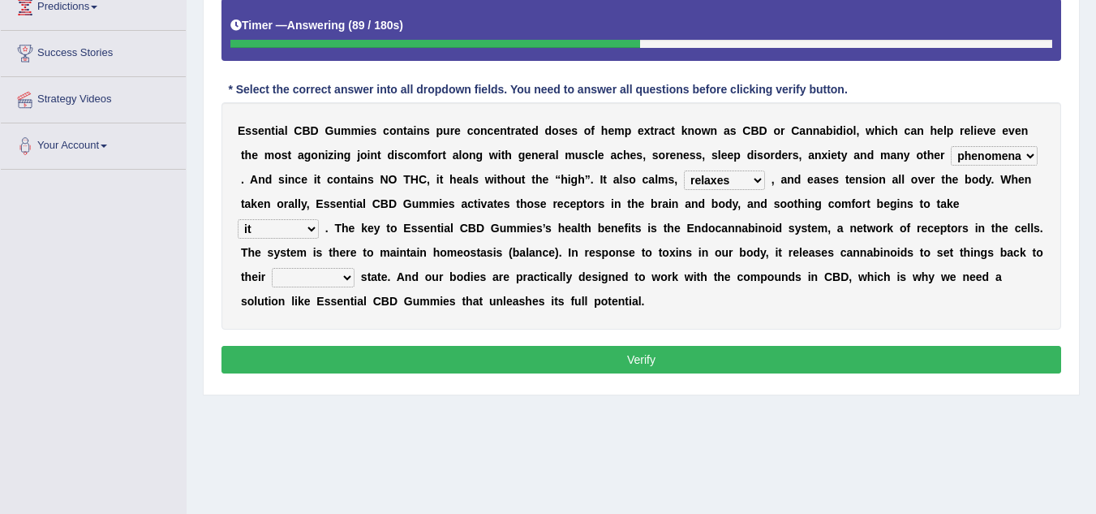
select select "in"
click at [238, 219] on select "it formation in form" at bounding box center [278, 228] width 81 height 19
click at [301, 277] on select "new next substantial natural" at bounding box center [313, 277] width 83 height 19
select select "substantial"
click at [272, 268] on select "new next substantial natural" at bounding box center [313, 277] width 83 height 19
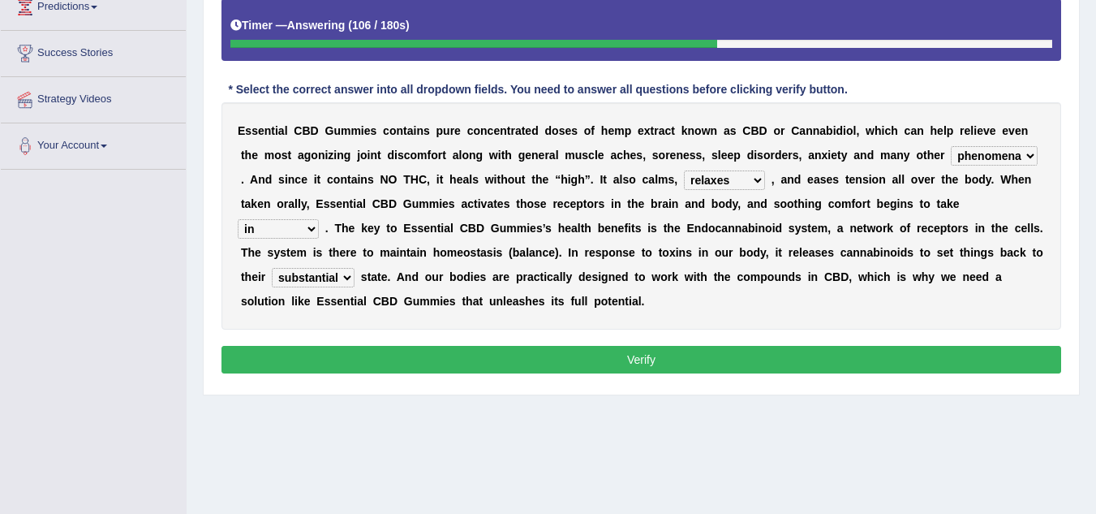
click at [437, 353] on button "Verify" at bounding box center [641, 360] width 840 height 28
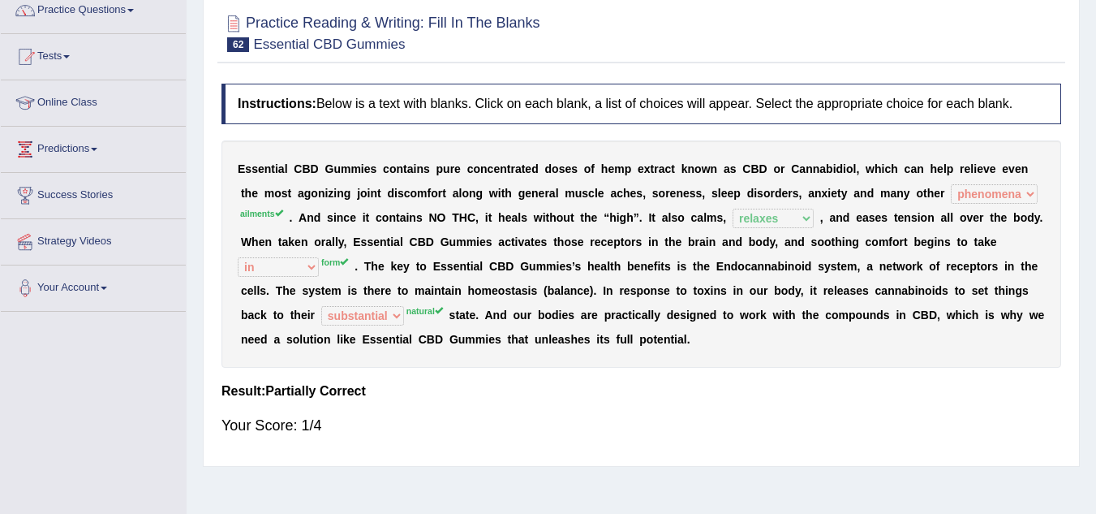
scroll to position [98, 0]
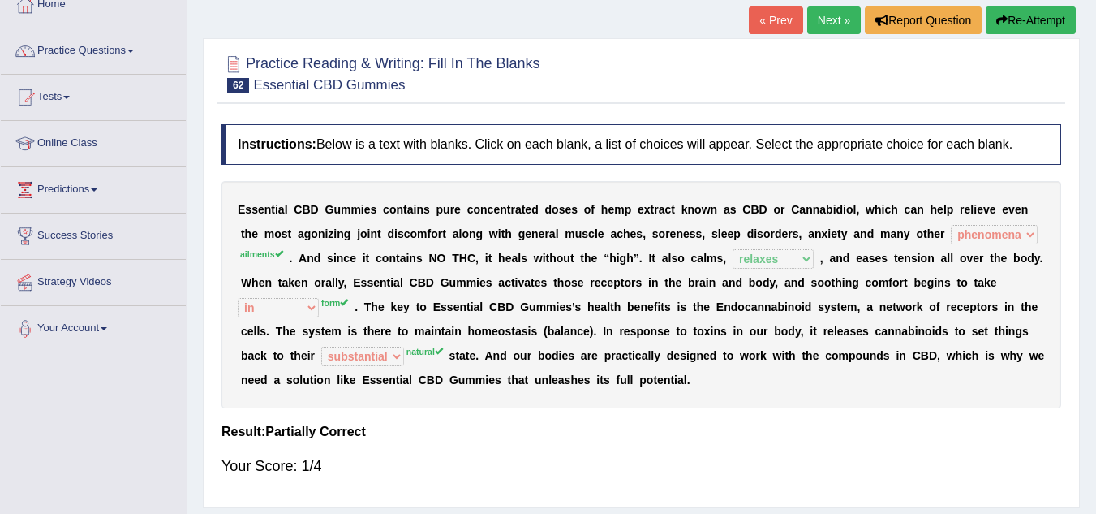
click at [822, 13] on link "Next »" at bounding box center [834, 20] width 54 height 28
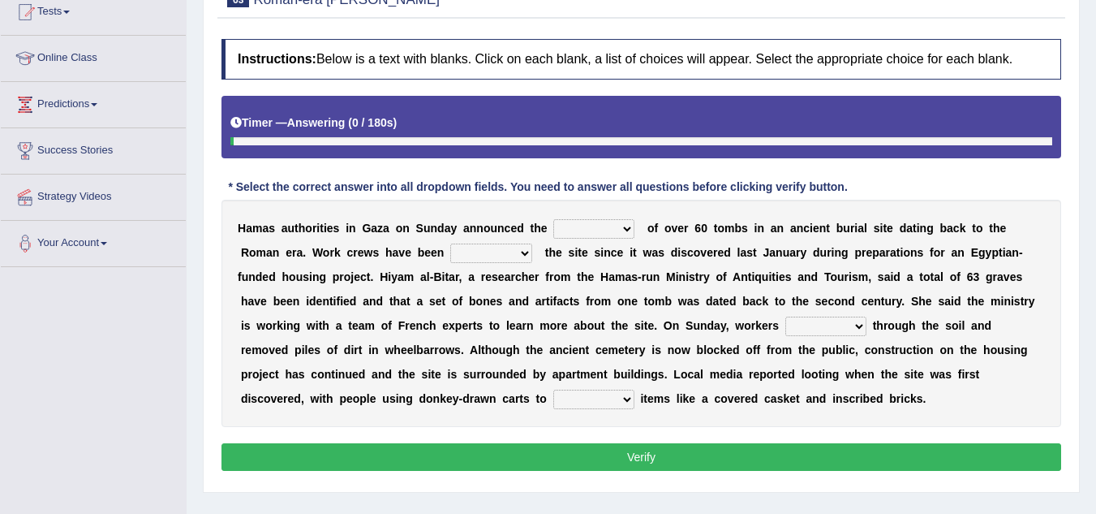
scroll to position [183, 0]
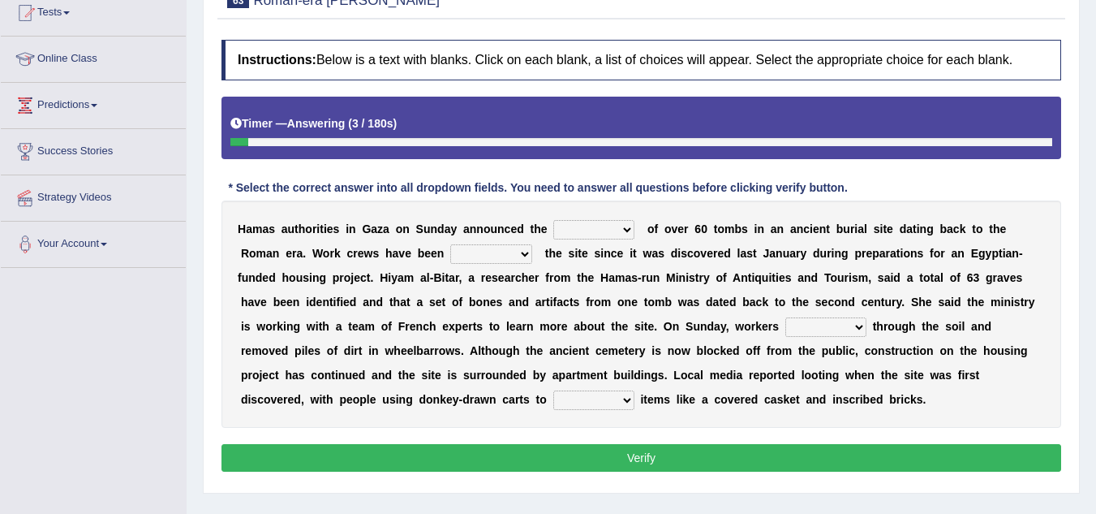
click at [587, 232] on select "downturn discovery creation disability" at bounding box center [593, 229] width 81 height 19
select select "creation"
click at [553, 220] on select "downturn discovery creation disability" at bounding box center [593, 229] width 81 height 19
click at [481, 256] on select "destroying heralding excavating founding" at bounding box center [491, 253] width 82 height 19
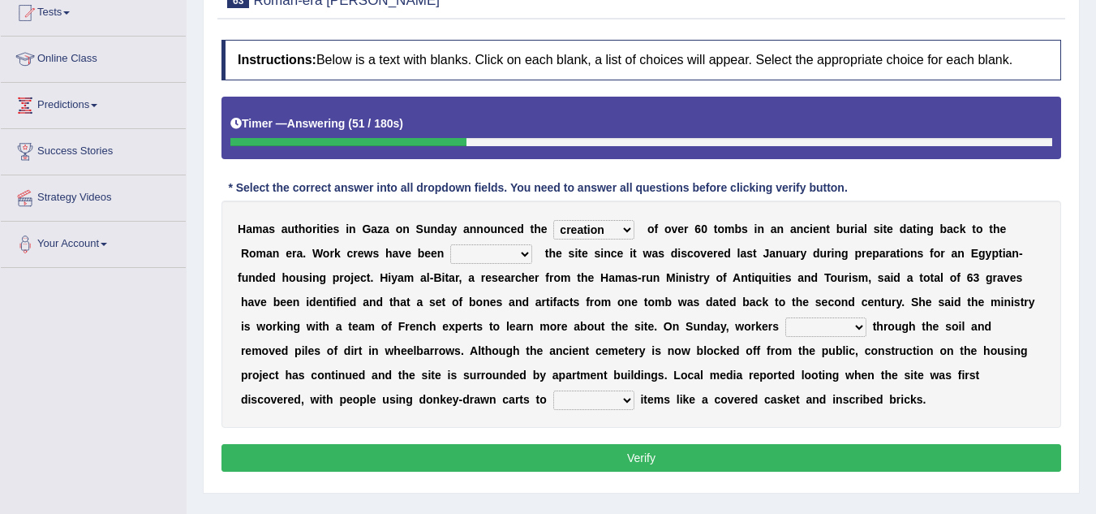
select select "destroying"
click at [450, 244] on select "destroying heralding excavating founding" at bounding box center [491, 253] width 82 height 19
click at [823, 328] on select "irritated mimicked sifted sipped" at bounding box center [825, 326] width 81 height 19
select select "sifted"
click at [785, 317] on select "irritated mimicked sifted sipped" at bounding box center [825, 326] width 81 height 19
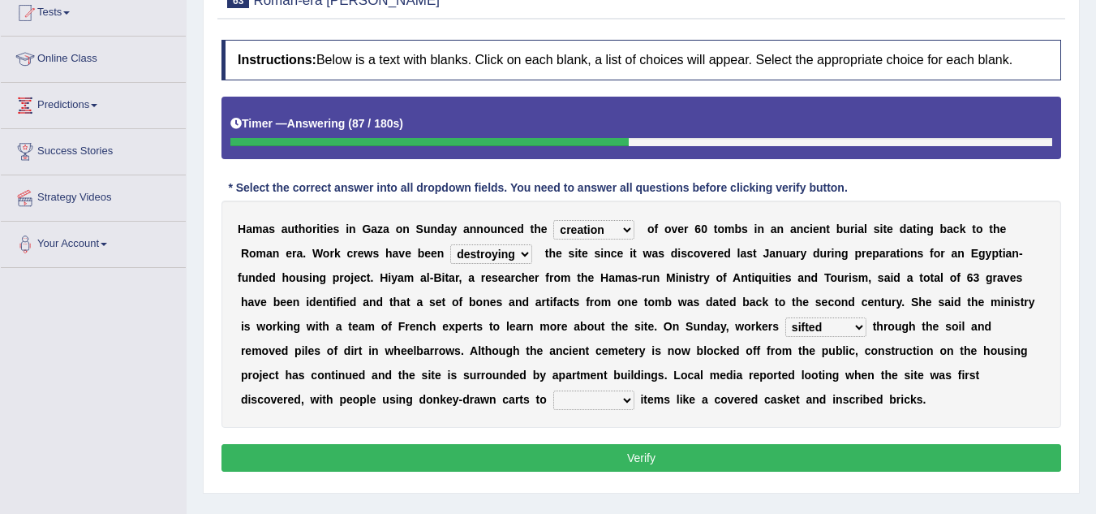
click at [579, 402] on select "haul away go away pull back cheer up" at bounding box center [593, 399] width 81 height 19
select select "haul away"
click at [553, 390] on select "haul away go away pull back cheer up" at bounding box center [593, 399] width 81 height 19
click at [592, 452] on button "Verify" at bounding box center [641, 458] width 840 height 28
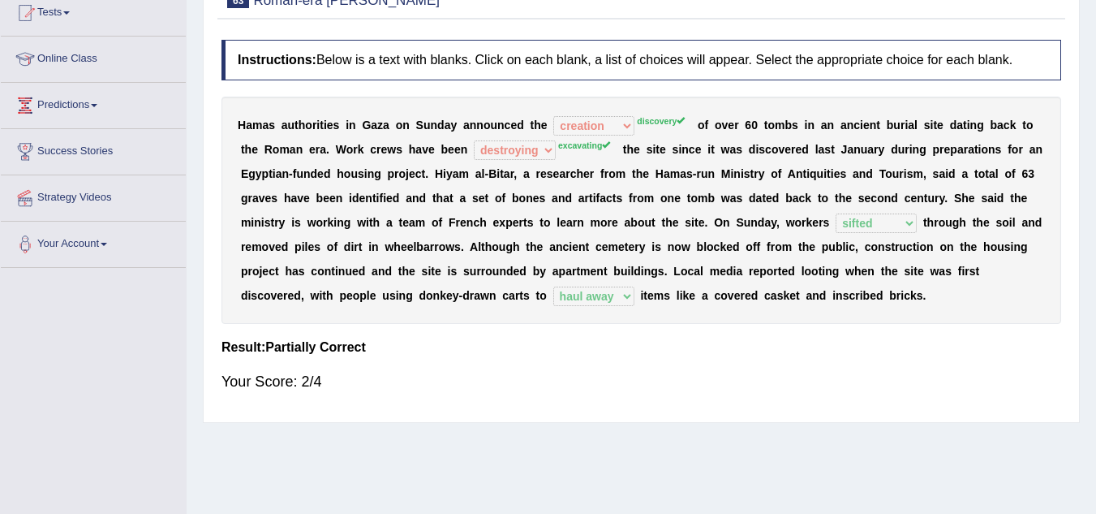
scroll to position [0, 0]
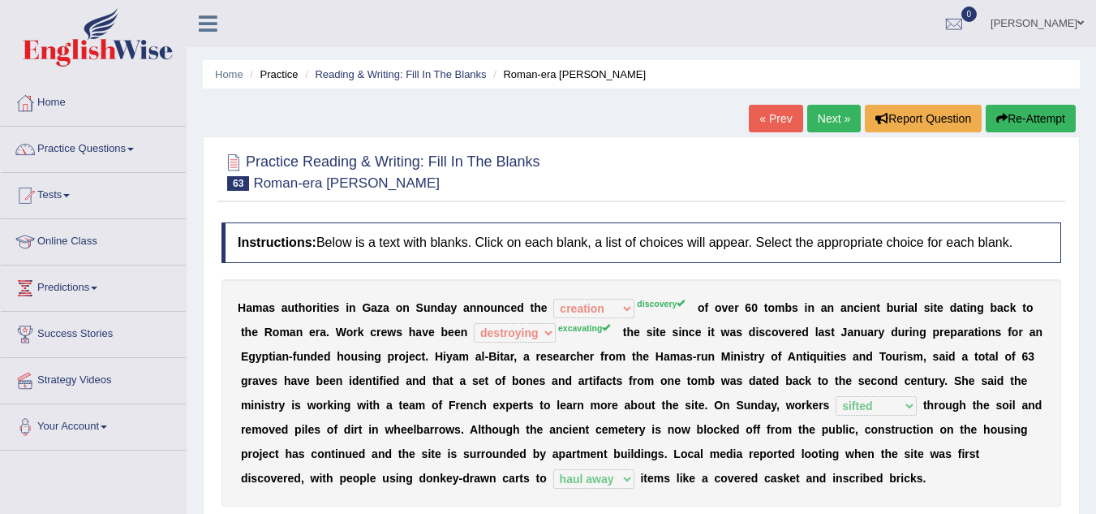
click at [831, 112] on link "Next »" at bounding box center [834, 119] width 54 height 28
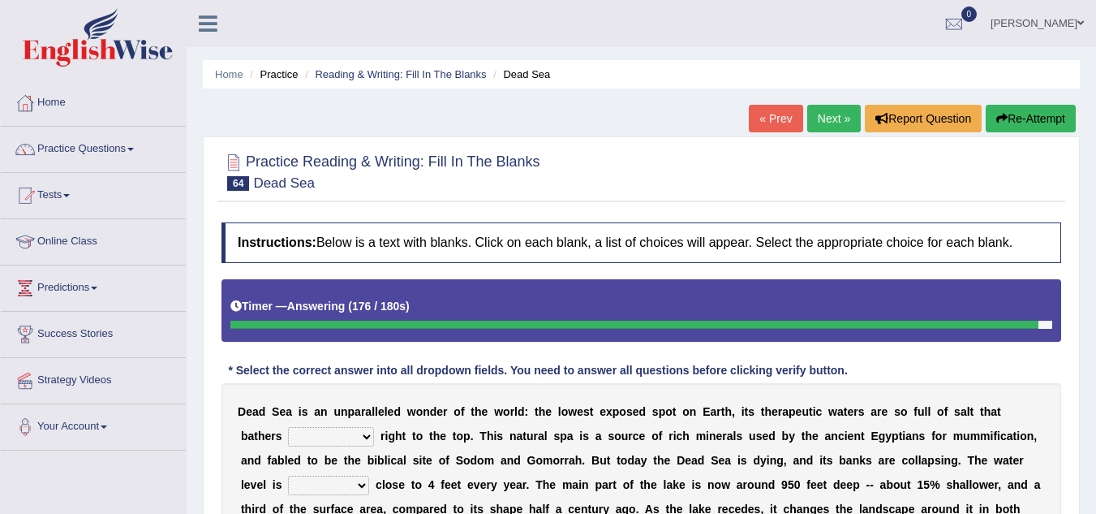
click at [831, 112] on link "Next »" at bounding box center [834, 119] width 54 height 28
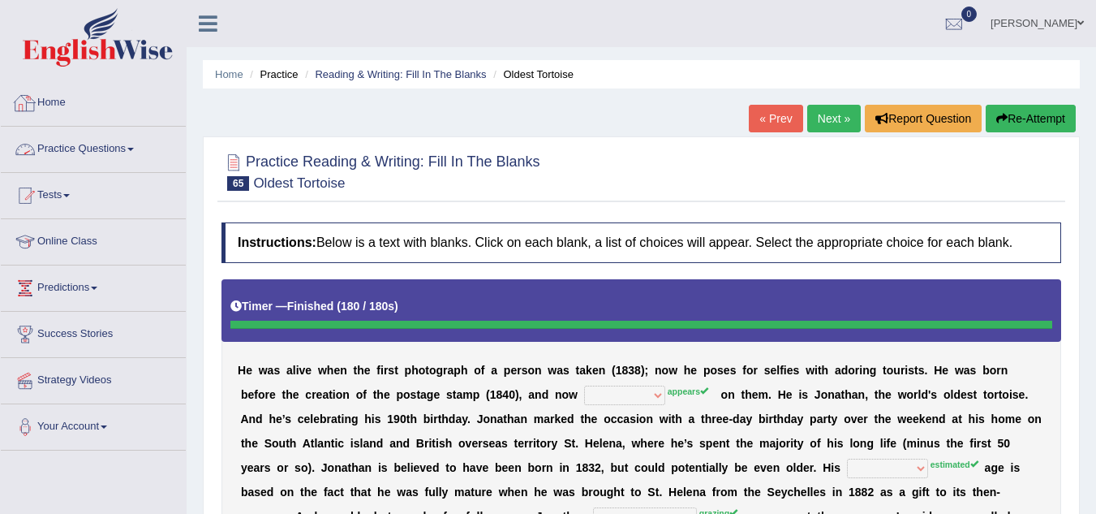
click at [104, 151] on link "Practice Questions" at bounding box center [93, 147] width 185 height 41
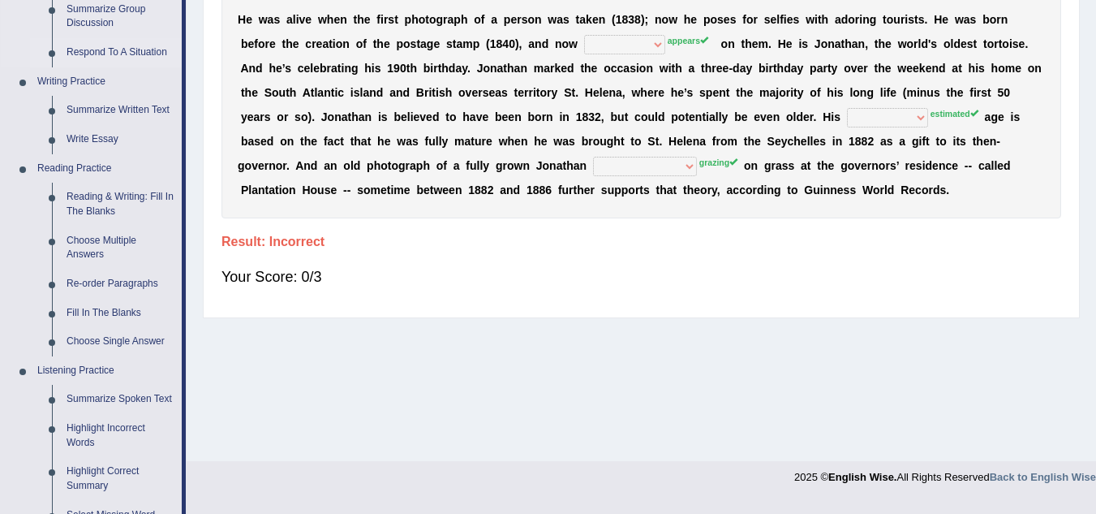
scroll to position [353, 0]
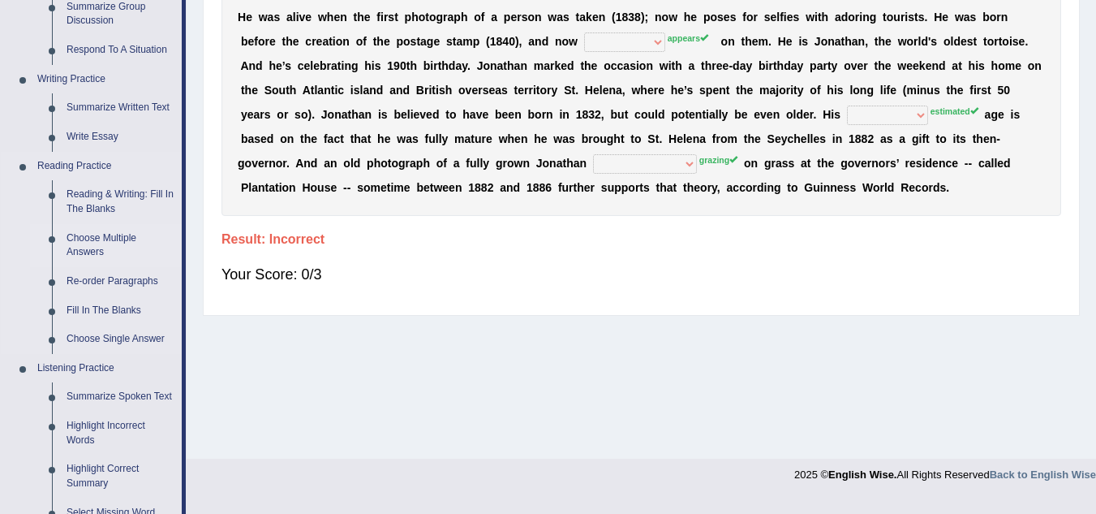
click at [93, 240] on link "Choose Multiple Answers" at bounding box center [120, 245] width 123 height 43
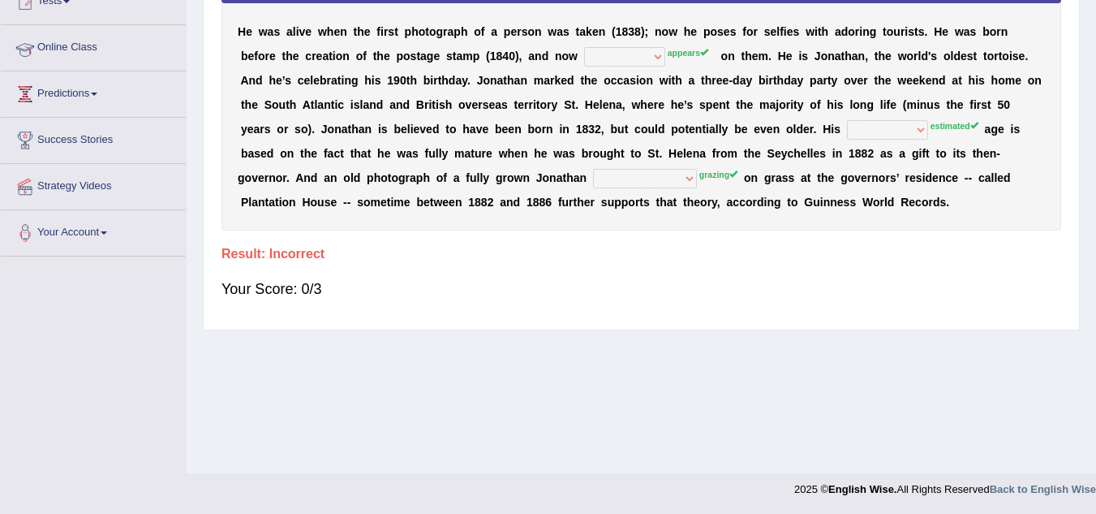
scroll to position [267, 0]
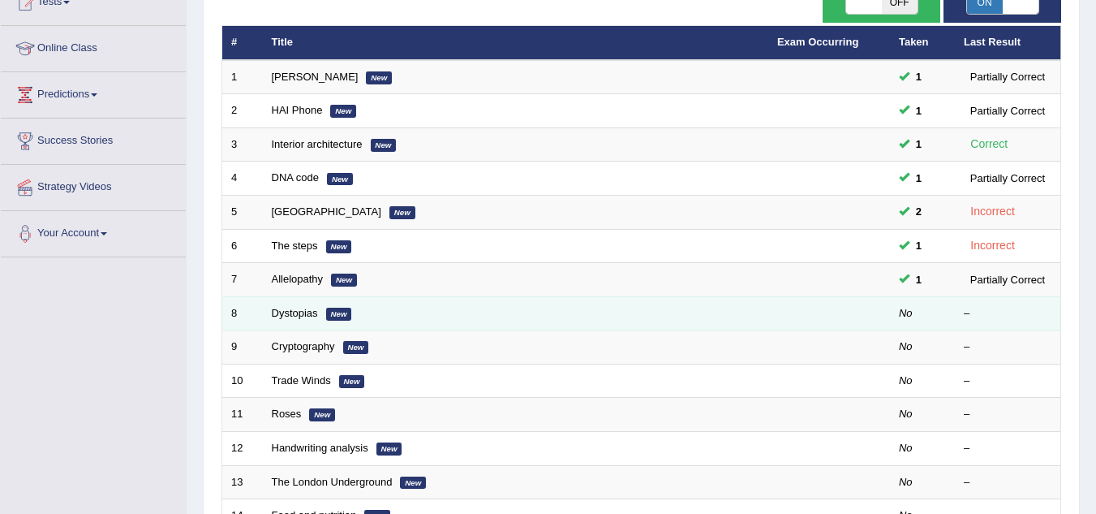
click at [314, 319] on td "Dystopias New" at bounding box center [515, 313] width 505 height 34
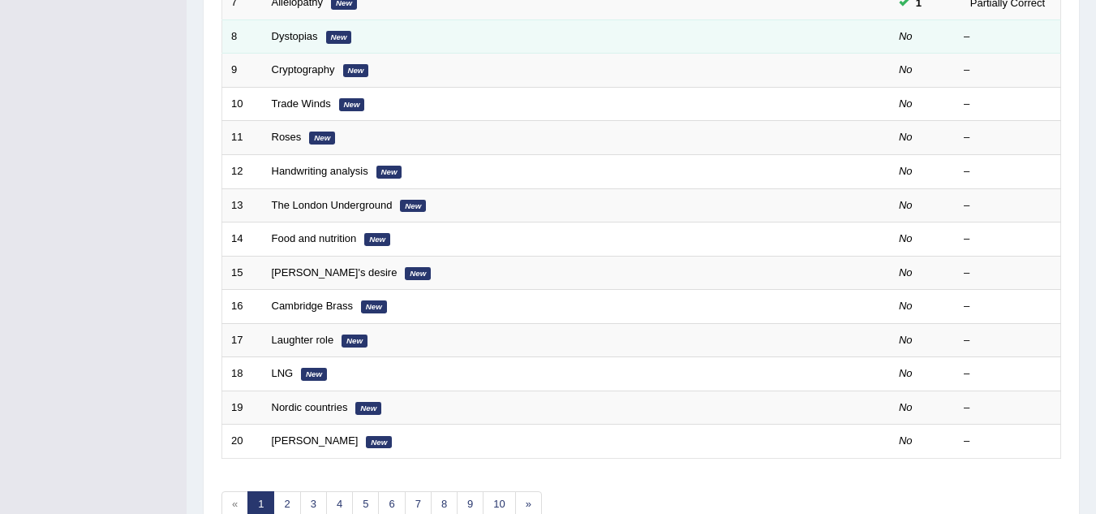
scroll to position [474, 0]
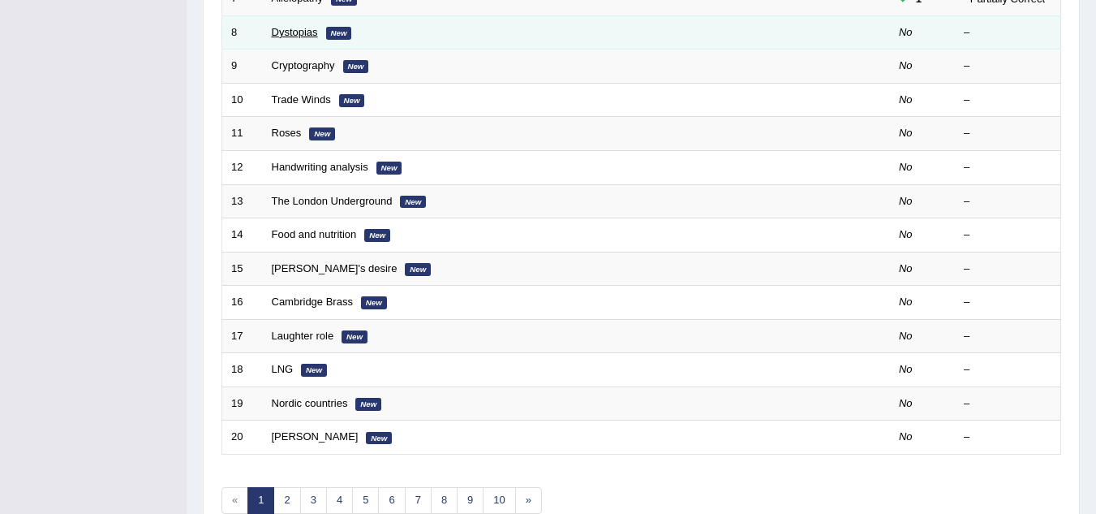
click at [295, 29] on link "Dystopias" at bounding box center [295, 32] width 46 height 12
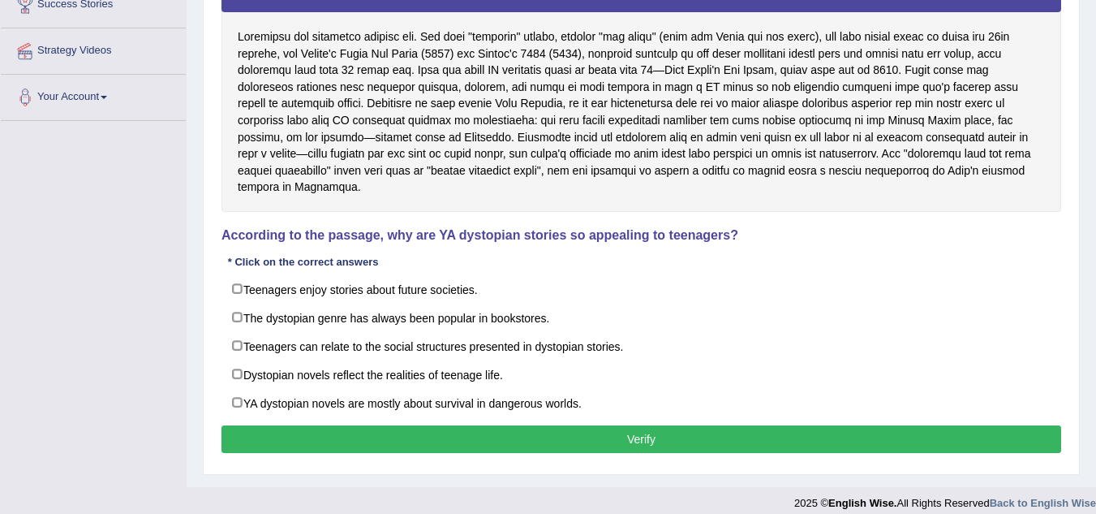
scroll to position [338, 0]
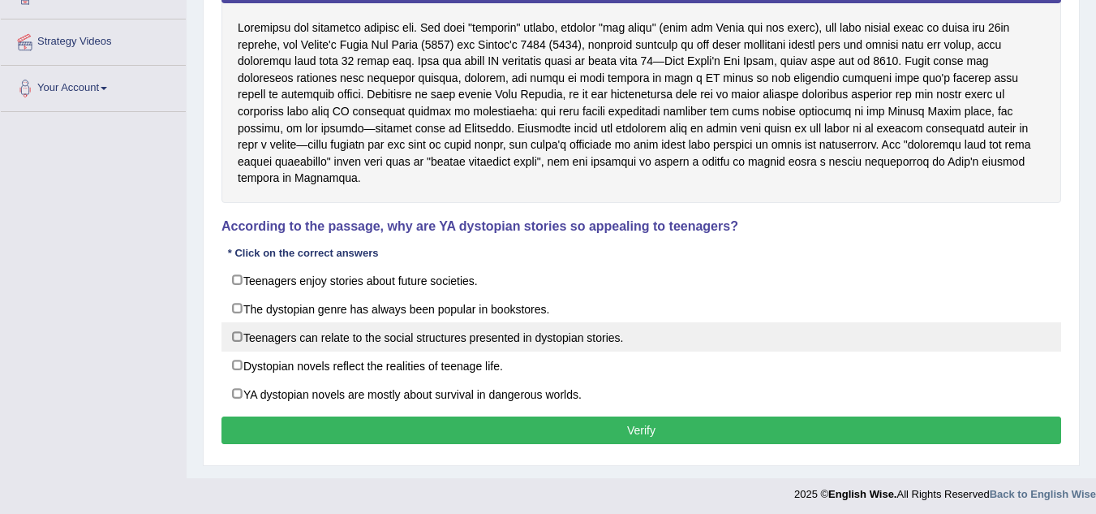
click at [327, 322] on label "Teenagers can relate to the social structures presented in dystopian stories." at bounding box center [641, 336] width 840 height 29
checkbox input "true"
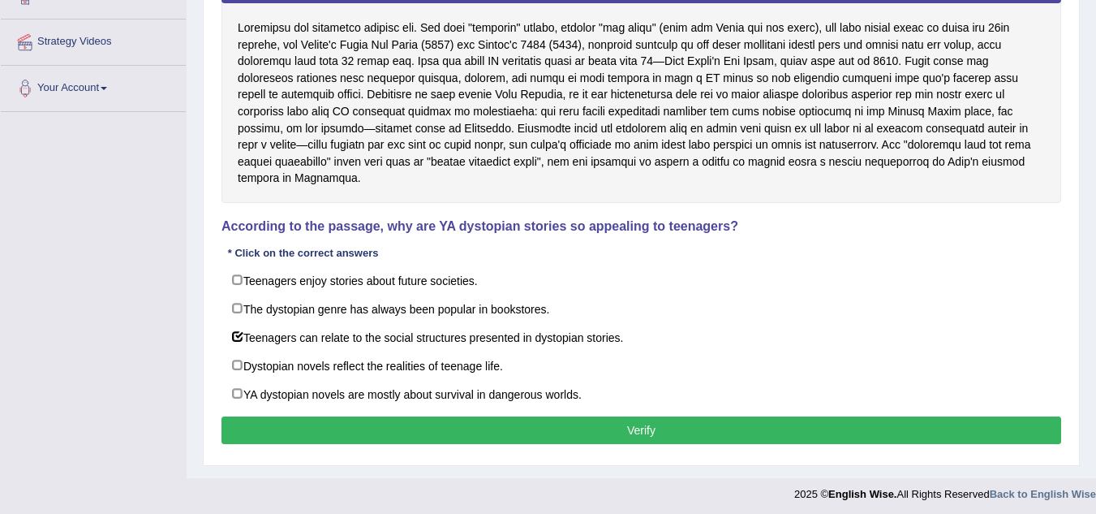
click at [407, 416] on button "Verify" at bounding box center [641, 430] width 840 height 28
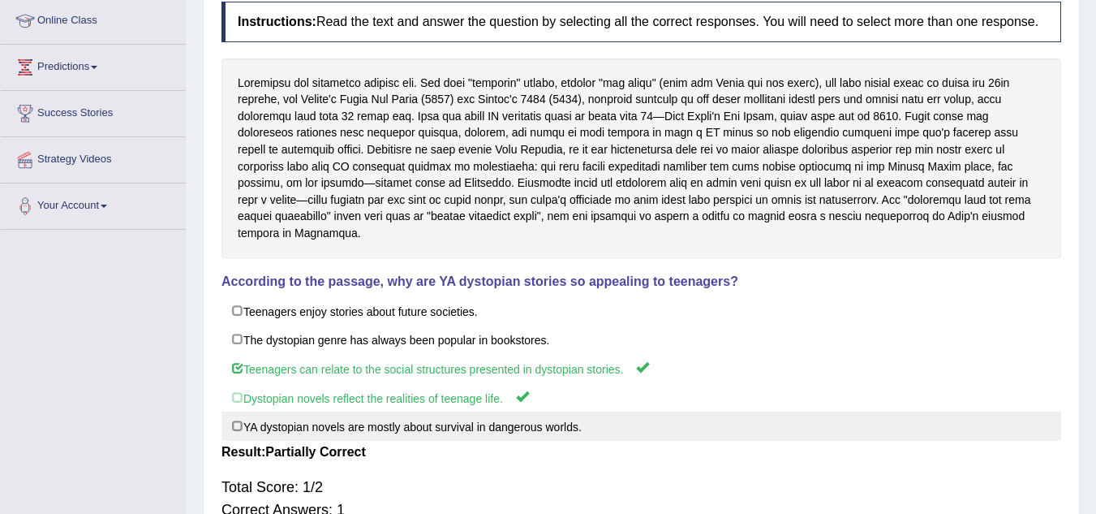
scroll to position [36, 0]
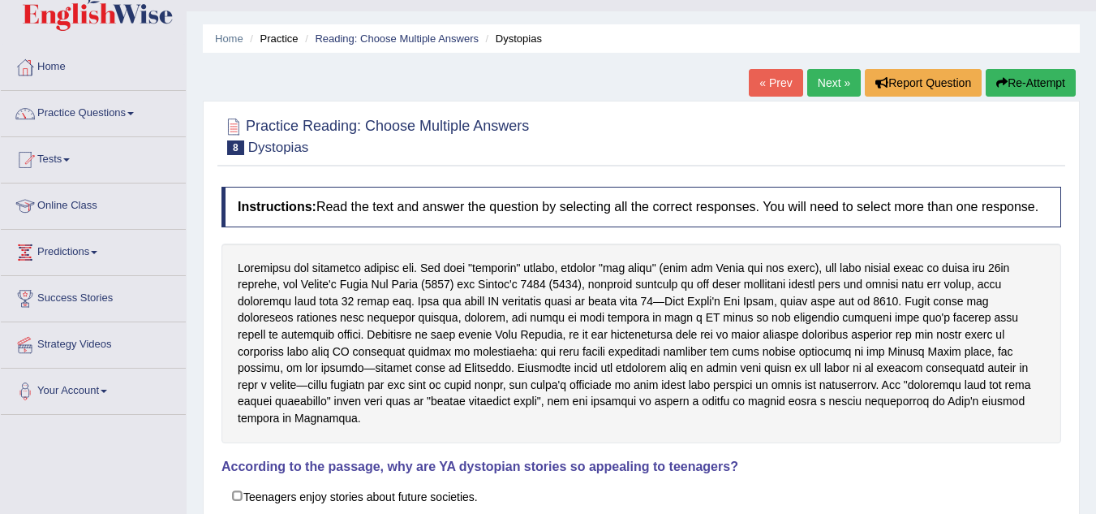
click at [130, 123] on link "Practice Questions" at bounding box center [93, 111] width 185 height 41
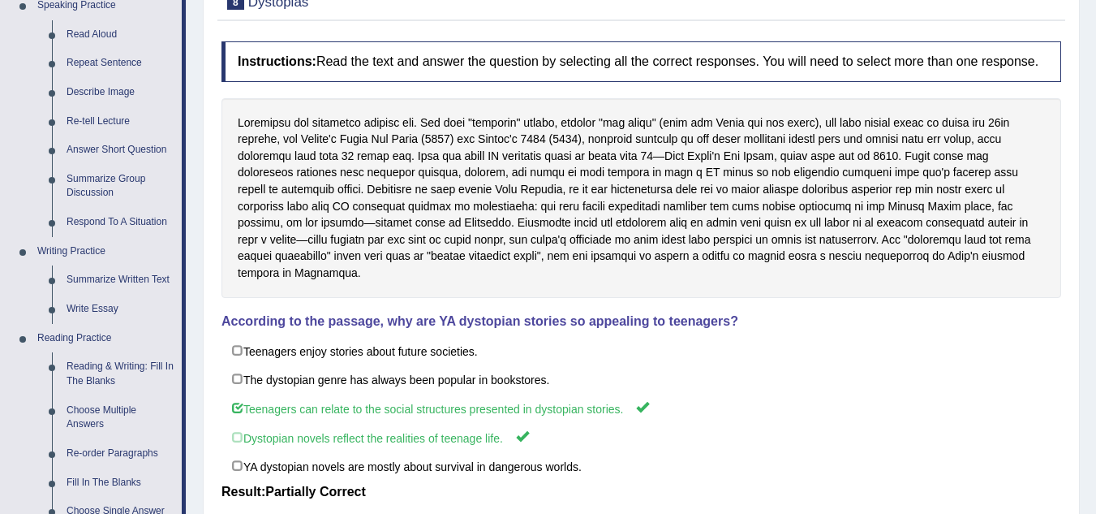
scroll to position [166, 0]
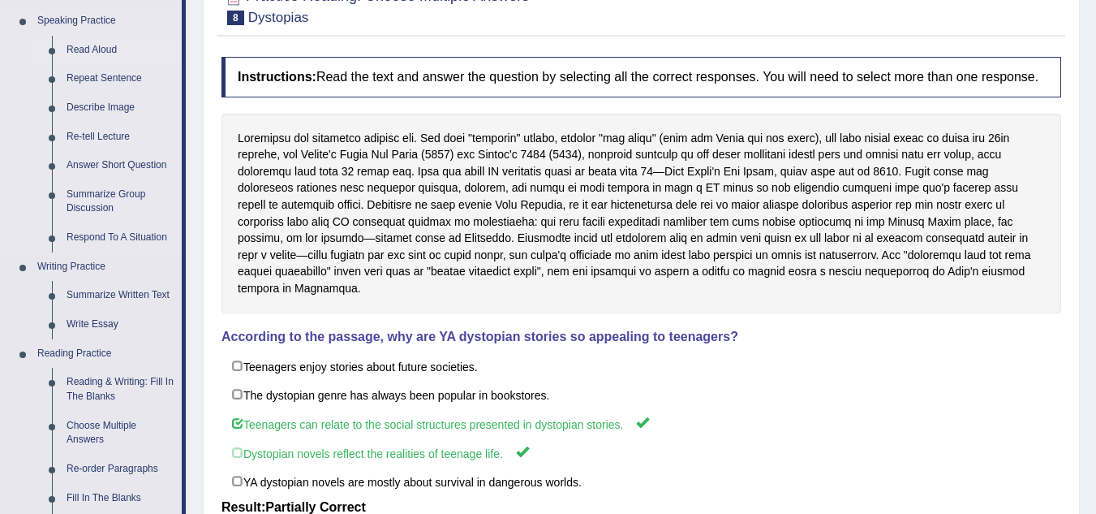
click at [95, 44] on link "Read Aloud" at bounding box center [120, 50] width 123 height 29
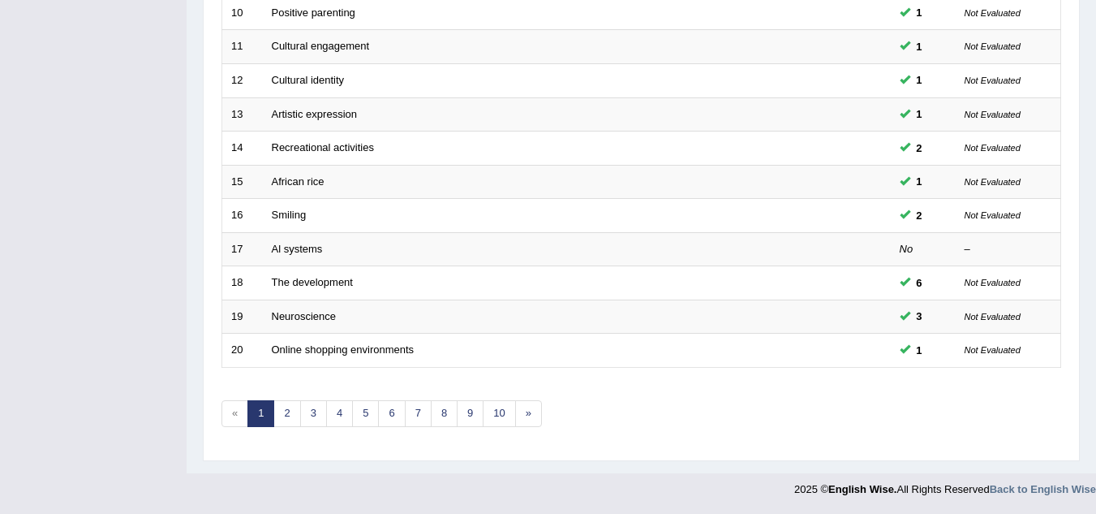
scroll to position [560, 0]
click at [287, 416] on link "2" at bounding box center [286, 414] width 27 height 27
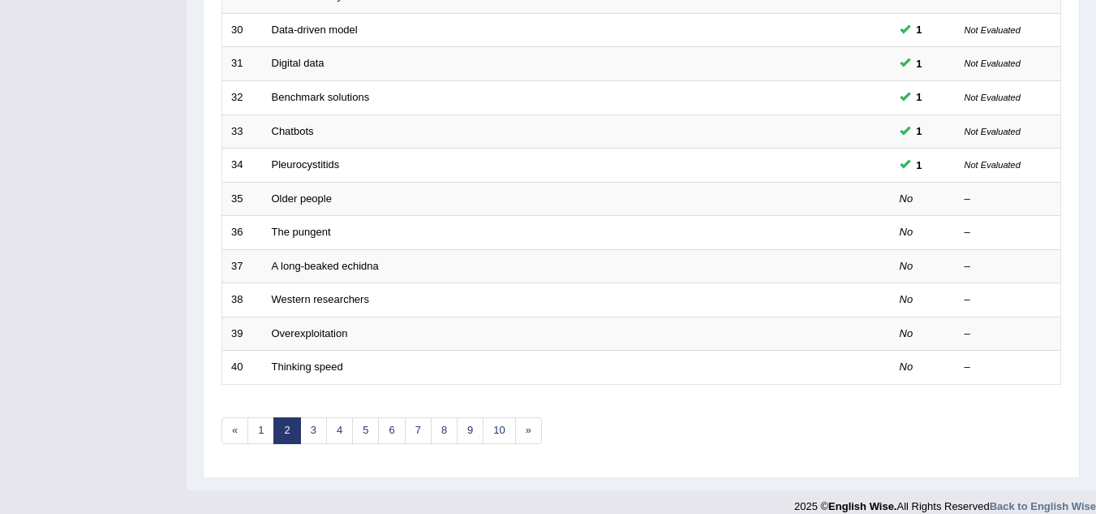
scroll to position [561, 0]
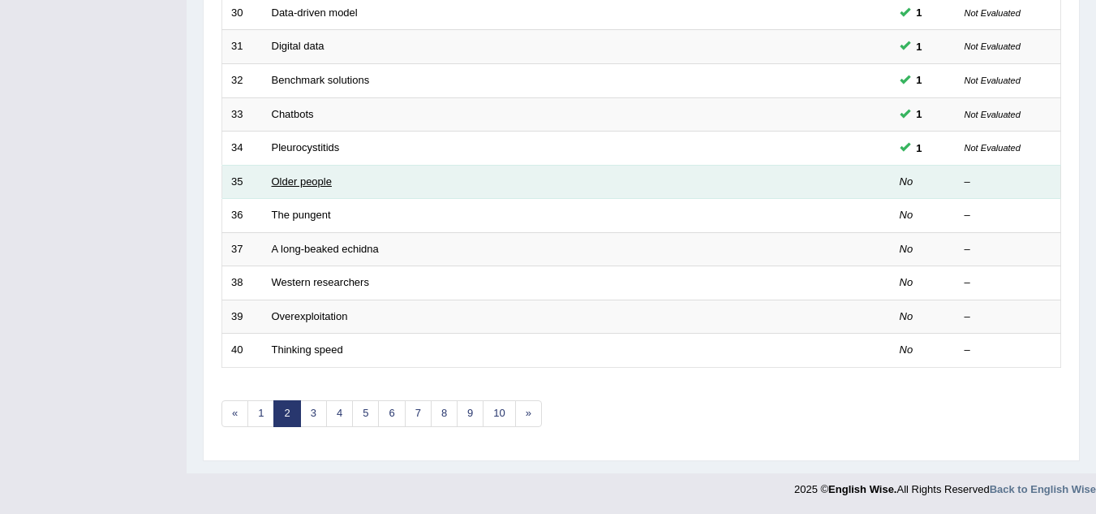
click at [321, 183] on link "Older people" at bounding box center [302, 181] width 60 height 12
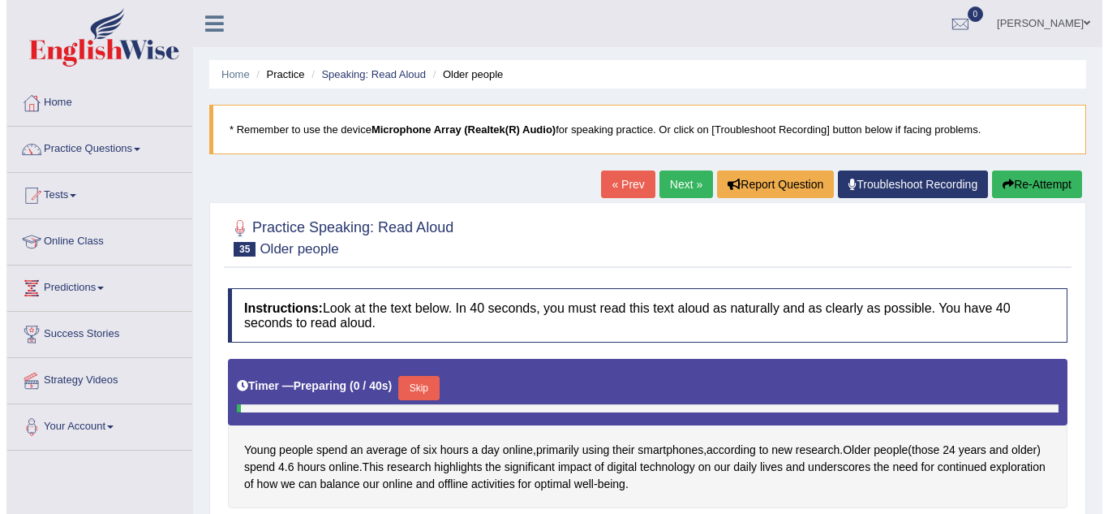
scroll to position [275, 0]
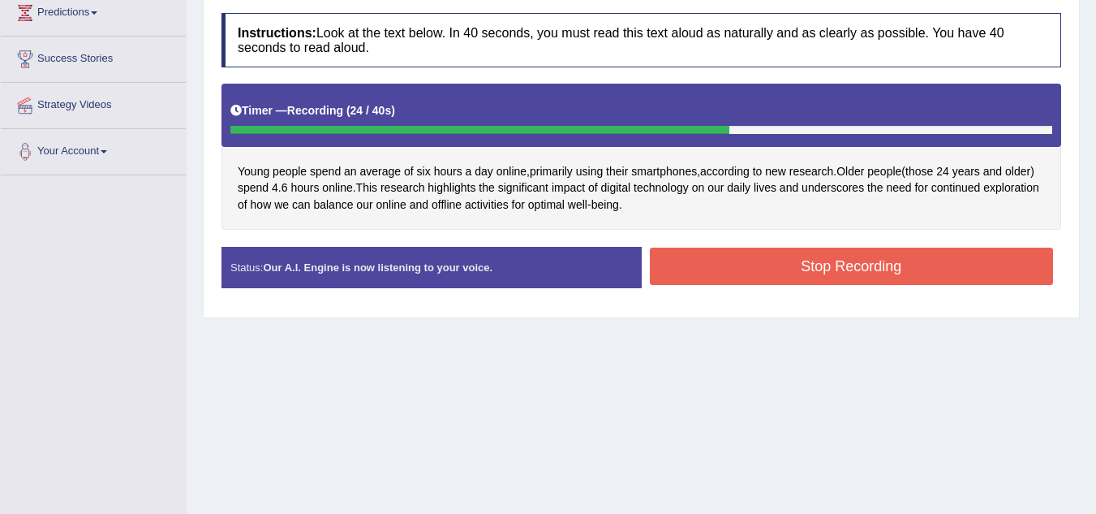
click at [801, 265] on button "Stop Recording" at bounding box center [852, 265] width 404 height 37
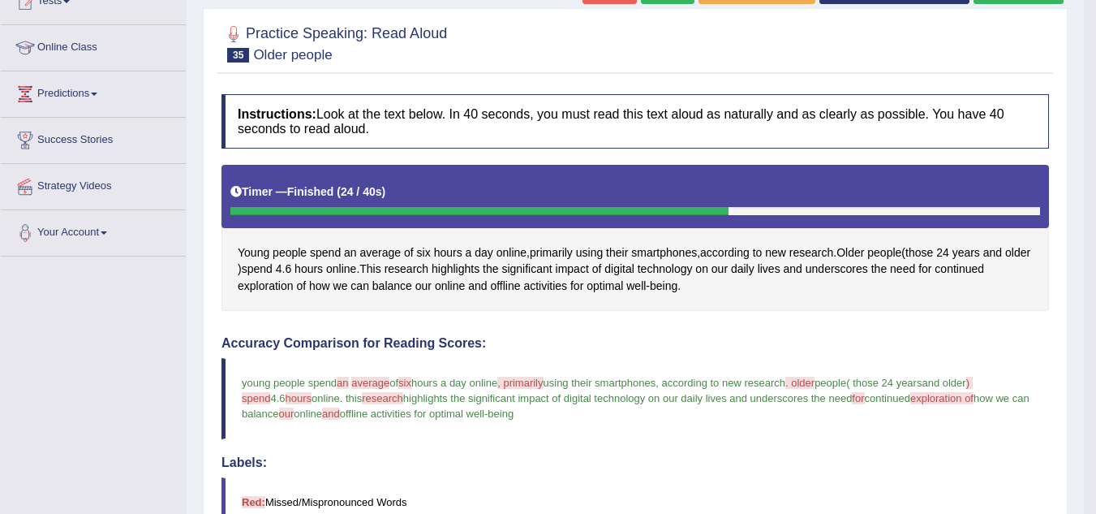
scroll to position [146, 0]
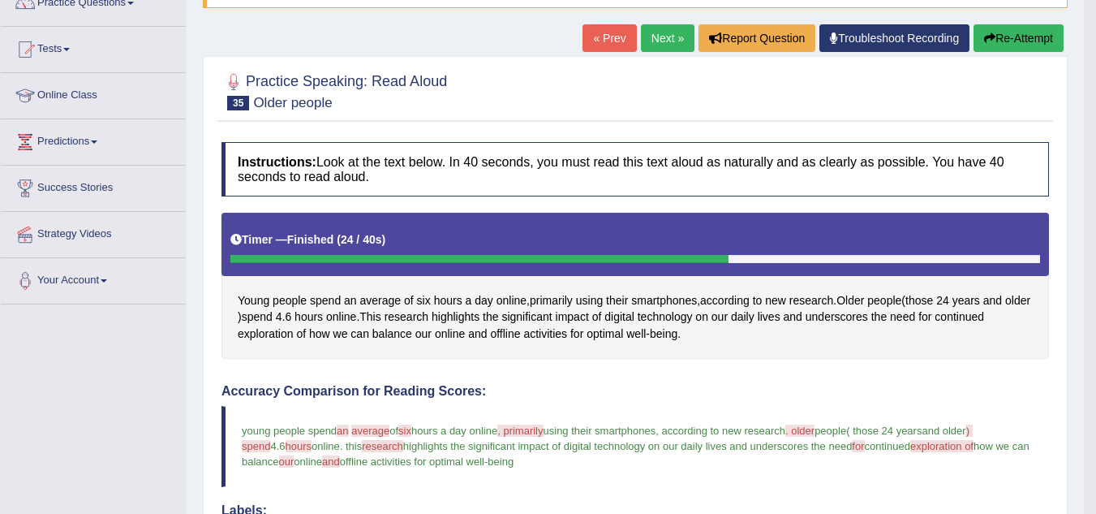
click at [662, 47] on link "Next »" at bounding box center [668, 38] width 54 height 28
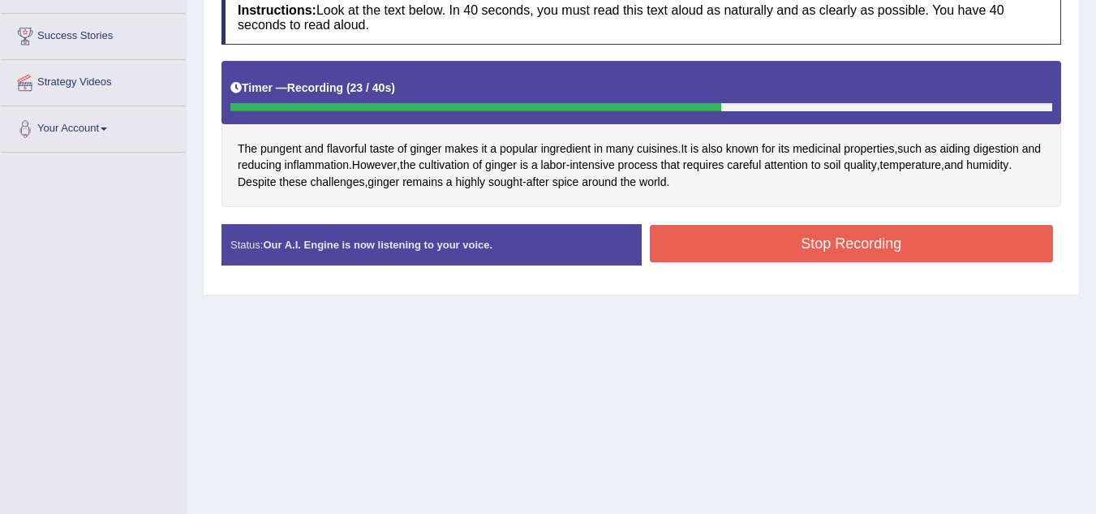
click at [819, 244] on button "Stop Recording" at bounding box center [852, 243] width 404 height 37
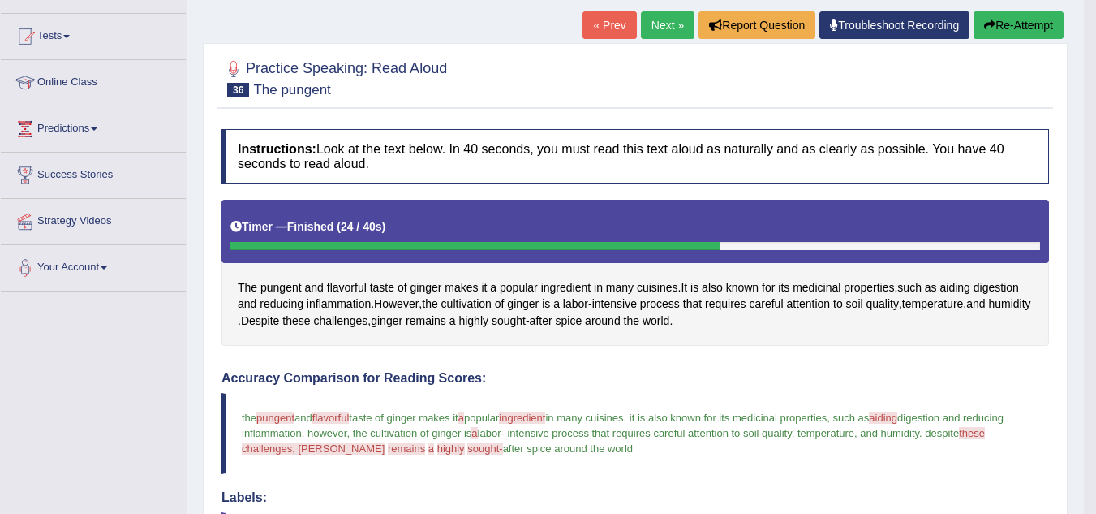
scroll to position [147, 0]
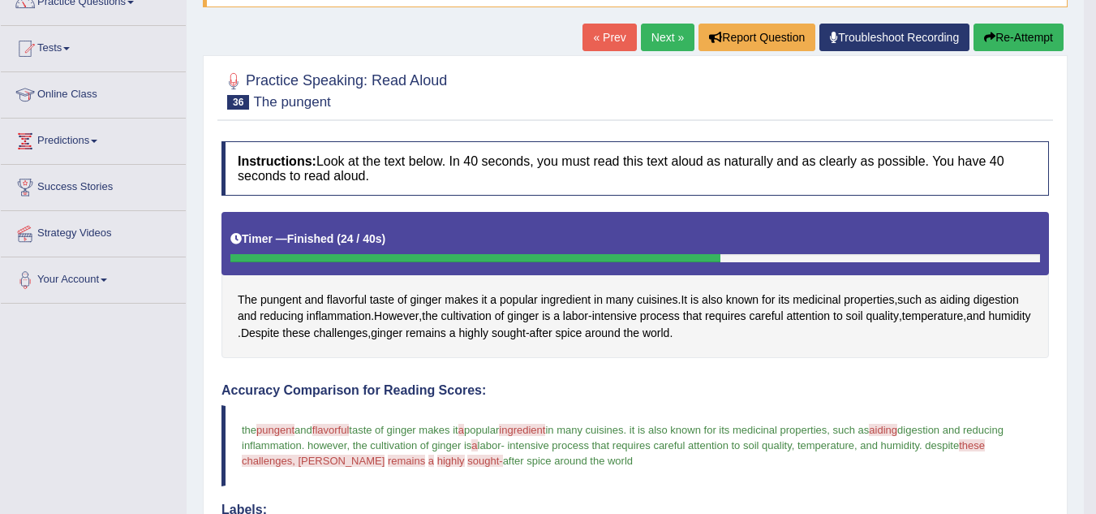
click at [657, 37] on link "Next »" at bounding box center [668, 38] width 54 height 28
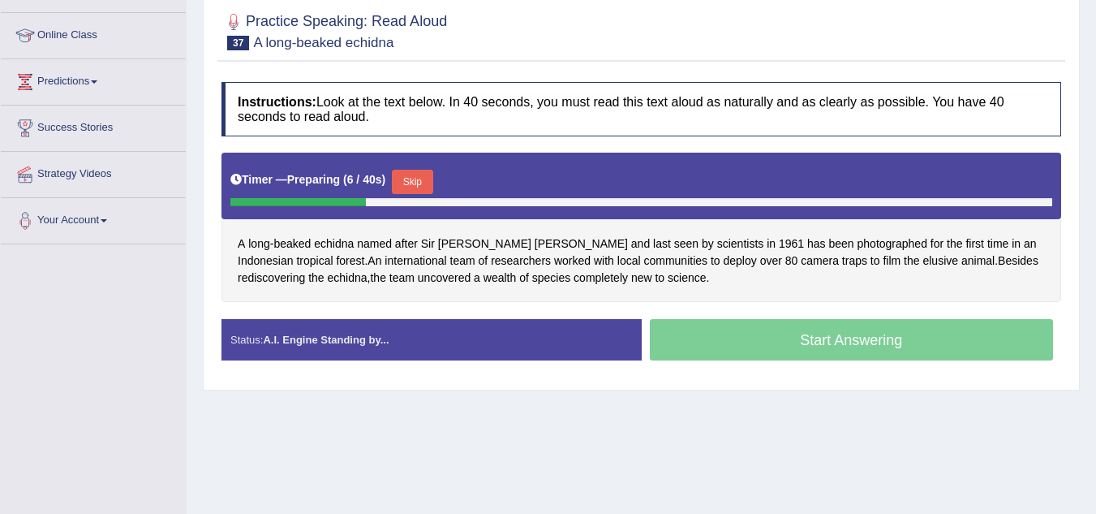
click at [423, 178] on button "Skip" at bounding box center [412, 182] width 41 height 24
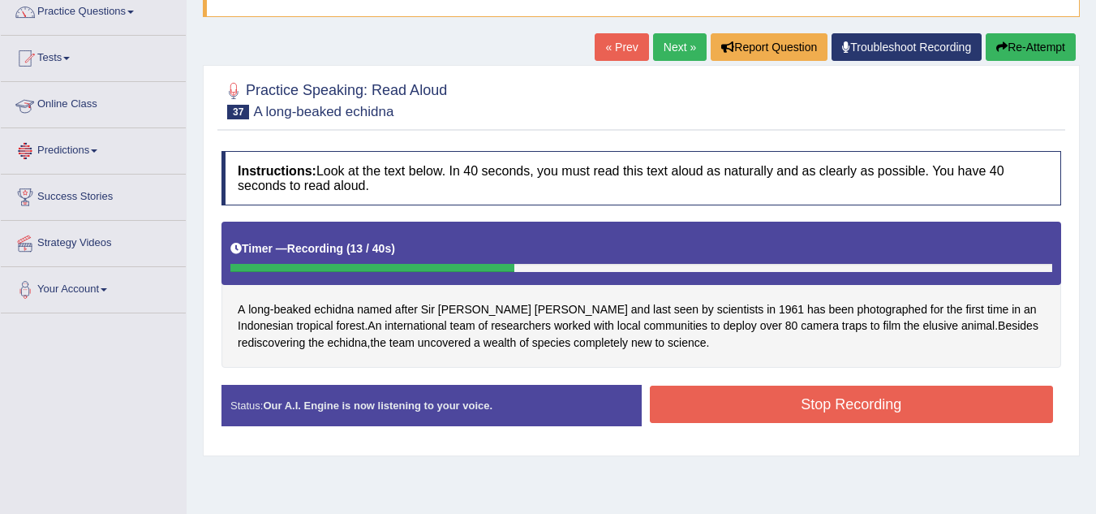
scroll to position [53, 0]
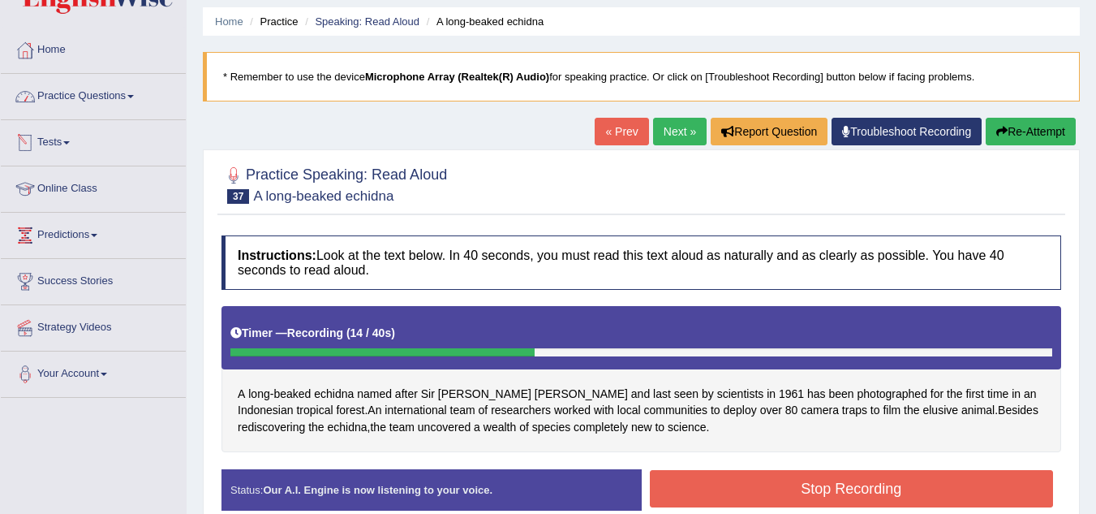
click at [119, 97] on link "Practice Questions" at bounding box center [93, 94] width 185 height 41
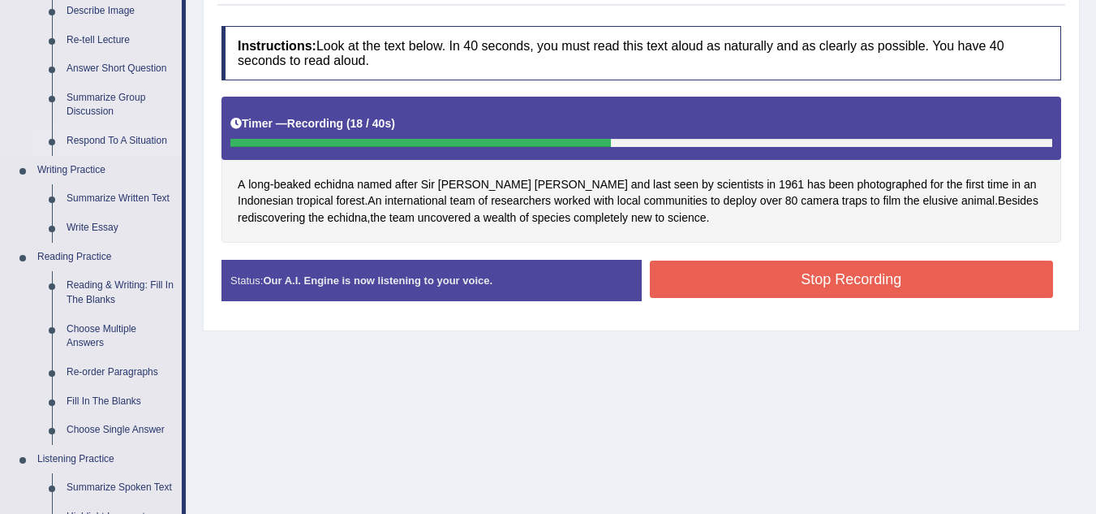
scroll to position [261, 0]
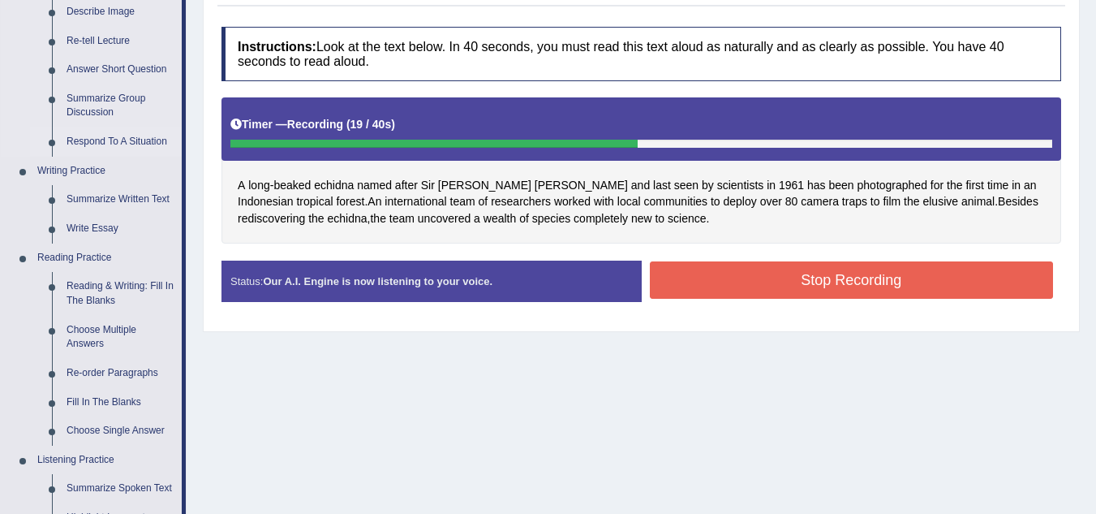
click at [80, 140] on link "Respond To A Situation" at bounding box center [120, 141] width 123 height 29
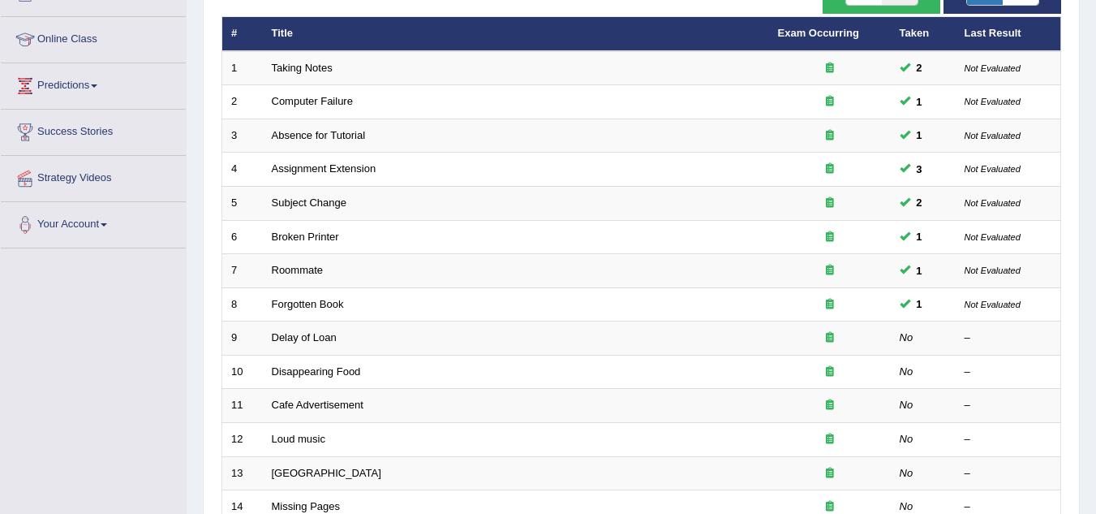
scroll to position [219, 0]
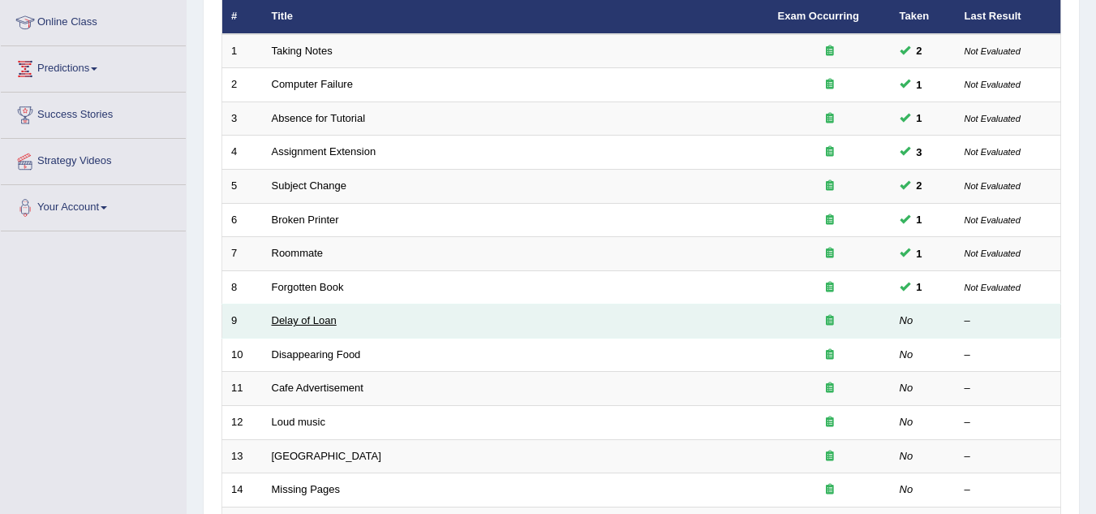
click at [288, 316] on link "Delay of Loan" at bounding box center [304, 320] width 65 height 12
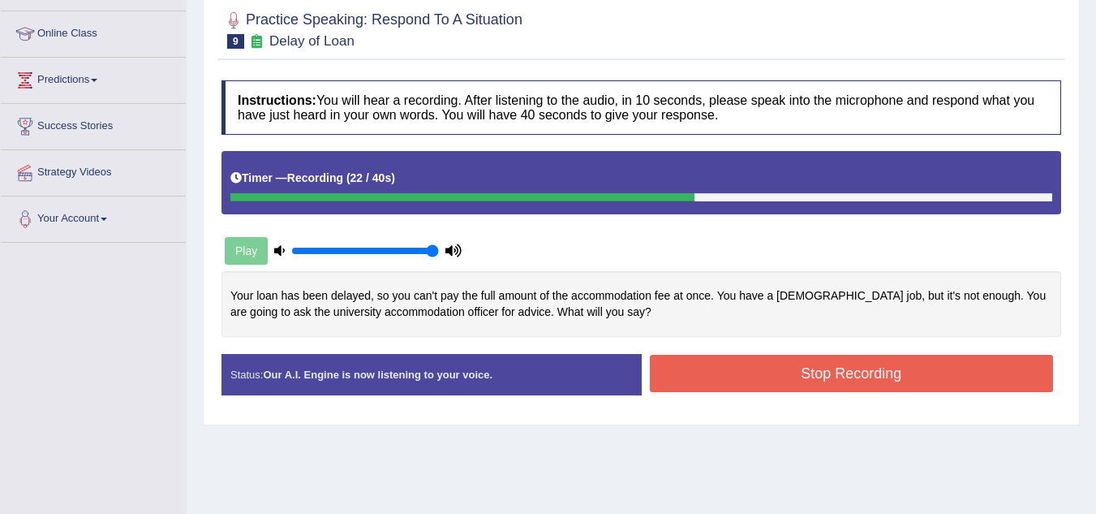
click at [825, 367] on button "Stop Recording" at bounding box center [852, 373] width 404 height 37
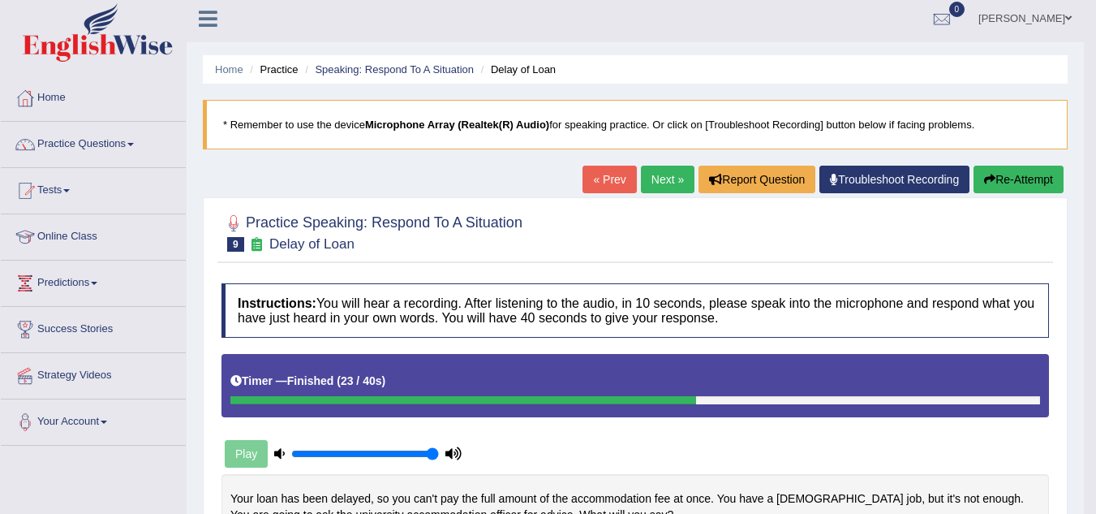
scroll to position [6, 0]
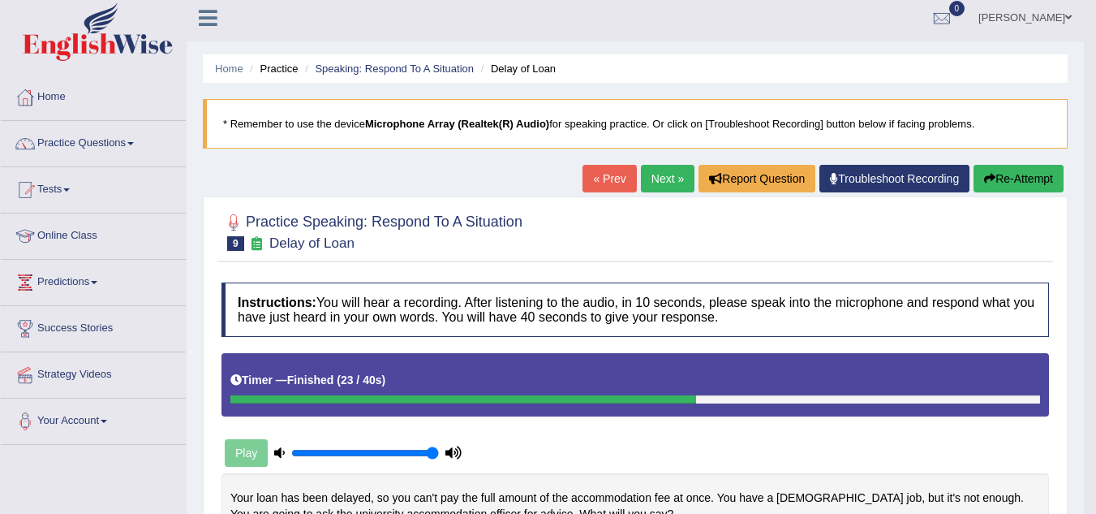
click at [658, 179] on link "Next »" at bounding box center [668, 179] width 54 height 28
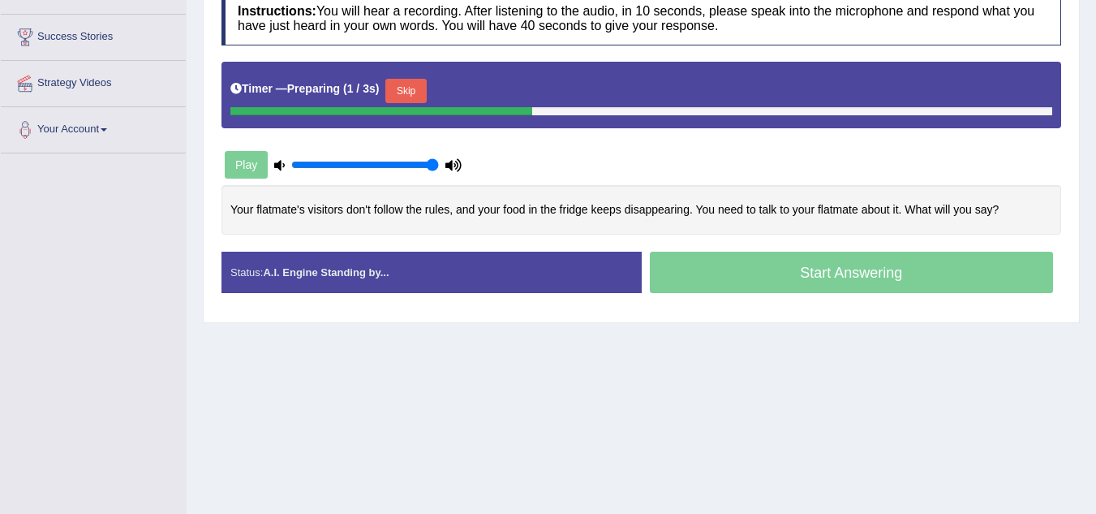
scroll to position [296, 0]
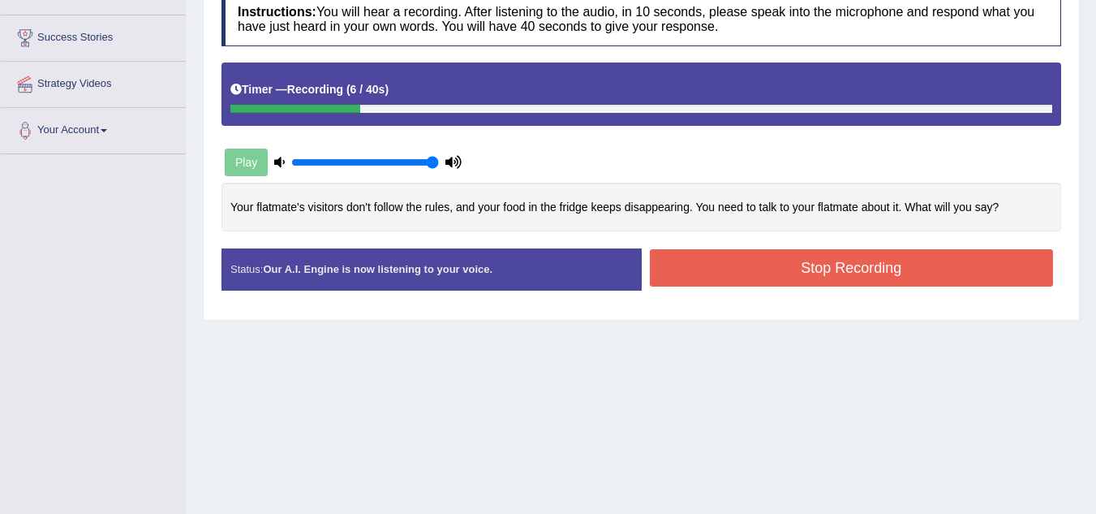
click at [729, 282] on button "Stop Recording" at bounding box center [852, 267] width 404 height 37
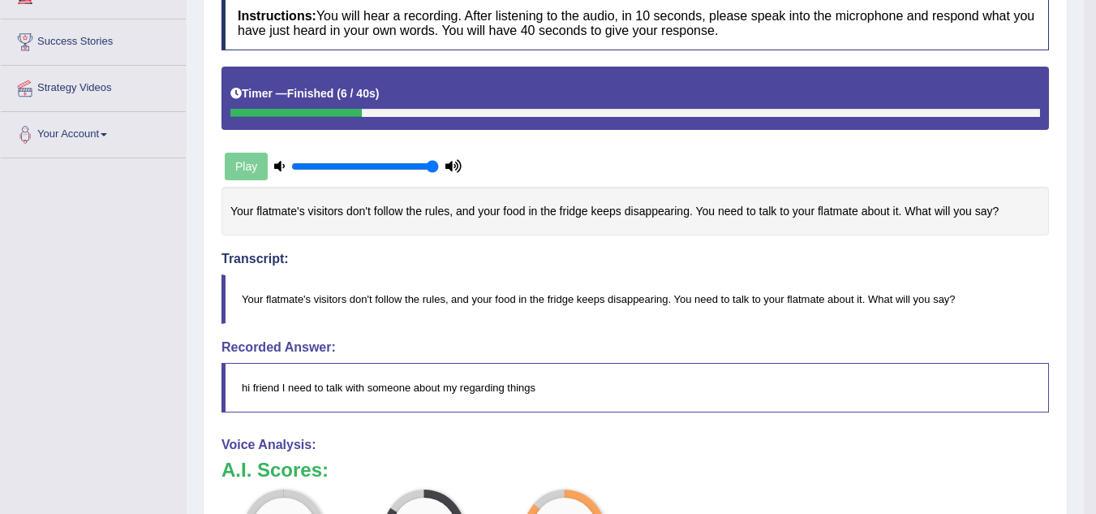
scroll to position [32, 0]
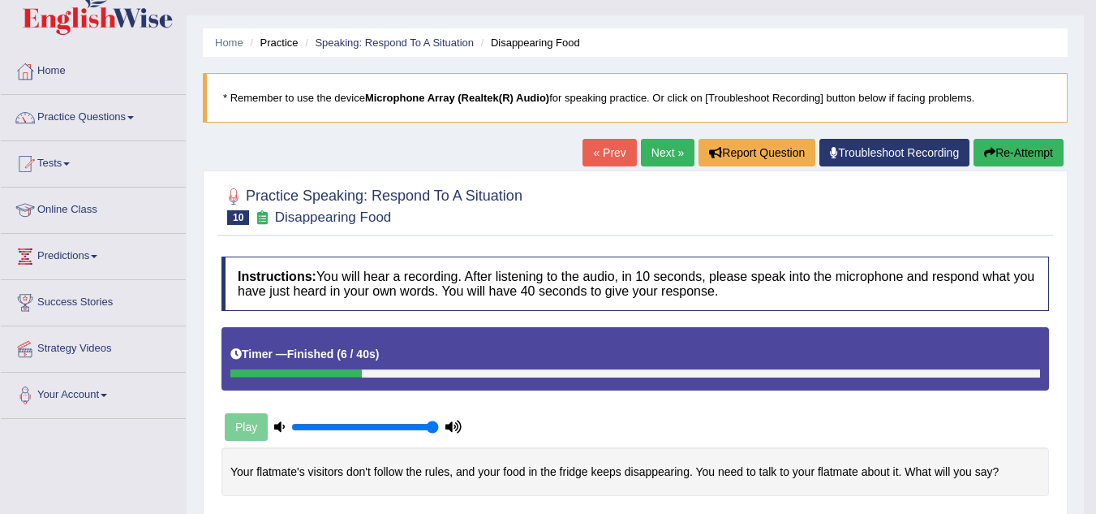
click at [998, 149] on button "Re-Attempt" at bounding box center [1019, 153] width 90 height 28
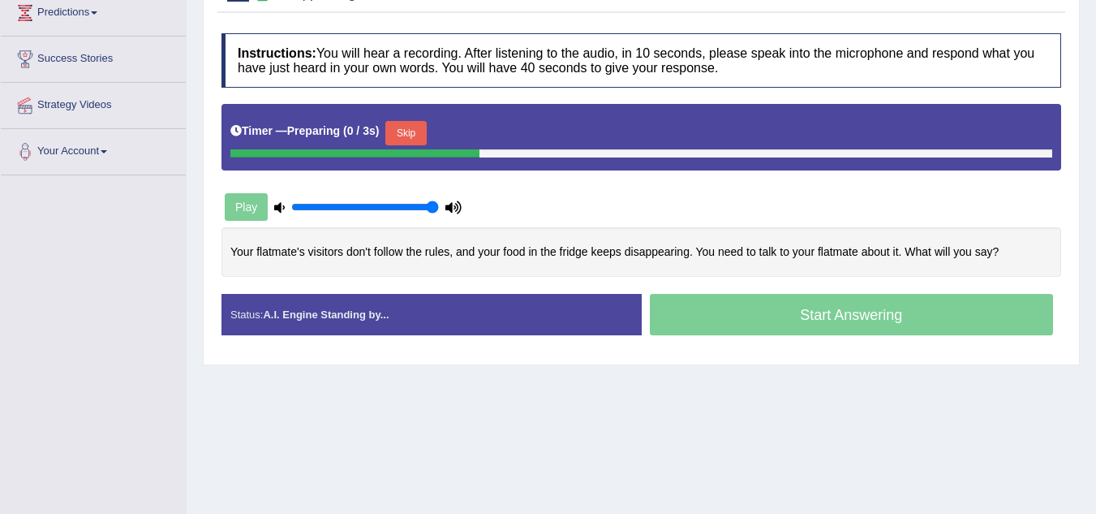
scroll to position [274, 0]
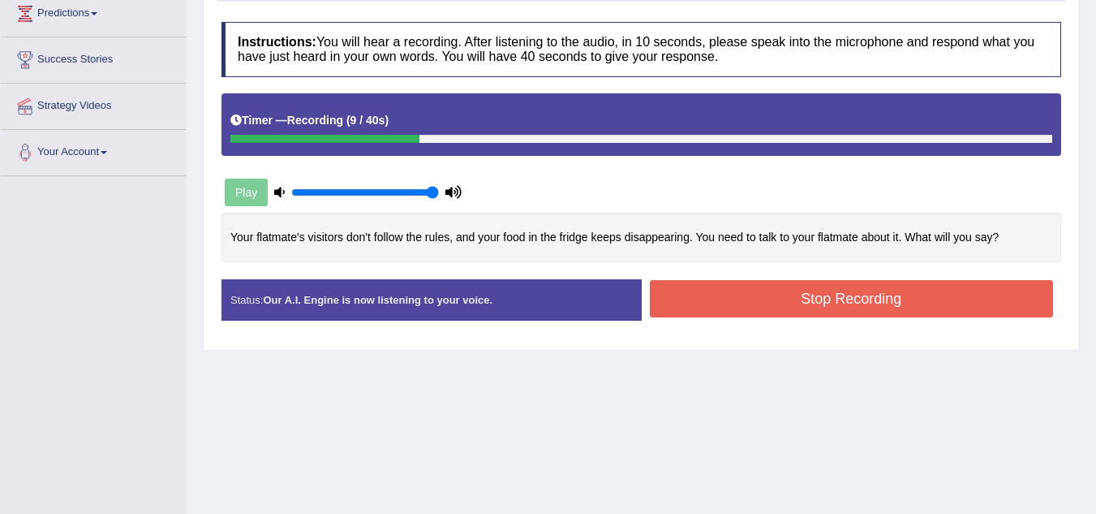
click at [725, 305] on button "Stop Recording" at bounding box center [852, 298] width 404 height 37
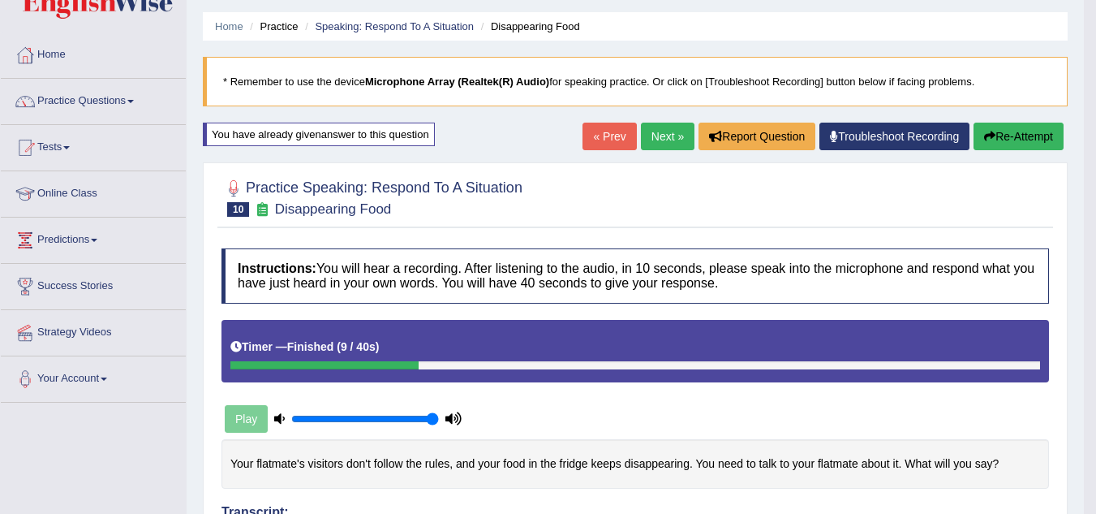
scroll to position [0, 0]
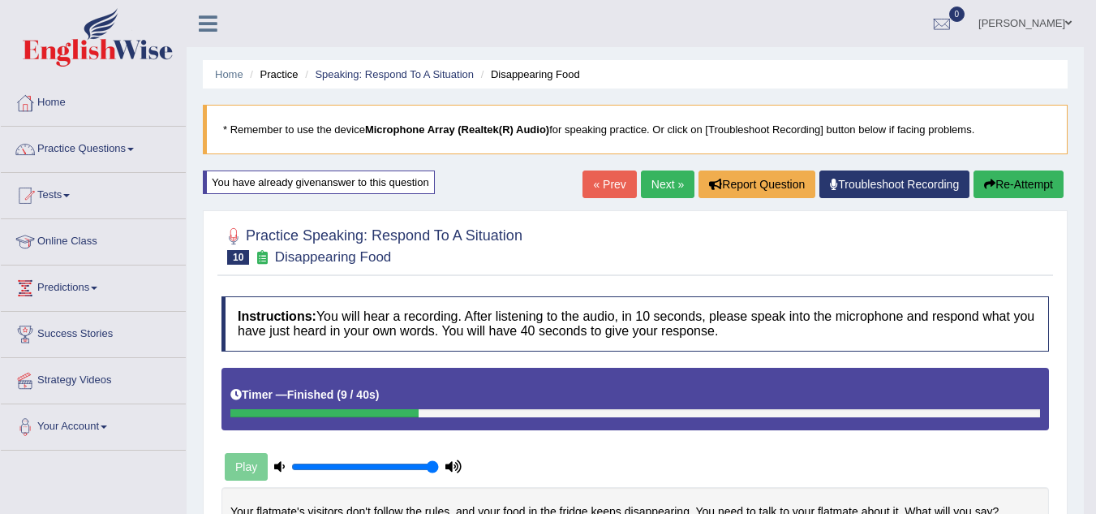
click at [651, 187] on link "Next »" at bounding box center [668, 184] width 54 height 28
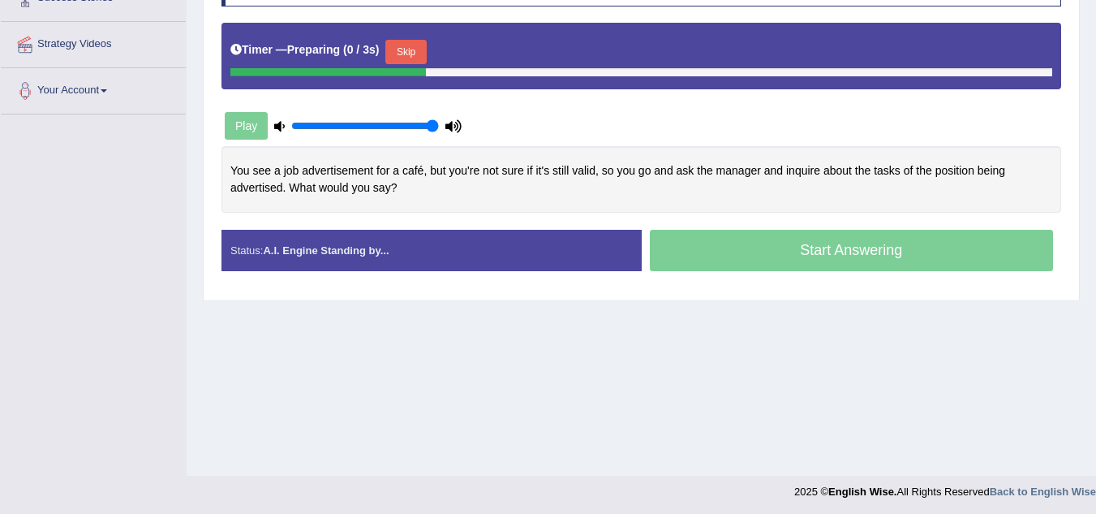
scroll to position [337, 0]
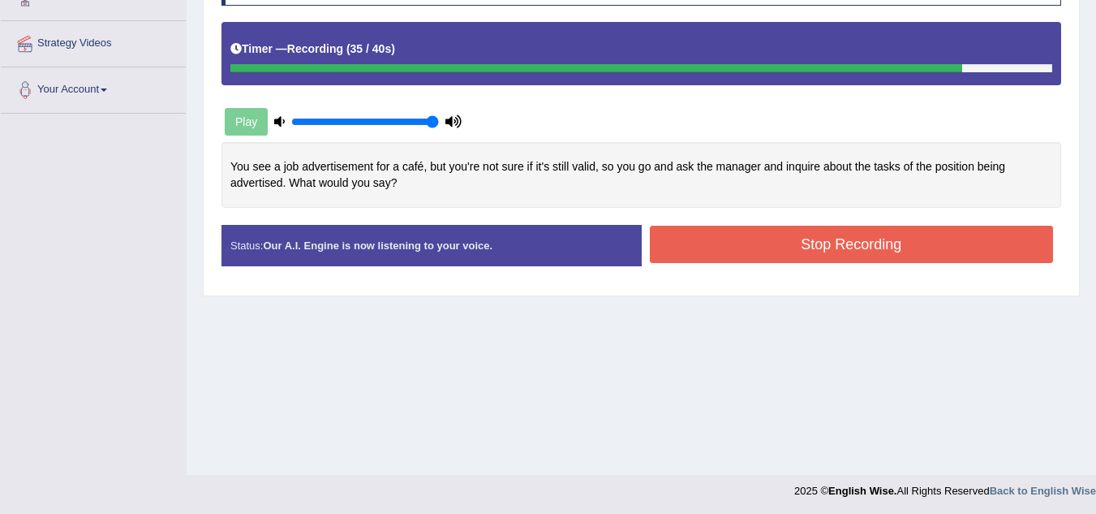
click at [885, 243] on button "Stop Recording" at bounding box center [852, 244] width 404 height 37
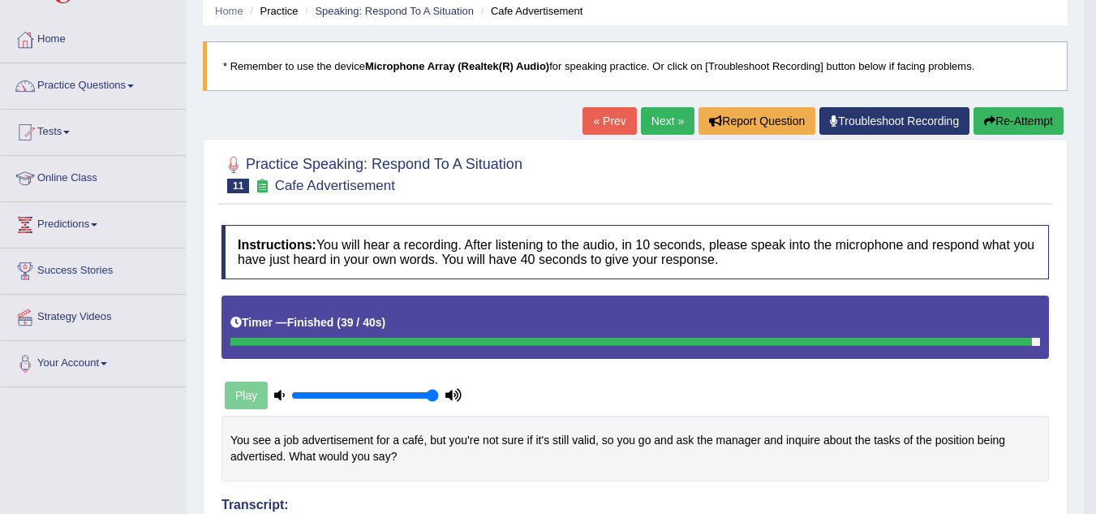
scroll to position [47, 0]
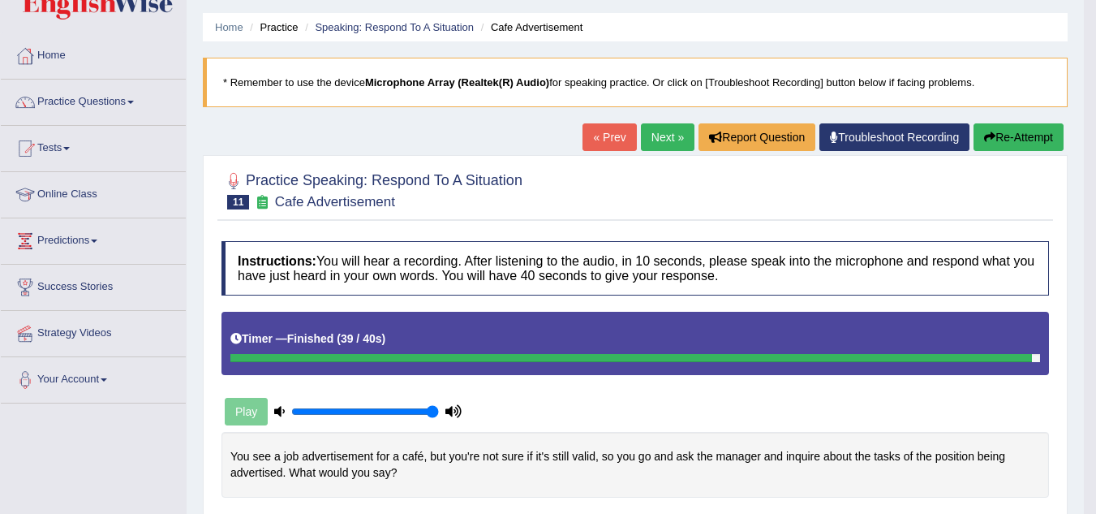
click at [656, 131] on link "Next »" at bounding box center [668, 137] width 54 height 28
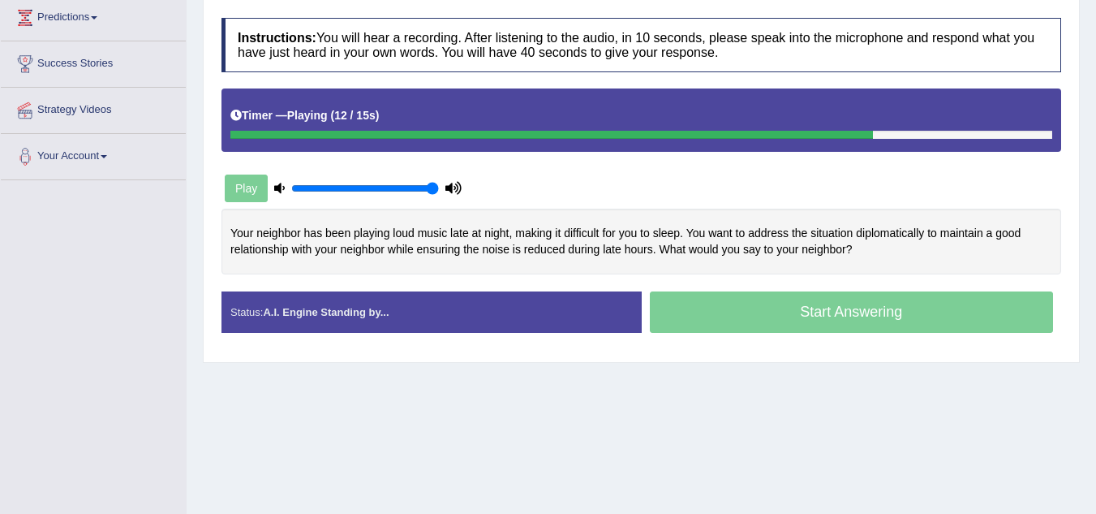
scroll to position [338, 0]
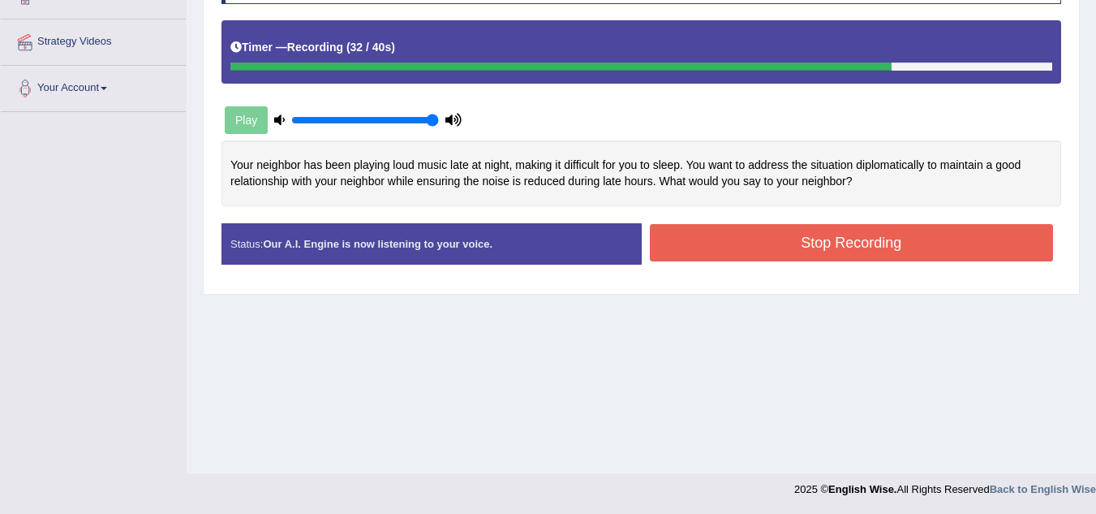
click at [710, 255] on button "Stop Recording" at bounding box center [852, 242] width 404 height 37
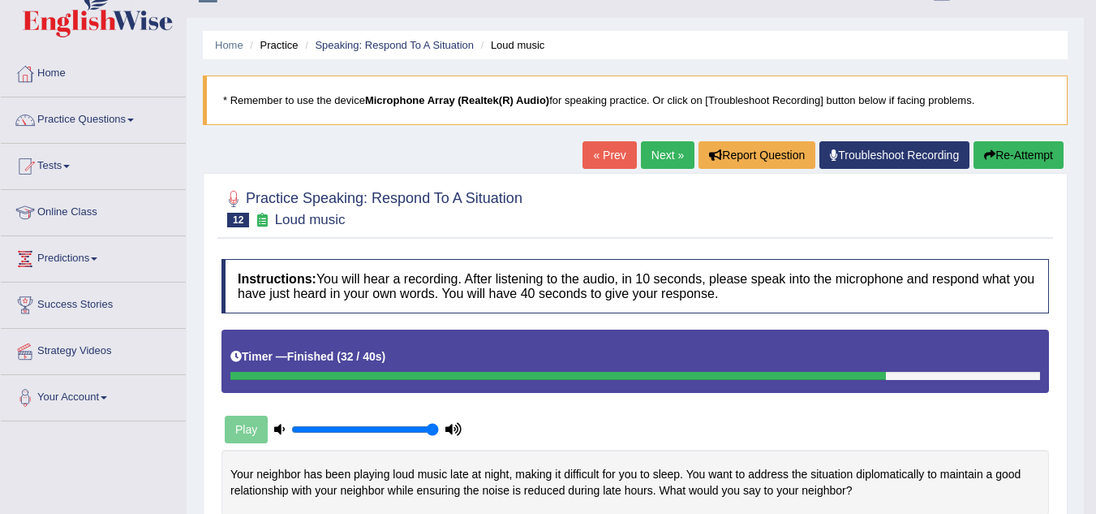
scroll to position [0, 0]
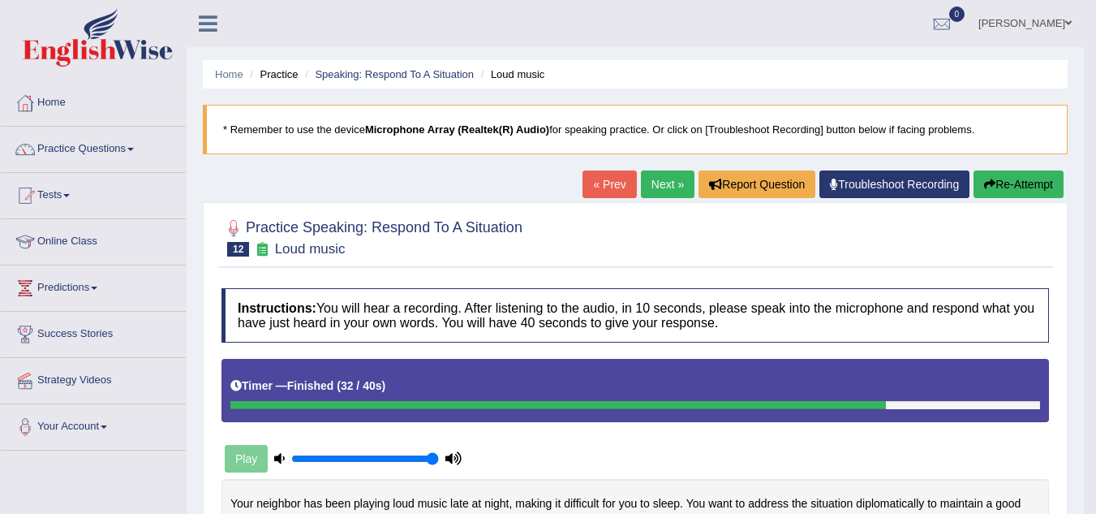
click at [664, 186] on link "Next »" at bounding box center [668, 184] width 54 height 28
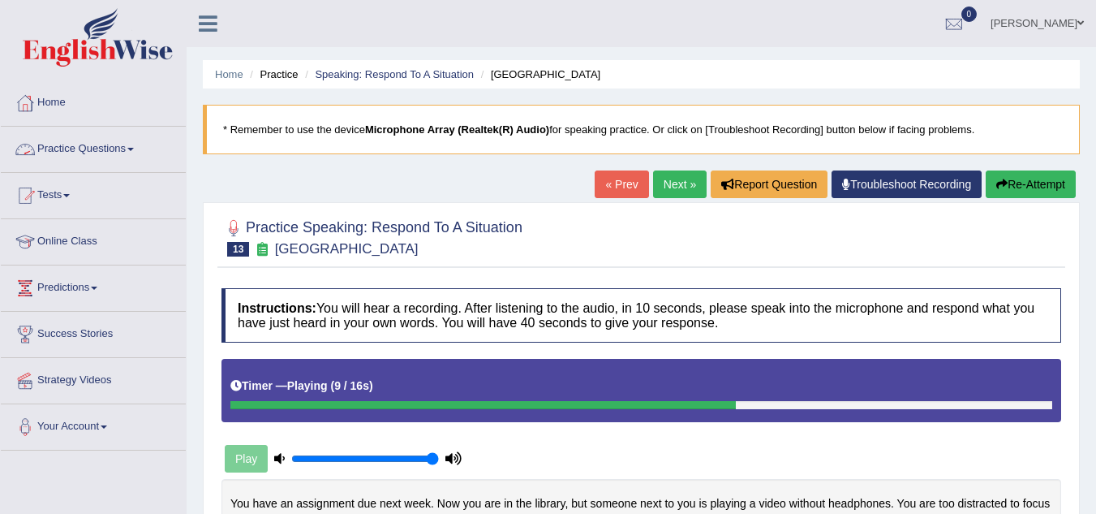
click at [113, 142] on link "Practice Questions" at bounding box center [93, 147] width 185 height 41
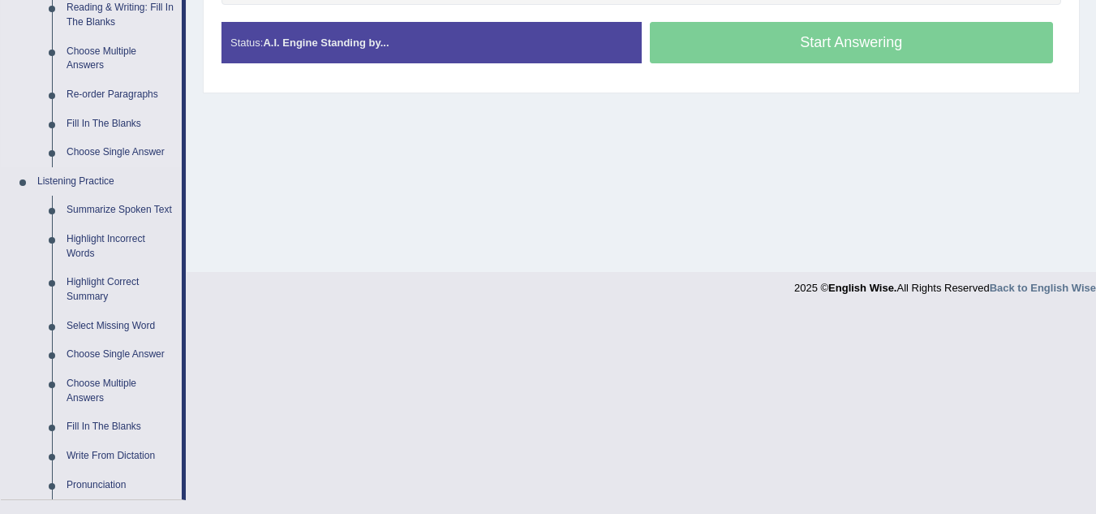
scroll to position [540, 0]
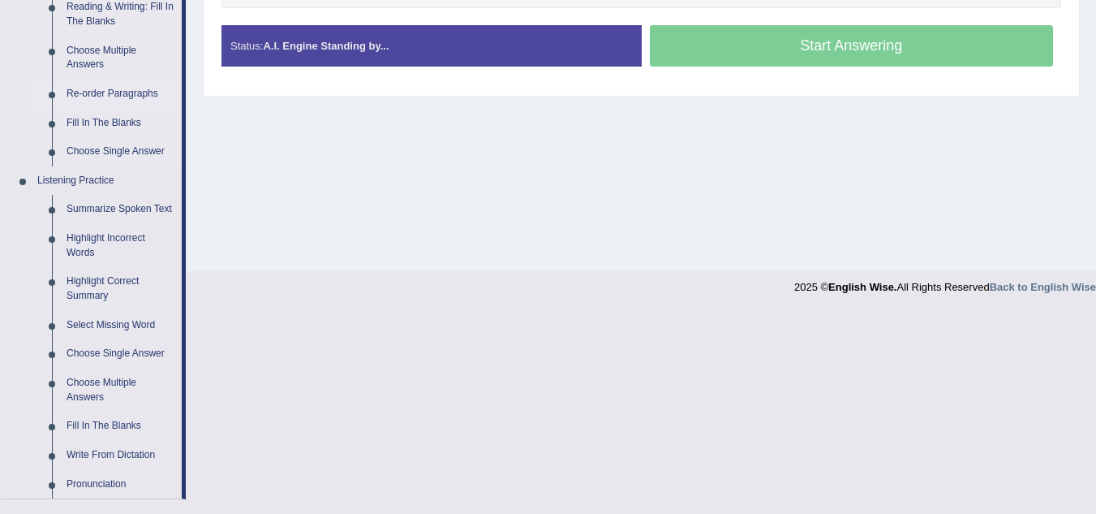
click at [102, 88] on link "Re-order Paragraphs" at bounding box center [120, 94] width 123 height 29
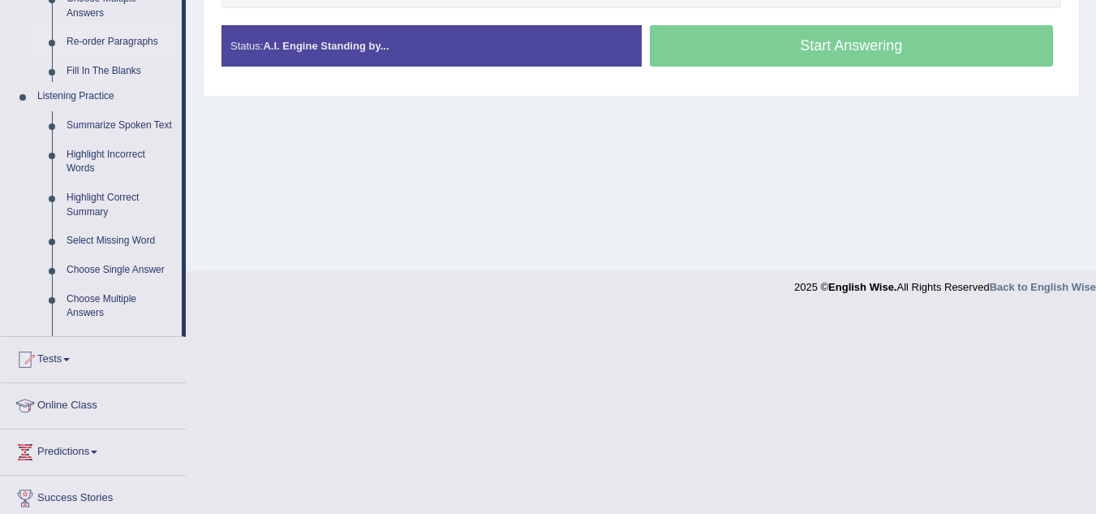
scroll to position [338, 0]
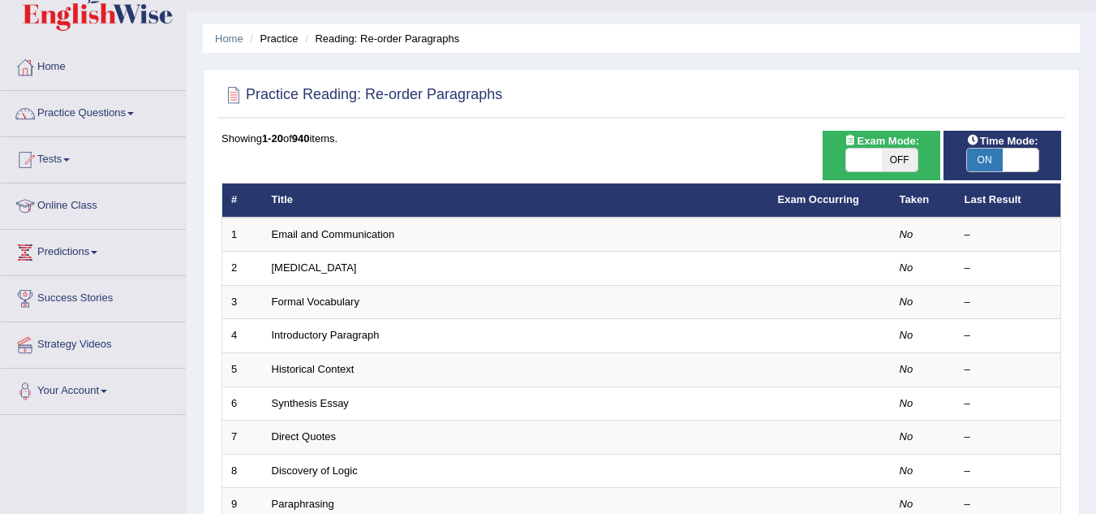
scroll to position [40, 0]
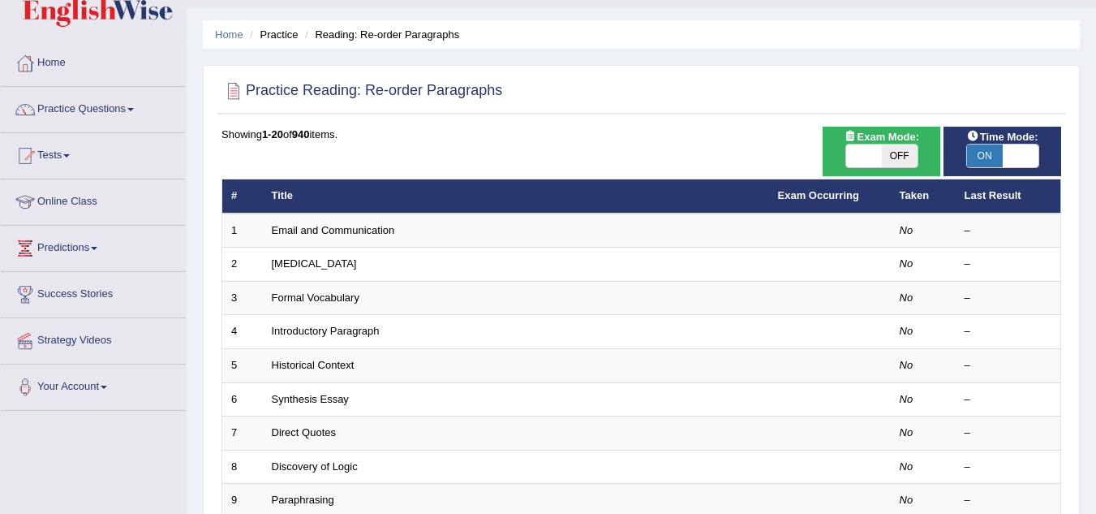
click at [988, 151] on span "ON" at bounding box center [985, 155] width 36 height 23
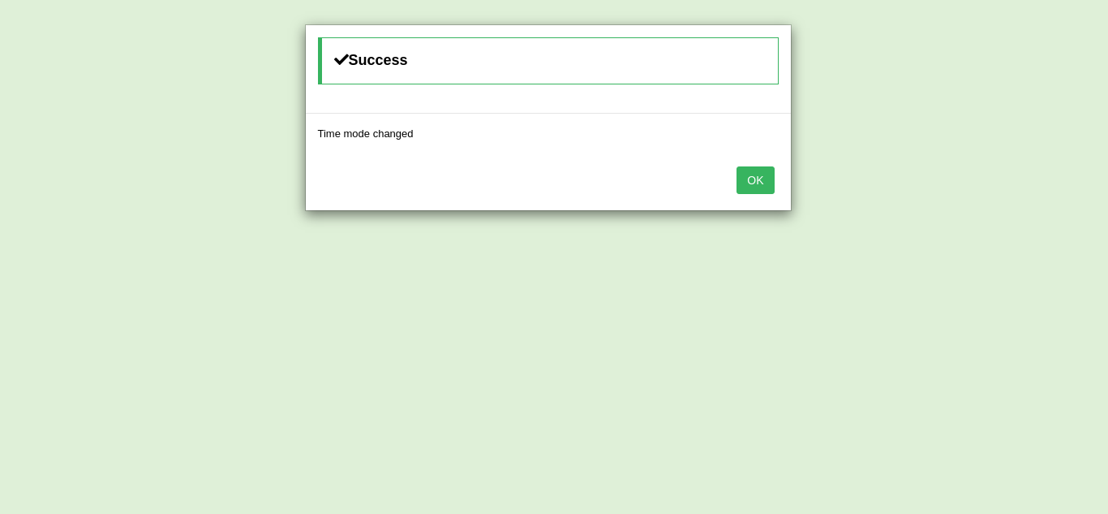
click at [760, 187] on button "OK" at bounding box center [755, 180] width 37 height 28
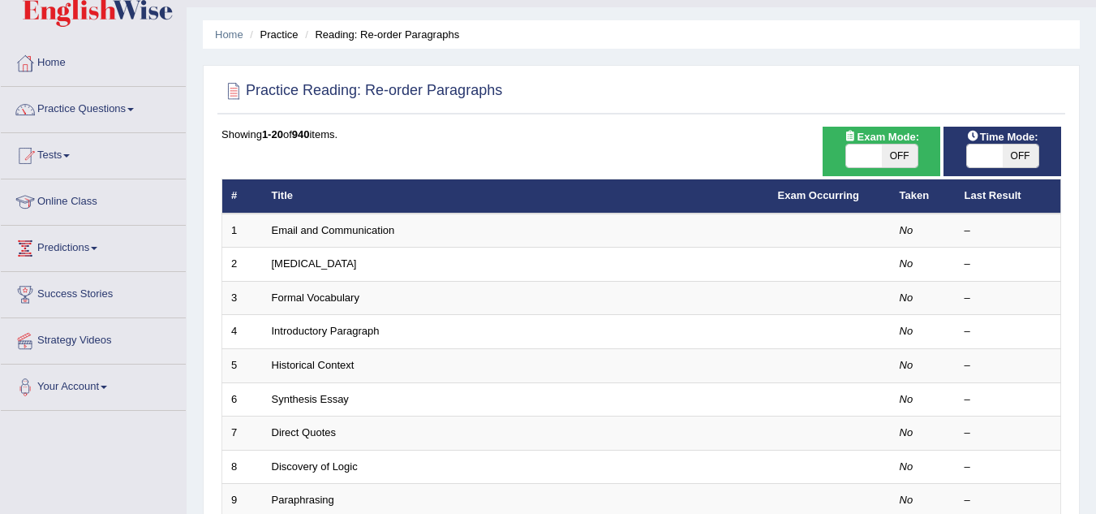
click at [1013, 148] on span "OFF" at bounding box center [1021, 155] width 36 height 23
checkbox input "true"
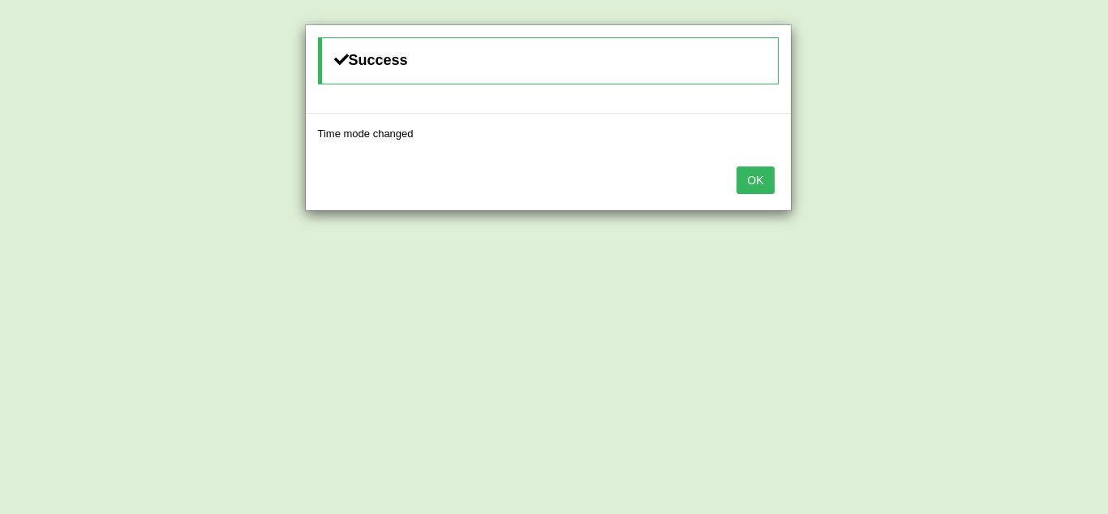
click at [744, 179] on button "OK" at bounding box center [755, 180] width 37 height 28
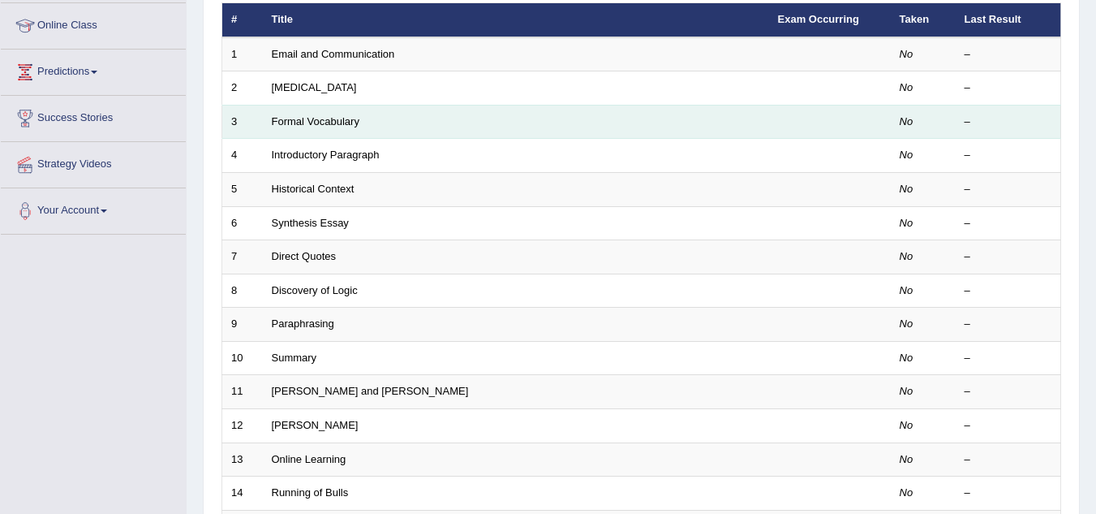
scroll to position [561, 0]
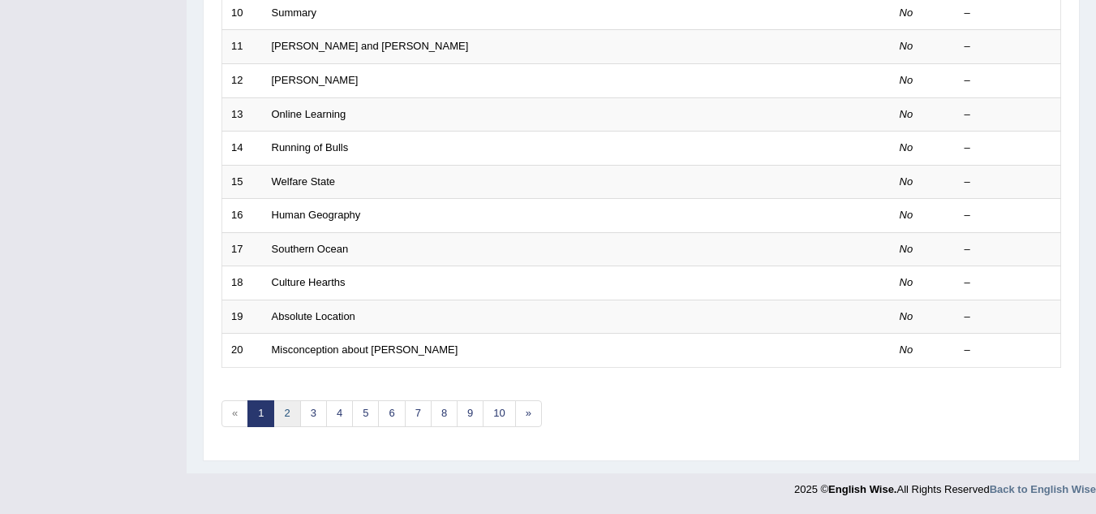
click at [281, 424] on link "2" at bounding box center [286, 413] width 27 height 27
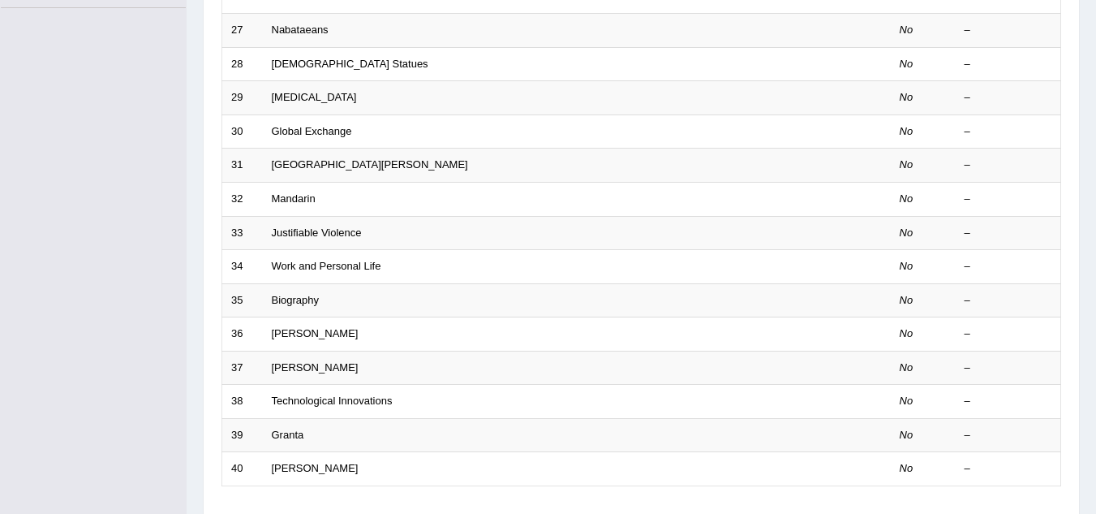
scroll to position [561, 0]
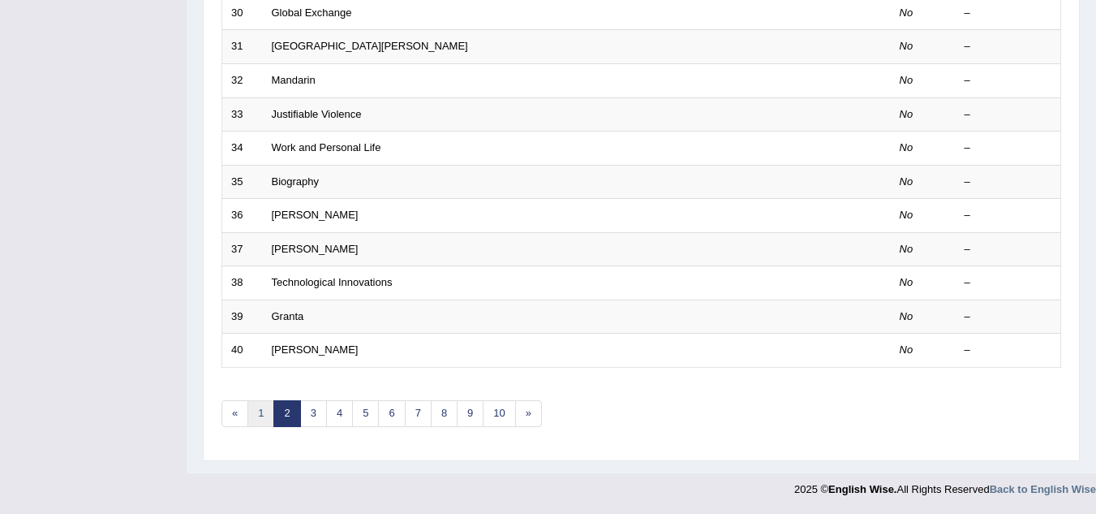
click at [259, 402] on link "1" at bounding box center [260, 413] width 27 height 27
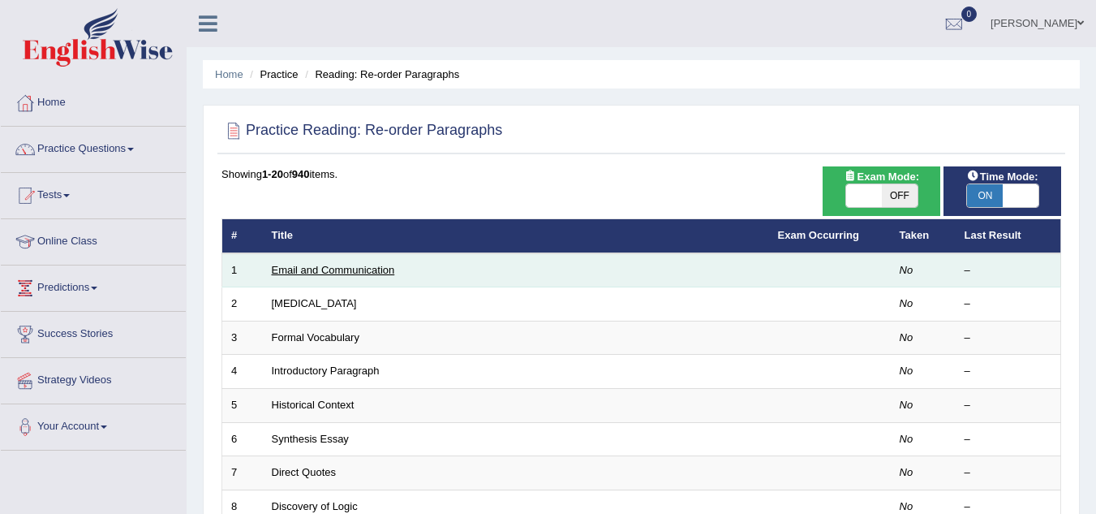
click at [289, 269] on link "Email and Communication" at bounding box center [333, 270] width 123 height 12
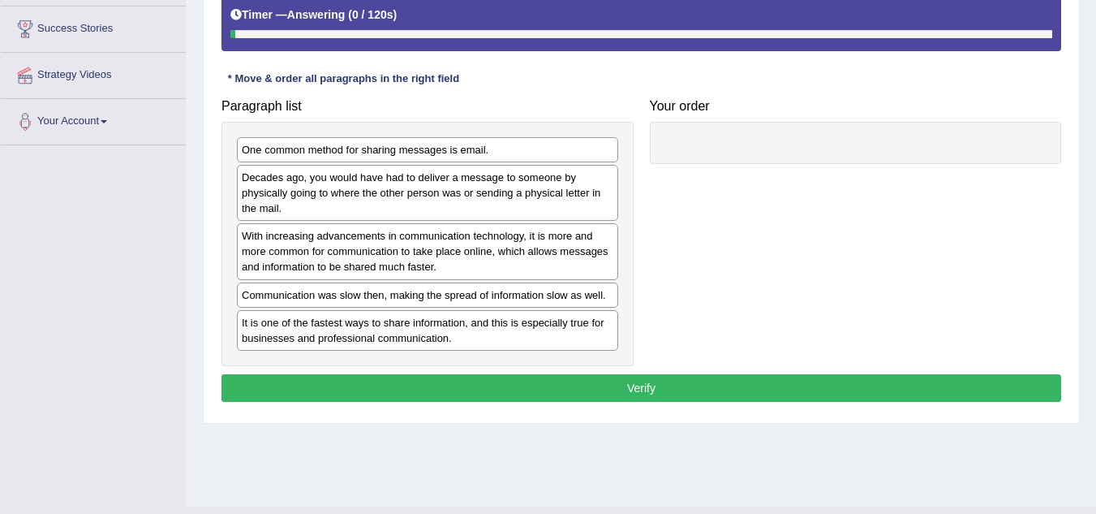
scroll to position [306, 0]
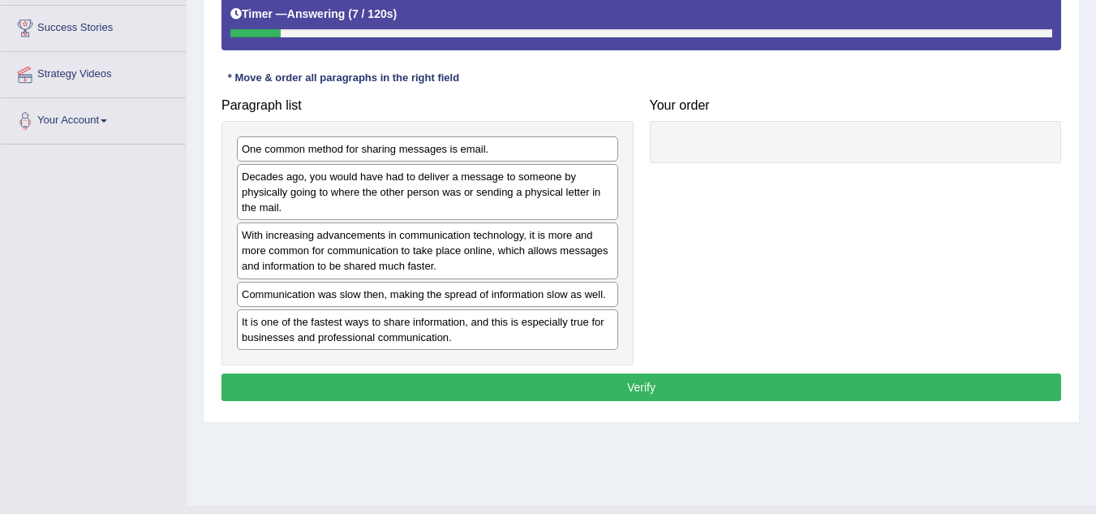
click at [492, 201] on div "Decades ago, you would have had to deliver a message to someone by physically g…" at bounding box center [427, 192] width 381 height 56
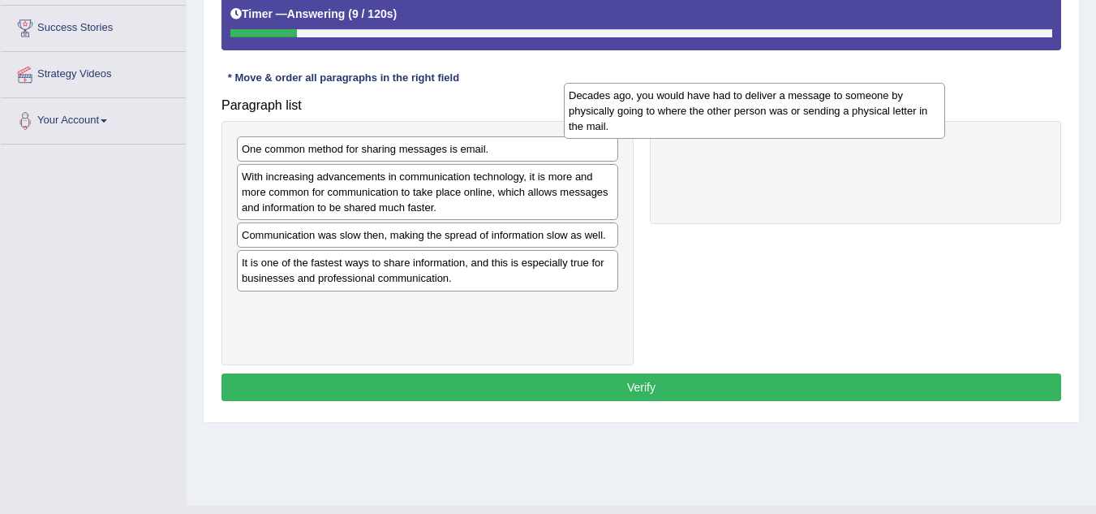
drag, startPoint x: 553, startPoint y: 185, endPoint x: 952, endPoint y: 92, distance: 409.7
click at [945, 92] on div "Decades ago, you would have had to deliver a message to someone by physically g…" at bounding box center [754, 111] width 381 height 56
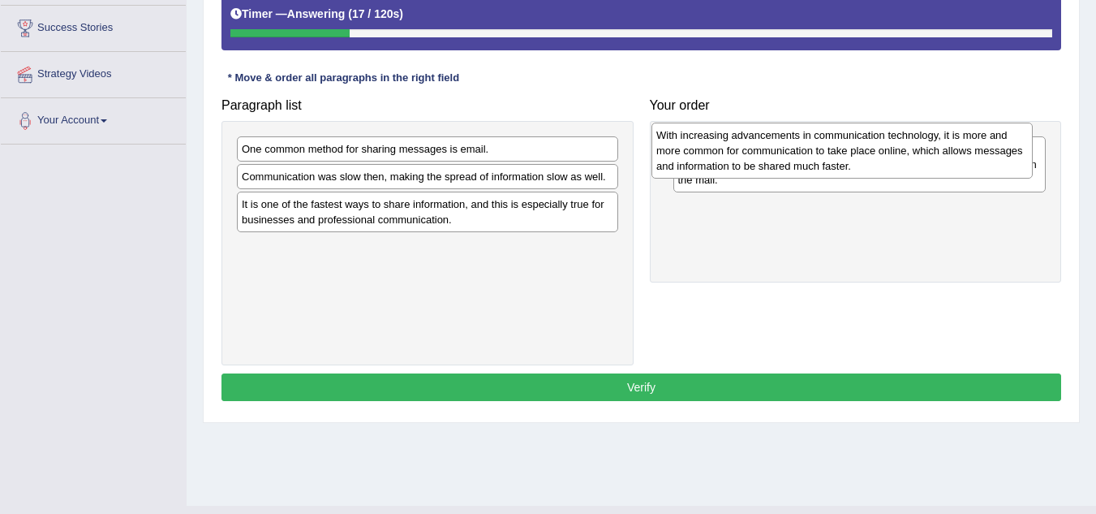
drag, startPoint x: 479, startPoint y: 213, endPoint x: 894, endPoint y: 169, distance: 417.7
click at [894, 169] on div "With increasing advancements in communication technology, it is more and more c…" at bounding box center [841, 151] width 381 height 56
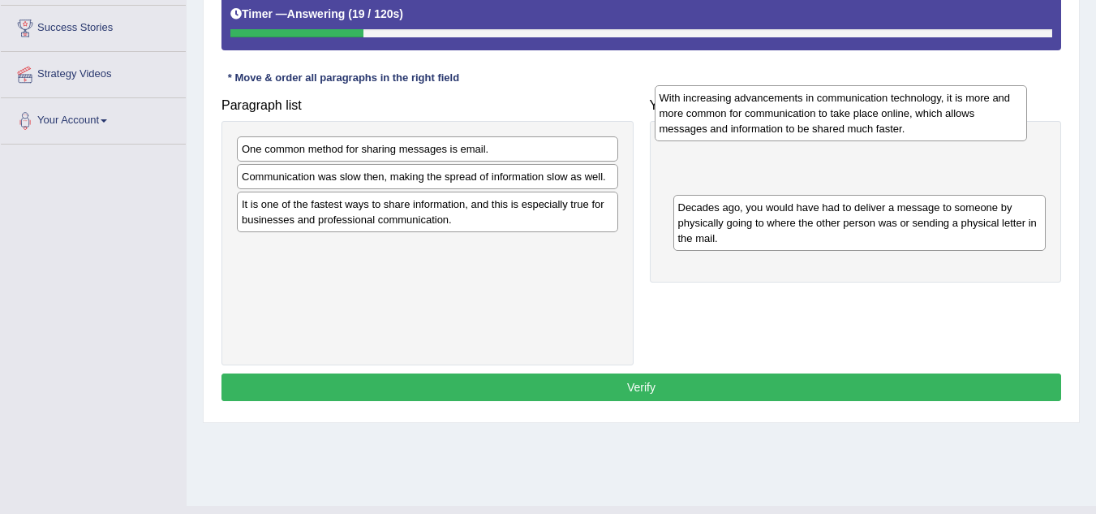
drag, startPoint x: 790, startPoint y: 239, endPoint x: 772, endPoint y: 129, distance: 111.1
click at [772, 129] on div "With increasing advancements in communication technology, it is more and more c…" at bounding box center [841, 113] width 373 height 56
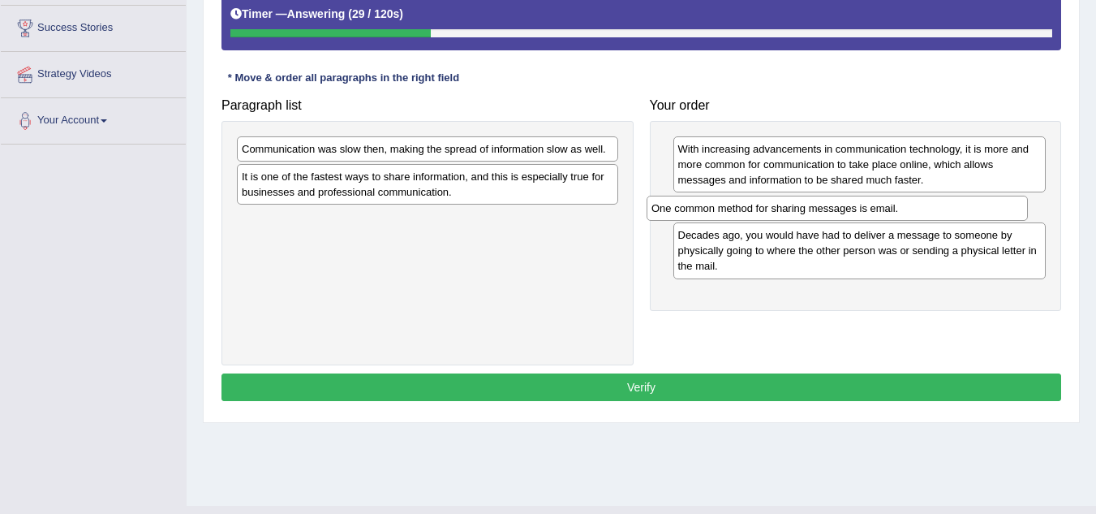
drag, startPoint x: 518, startPoint y: 157, endPoint x: 928, endPoint y: 216, distance: 414.0
click at [928, 216] on div "One common method for sharing messages is email." at bounding box center [837, 208] width 381 height 25
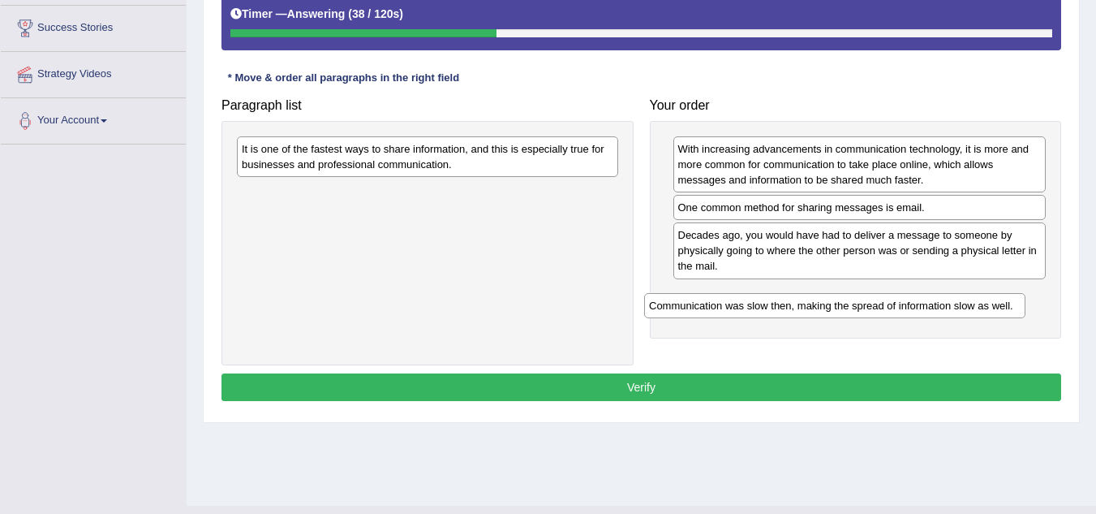
drag, startPoint x: 553, startPoint y: 155, endPoint x: 967, endPoint y: 299, distance: 438.0
click at [967, 299] on div "Communication was slow then, making the spread of information slow as well." at bounding box center [834, 305] width 381 height 25
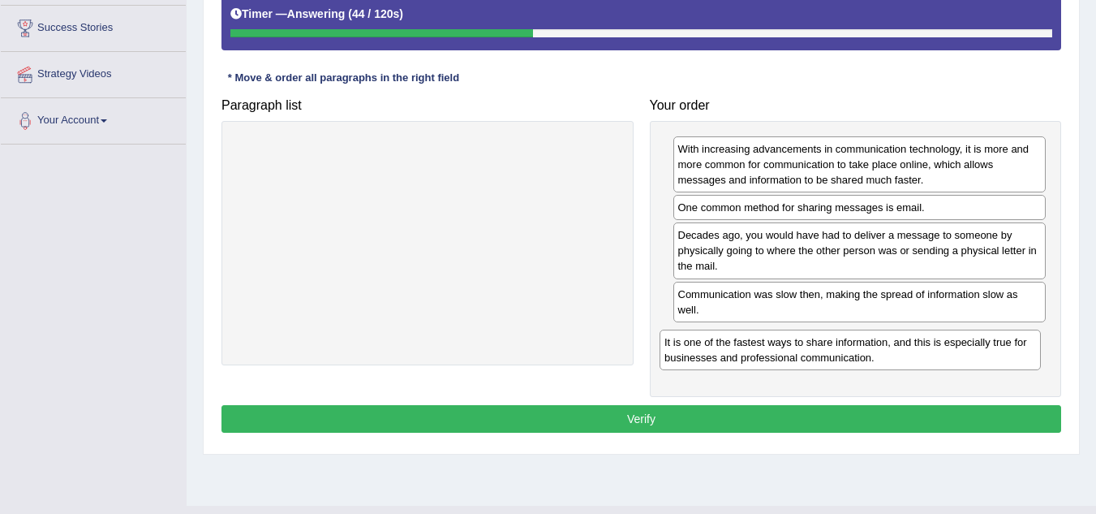
drag, startPoint x: 475, startPoint y: 159, endPoint x: 901, endPoint y: 350, distance: 466.3
click at [901, 350] on div "It is one of the fastest ways to share information, and this is especially true…" at bounding box center [850, 349] width 381 height 41
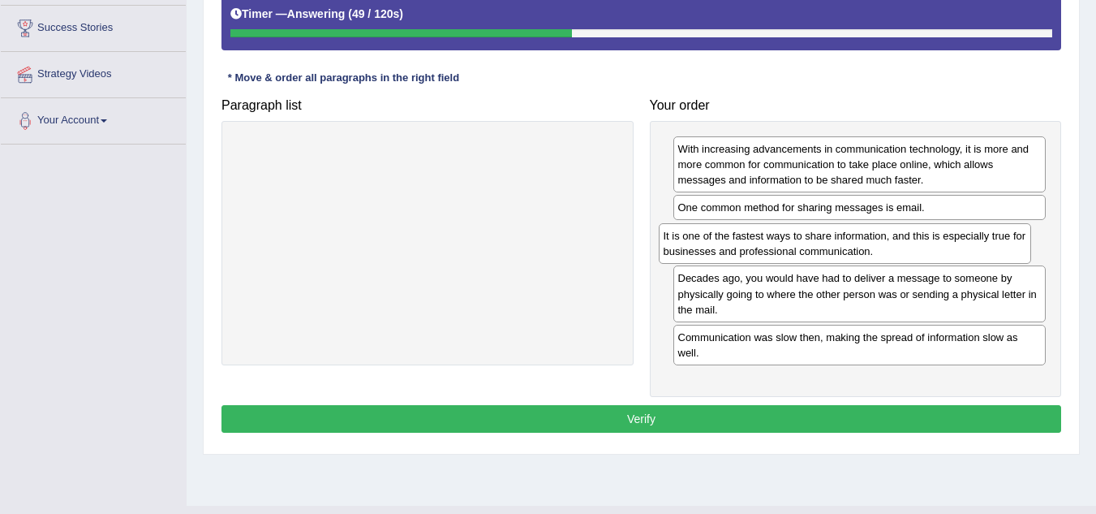
drag, startPoint x: 740, startPoint y: 358, endPoint x: 725, endPoint y: 256, distance: 102.5
click at [725, 256] on div "It is one of the fastest ways to share information, and this is especially true…" at bounding box center [845, 243] width 373 height 41
click at [753, 414] on button "Verify" at bounding box center [641, 419] width 840 height 28
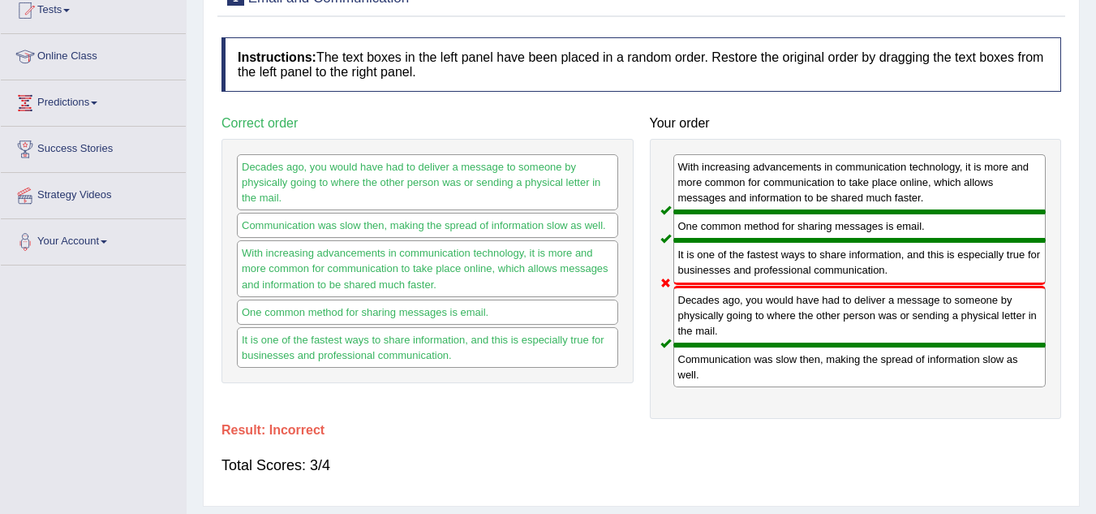
scroll to position [0, 0]
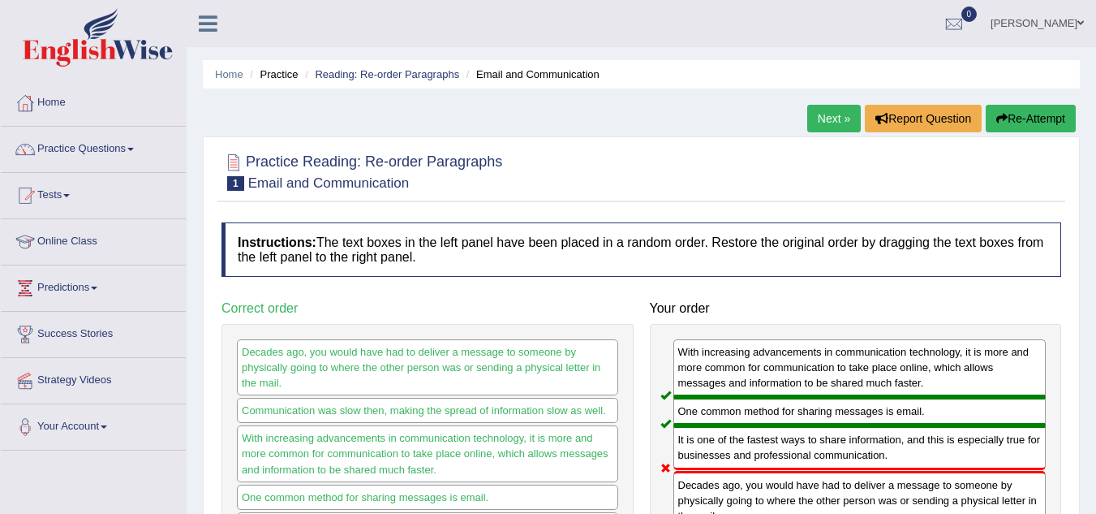
click at [828, 118] on link "Next »" at bounding box center [834, 119] width 54 height 28
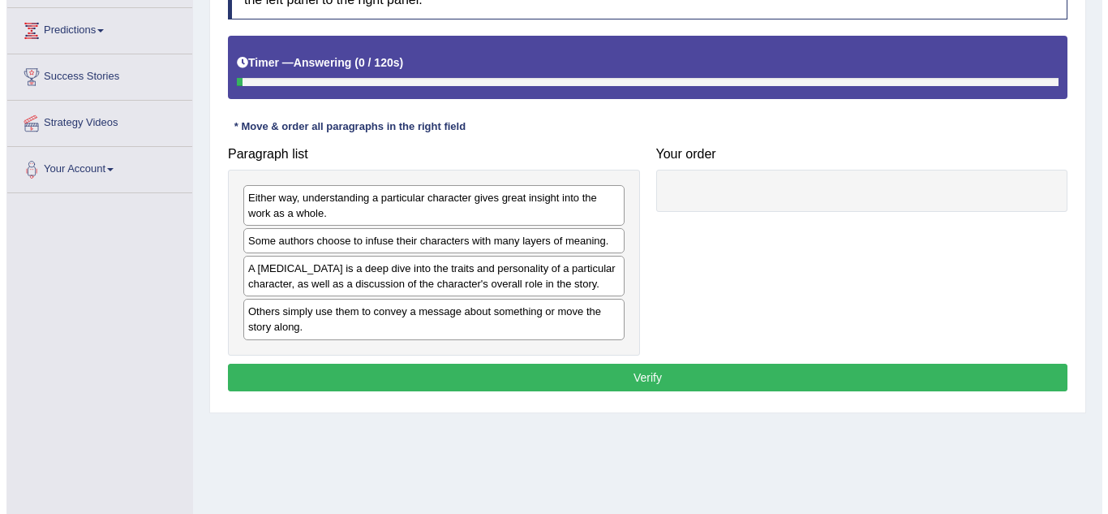
scroll to position [258, 0]
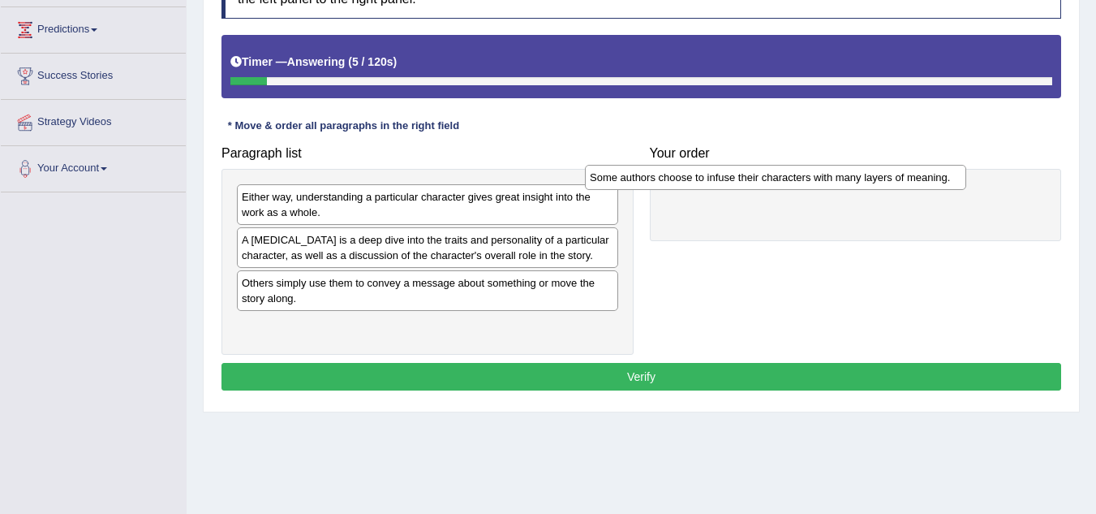
drag, startPoint x: 330, startPoint y: 247, endPoint x: 686, endPoint y: 183, distance: 361.7
click at [686, 183] on div "Some authors choose to infuse their characters with many layers of meaning." at bounding box center [775, 177] width 381 height 25
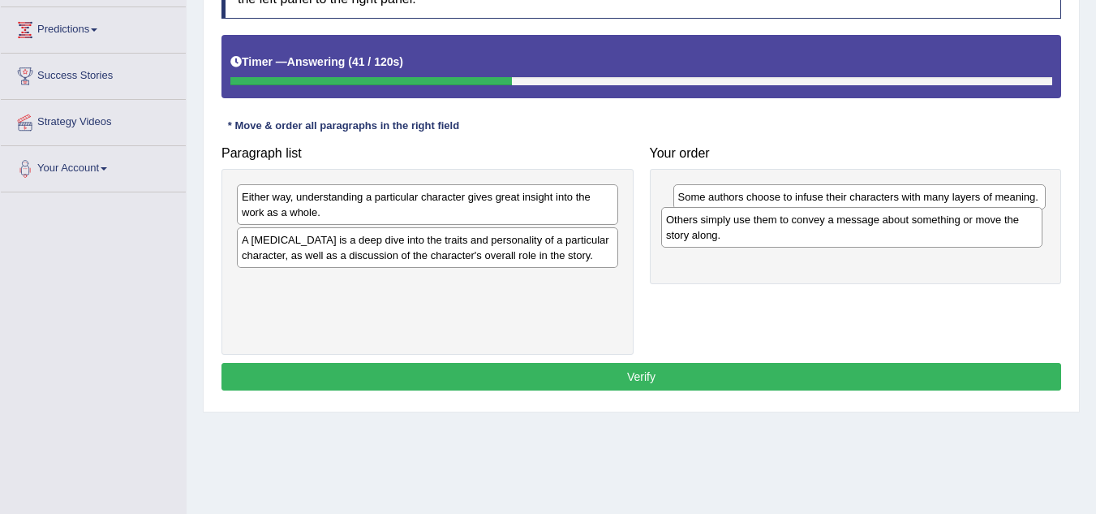
drag, startPoint x: 454, startPoint y: 299, endPoint x: 878, endPoint y: 235, distance: 429.0
click at [878, 235] on div "Others simply use them to convey a message about something or move the story al…" at bounding box center [851, 227] width 381 height 41
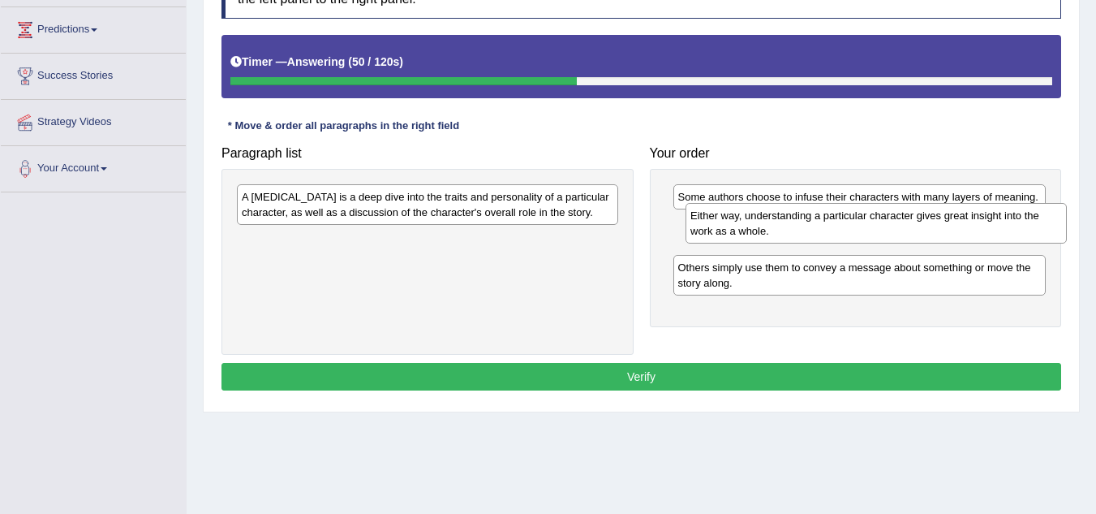
drag, startPoint x: 465, startPoint y: 210, endPoint x: 914, endPoint y: 229, distance: 449.0
click at [914, 229] on div "Either way, understanding a particular character gives great insight into the w…" at bounding box center [876, 223] width 381 height 41
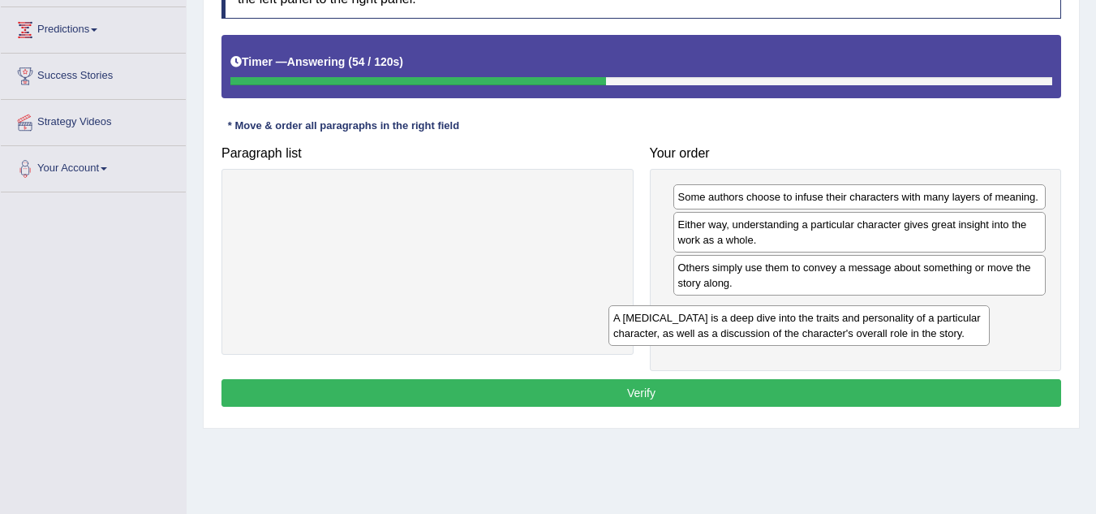
drag, startPoint x: 474, startPoint y: 203, endPoint x: 845, endPoint y: 307, distance: 385.3
click at [845, 307] on div "A [MEDICAL_DATA] is a deep dive into the traits and personality of a particular…" at bounding box center [798, 325] width 381 height 41
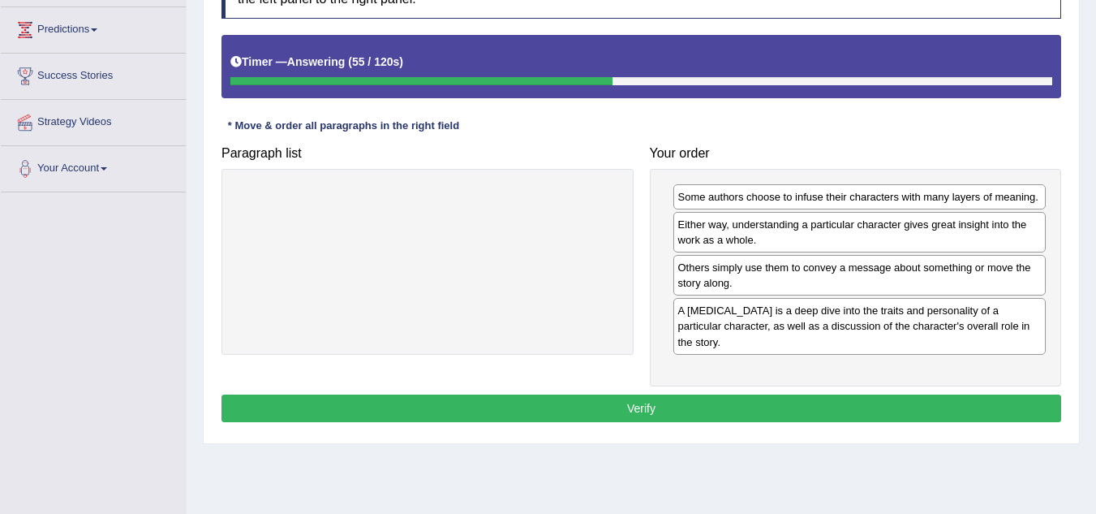
click at [680, 414] on button "Verify" at bounding box center [641, 408] width 840 height 28
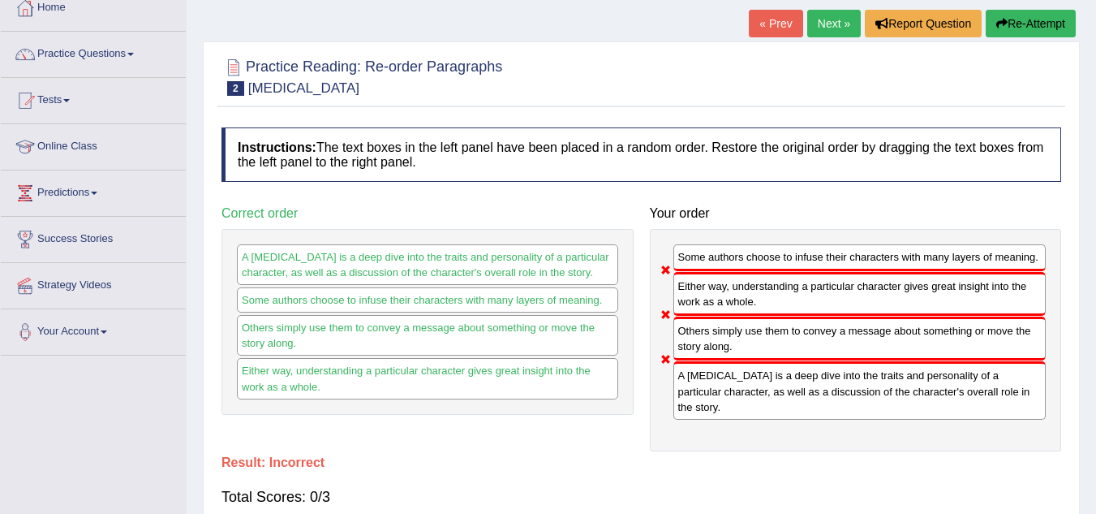
scroll to position [0, 0]
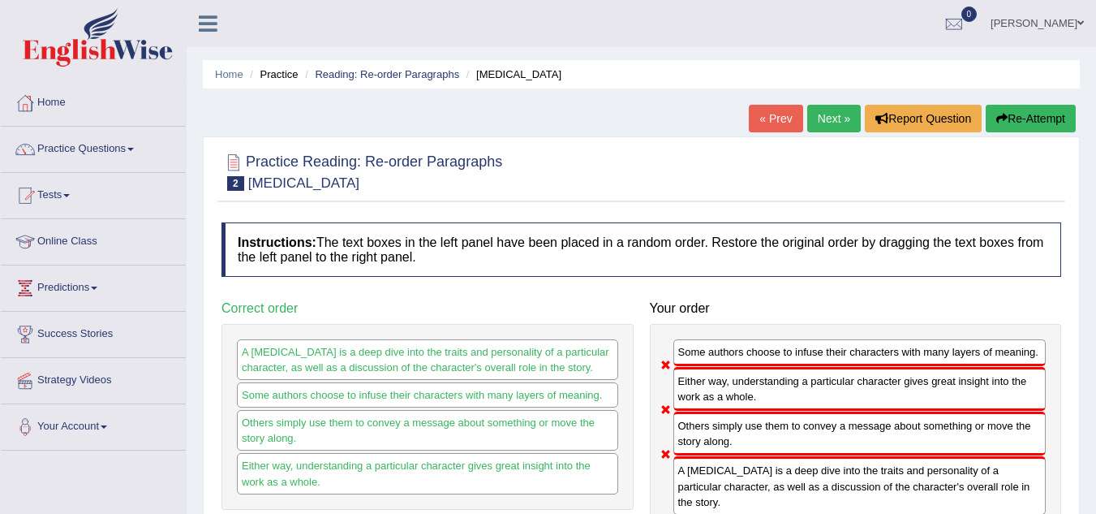
click at [814, 105] on link "Next »" at bounding box center [834, 119] width 54 height 28
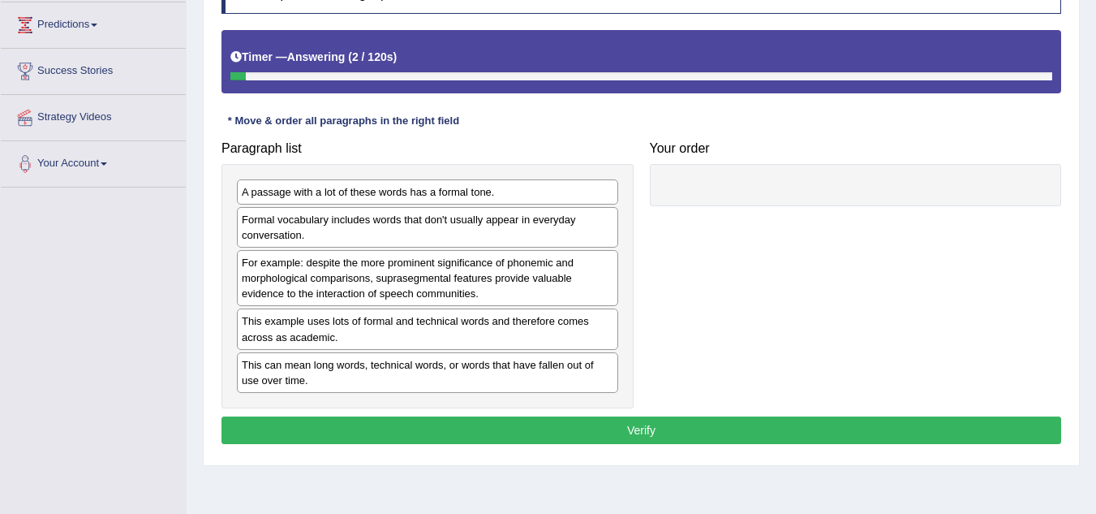
scroll to position [338, 0]
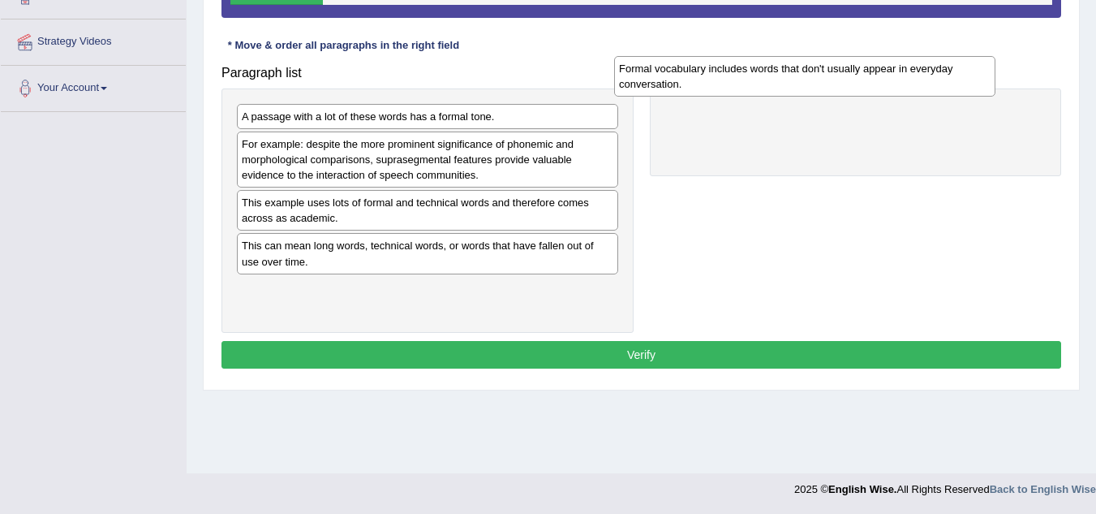
drag, startPoint x: 336, startPoint y: 155, endPoint x: 713, endPoint y: 80, distance: 384.7
click at [713, 80] on div "Formal vocabulary includes words that don't usually appear in everyday conversa…" at bounding box center [804, 76] width 381 height 41
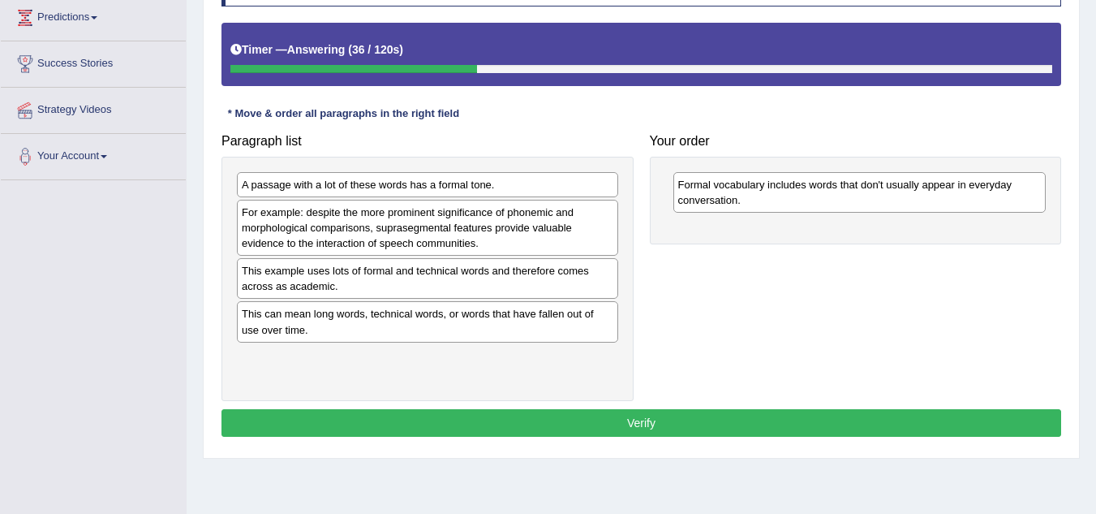
scroll to position [268, 0]
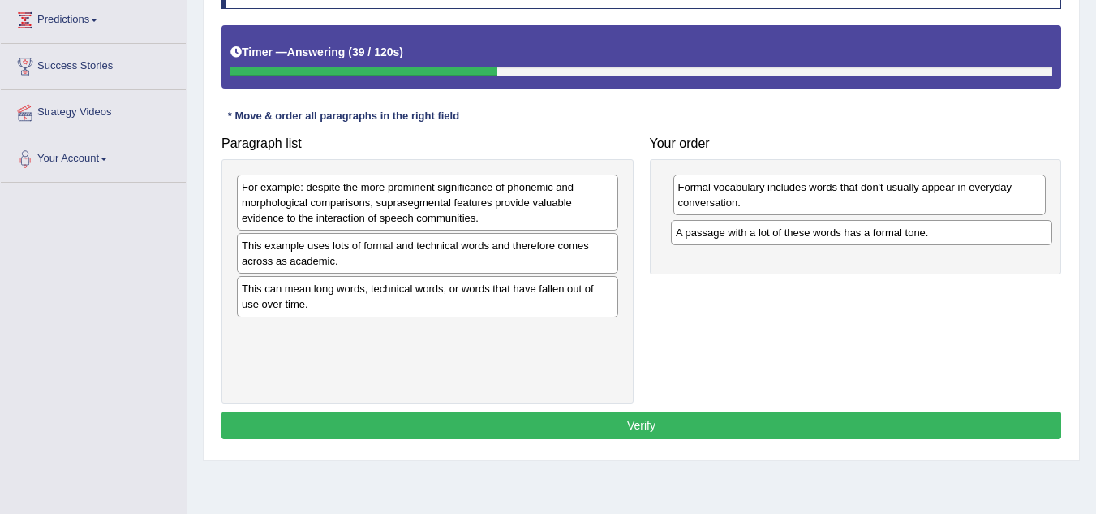
drag, startPoint x: 324, startPoint y: 187, endPoint x: 760, endPoint y: 225, distance: 438.2
click at [760, 225] on div "A passage with a lot of these words has a formal tone." at bounding box center [861, 232] width 381 height 25
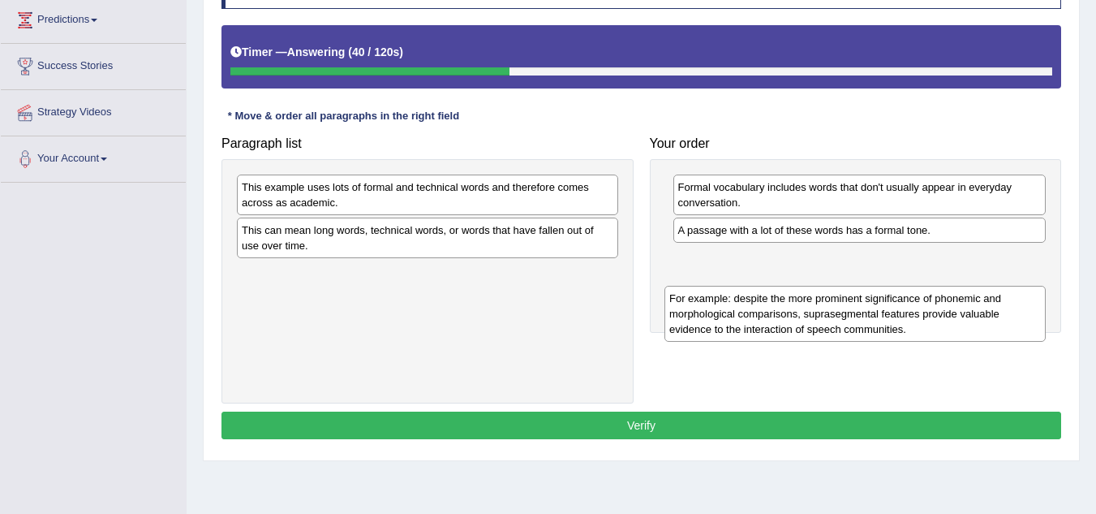
drag, startPoint x: 436, startPoint y: 209, endPoint x: 864, endPoint y: 319, distance: 442.4
click at [864, 319] on div "For example: despite the more prominent significance of phonemic and morphologi…" at bounding box center [854, 314] width 381 height 56
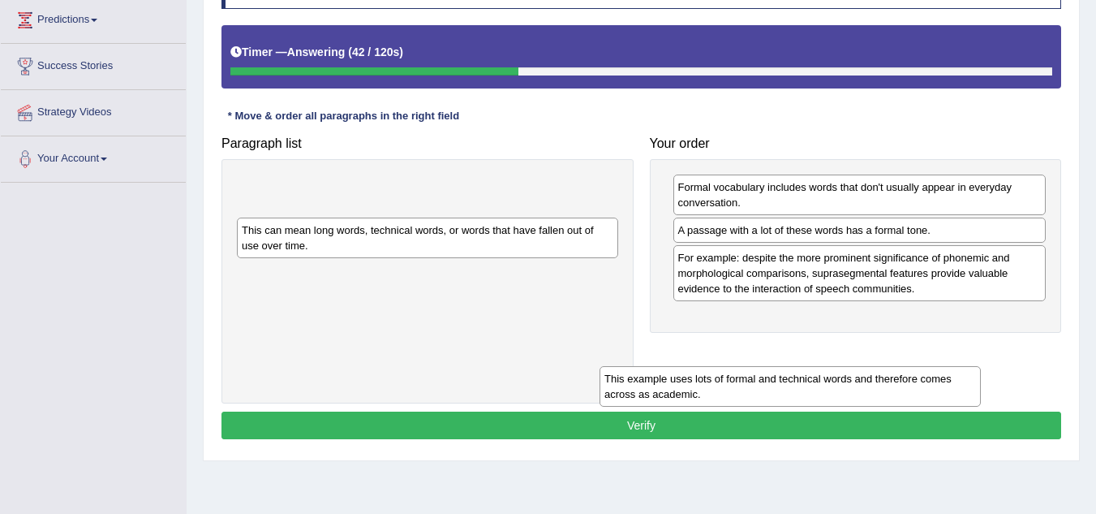
drag, startPoint x: 464, startPoint y: 201, endPoint x: 836, endPoint y: 385, distance: 415.1
click at [836, 385] on div "This example uses lots of formal and technical words and therefore comes across…" at bounding box center [790, 386] width 381 height 41
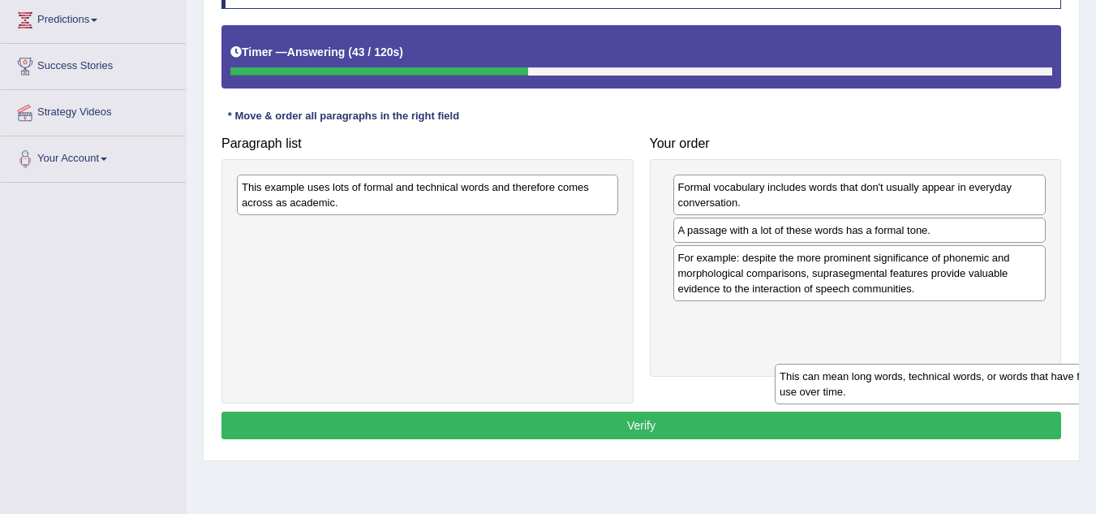
drag, startPoint x: 419, startPoint y: 247, endPoint x: 965, endPoint y: 393, distance: 565.0
click at [965, 393] on div "This can mean long words, technical words, or words that have fallen out of use…" at bounding box center [965, 383] width 381 height 41
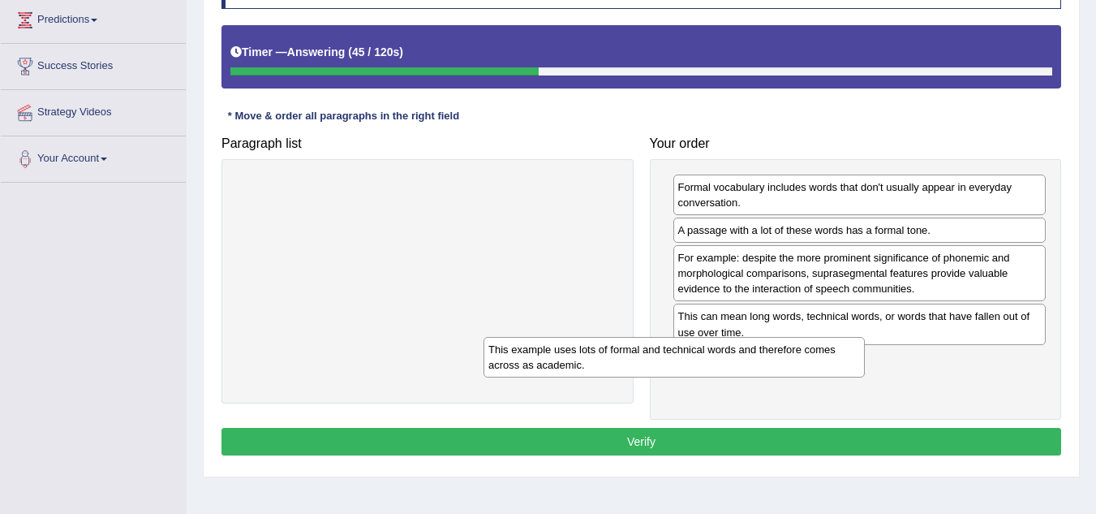
drag, startPoint x: 538, startPoint y: 190, endPoint x: 962, endPoint y: 398, distance: 472.4
click at [865, 377] on div "This example uses lots of formal and technical words and therefore comes across…" at bounding box center [674, 357] width 381 height 41
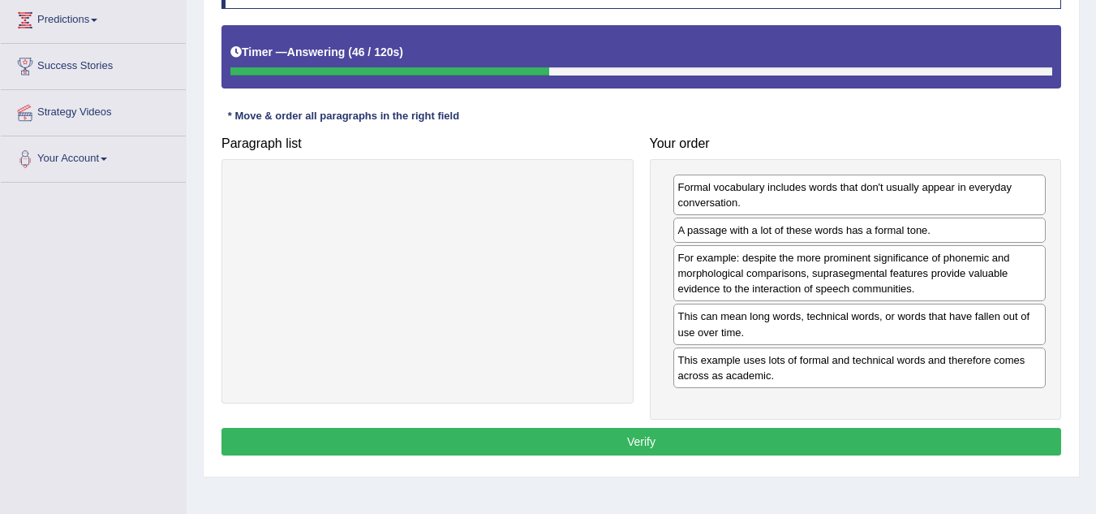
click at [646, 442] on button "Verify" at bounding box center [641, 442] width 840 height 28
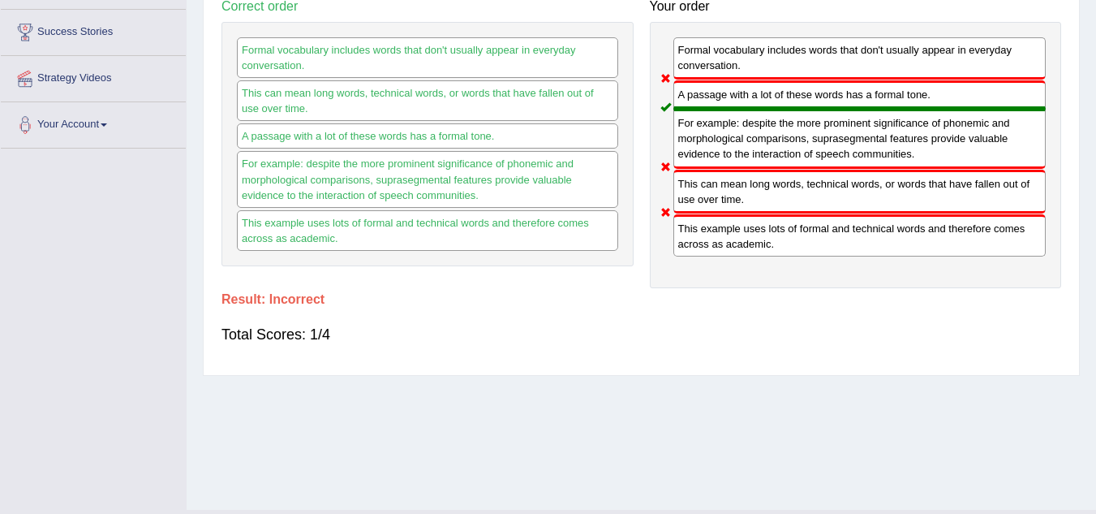
scroll to position [0, 0]
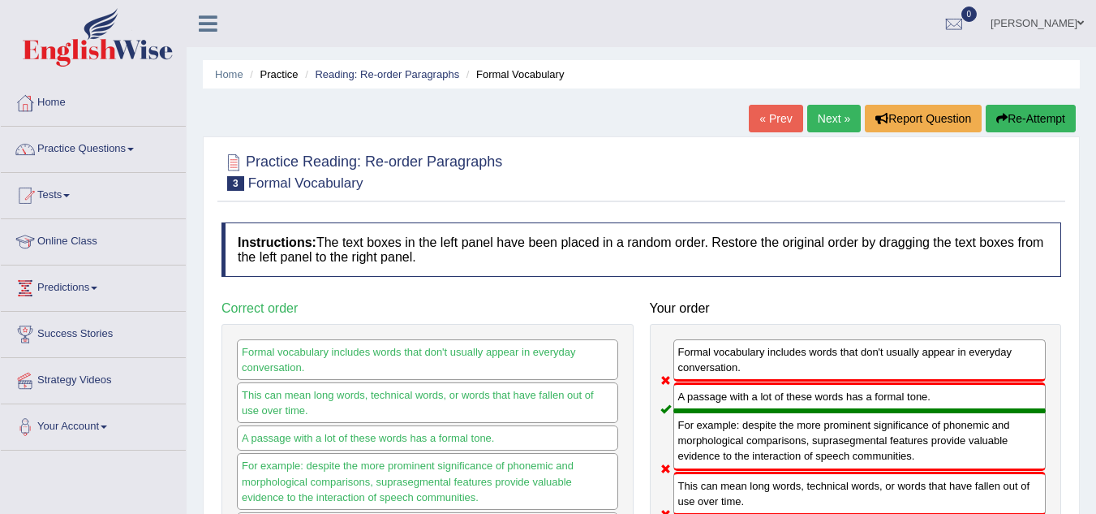
click at [828, 116] on link "Next »" at bounding box center [834, 119] width 54 height 28
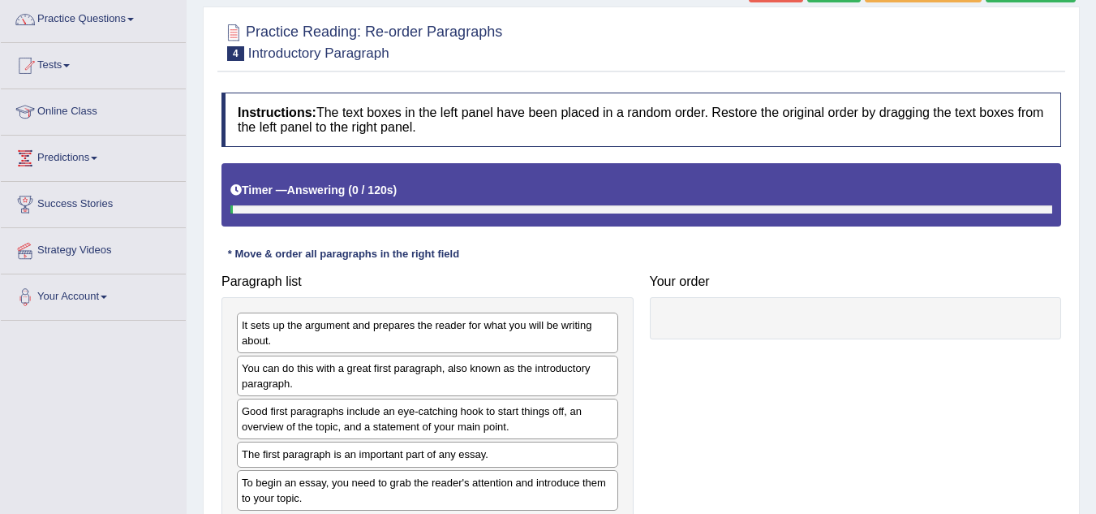
click at [828, 116] on h4 "Instructions: The text boxes in the left panel have been placed in a random ord…" at bounding box center [641, 119] width 840 height 54
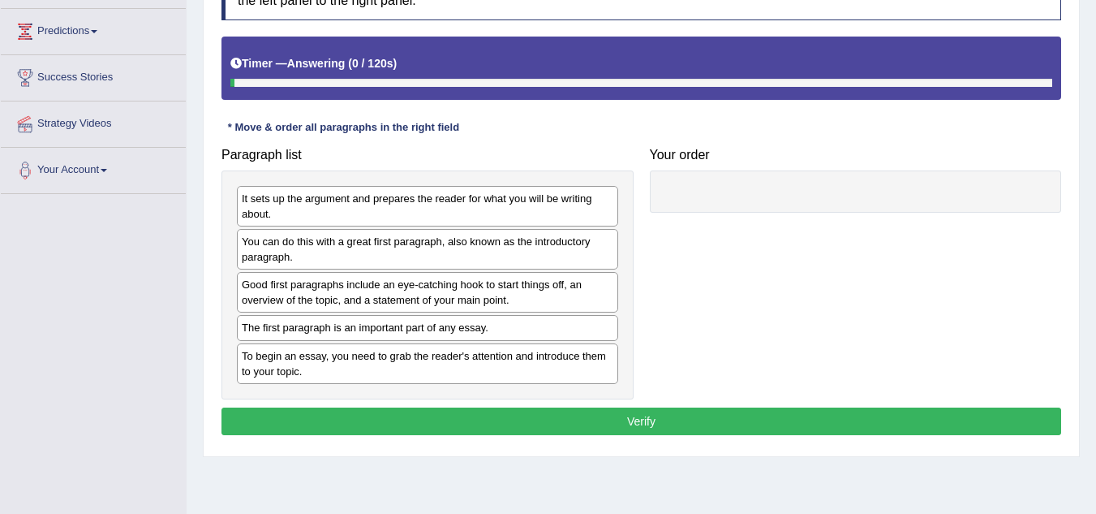
scroll to position [258, 0]
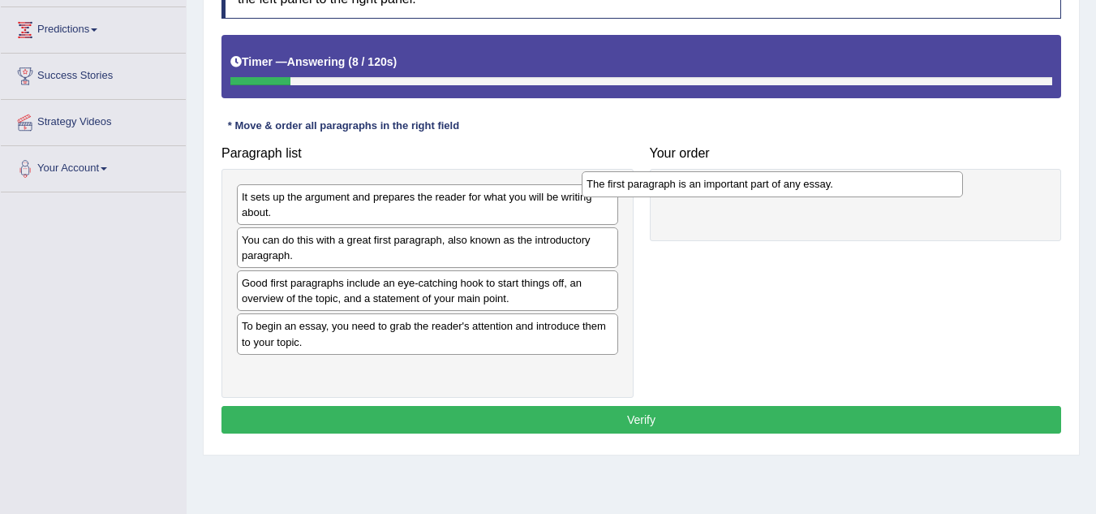
drag, startPoint x: 523, startPoint y: 327, endPoint x: 869, endPoint y: 184, distance: 374.0
click at [869, 184] on div "The first paragraph is an important part of any essay." at bounding box center [772, 183] width 381 height 25
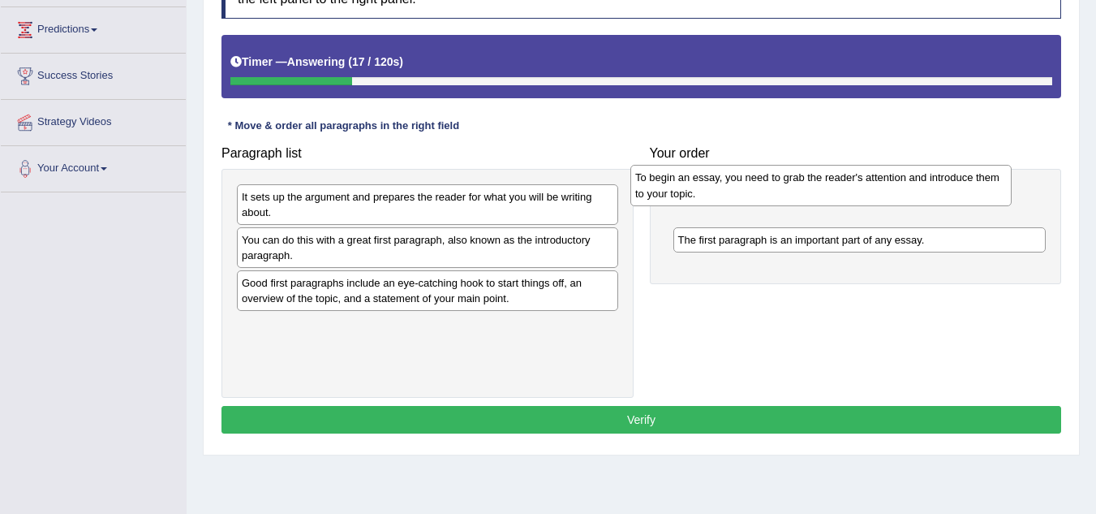
drag, startPoint x: 468, startPoint y: 338, endPoint x: 873, endPoint y: 183, distance: 433.2
click at [873, 183] on div "To begin an essay, you need to grab the reader's attention and introduce them t…" at bounding box center [820, 185] width 381 height 41
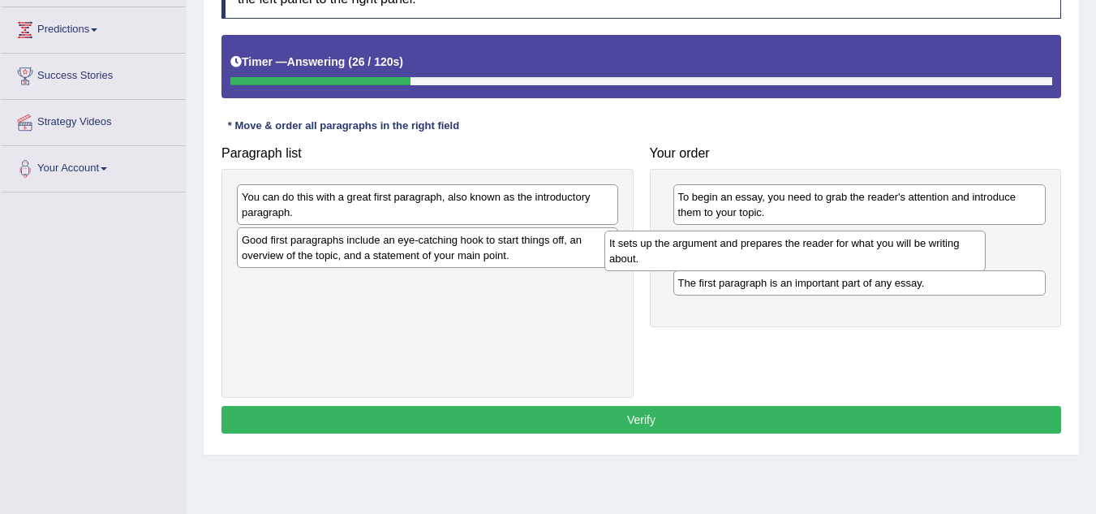
drag, startPoint x: 473, startPoint y: 210, endPoint x: 884, endPoint y: 260, distance: 414.4
click at [884, 260] on div "It sets up the argument and prepares the reader for what you will be writing ab…" at bounding box center [794, 250] width 381 height 41
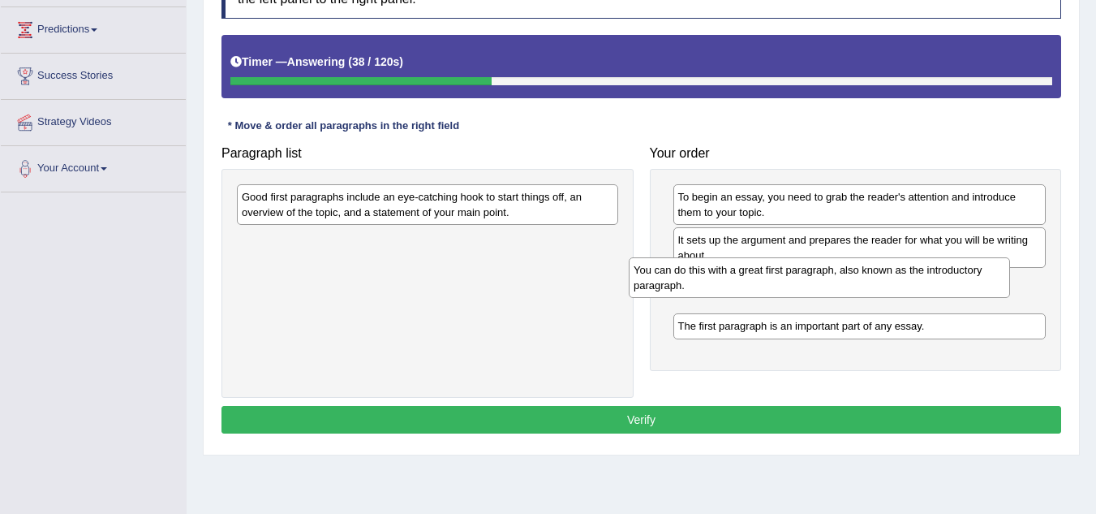
drag, startPoint x: 510, startPoint y: 211, endPoint x: 918, endPoint y: 297, distance: 417.9
click at [918, 297] on div "You can do this with a great first paragraph, also known as the introductory pa…" at bounding box center [819, 277] width 381 height 41
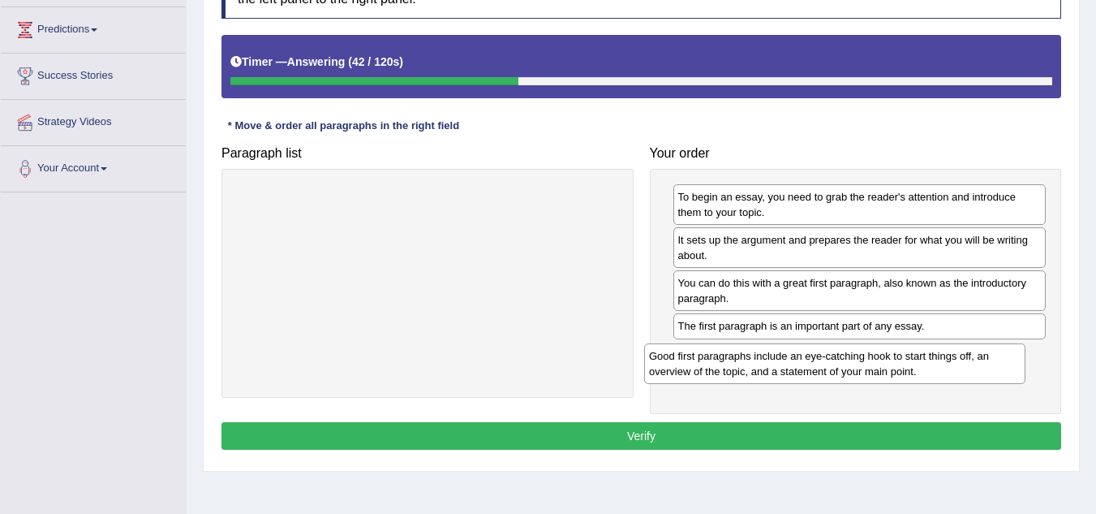
drag, startPoint x: 497, startPoint y: 206, endPoint x: 904, endPoint y: 365, distance: 437.2
click at [904, 365] on div "Good first paragraphs include an eye-catching hook to start things off, an over…" at bounding box center [834, 363] width 381 height 41
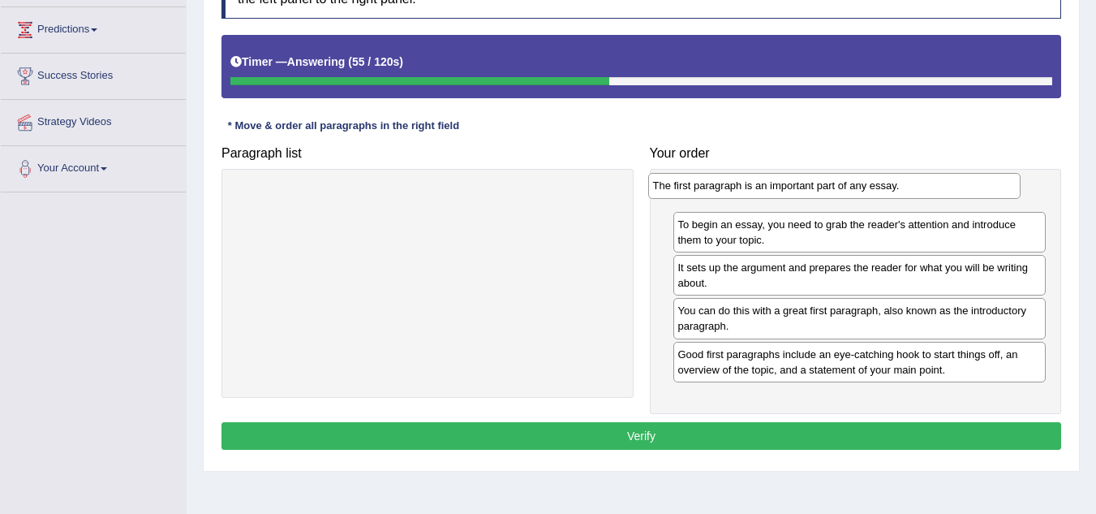
drag, startPoint x: 927, startPoint y: 332, endPoint x: 906, endPoint y: 195, distance: 138.6
click at [906, 195] on div "The first paragraph is an important part of any essay." at bounding box center [834, 185] width 373 height 25
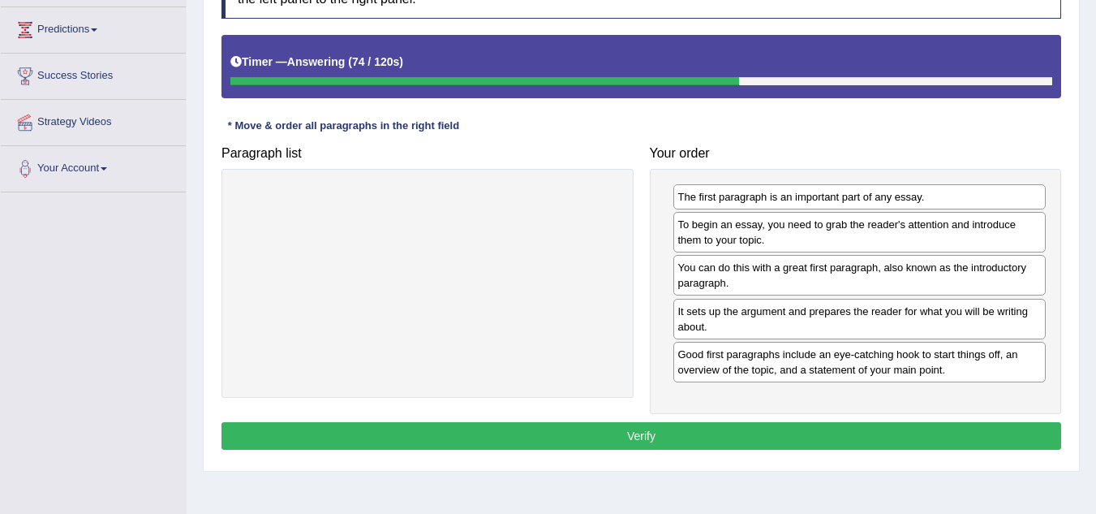
drag, startPoint x: 806, startPoint y: 274, endPoint x: 806, endPoint y: 318, distance: 43.8
click at [806, 318] on div "It sets up the argument and prepares the reader for what you will be writing ab…" at bounding box center [859, 319] width 373 height 41
click at [863, 432] on button "Verify" at bounding box center [641, 436] width 840 height 28
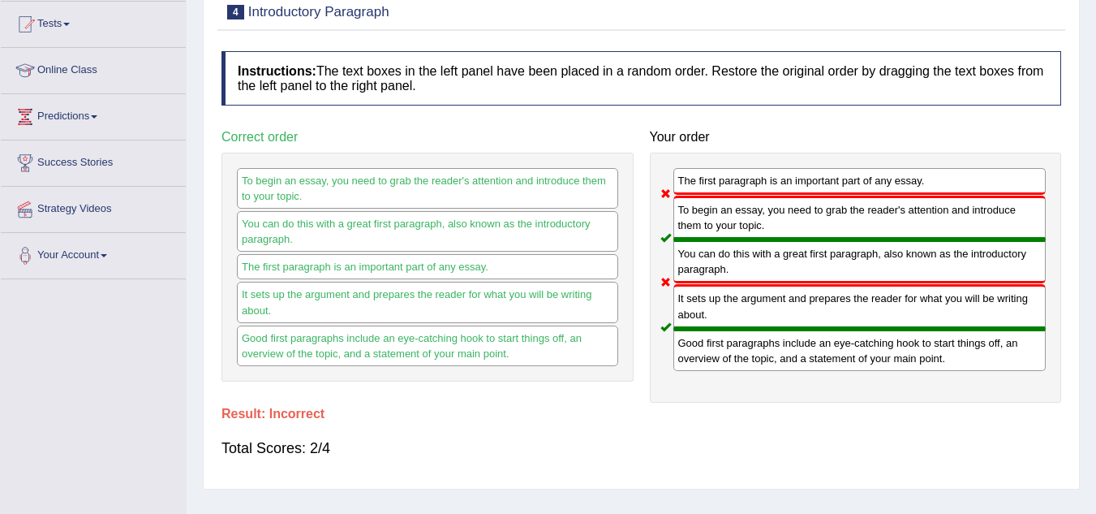
scroll to position [0, 0]
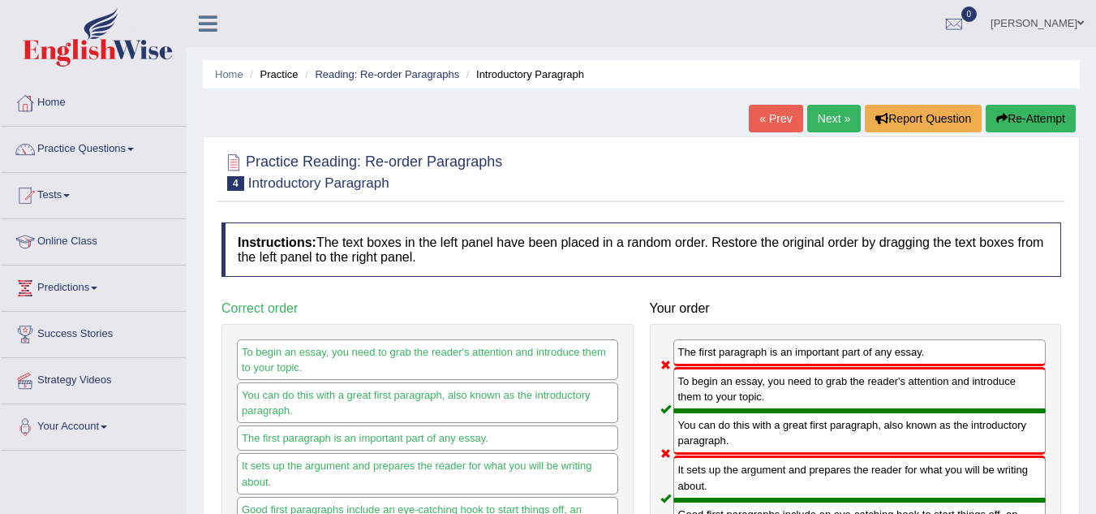
click at [832, 118] on link "Next »" at bounding box center [834, 119] width 54 height 28
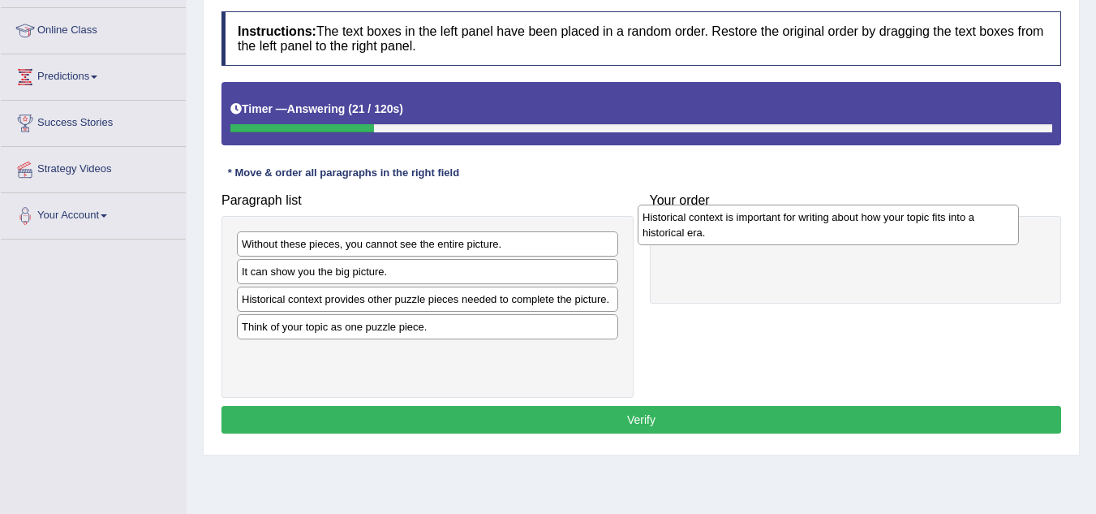
drag, startPoint x: 333, startPoint y: 338, endPoint x: 727, endPoint y: 232, distance: 408.4
click at [727, 232] on div "Historical context is important for writing about how your topic fits into a hi…" at bounding box center [828, 224] width 381 height 41
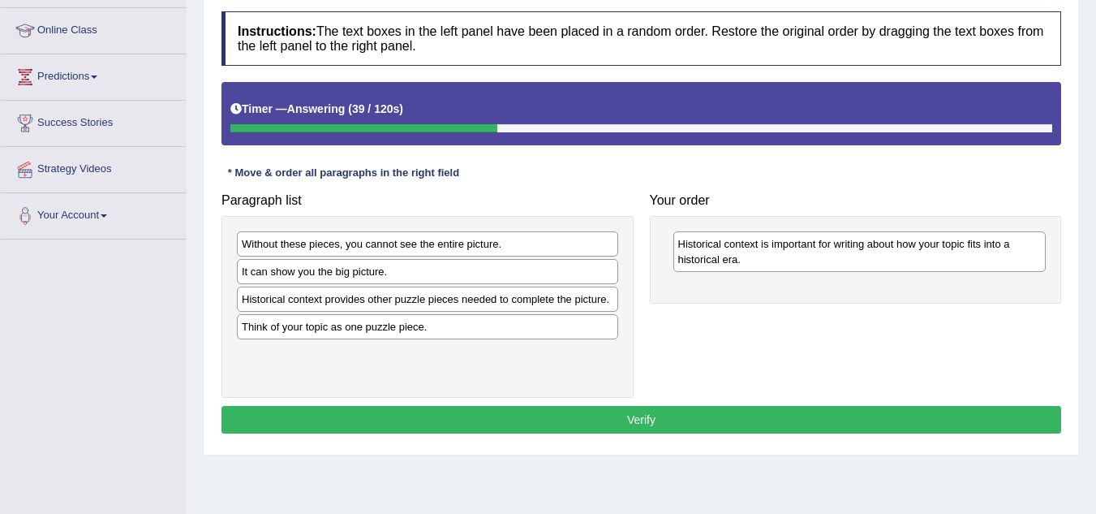
click at [428, 331] on div "Think of your topic as one puzzle piece." at bounding box center [427, 326] width 381 height 25
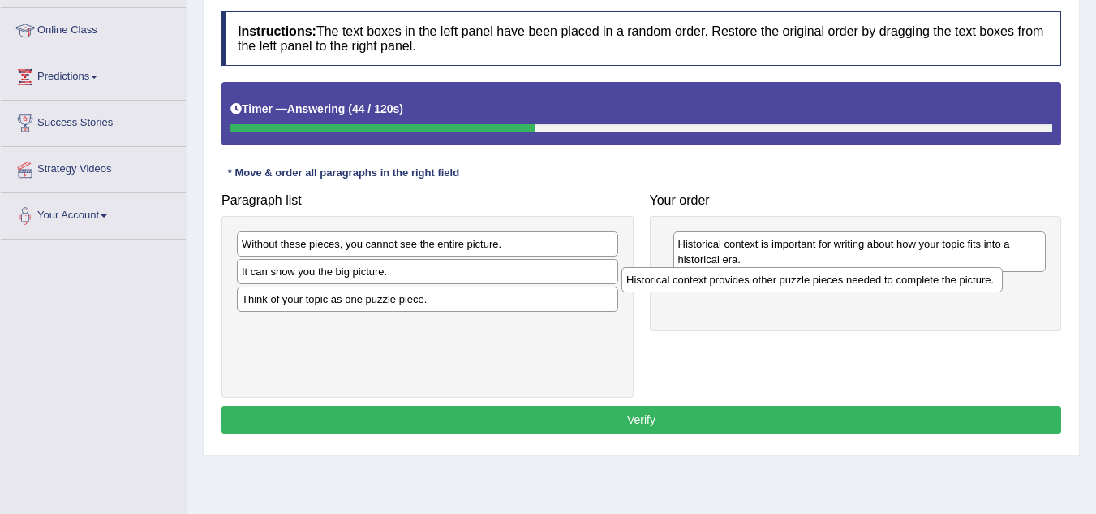
drag, startPoint x: 458, startPoint y: 299, endPoint x: 843, endPoint y: 279, distance: 385.9
click at [843, 279] on div "Historical context provides other puzzle pieces needed to complete the picture." at bounding box center [811, 279] width 381 height 25
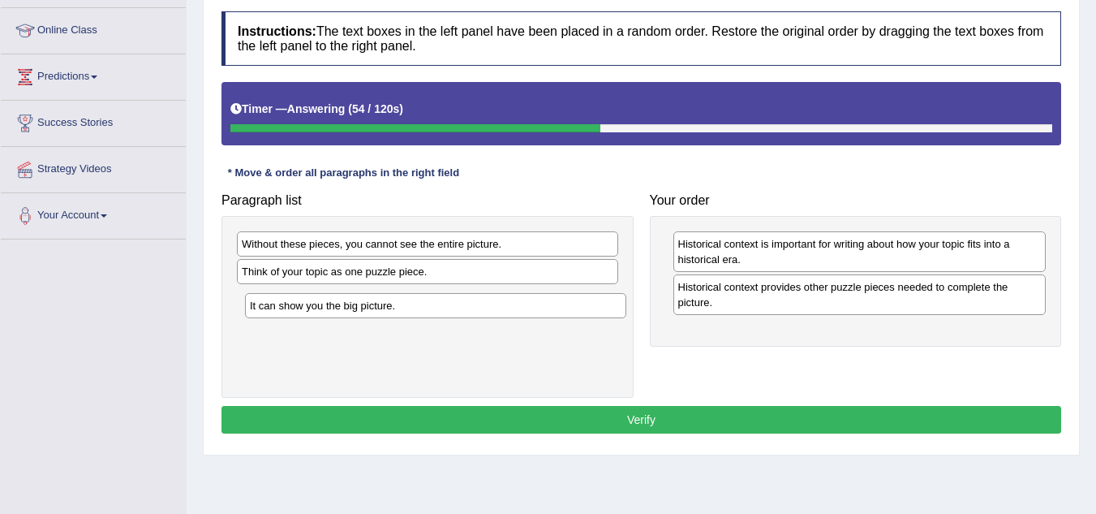
drag, startPoint x: 453, startPoint y: 277, endPoint x: 461, endPoint y: 311, distance: 35.0
click at [461, 311] on div "It can show you the big picture." at bounding box center [435, 305] width 381 height 25
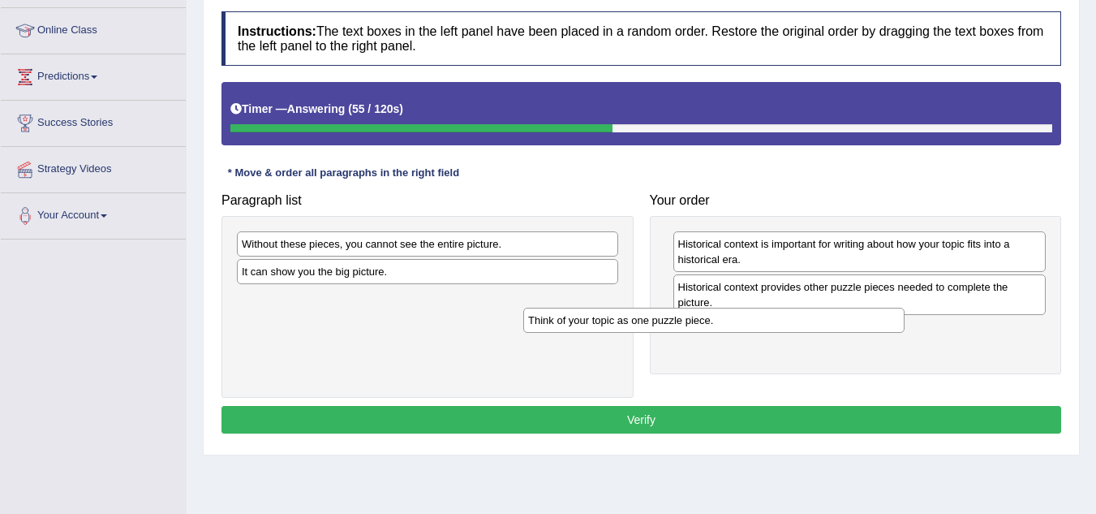
drag, startPoint x: 443, startPoint y: 274, endPoint x: 738, endPoint y: 321, distance: 299.0
click at [738, 321] on div "Think of your topic as one puzzle piece." at bounding box center [713, 319] width 381 height 25
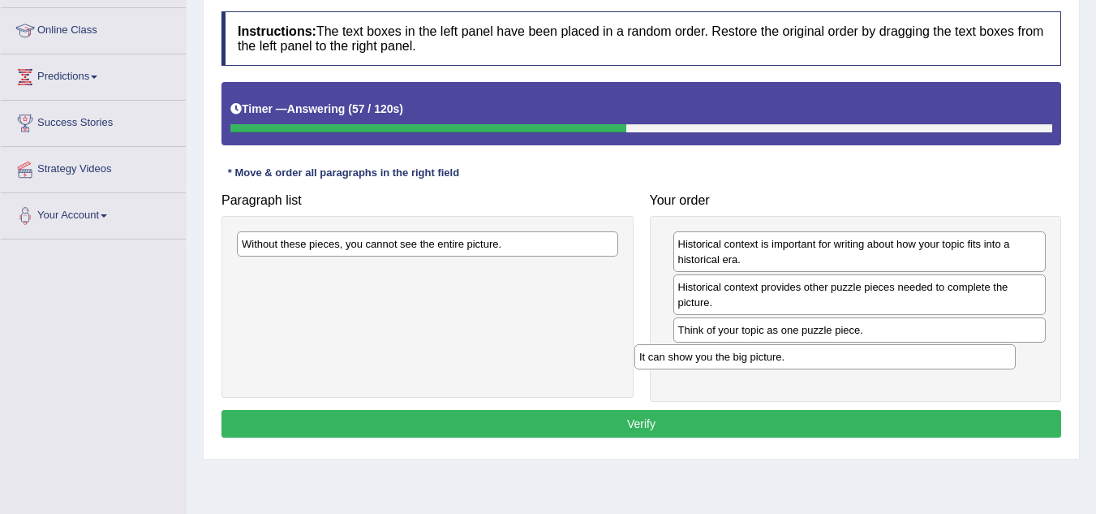
drag, startPoint x: 493, startPoint y: 276, endPoint x: 893, endPoint y: 359, distance: 408.5
click at [893, 359] on div "It can show you the big picture." at bounding box center [824, 356] width 381 height 25
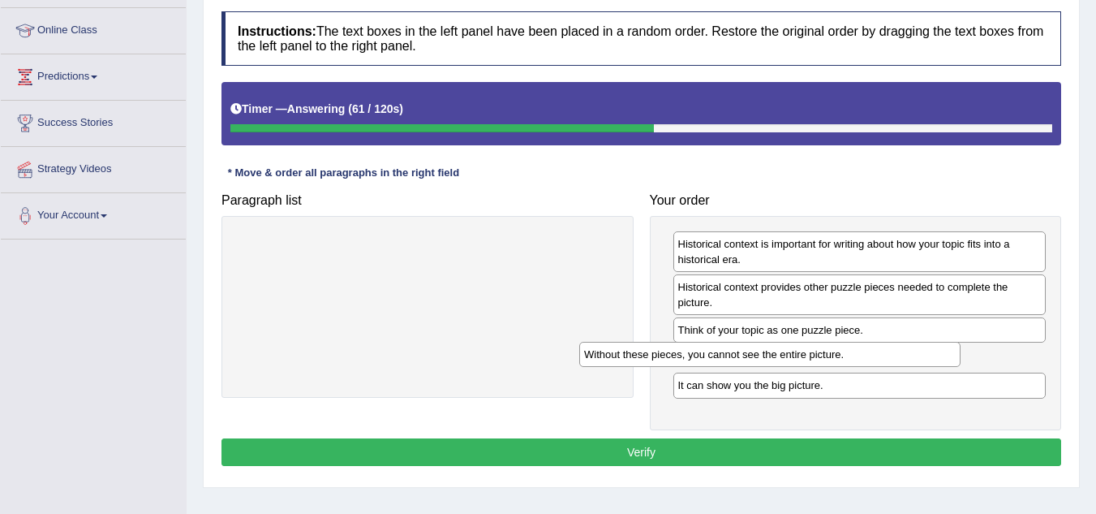
drag, startPoint x: 507, startPoint y: 253, endPoint x: 849, endPoint y: 363, distance: 359.7
click at [849, 363] on div "Without these pieces, you cannot see the entire picture." at bounding box center [769, 354] width 381 height 25
click at [828, 441] on button "Verify" at bounding box center [641, 452] width 840 height 28
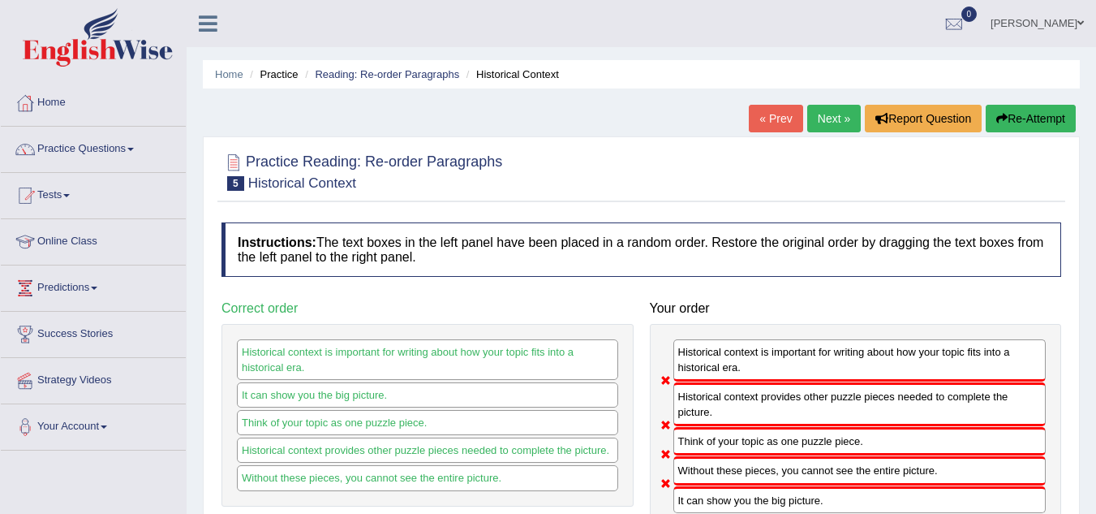
click at [837, 126] on link "Next »" at bounding box center [834, 119] width 54 height 28
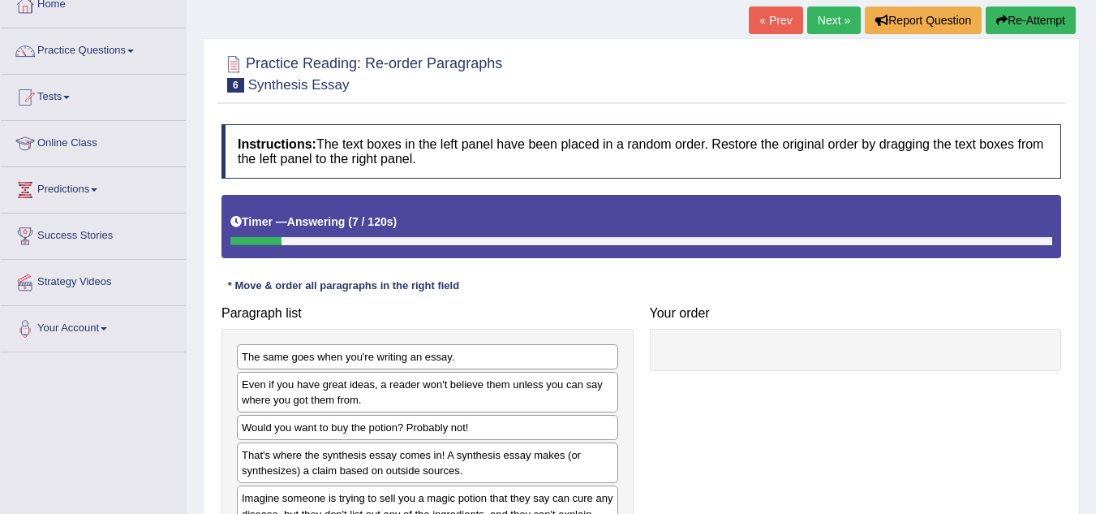
scroll to position [97, 0]
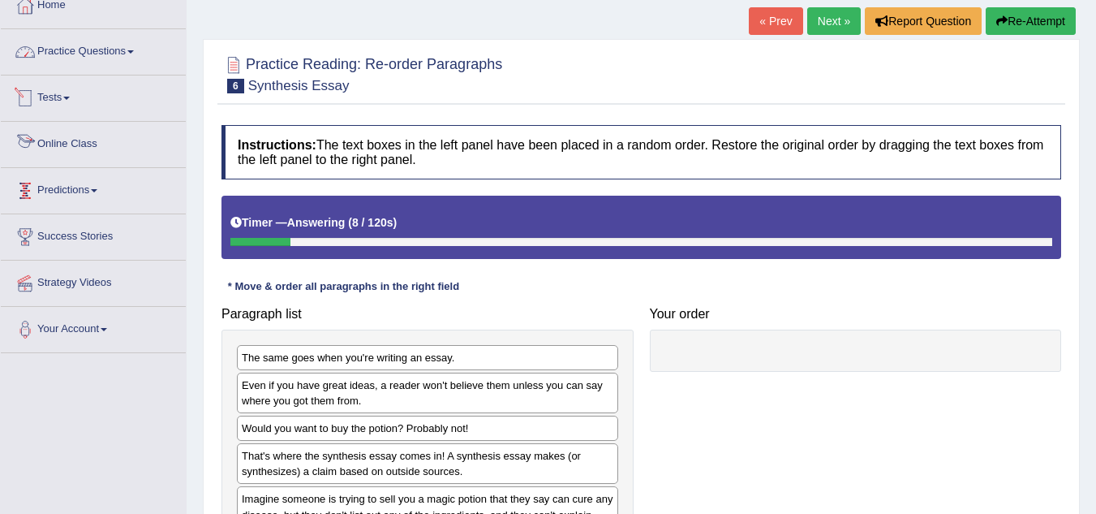
click at [91, 54] on link "Practice Questions" at bounding box center [93, 49] width 185 height 41
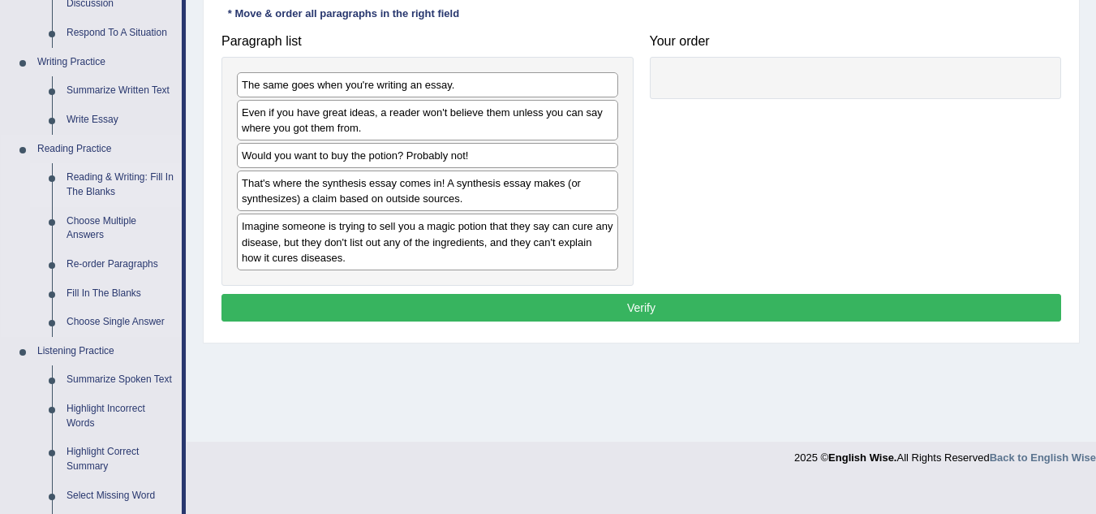
scroll to position [372, 0]
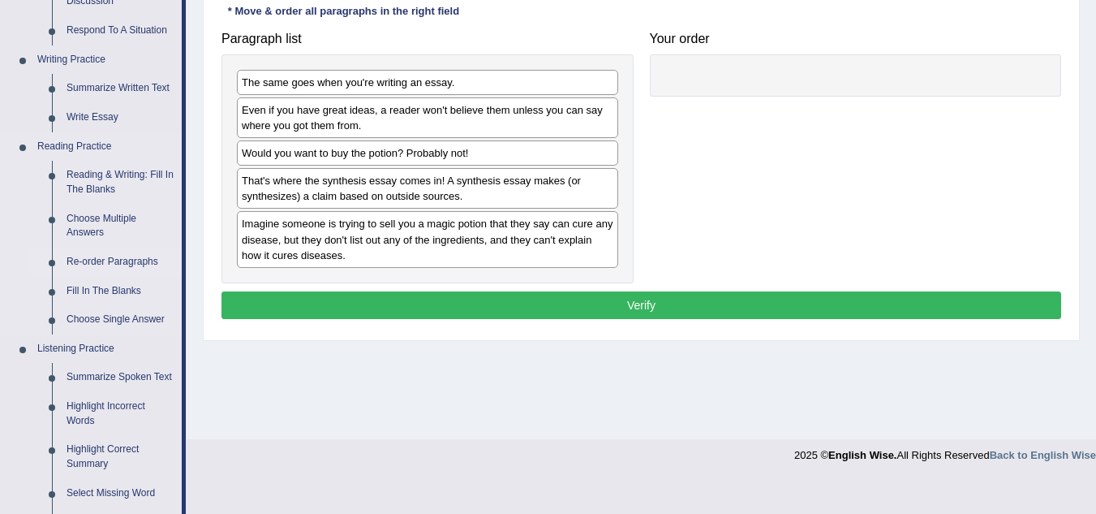
click at [105, 258] on link "Re-order Paragraphs" at bounding box center [120, 261] width 123 height 29
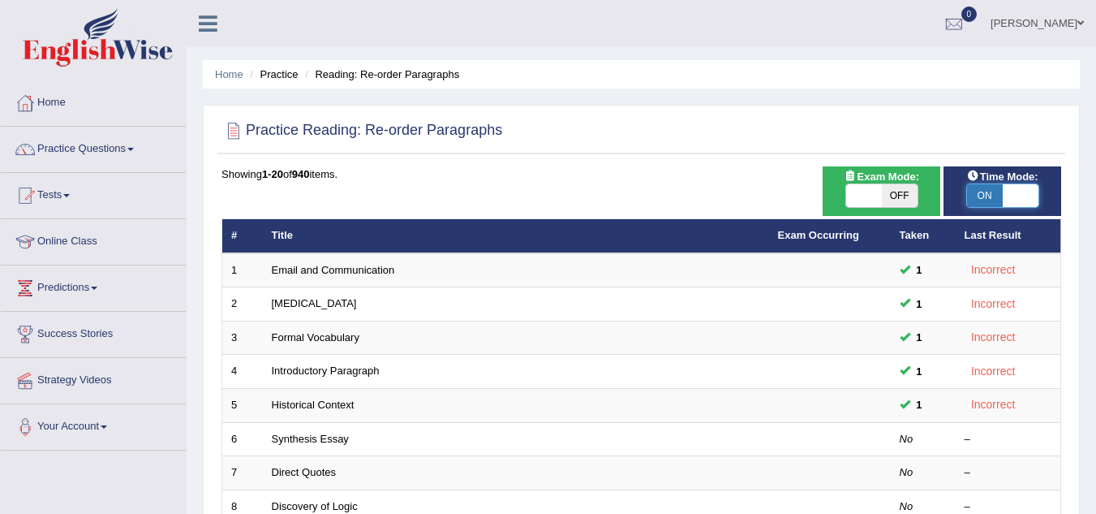
click at [1026, 201] on span at bounding box center [1021, 195] width 36 height 23
checkbox input "false"
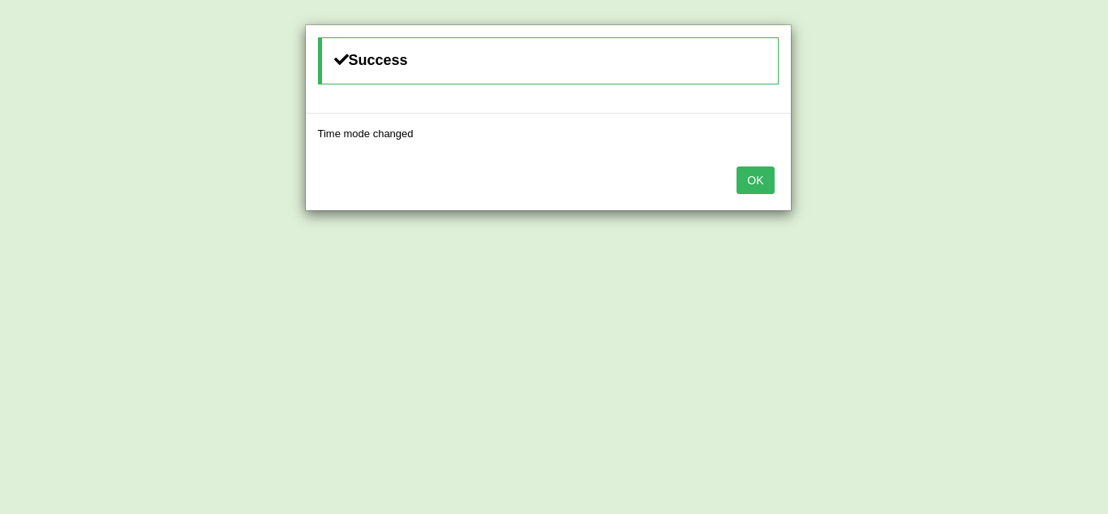
click at [770, 191] on button "OK" at bounding box center [755, 180] width 37 height 28
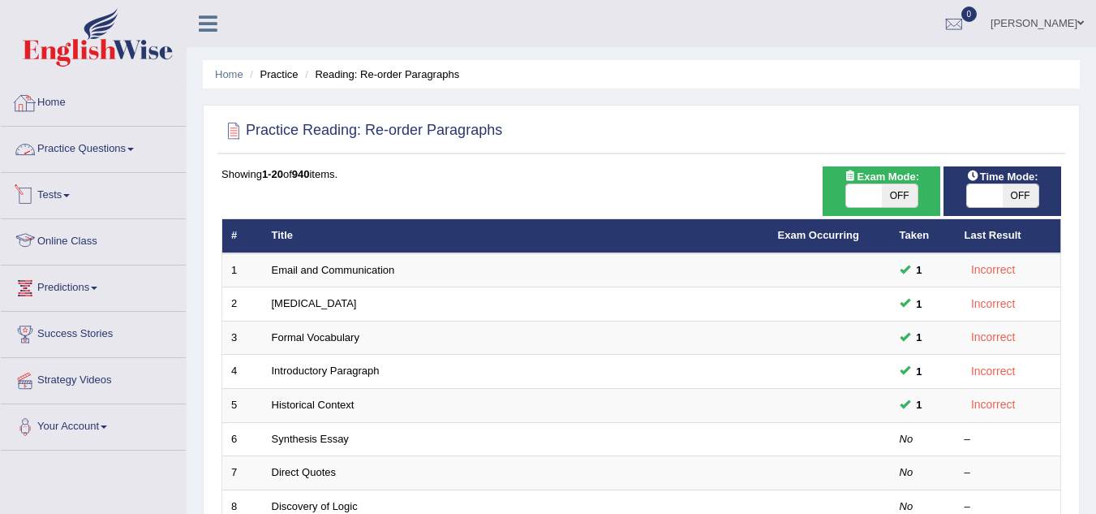
click at [90, 140] on link "Practice Questions" at bounding box center [93, 147] width 185 height 41
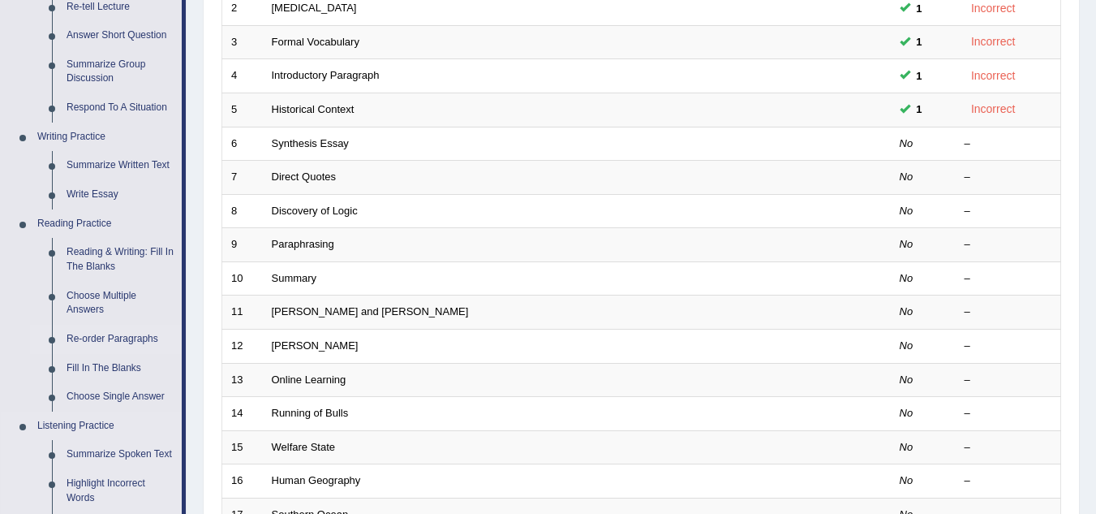
scroll to position [69, 0]
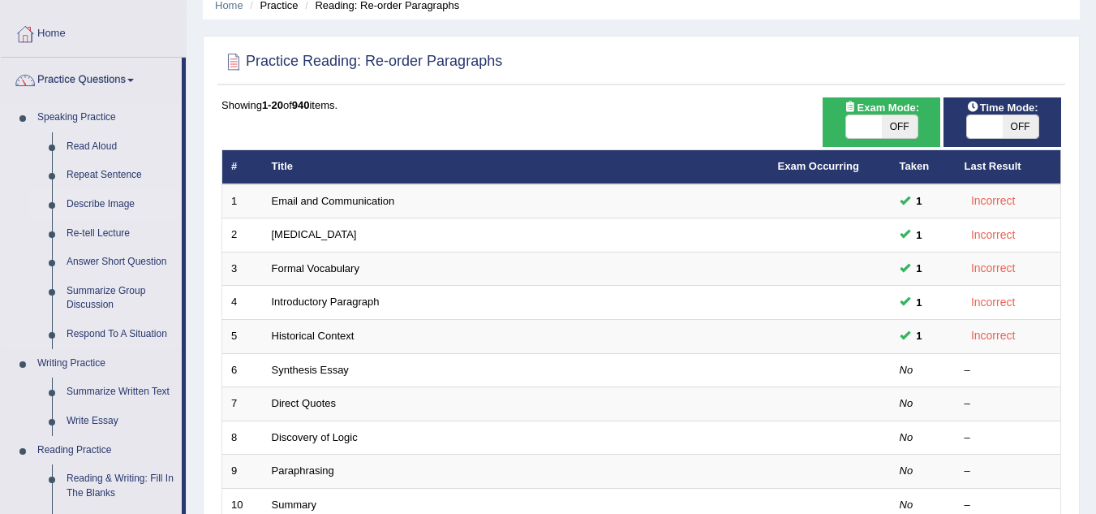
click at [108, 200] on link "Describe Image" at bounding box center [120, 204] width 123 height 29
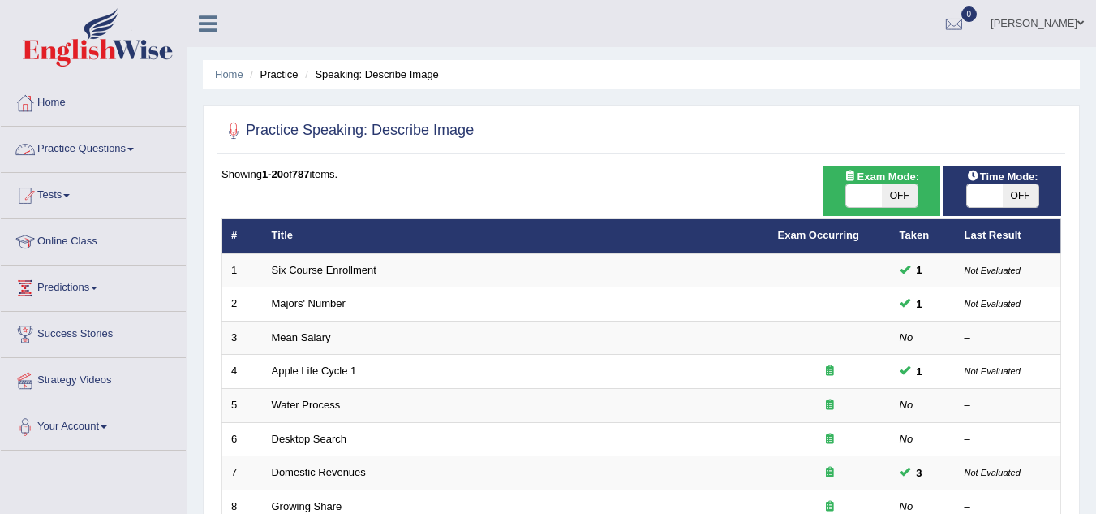
click at [98, 142] on link "Practice Questions" at bounding box center [93, 147] width 185 height 41
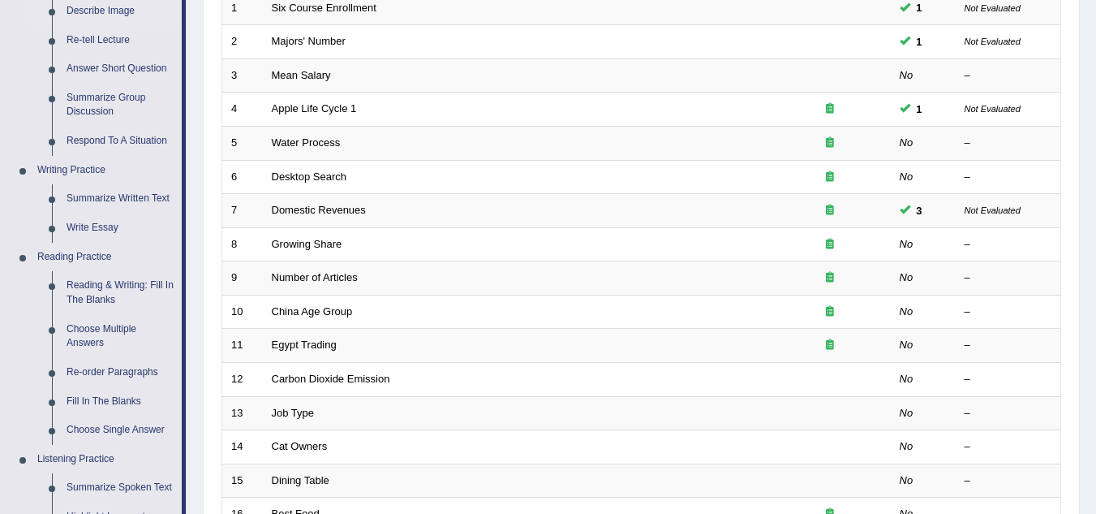
scroll to position [261, 0]
click at [101, 140] on link "Respond To A Situation" at bounding box center [120, 141] width 123 height 29
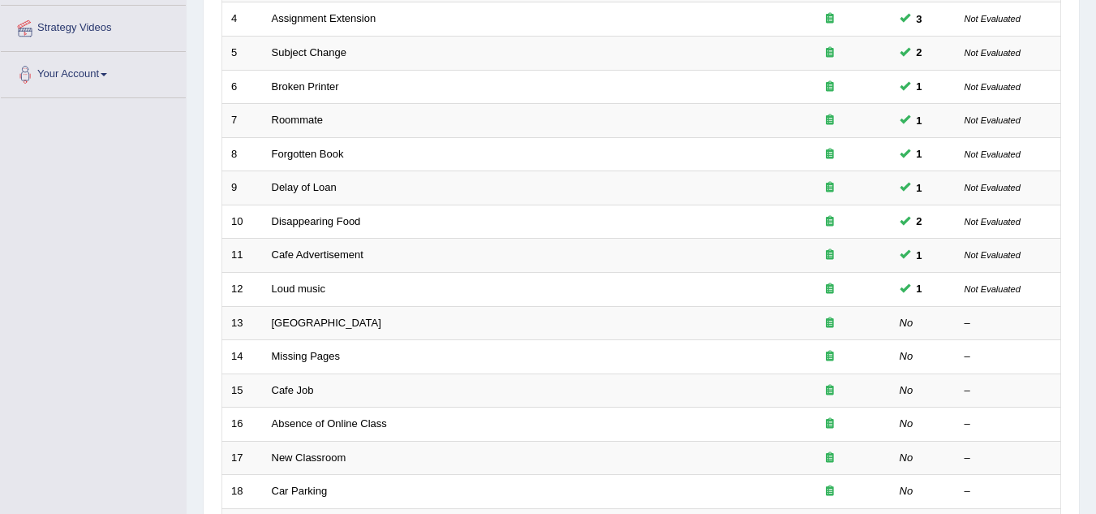
scroll to position [353, 0]
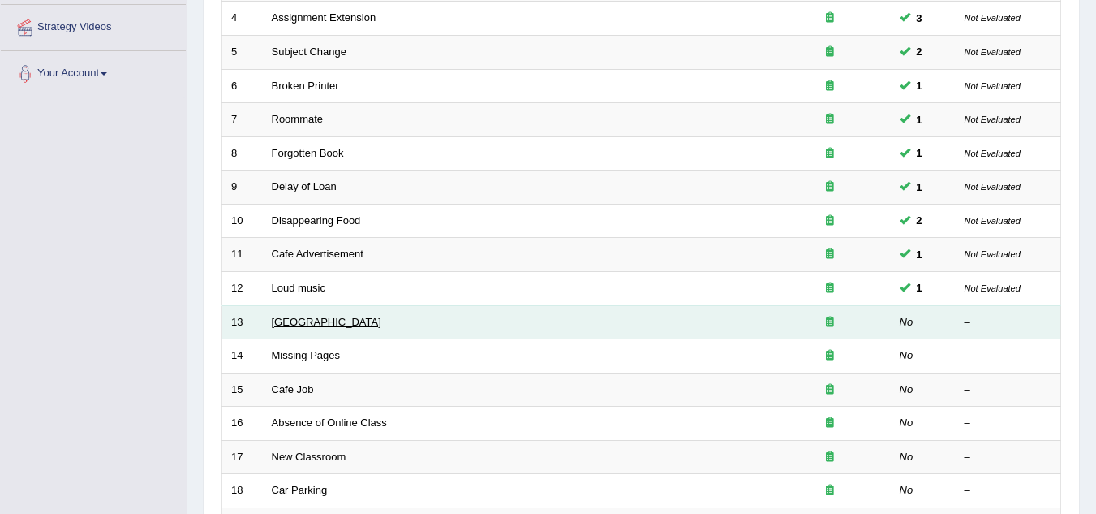
click at [316, 321] on link "Noisy Library" at bounding box center [327, 322] width 110 height 12
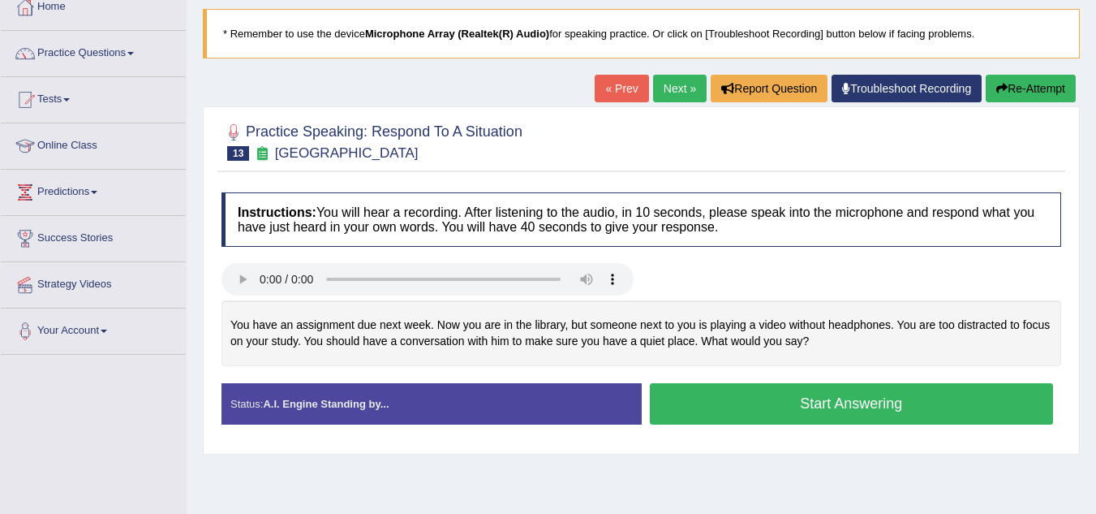
scroll to position [97, 0]
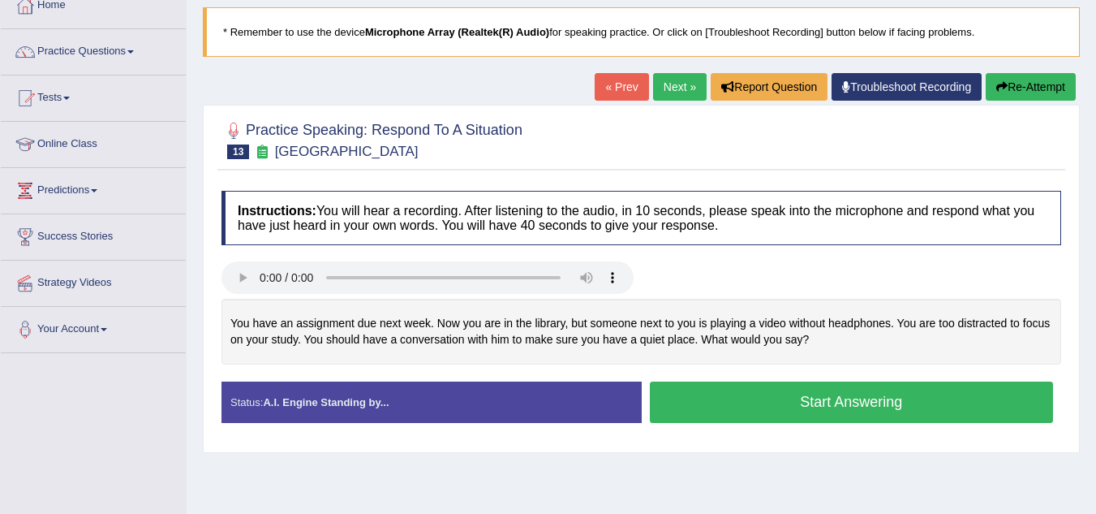
click at [680, 74] on link "Next »" at bounding box center [680, 87] width 54 height 28
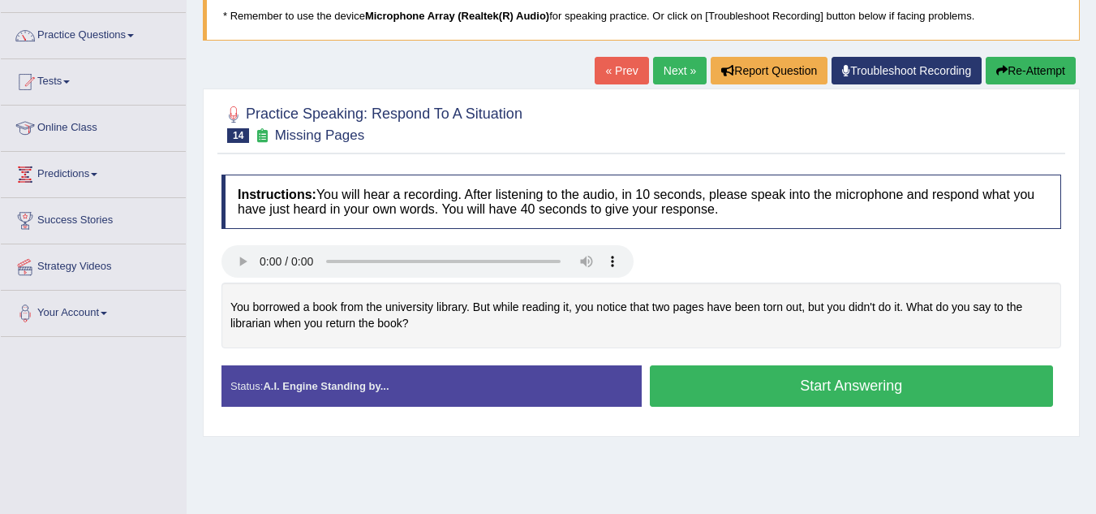
scroll to position [113, 0]
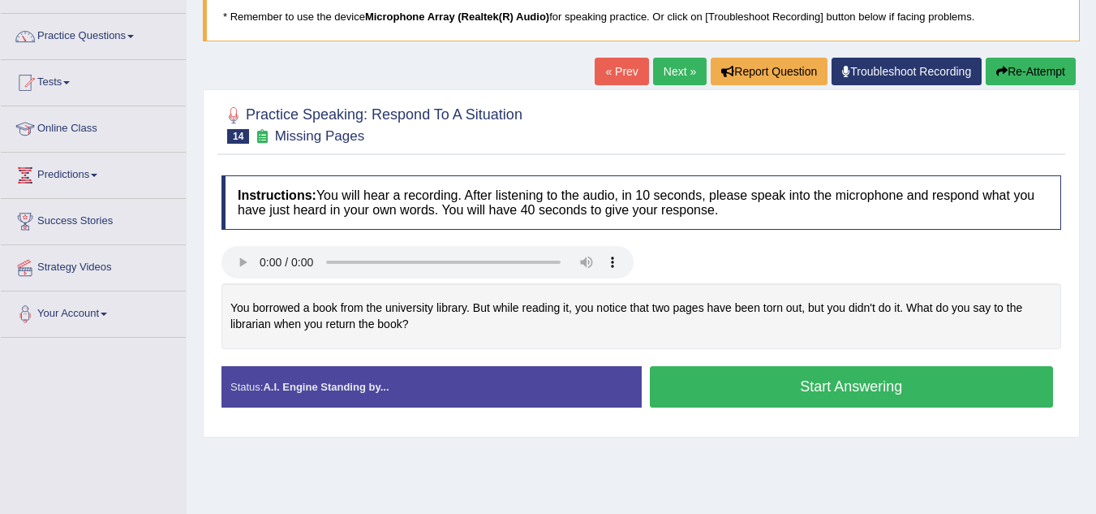
click at [656, 65] on link "Next »" at bounding box center [680, 72] width 54 height 28
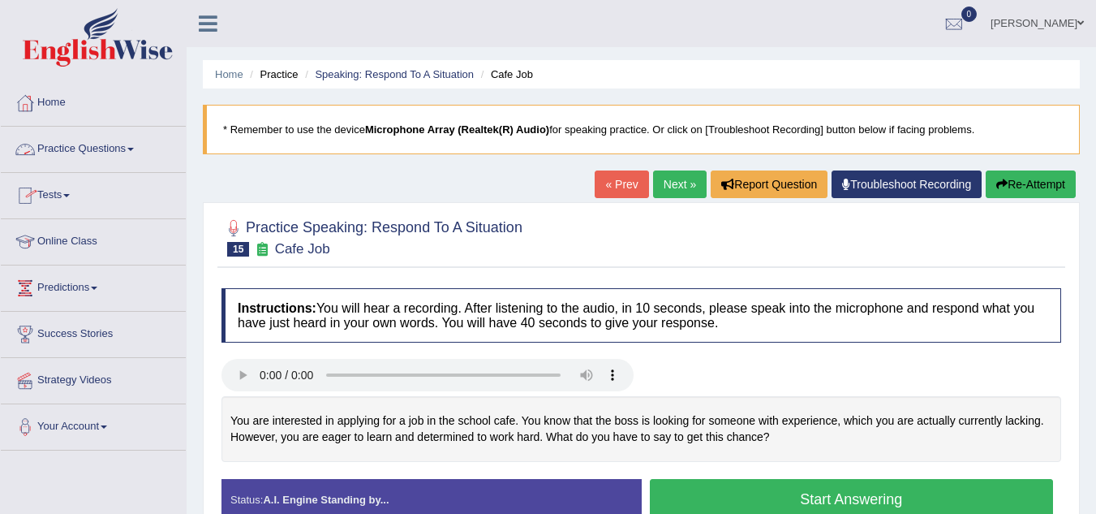
click at [118, 148] on link "Practice Questions" at bounding box center [93, 147] width 185 height 41
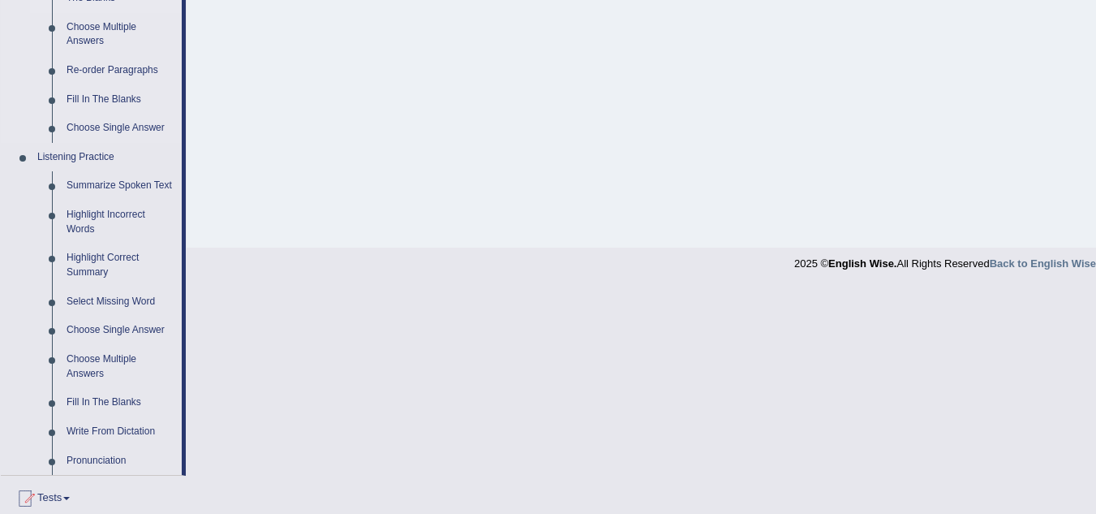
scroll to position [565, 0]
click at [119, 98] on link "Fill In The Blanks" at bounding box center [120, 98] width 123 height 29
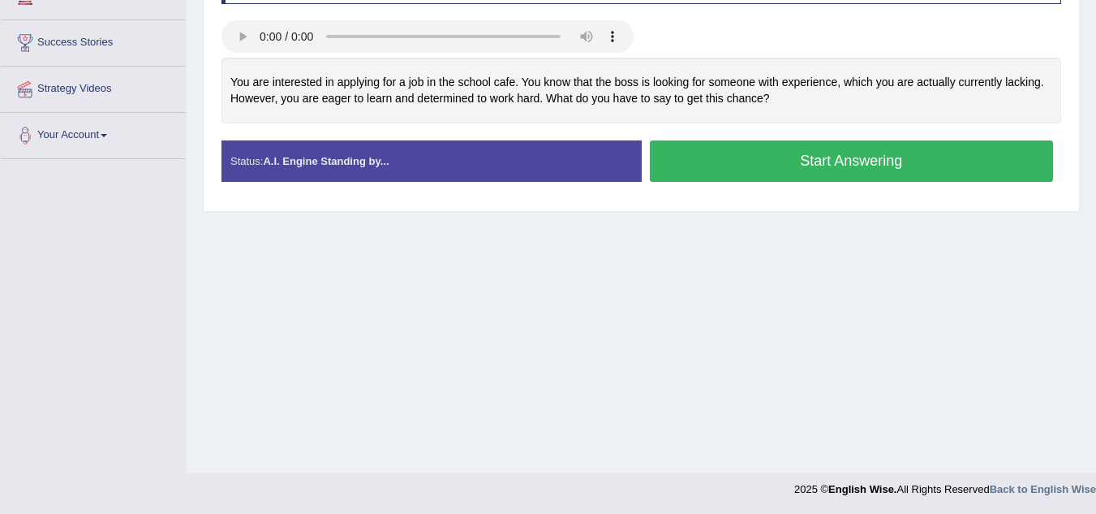
scroll to position [188, 0]
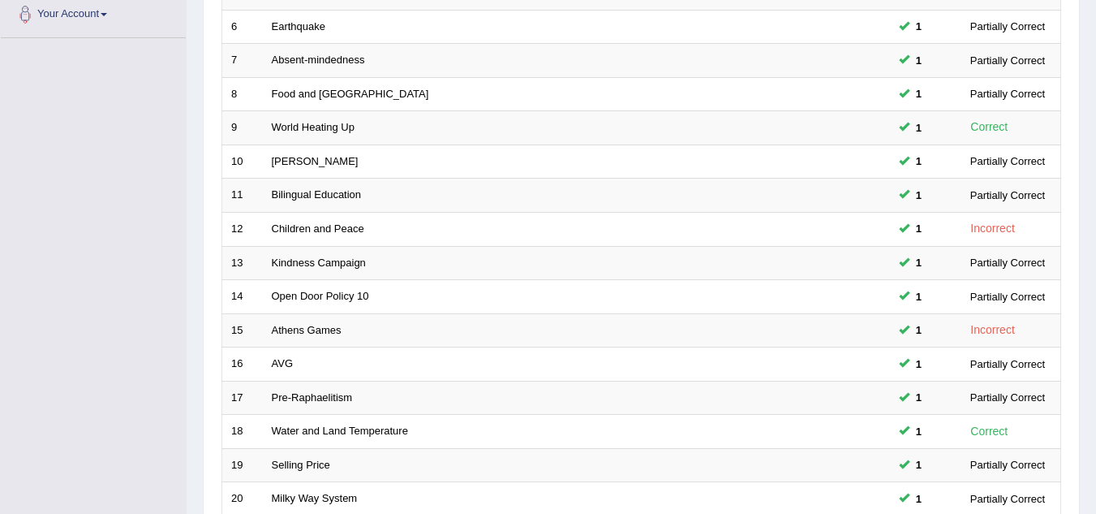
scroll to position [561, 0]
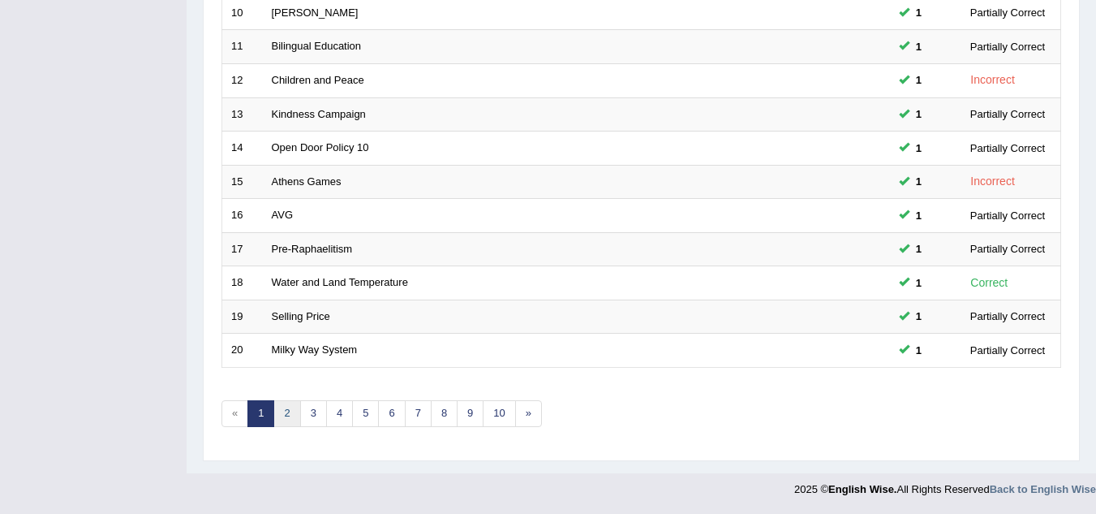
click at [288, 406] on link "2" at bounding box center [286, 413] width 27 height 27
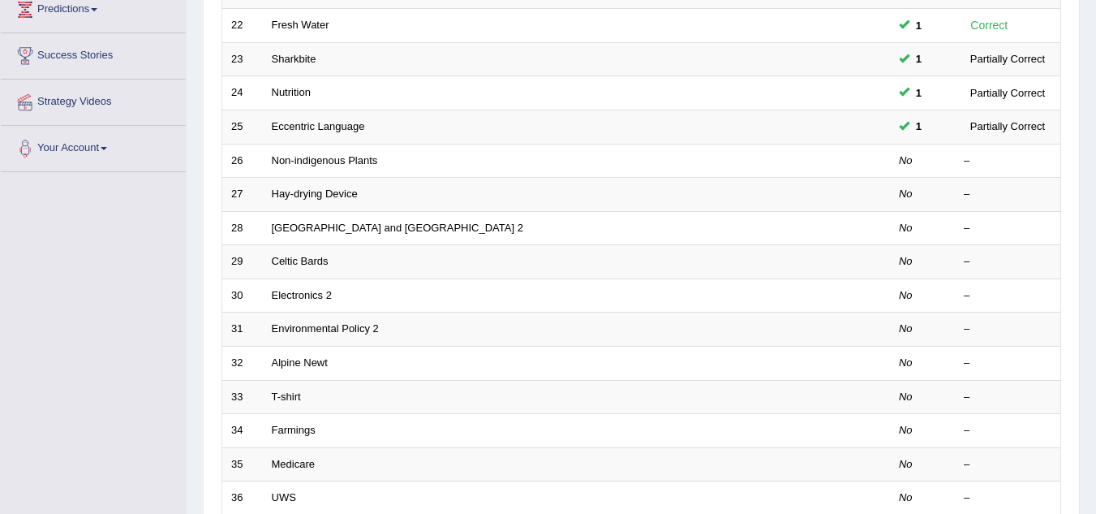
scroll to position [265, 0]
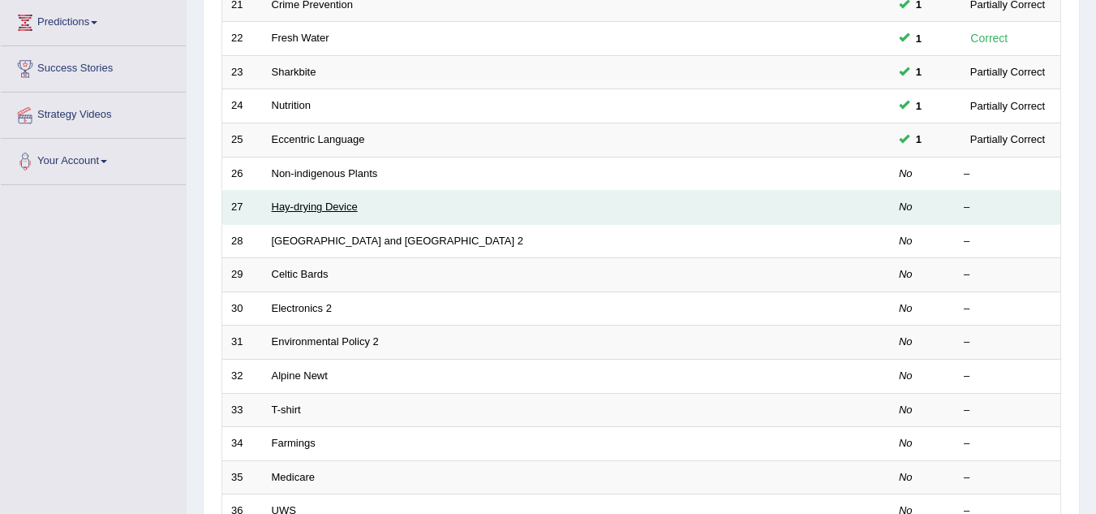
click at [312, 208] on link "Hay-drying Device" at bounding box center [315, 206] width 86 height 12
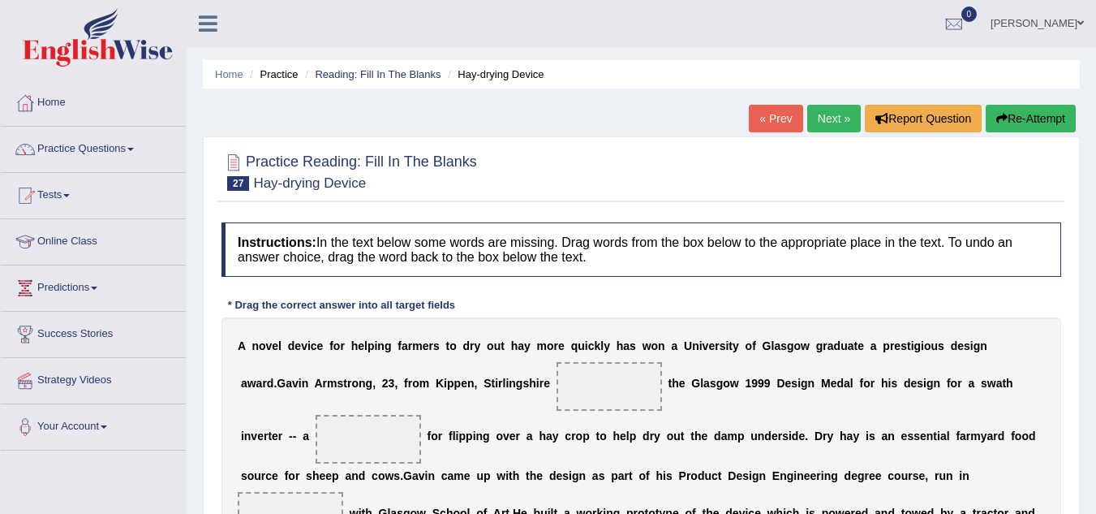
click at [828, 106] on link "Next »" at bounding box center [834, 119] width 54 height 28
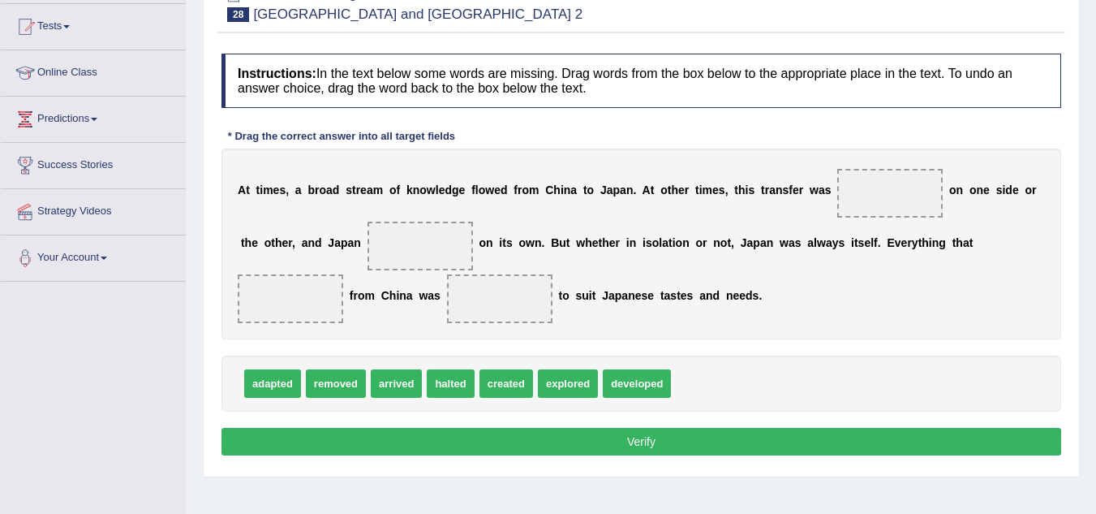
scroll to position [170, 0]
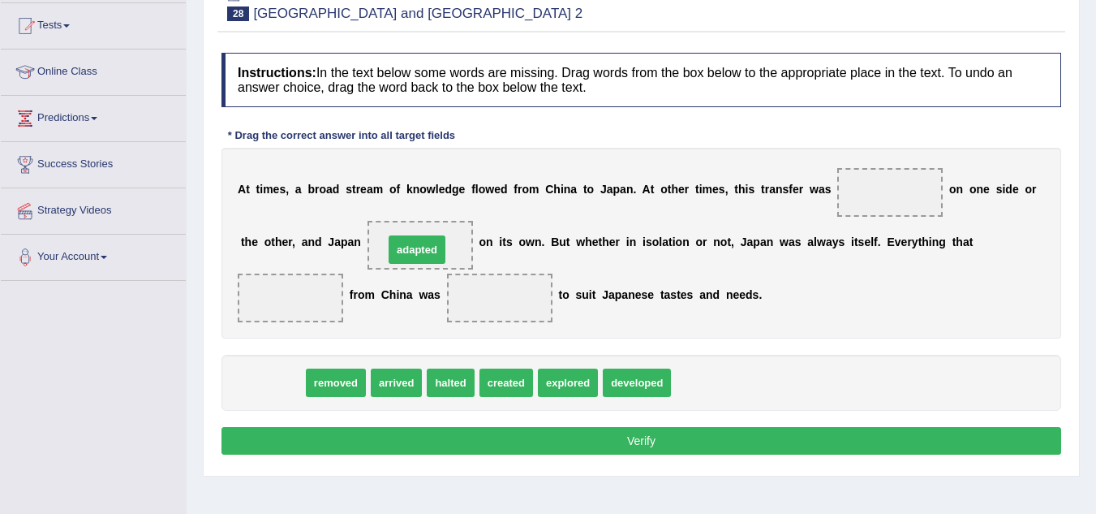
drag, startPoint x: 257, startPoint y: 391, endPoint x: 402, endPoint y: 258, distance: 196.4
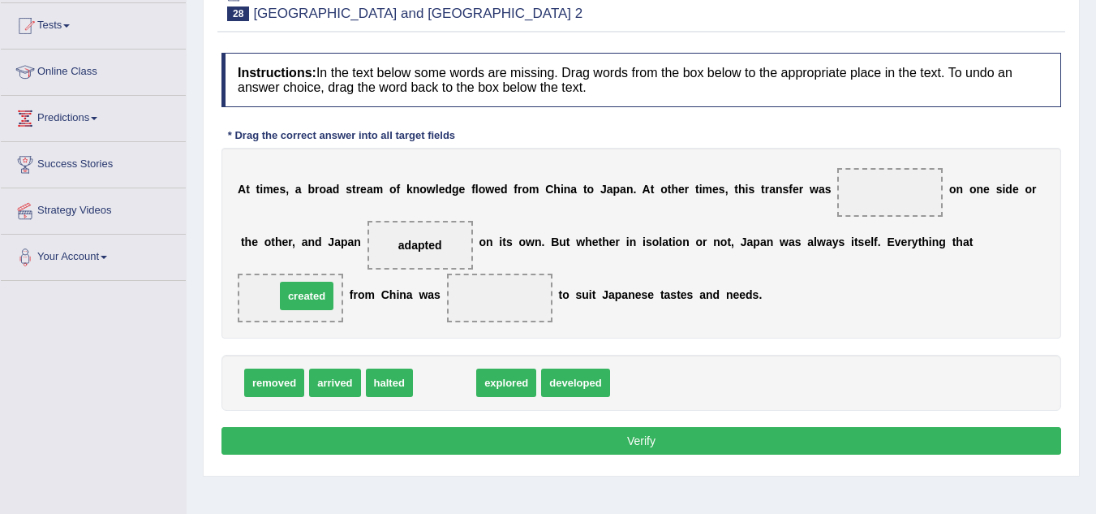
drag, startPoint x: 441, startPoint y: 386, endPoint x: 303, endPoint y: 299, distance: 163.0
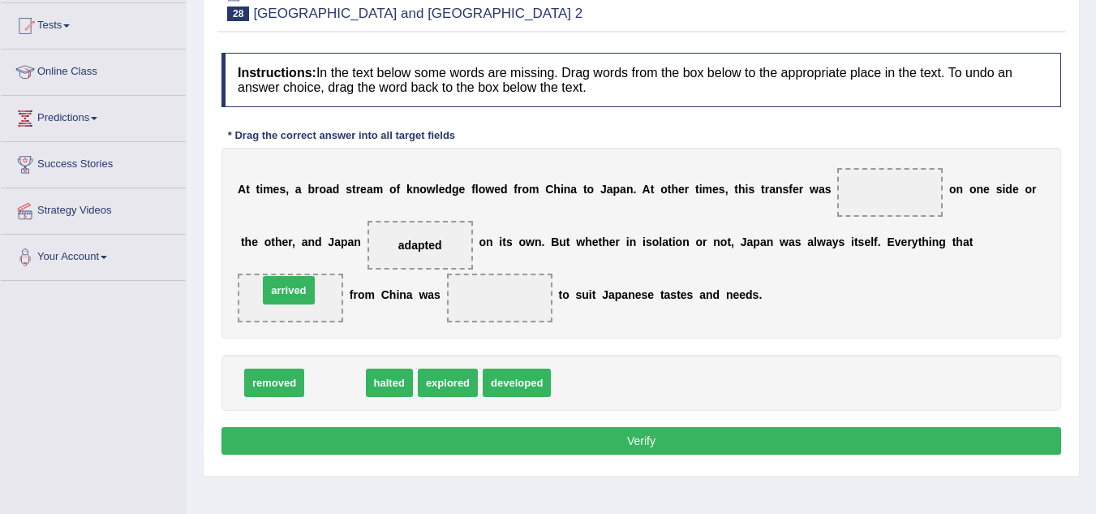
drag, startPoint x: 351, startPoint y: 386, endPoint x: 305, endPoint y: 294, distance: 103.4
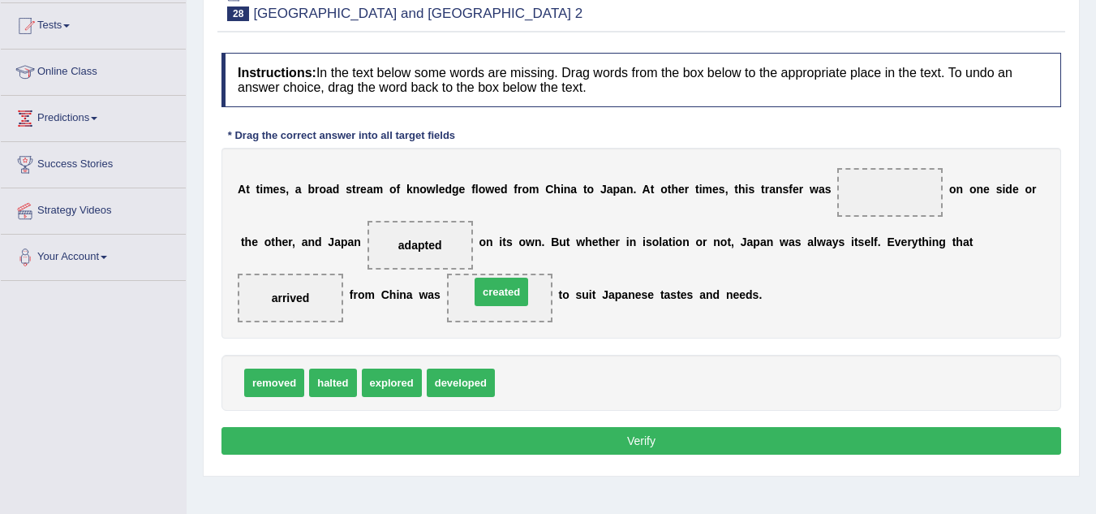
drag, startPoint x: 529, startPoint y: 387, endPoint x: 504, endPoint y: 296, distance: 94.3
drag, startPoint x: 458, startPoint y: 393, endPoint x: 500, endPoint y: 303, distance: 99.4
drag, startPoint x: 451, startPoint y: 388, endPoint x: 497, endPoint y: 289, distance: 108.9
drag, startPoint x: 522, startPoint y: 385, endPoint x: 422, endPoint y: 247, distance: 170.2
drag, startPoint x: 449, startPoint y: 388, endPoint x: 458, endPoint y: 391, distance: 8.7
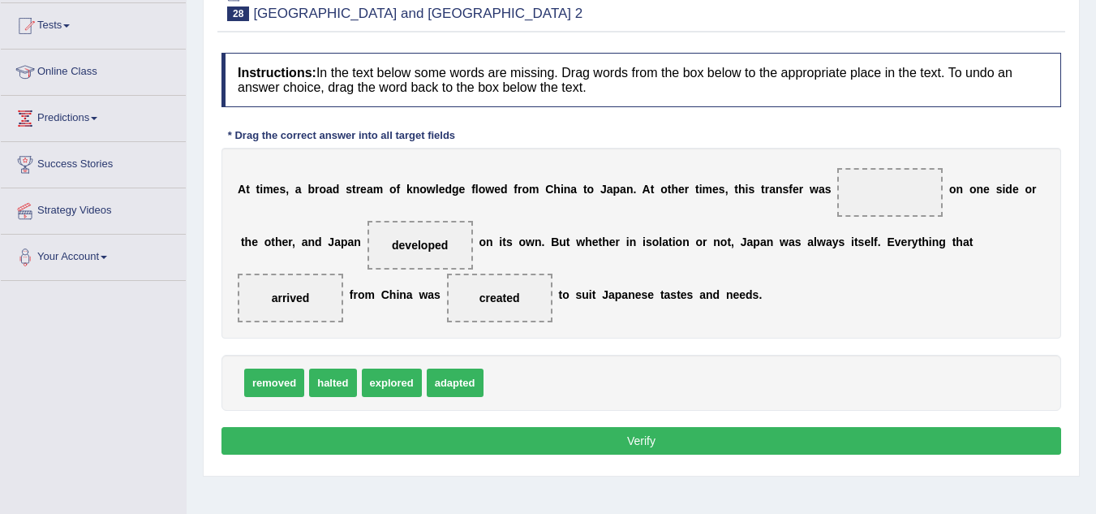
click at [496, 439] on button "Verify" at bounding box center [641, 441] width 840 height 28
drag, startPoint x: 393, startPoint y: 385, endPoint x: 900, endPoint y: 191, distance: 541.8
click at [656, 432] on button "Verify" at bounding box center [641, 441] width 840 height 28
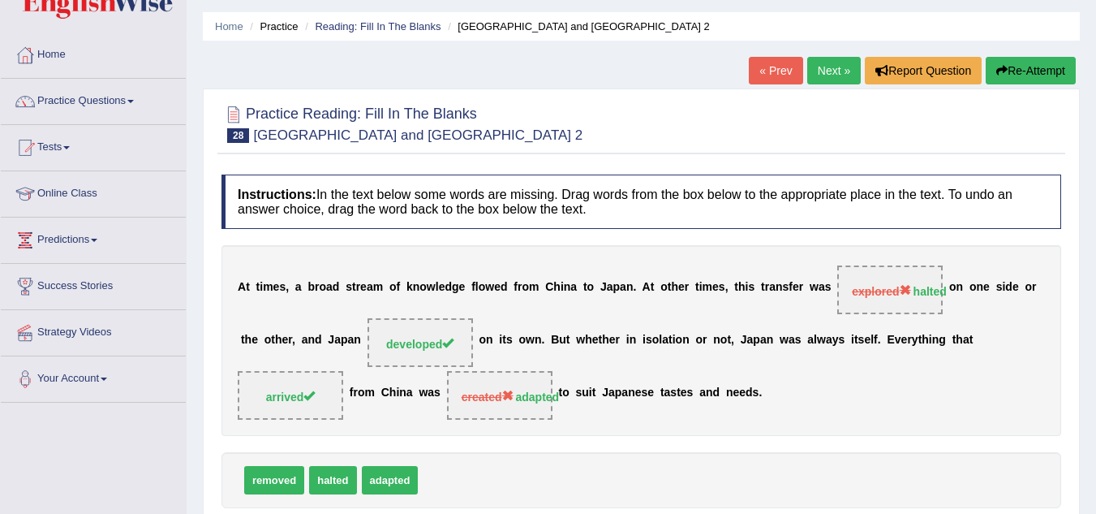
scroll to position [24, 0]
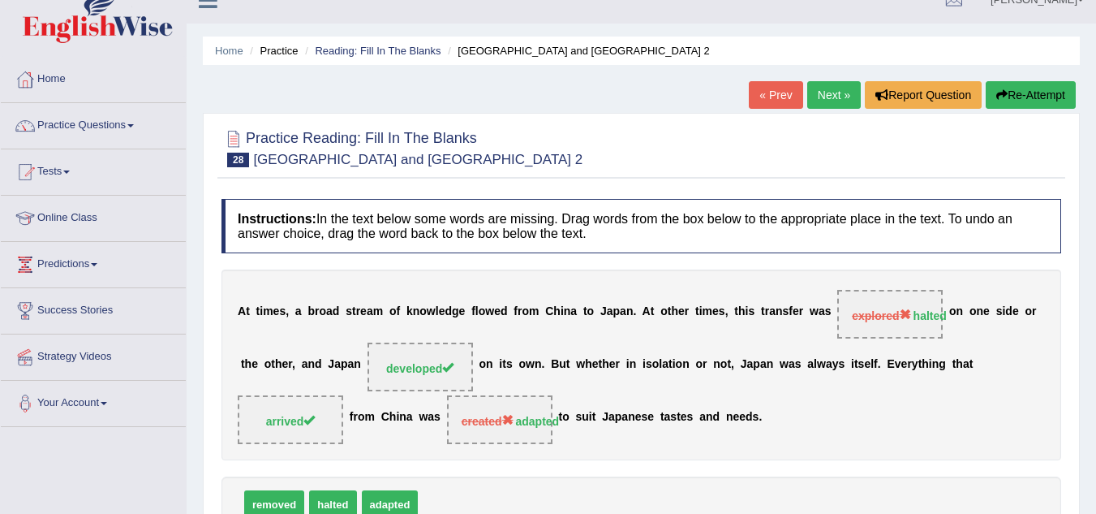
click at [835, 77] on div "Home Practice Reading: Fill In The Blanks [GEOGRAPHIC_DATA] and [GEOGRAPHIC_DAT…" at bounding box center [641, 381] width 909 height 811
click at [835, 94] on link "Next »" at bounding box center [834, 95] width 54 height 28
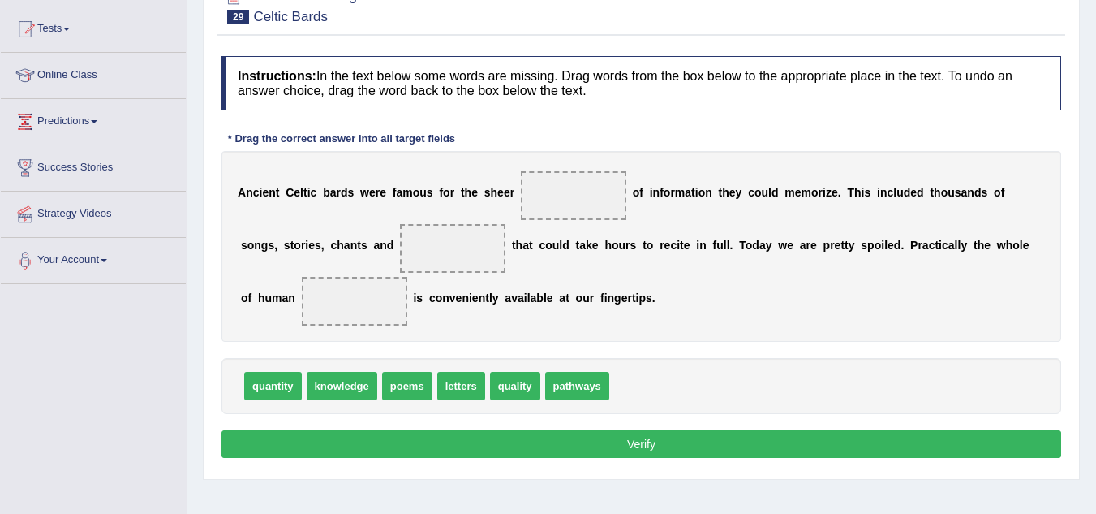
scroll to position [166, 0]
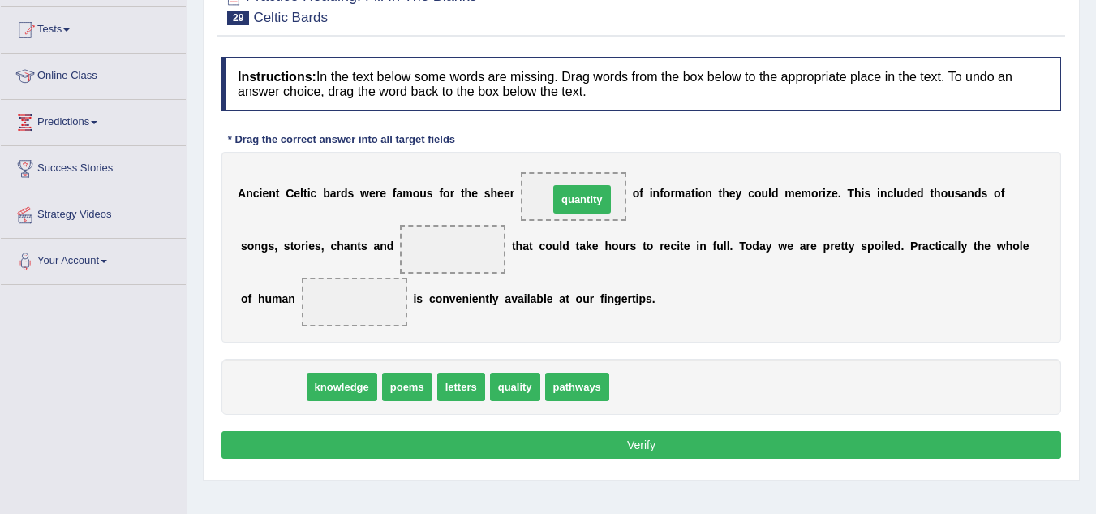
drag, startPoint x: 284, startPoint y: 389, endPoint x: 593, endPoint y: 202, distance: 361.5
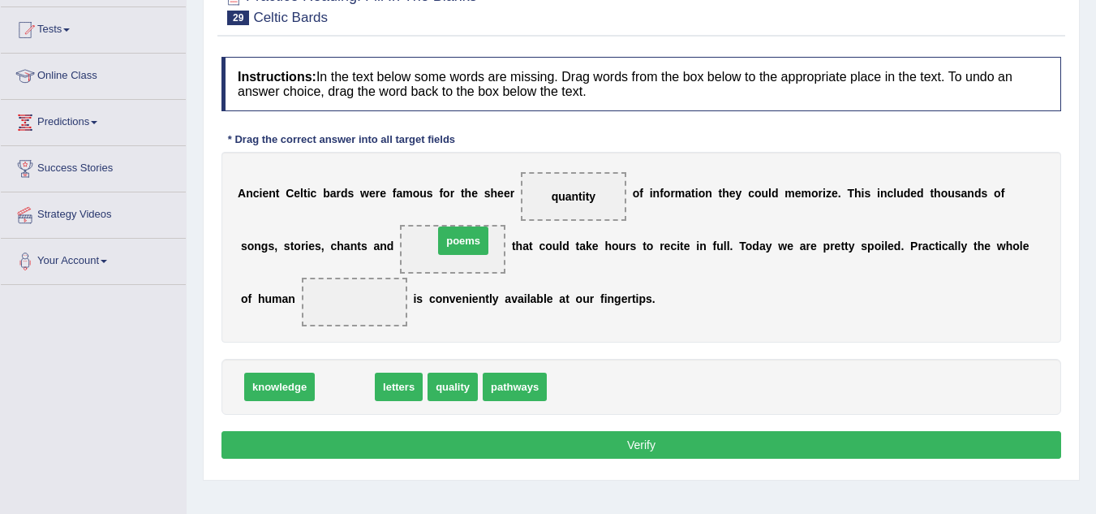
drag, startPoint x: 343, startPoint y: 390, endPoint x: 462, endPoint y: 249, distance: 184.3
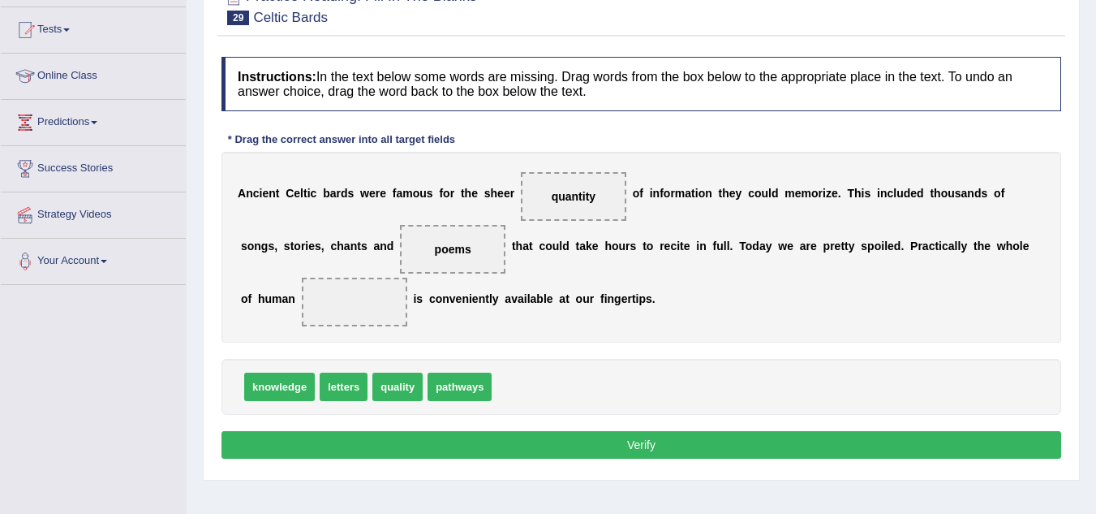
click at [402, 390] on span "quality" at bounding box center [397, 386] width 50 height 28
drag, startPoint x: 402, startPoint y: 390, endPoint x: 529, endPoint y: 385, distance: 127.5
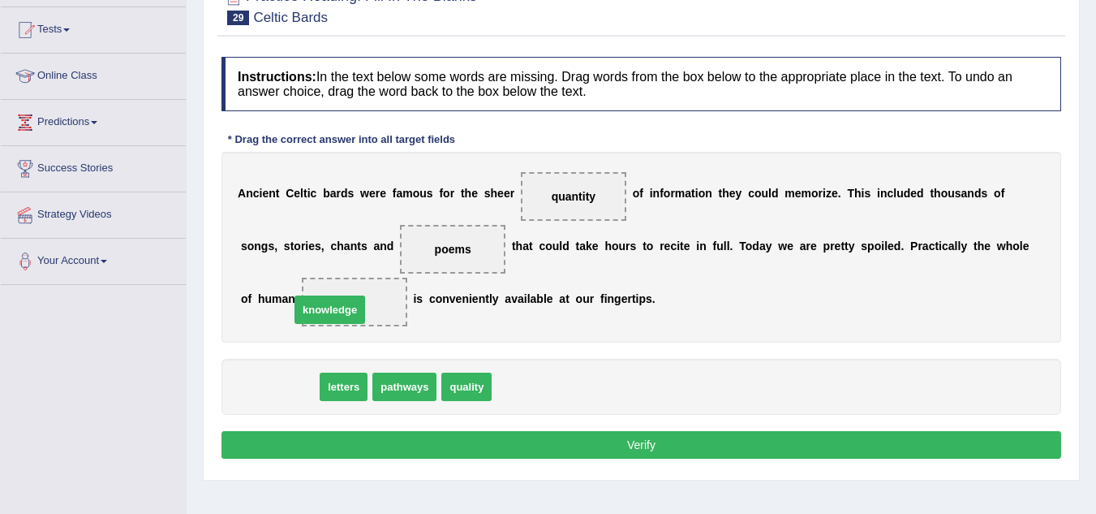
drag, startPoint x: 264, startPoint y: 389, endPoint x: 343, endPoint y: 305, distance: 115.3
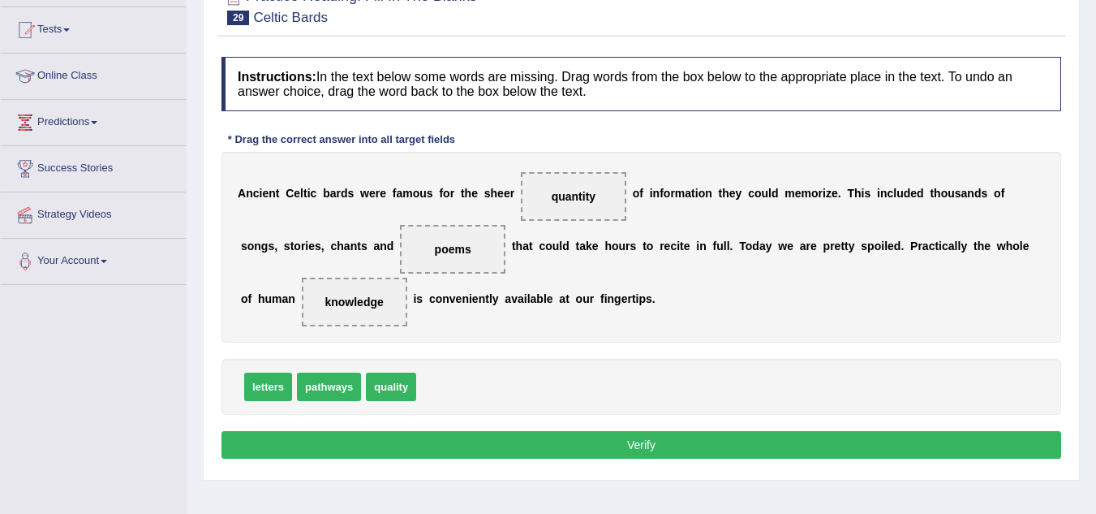
click at [420, 444] on button "Verify" at bounding box center [641, 445] width 840 height 28
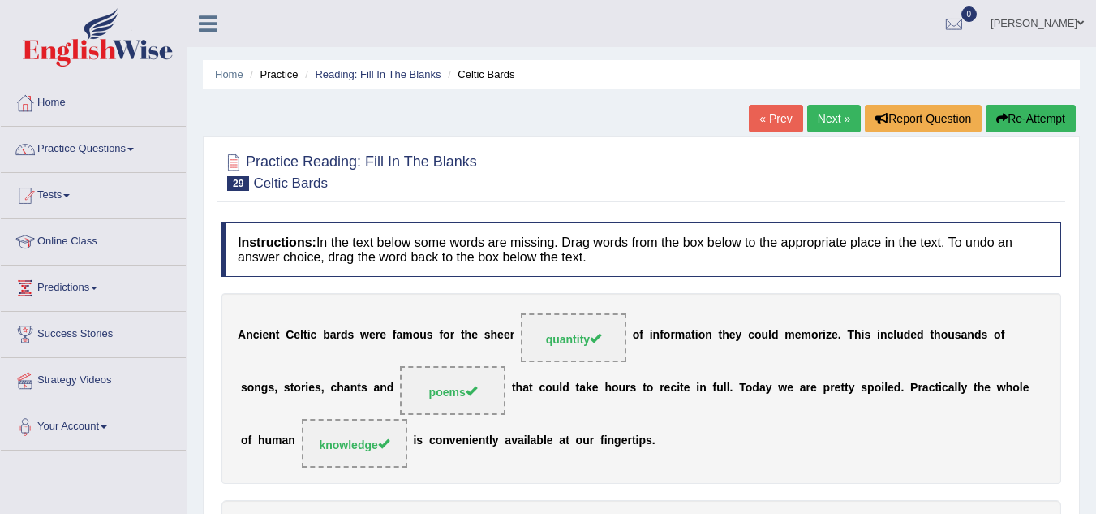
scroll to position [1, 0]
click at [830, 125] on link "Next »" at bounding box center [834, 118] width 54 height 28
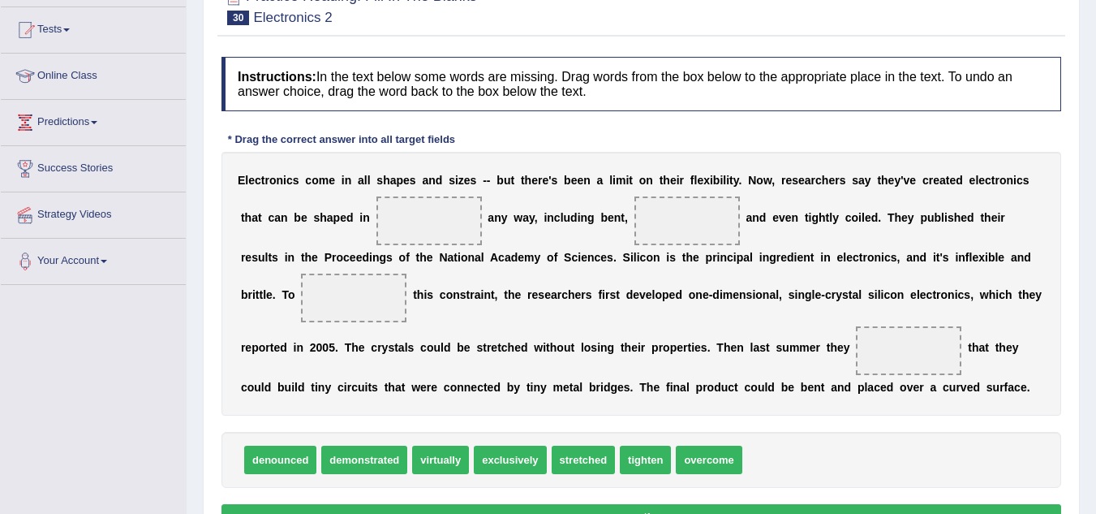
scroll to position [165, 0]
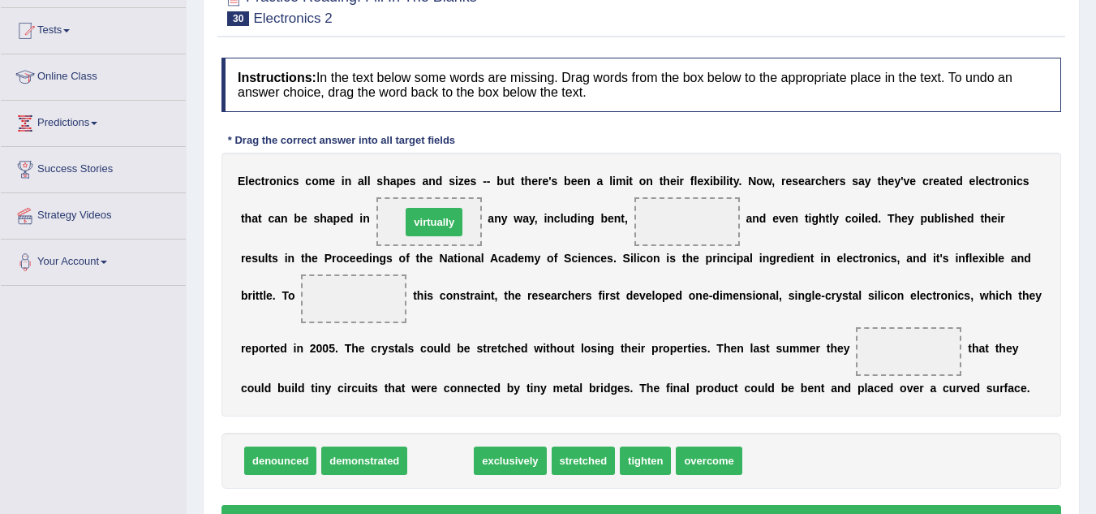
drag, startPoint x: 451, startPoint y: 455, endPoint x: 445, endPoint y: 212, distance: 243.5
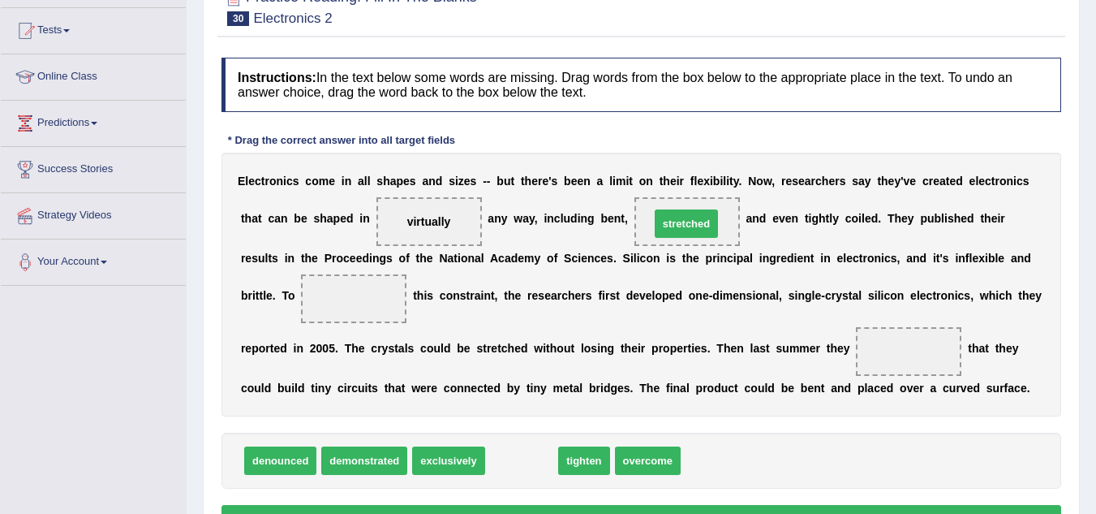
drag, startPoint x: 518, startPoint y: 465, endPoint x: 682, endPoint y: 228, distance: 288.5
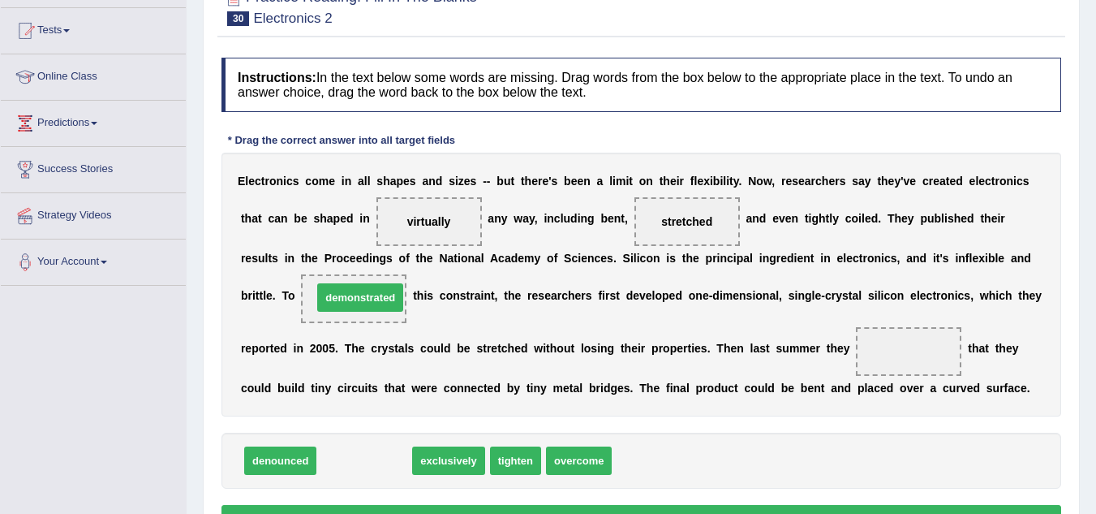
drag, startPoint x: 376, startPoint y: 458, endPoint x: 372, endPoint y: 295, distance: 163.1
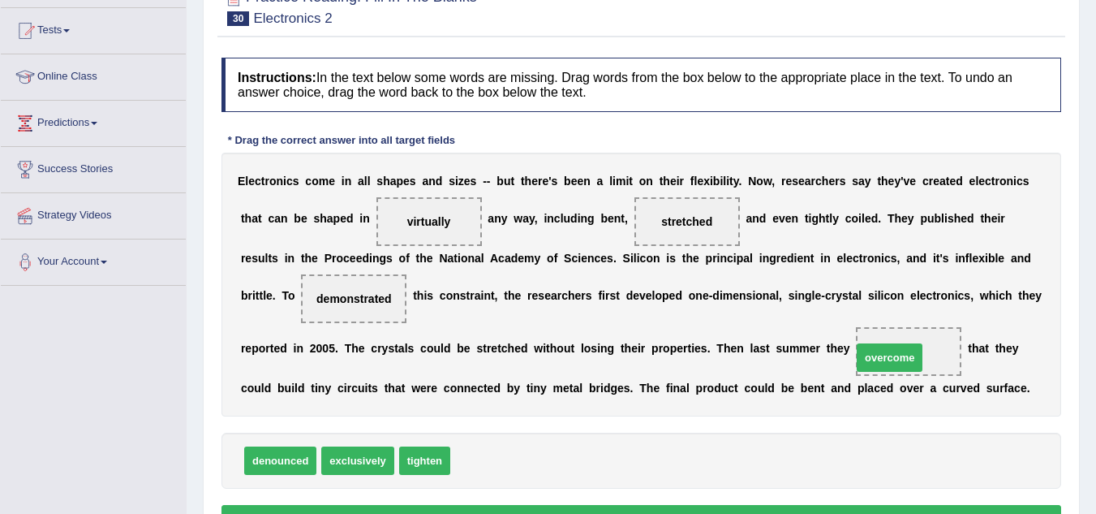
drag, startPoint x: 487, startPoint y: 458, endPoint x: 894, endPoint y: 359, distance: 419.3
click at [726, 505] on div "Instructions: In the text below some words are missing. Drag words from the box…" at bounding box center [641, 297] width 848 height 496
click at [726, 505] on button "Verify" at bounding box center [641, 519] width 840 height 28
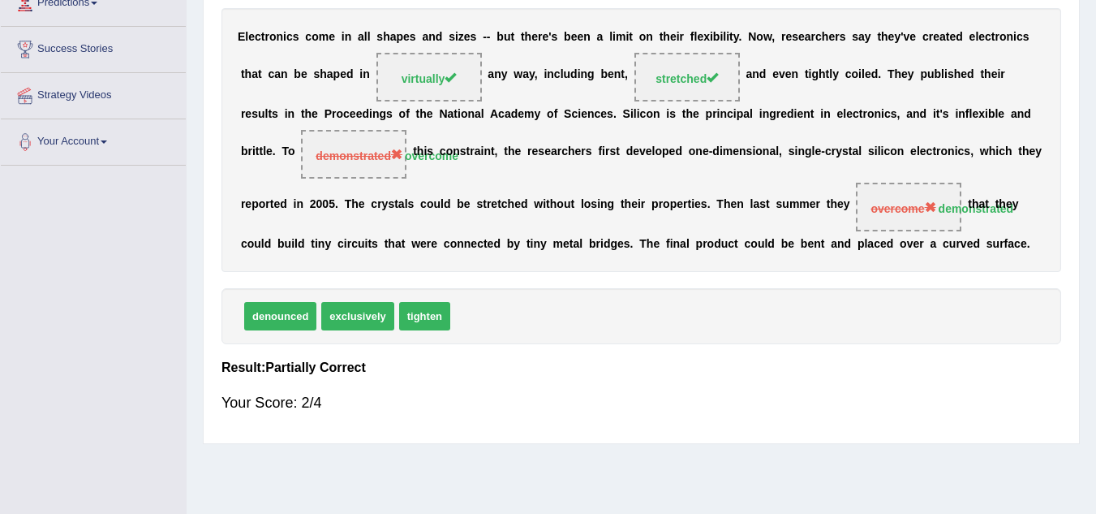
scroll to position [0, 0]
